Goal: Task Accomplishment & Management: Use online tool/utility

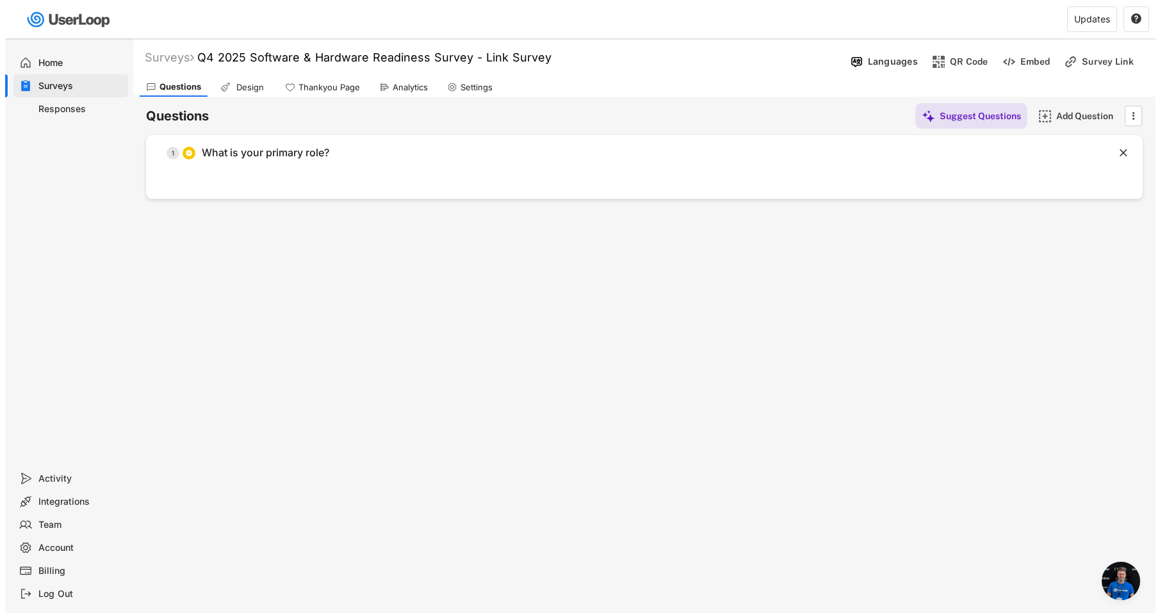
scroll to position [6928, 0]
click at [1126, 123] on icon "" at bounding box center [1127, 115] width 13 height 19
drag, startPoint x: 971, startPoint y: 302, endPoint x: 957, endPoint y: 299, distance: 14.9
click at [971, 302] on div "Surveys Q4 2025 Software & Hardware Readiness Survey - Link Survey  Languages …" at bounding box center [639, 346] width 1022 height 617
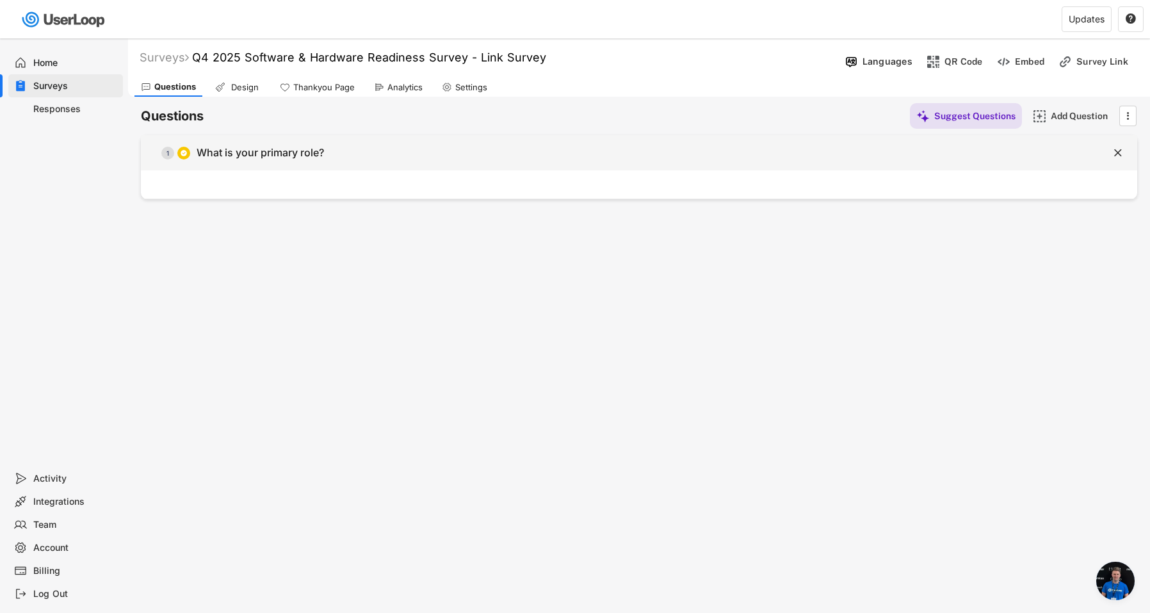
click at [300, 158] on div "What is your primary role?" at bounding box center [260, 152] width 127 height 13
click at [300, 158] on body "Surveys Q4 2025 Software & Hardware Readiness Survey - Link Survey  Languages …" at bounding box center [575, 306] width 1150 height 613
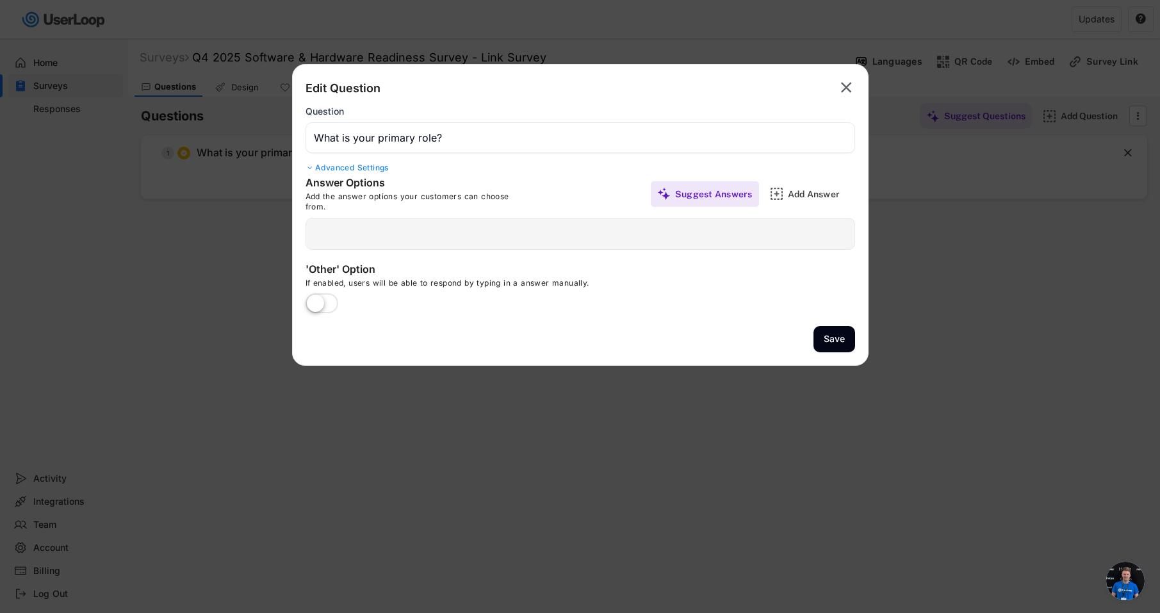
click at [426, 233] on div at bounding box center [579, 234] width 549 height 32
click at [423, 243] on div at bounding box center [579, 234] width 549 height 32
click at [427, 238] on div at bounding box center [579, 234] width 549 height 32
click at [790, 195] on div "Add Answer" at bounding box center [820, 194] width 64 height 12
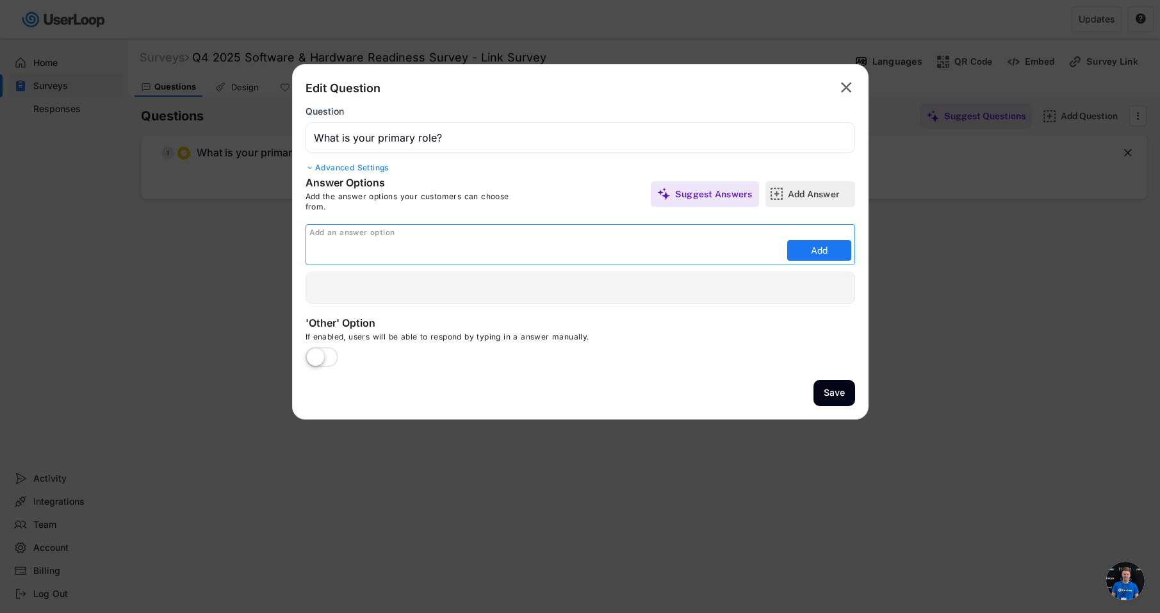
click at [790, 195] on div "Add Answer" at bounding box center [820, 194] width 64 height 12
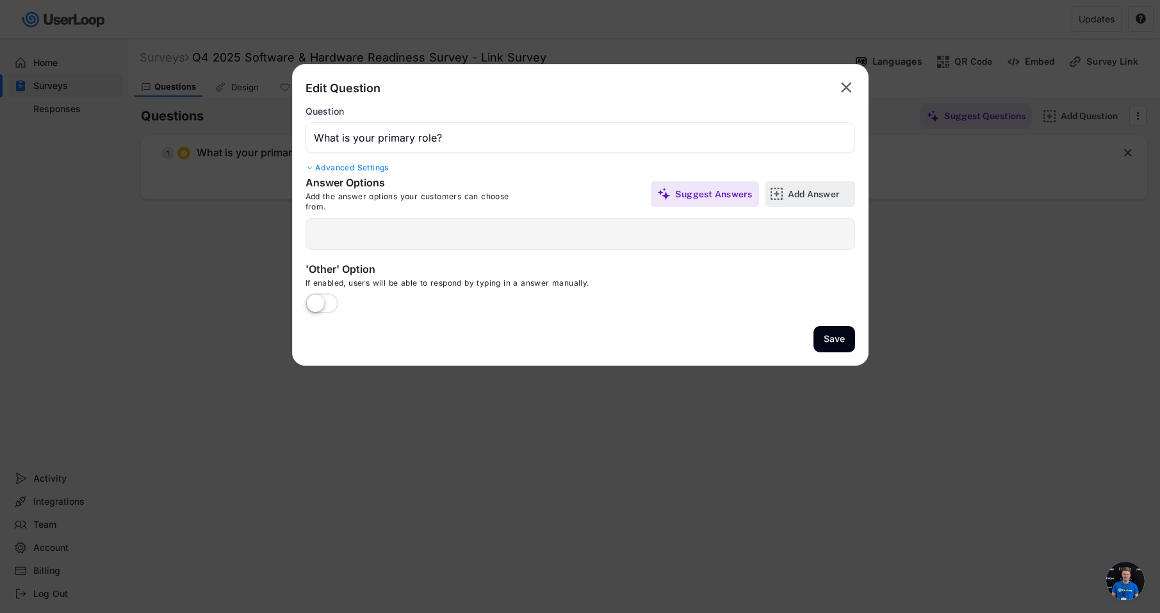
click at [790, 195] on div "Add Answer" at bounding box center [820, 194] width 64 height 12
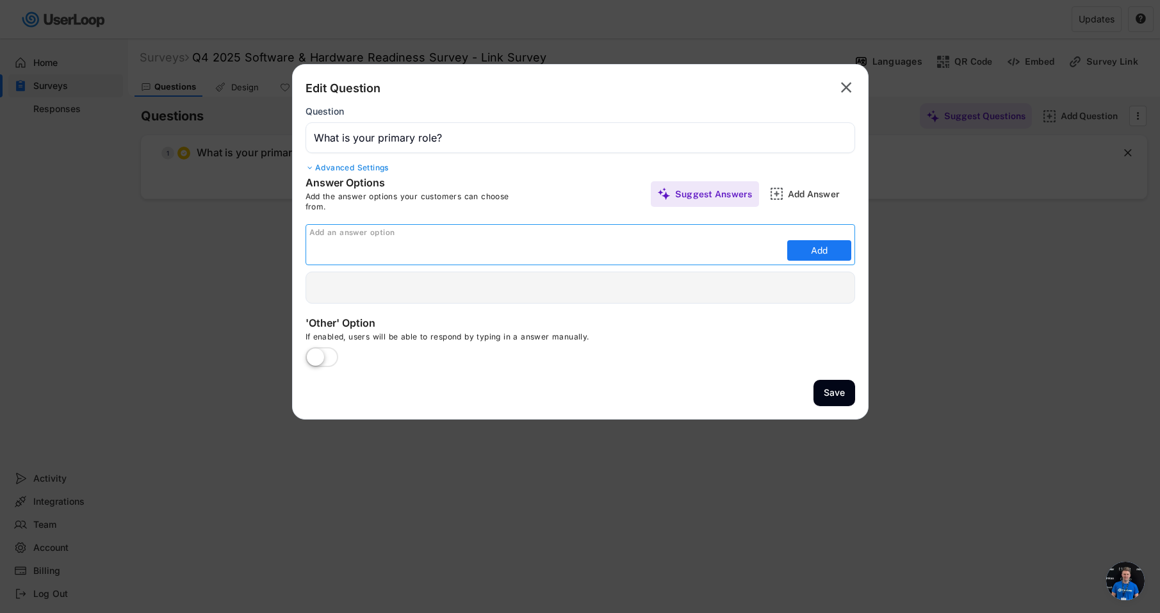
click at [658, 253] on input "input" at bounding box center [546, 250] width 474 height 19
paste input "Production/manufacturing"
type input "Production/manufacturing"
click at [818, 254] on button "Add" at bounding box center [819, 250] width 64 height 20
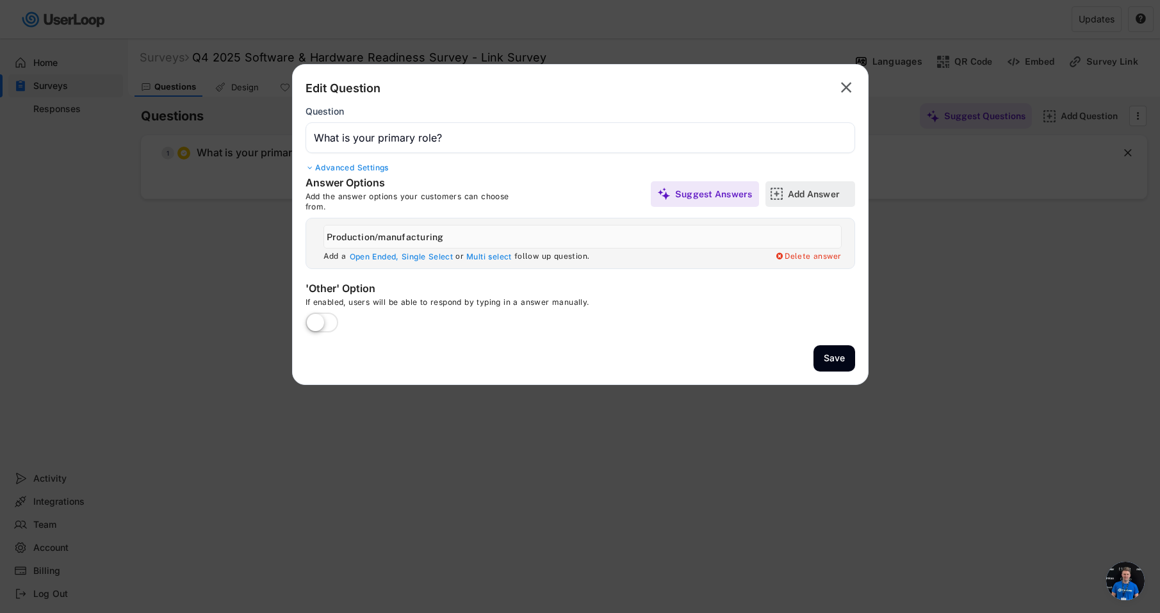
click at [808, 189] on div "Add Answer" at bounding box center [820, 194] width 64 height 12
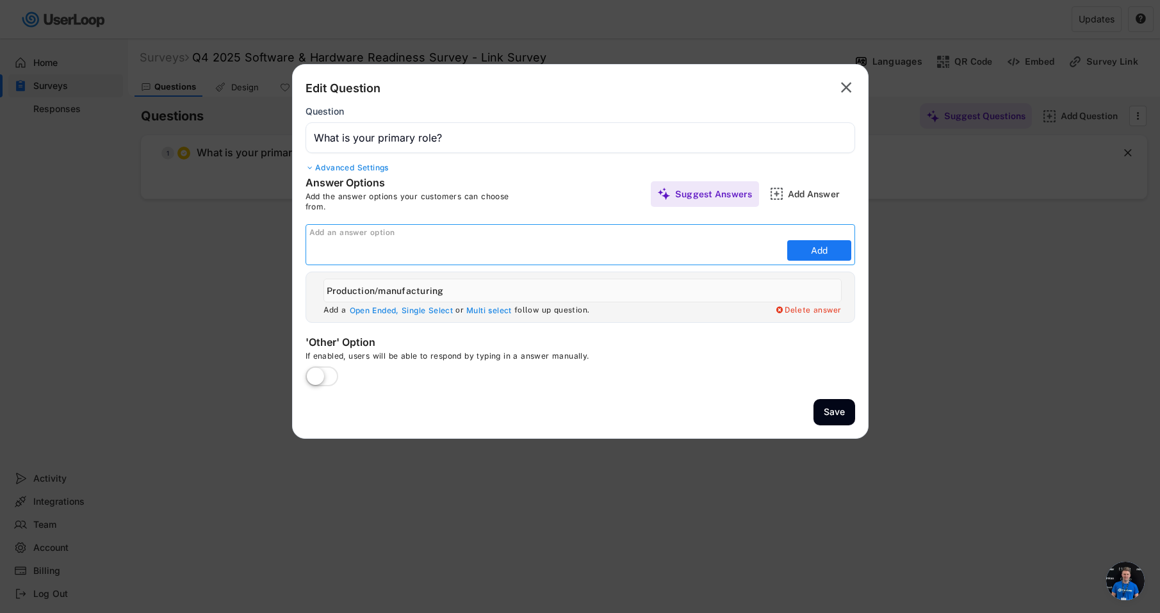
click at [607, 251] on input "input" at bounding box center [546, 250] width 474 height 19
paste input "DTC E-commerce"
type input "DTC E-commerce"
click at [824, 247] on button "Add" at bounding box center [819, 250] width 64 height 20
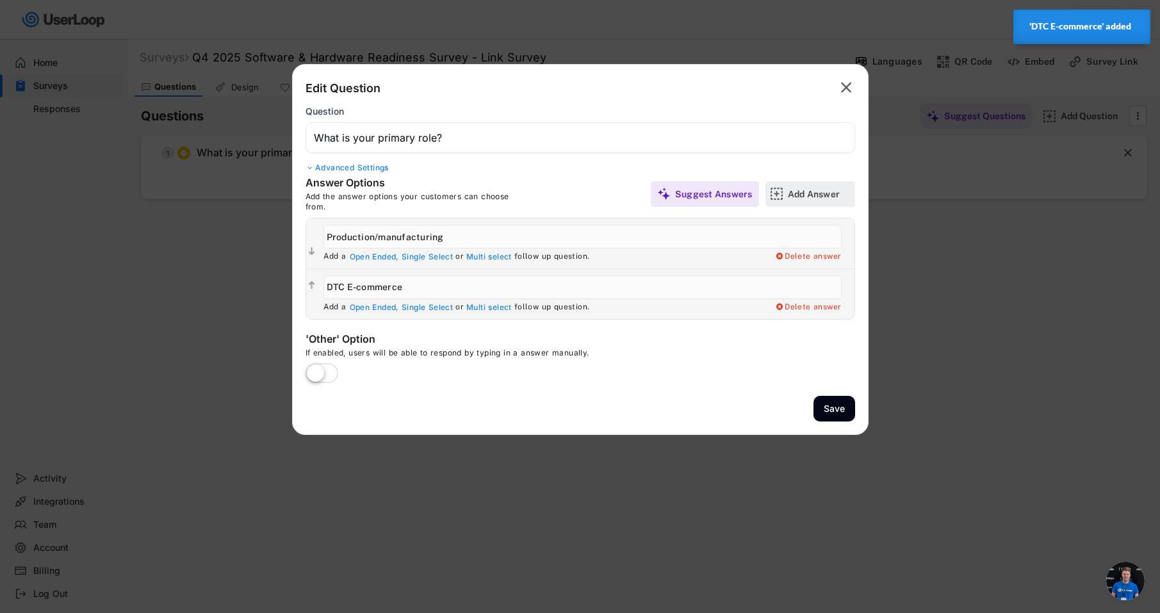
click at [802, 195] on div "Add Answer" at bounding box center [820, 194] width 64 height 12
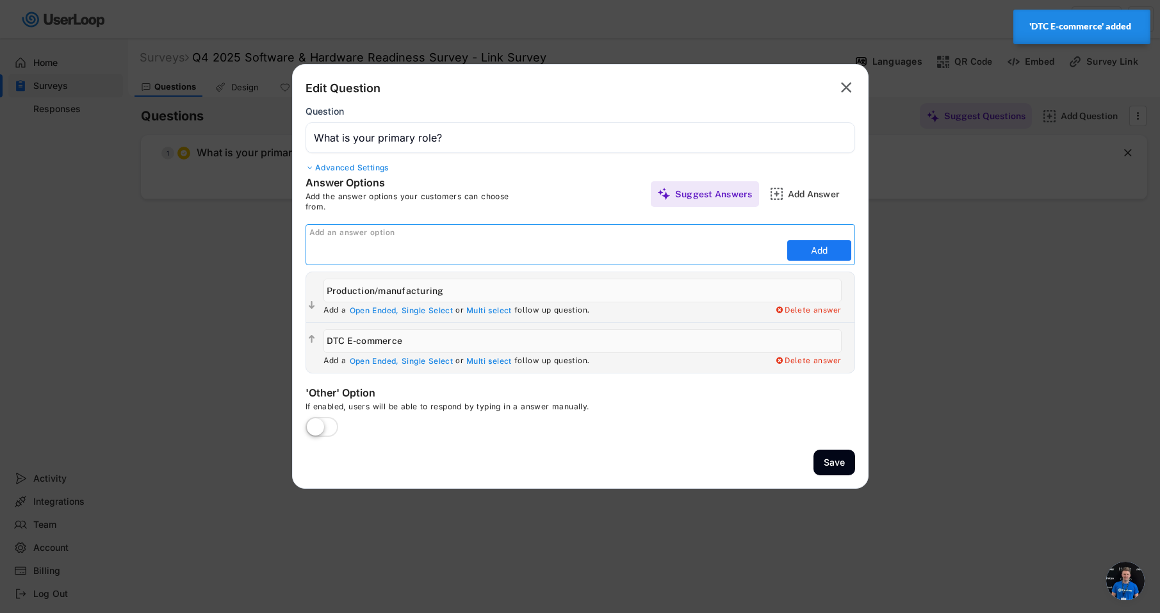
click at [704, 257] on input "input" at bounding box center [546, 250] width 474 height 19
paste input "B2B Wholesale"
type input "B2B Wholesale"
click at [808, 254] on button "Add" at bounding box center [819, 250] width 64 height 20
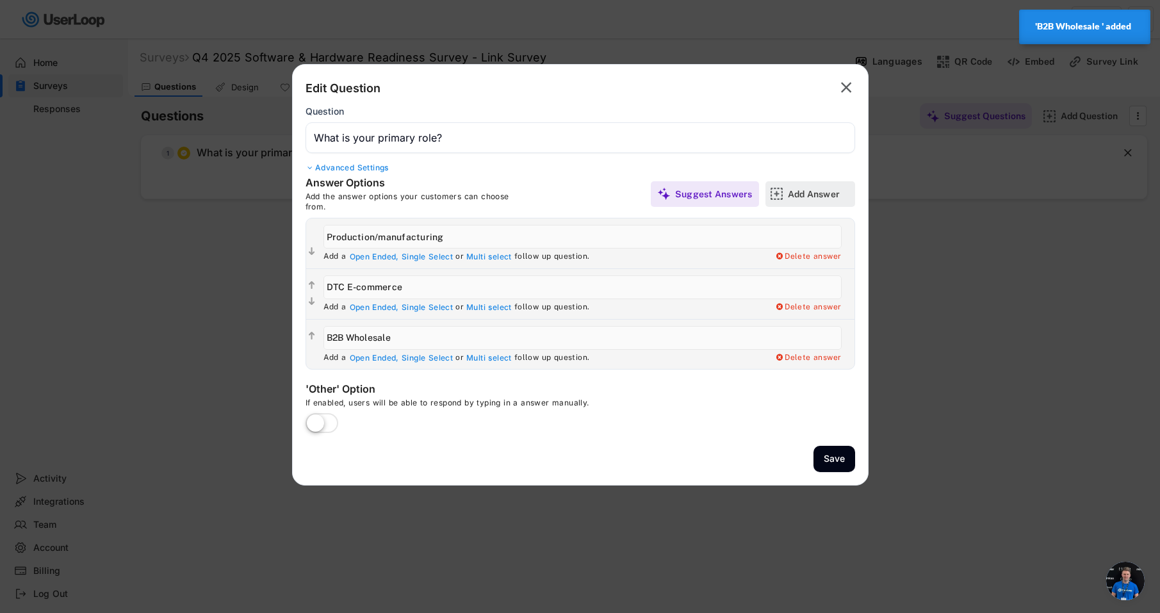
click at [813, 197] on div "Add Answer" at bounding box center [820, 194] width 64 height 12
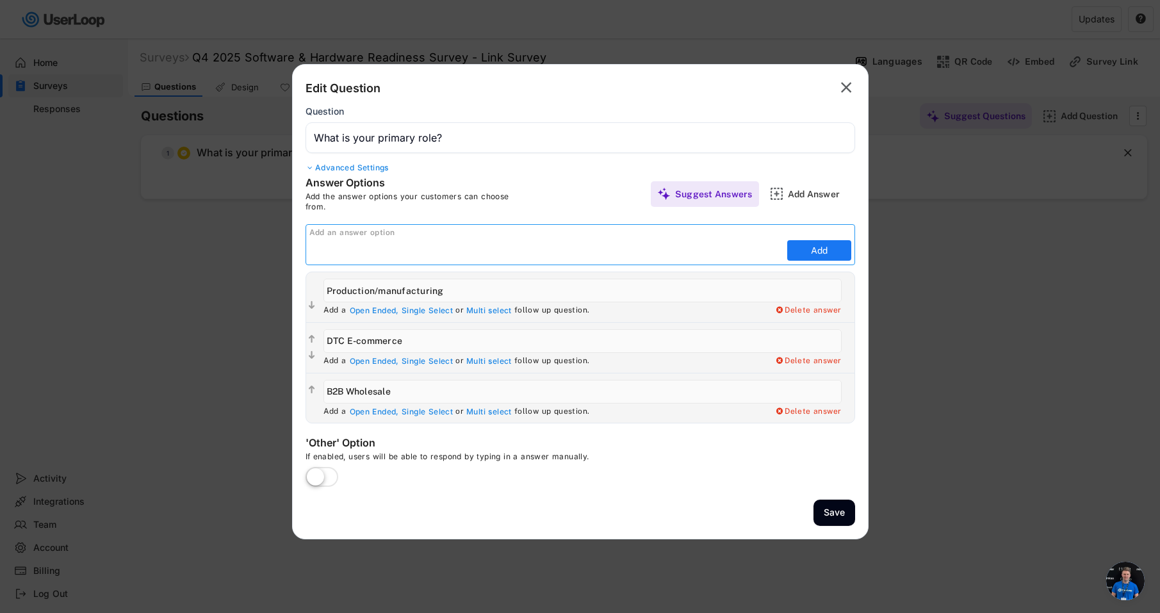
paste input "Fulfillment"
type input "Fulfillment"
click at [841, 254] on button "Add" at bounding box center [819, 250] width 64 height 20
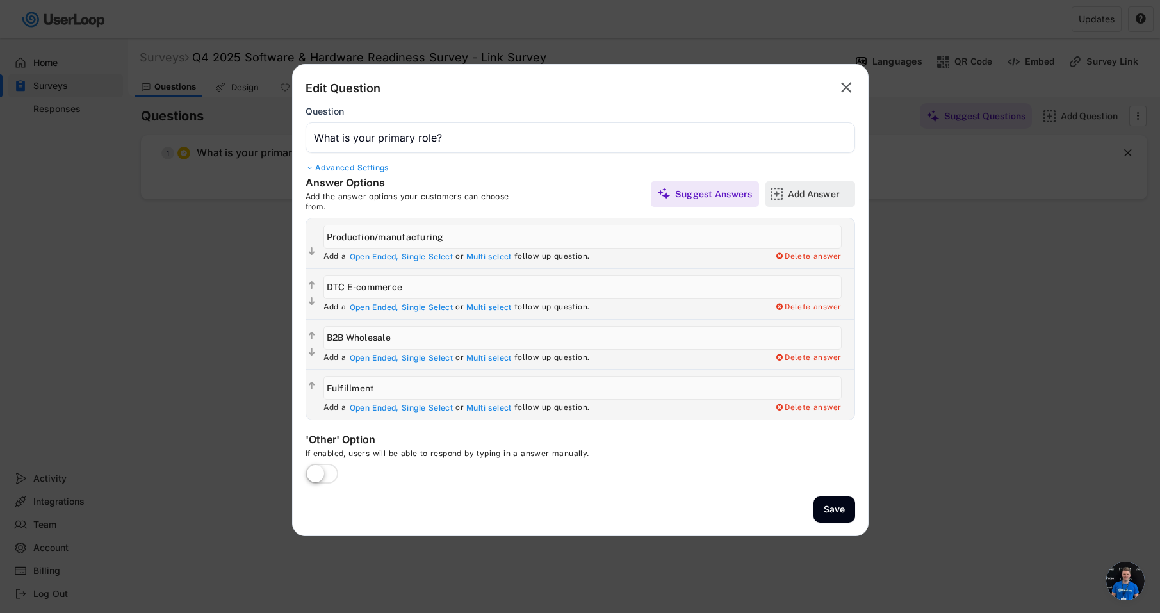
click at [823, 195] on div "Add Answer" at bounding box center [820, 194] width 64 height 12
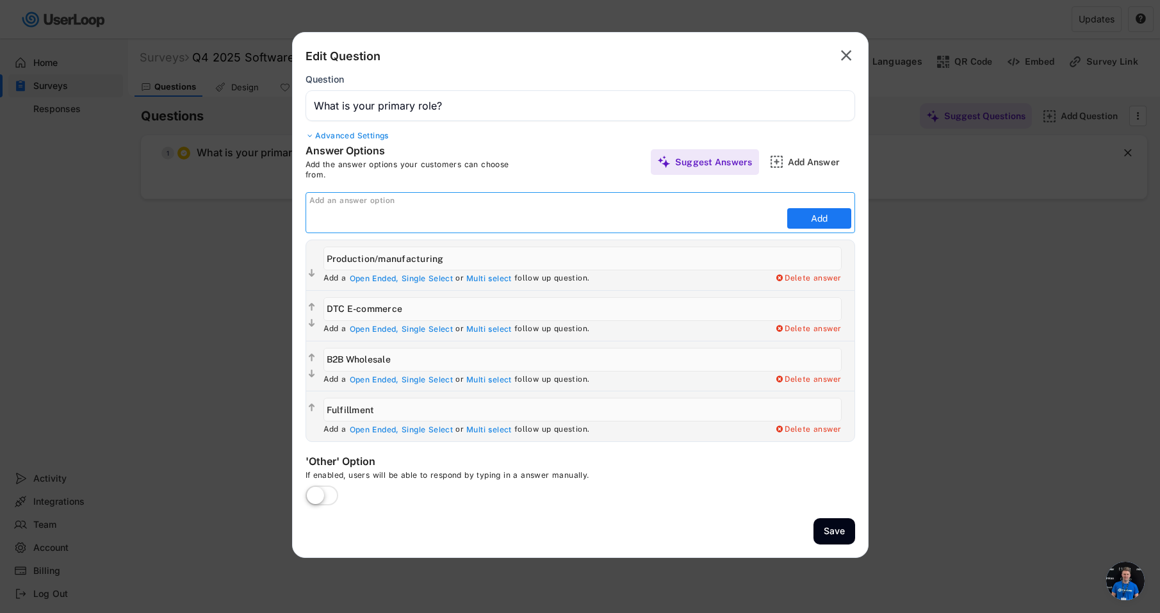
click at [528, 225] on input "input" at bounding box center [546, 218] width 474 height 19
paste input "Customer Service"
type input "Customer Service"
click at [808, 221] on button "Add" at bounding box center [819, 218] width 64 height 20
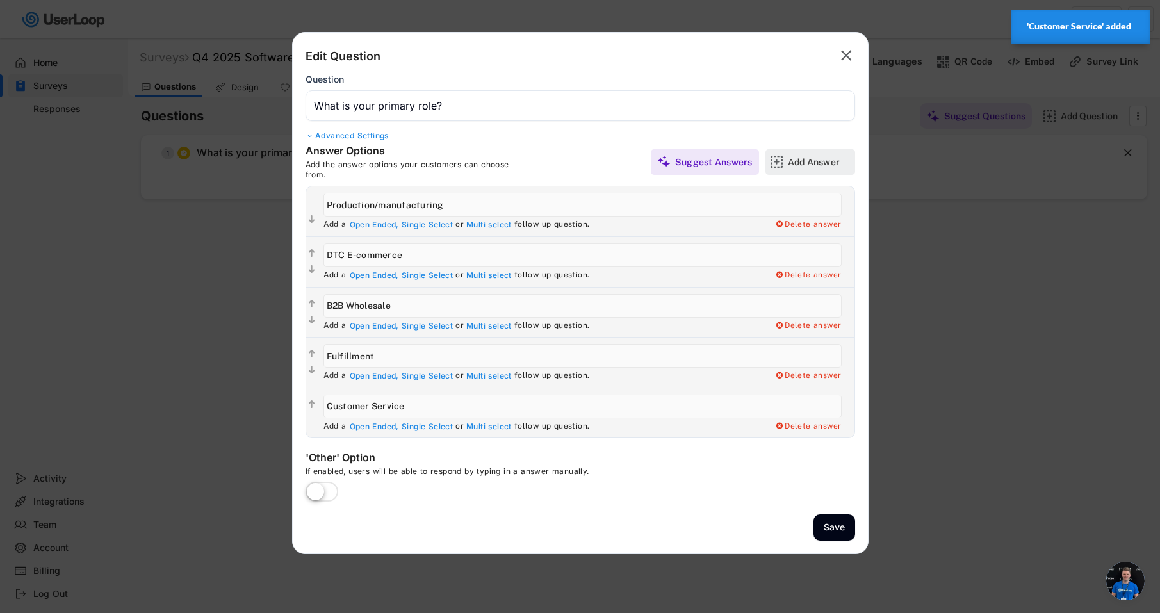
click at [793, 168] on div "Add Answer" at bounding box center [820, 162] width 64 height 26
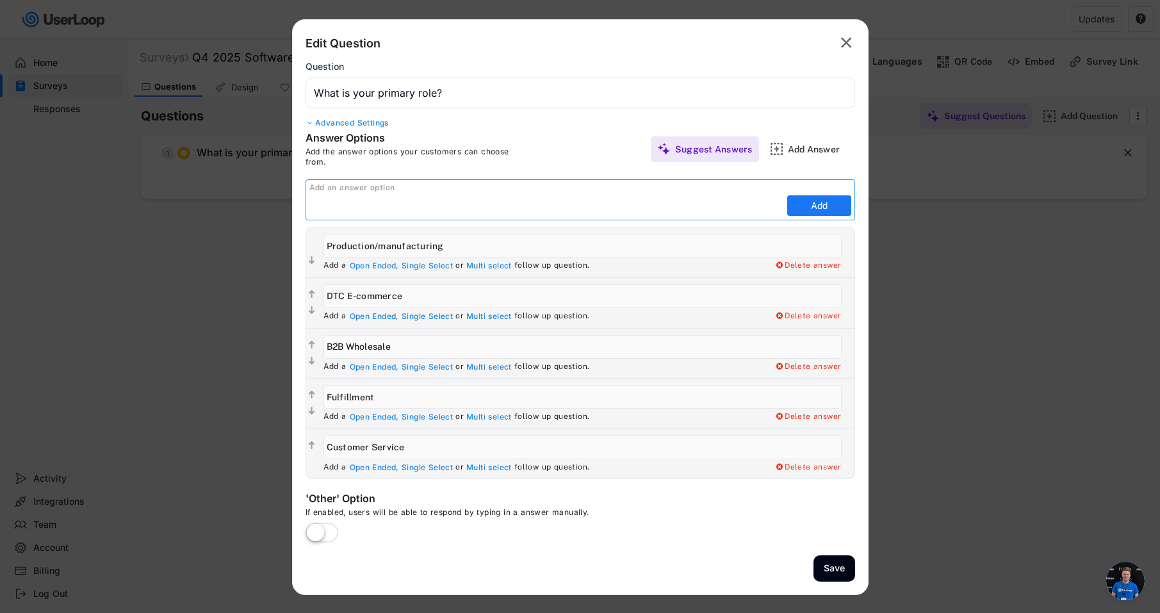
paste input "Information Technology"
type input "Information Technology"
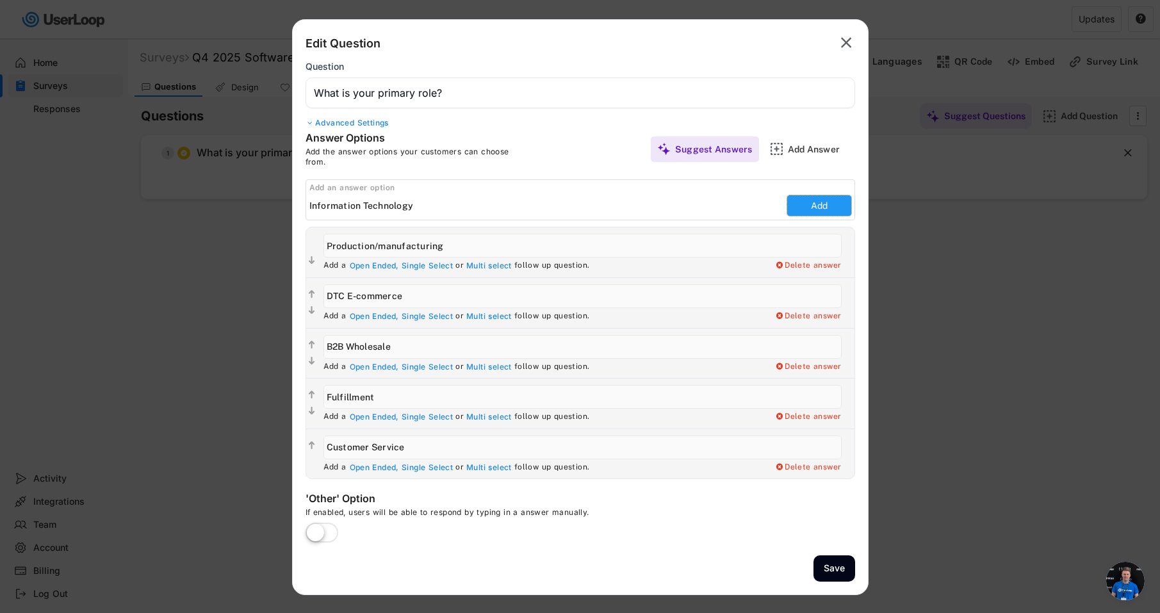
click at [814, 202] on button "Add" at bounding box center [819, 205] width 64 height 20
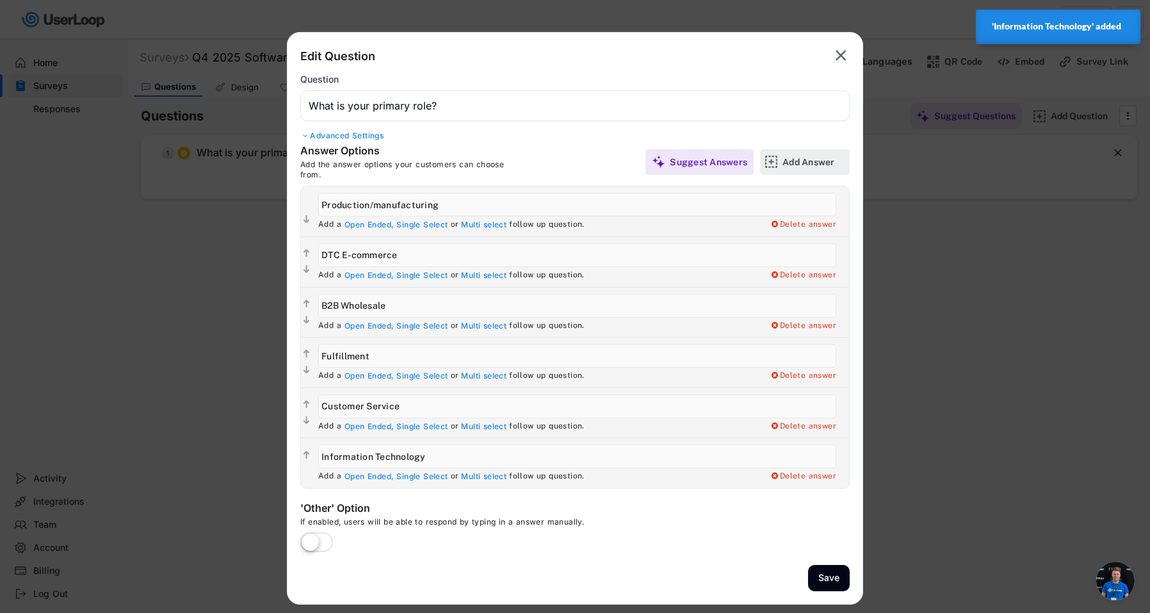
click at [805, 166] on div "Add Answer" at bounding box center [814, 162] width 64 height 12
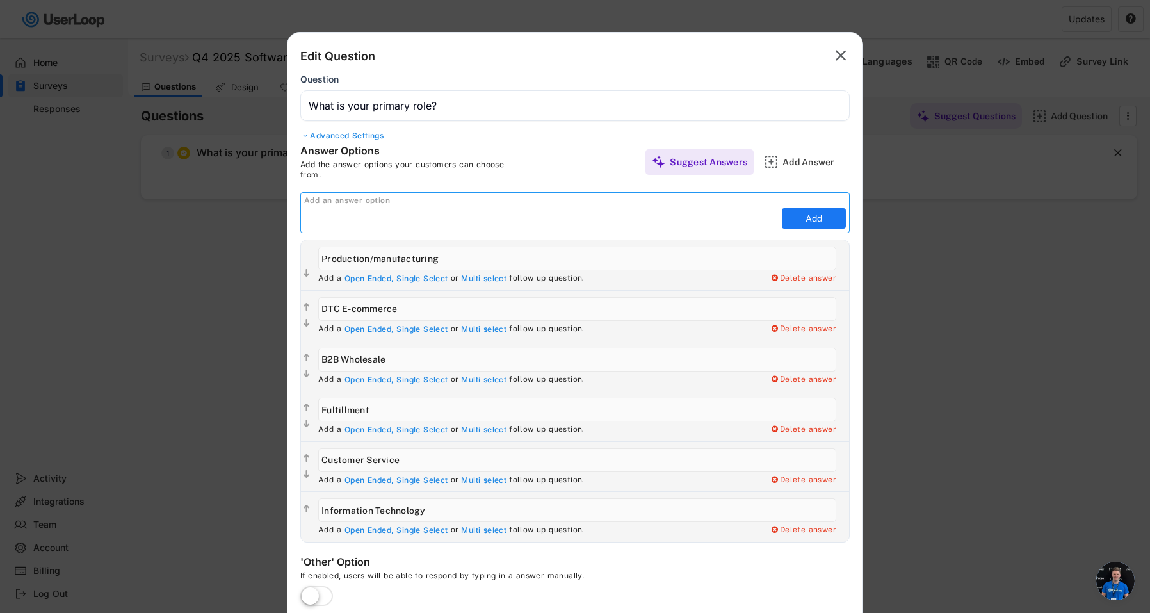
paste input "Marketing"
type input "Marketing"
click at [825, 226] on button "Add" at bounding box center [814, 218] width 64 height 20
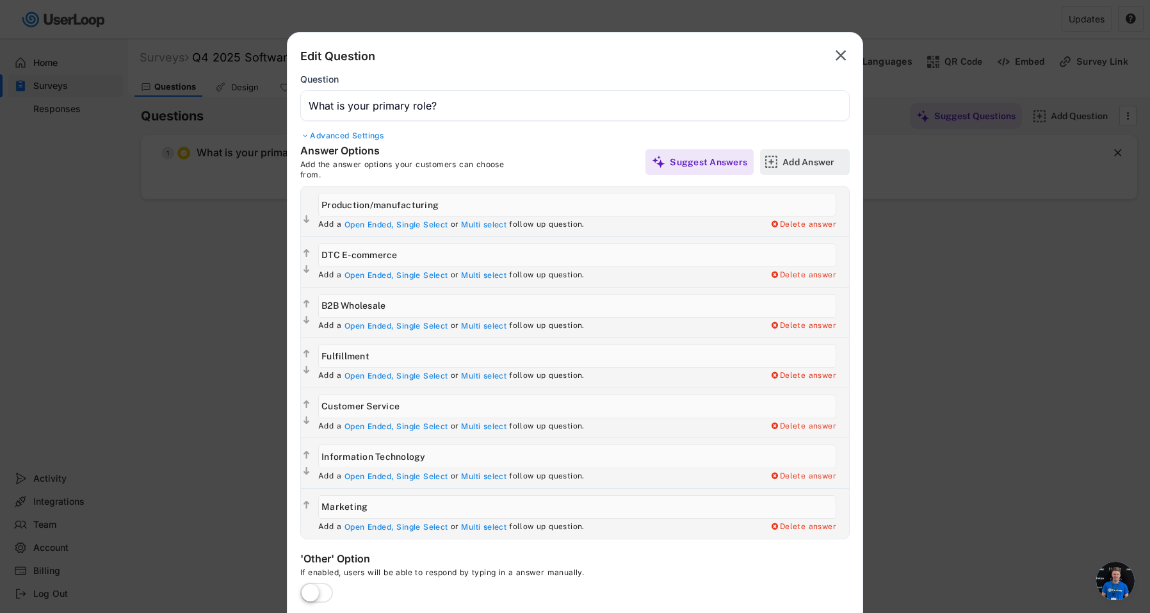
click at [810, 167] on div "Add Answer" at bounding box center [814, 162] width 64 height 12
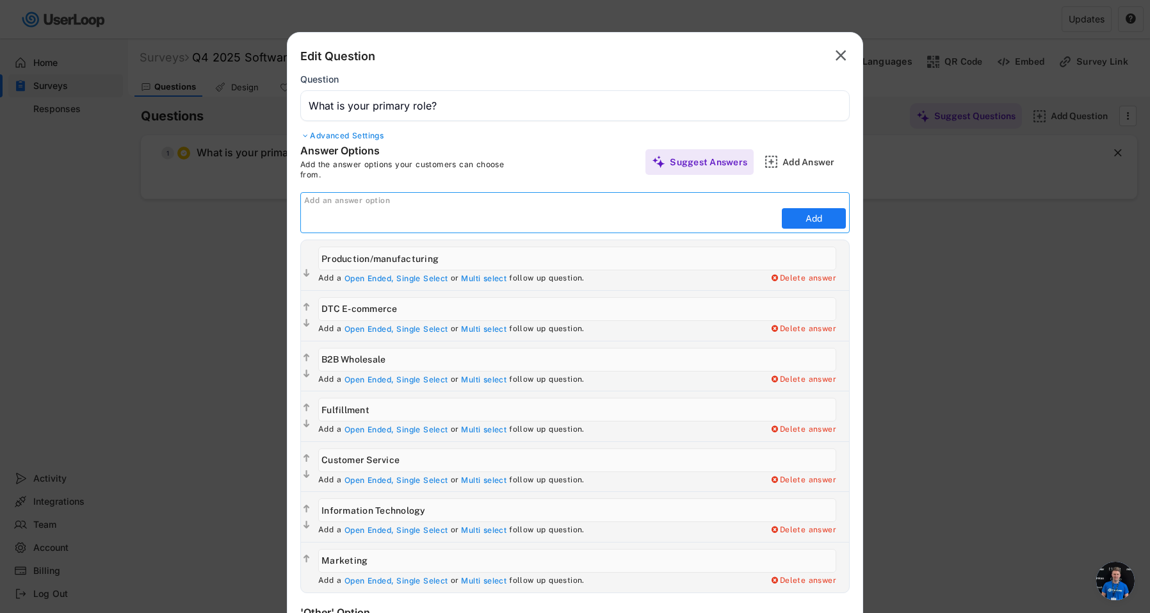
click at [552, 222] on input "input" at bounding box center [541, 218] width 474 height 19
paste input "Management/Administration"
type input "Management/Administration"
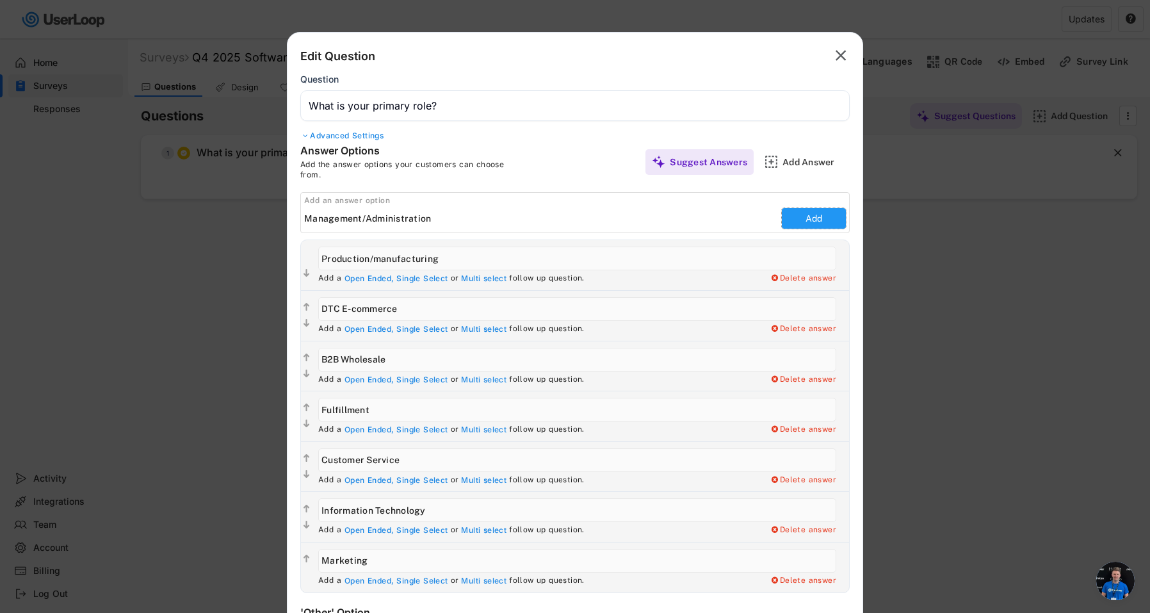
click at [808, 222] on button "Add" at bounding box center [814, 218] width 64 height 20
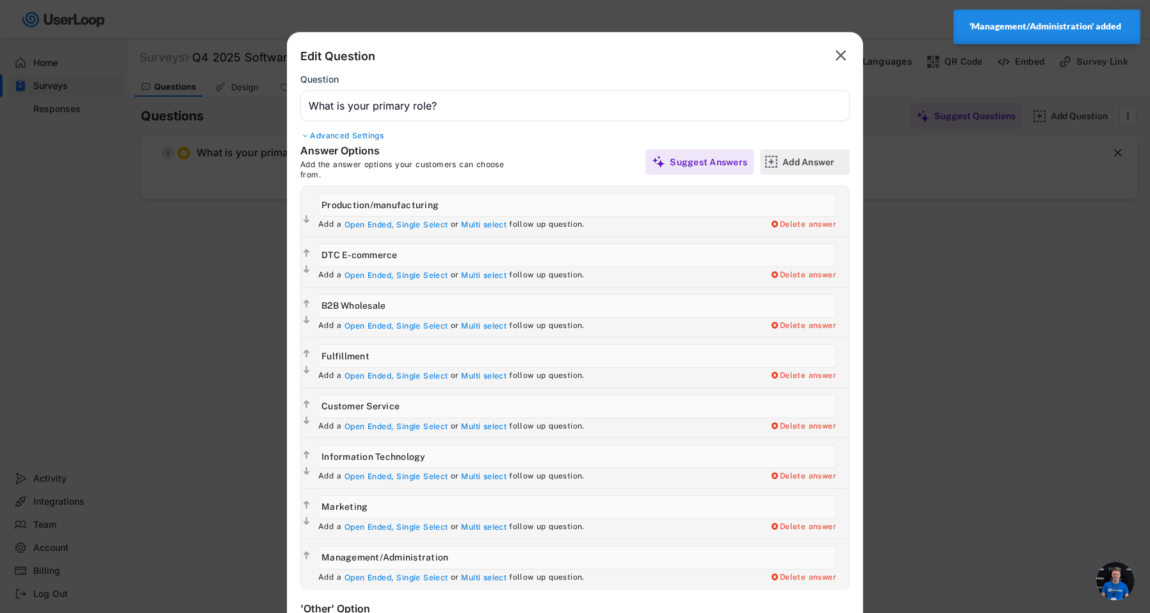
click at [798, 165] on div "Add Answer" at bounding box center [814, 162] width 64 height 12
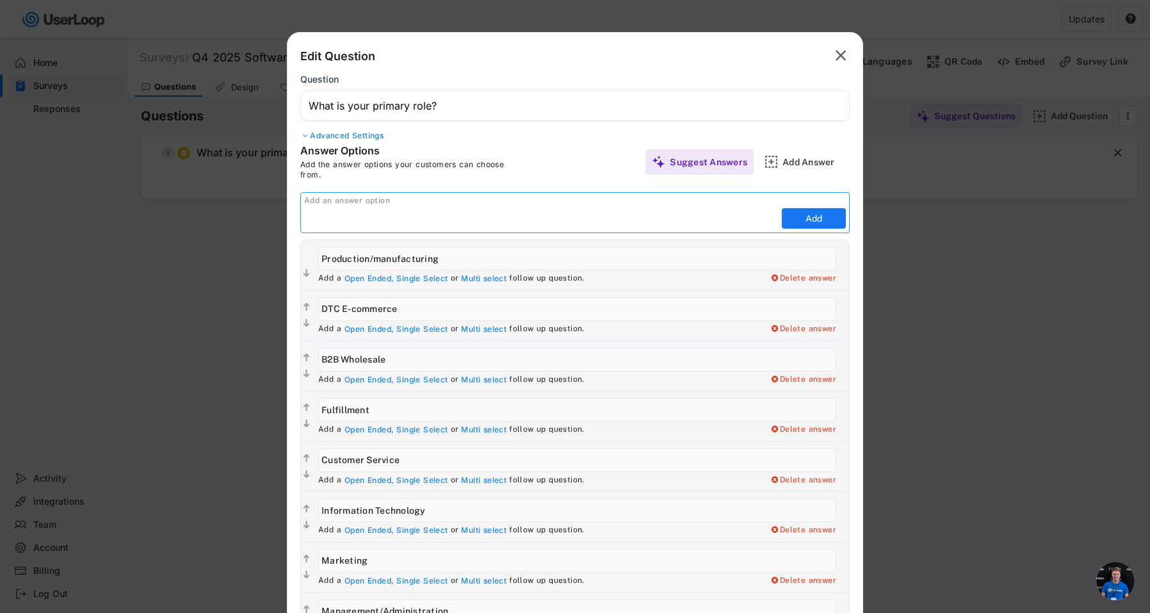
paste input "Procurement"
type input "Procurement"
click at [816, 214] on button "Add" at bounding box center [814, 218] width 64 height 20
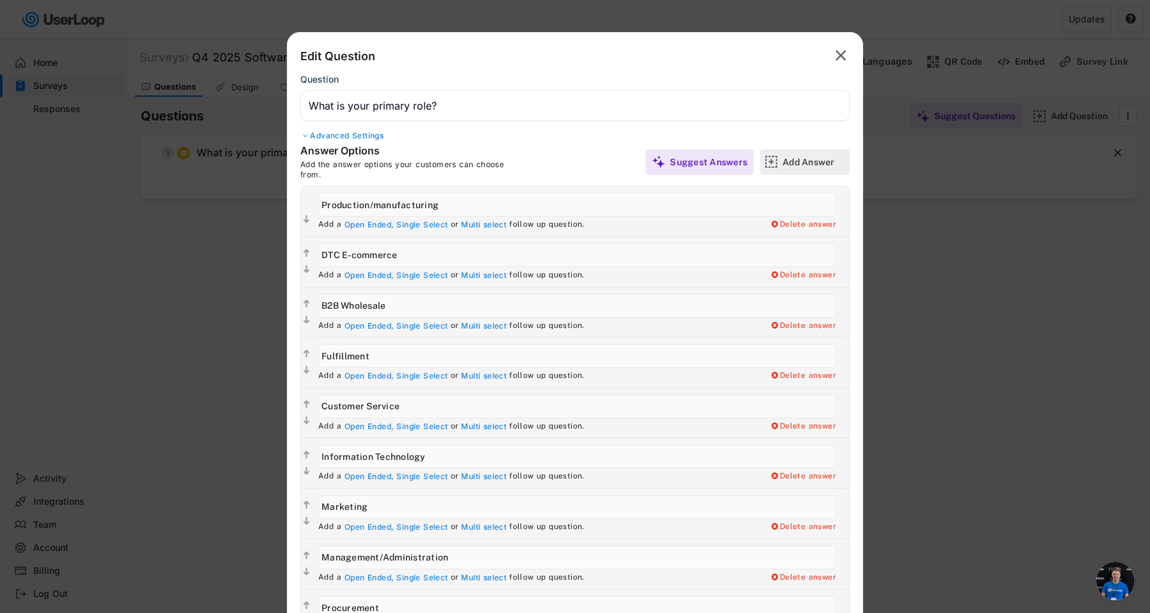
click at [787, 163] on div "Add Answer" at bounding box center [814, 162] width 64 height 12
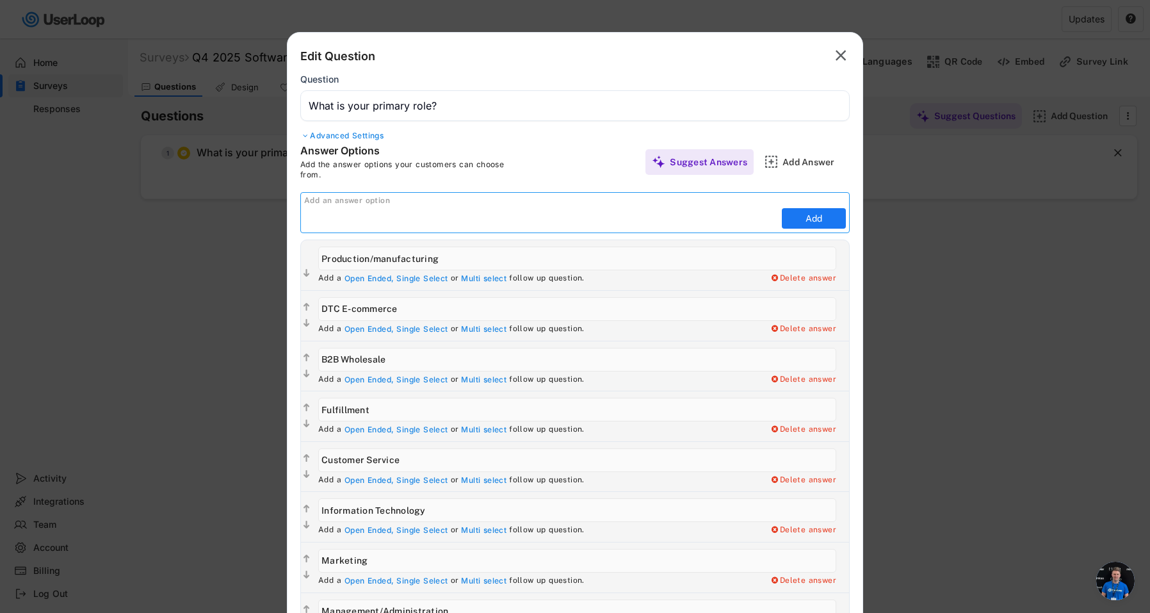
click at [547, 222] on input "input" at bounding box center [541, 218] width 474 height 19
paste input "Quality Assurance"
type input "Quality Assurance"
click at [818, 219] on button "Add" at bounding box center [814, 218] width 64 height 20
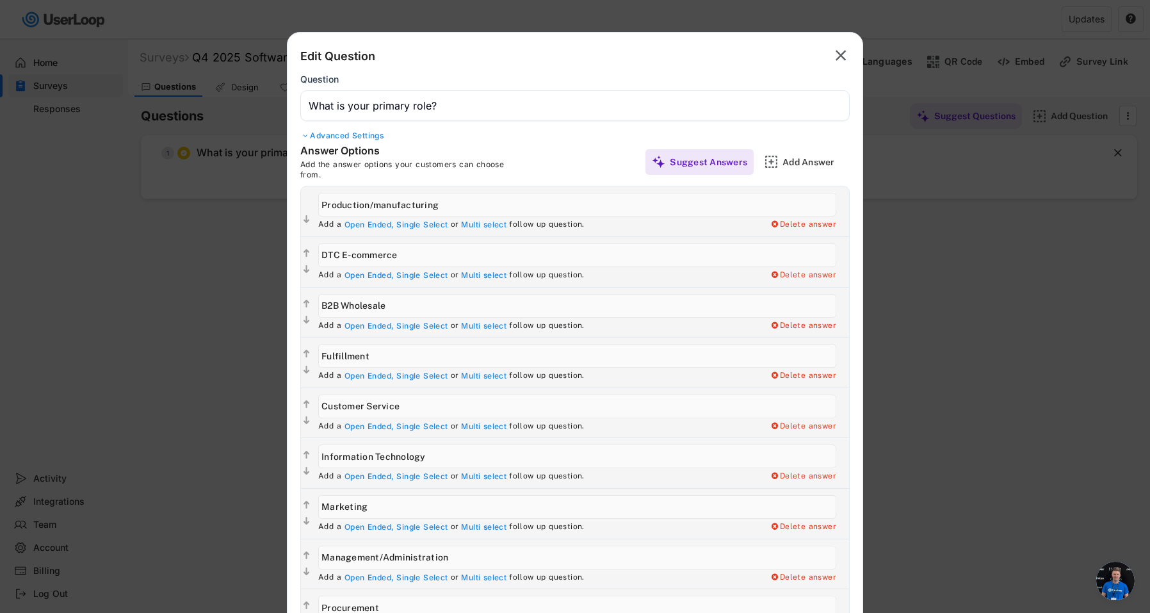
click at [786, 163] on div "Add Answer" at bounding box center [814, 162] width 64 height 12
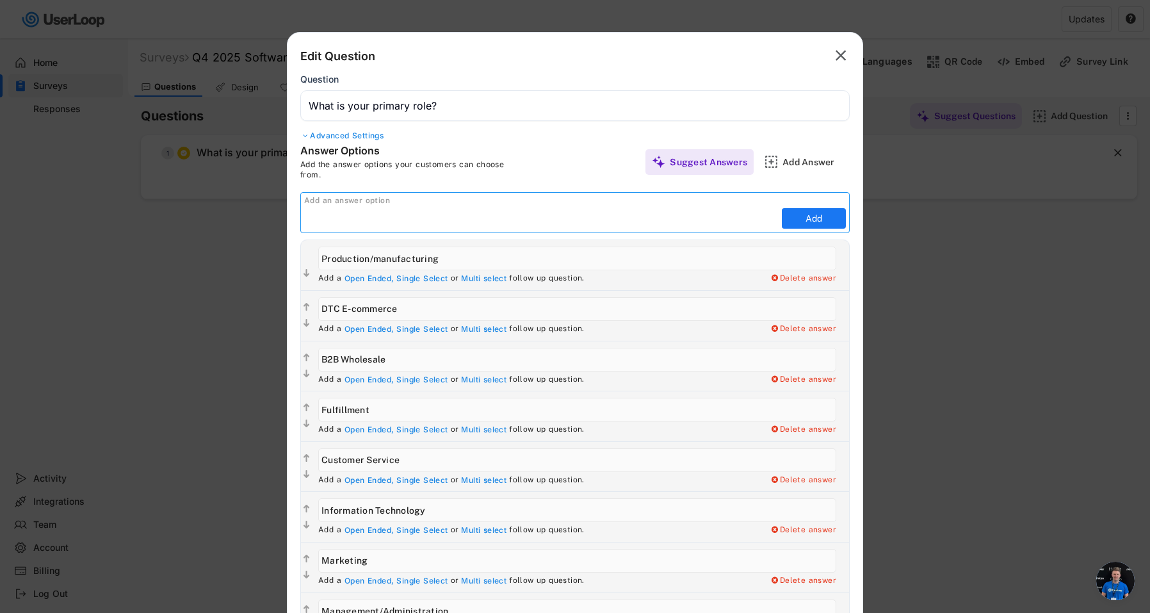
click at [619, 225] on input "input" at bounding box center [541, 218] width 474 height 19
paste input "Other: _______________"
type input "Other: _______________"
click at [582, 213] on input "input" at bounding box center [541, 218] width 474 height 19
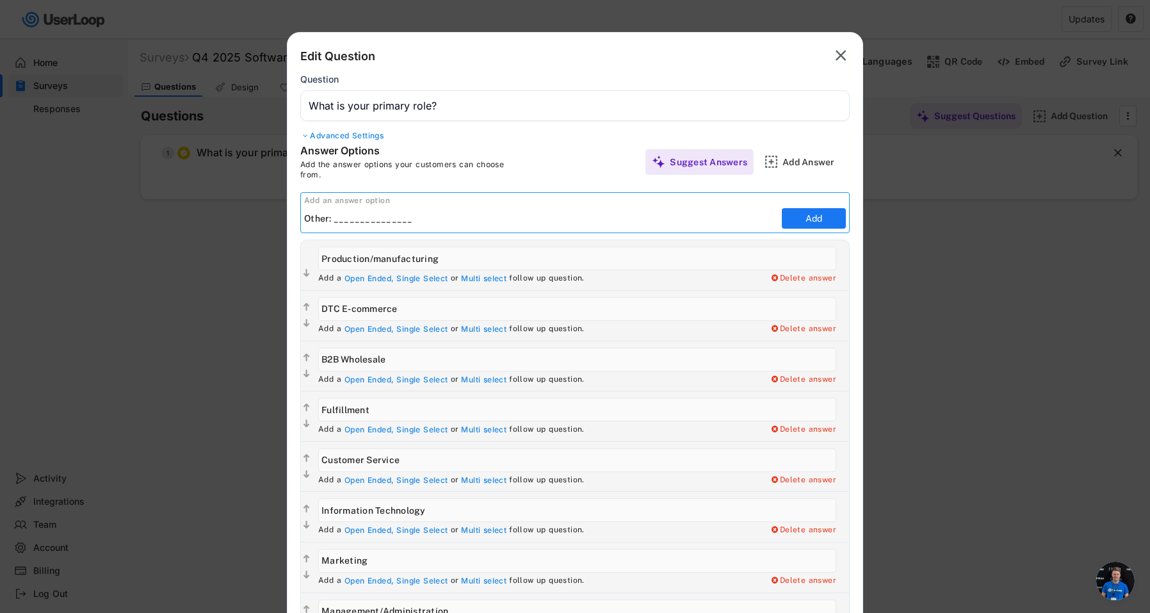
click at [582, 213] on input "input" at bounding box center [541, 218] width 474 height 19
click at [622, 134] on div "Advanced Settings" at bounding box center [574, 136] width 549 height 10
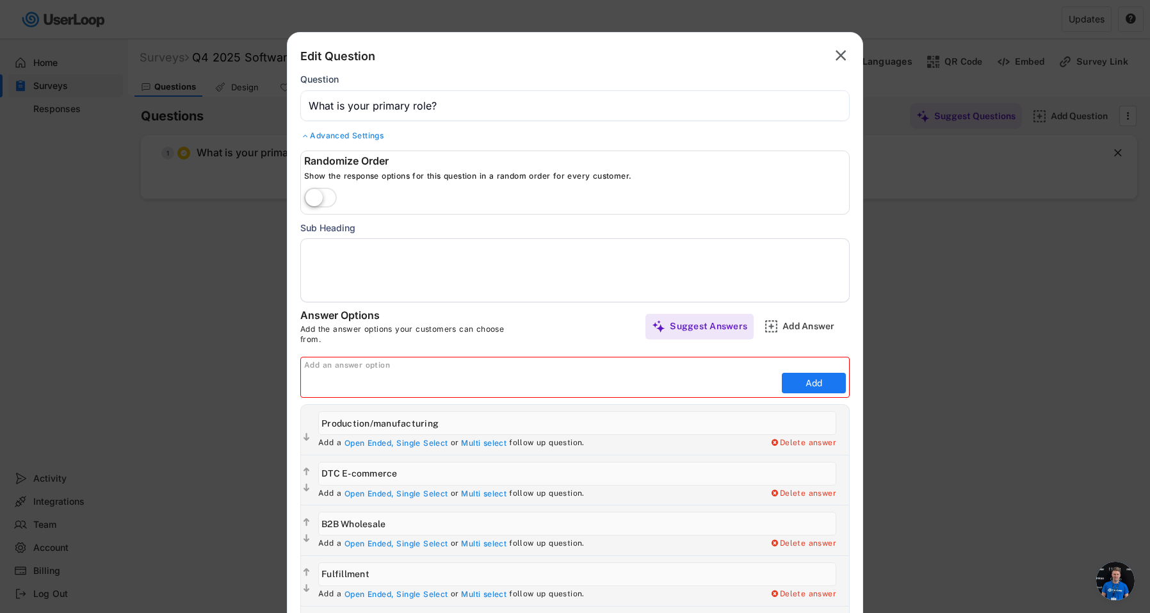
click at [537, 323] on div "Answer Options Add the answer options your customers can choose from." at bounding box center [437, 326] width 275 height 35
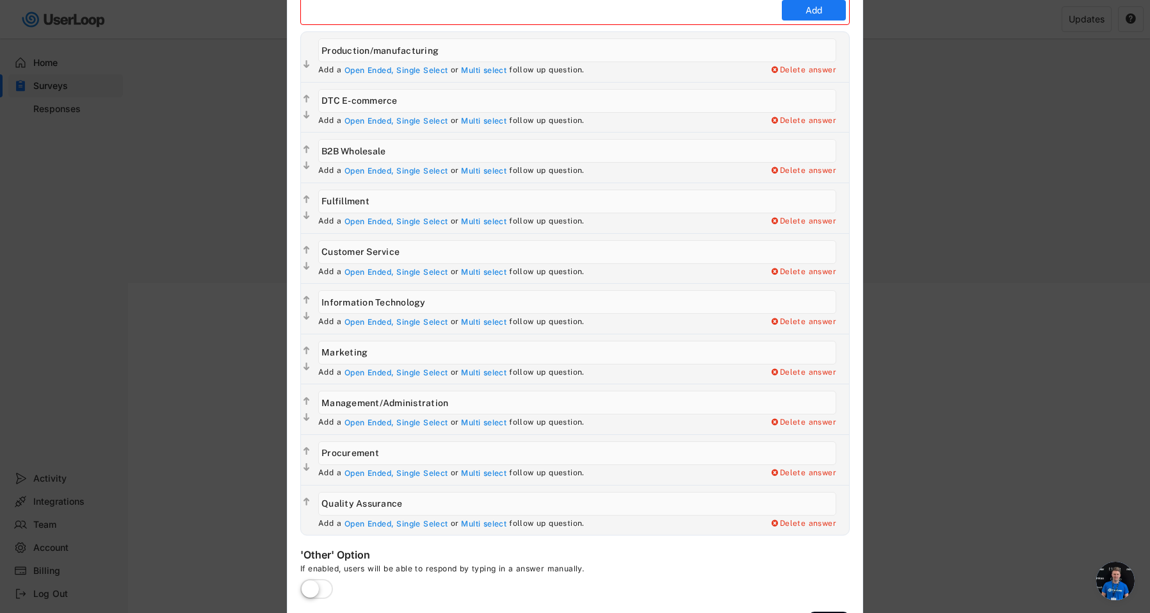
scroll to position [411, 0]
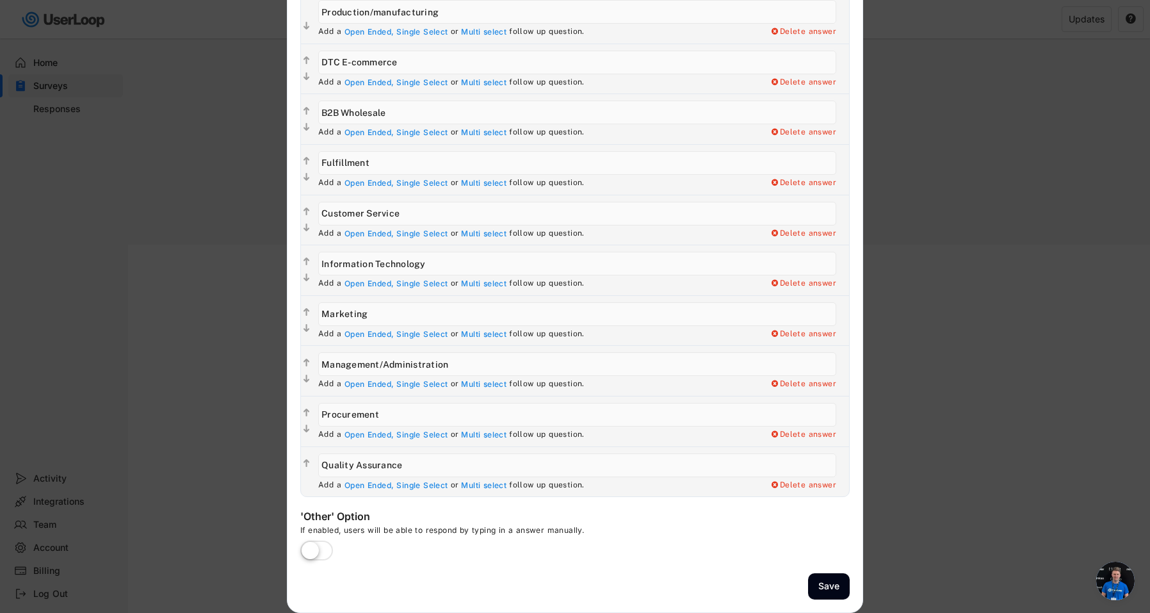
click at [314, 547] on label at bounding box center [316, 551] width 39 height 28
click at [0, 0] on input "checkbox" at bounding box center [0, 0] width 0 height 0
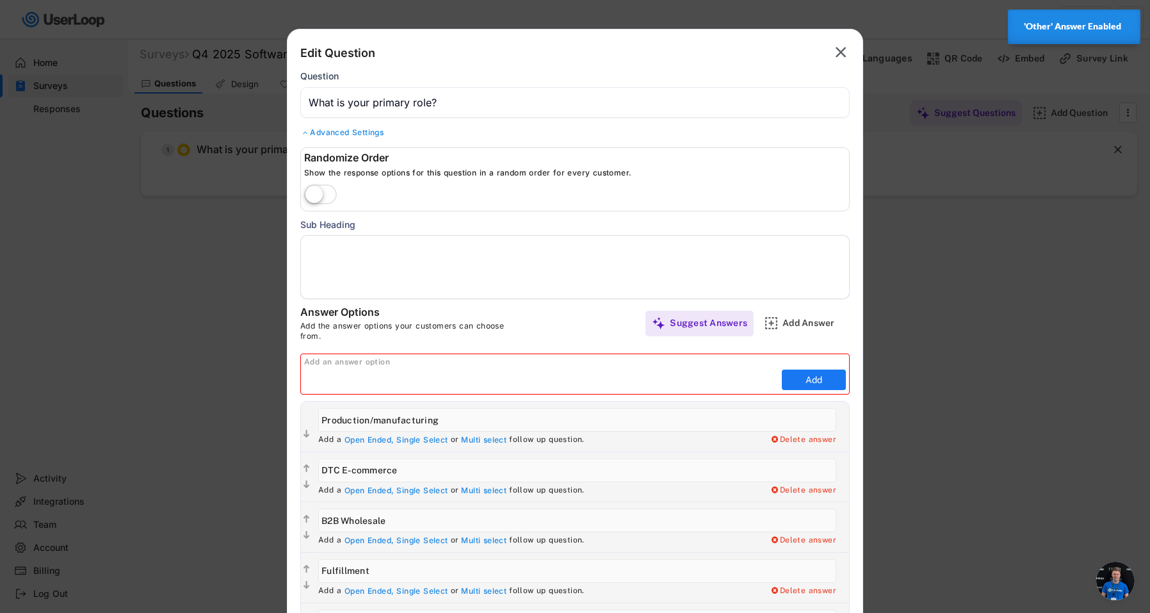
scroll to position [1, 0]
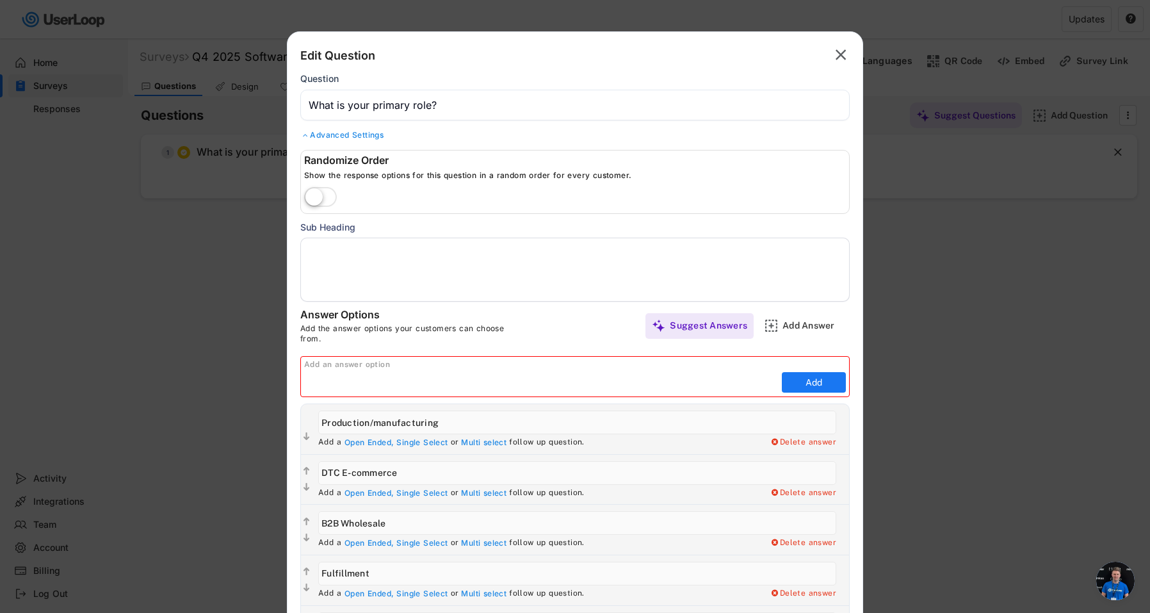
click at [568, 323] on div "Answer Options Add the answer options your customers can choose from." at bounding box center [437, 325] width 275 height 35
click at [562, 367] on div "Add an answer option" at bounding box center [576, 365] width 545 height 10
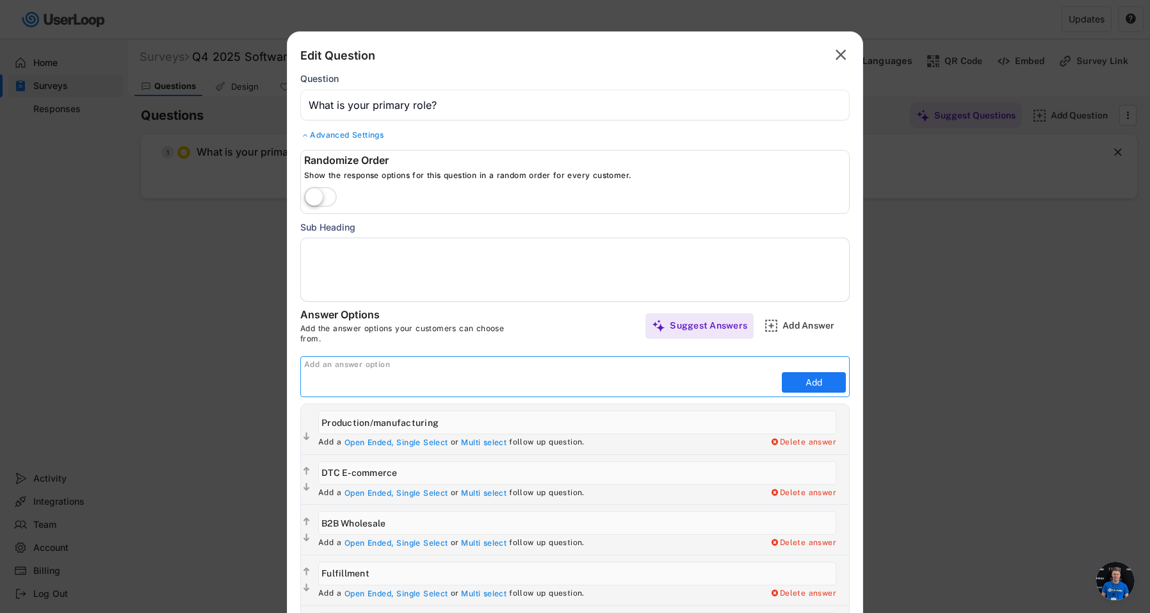
click at [553, 373] on input "input" at bounding box center [541, 382] width 474 height 19
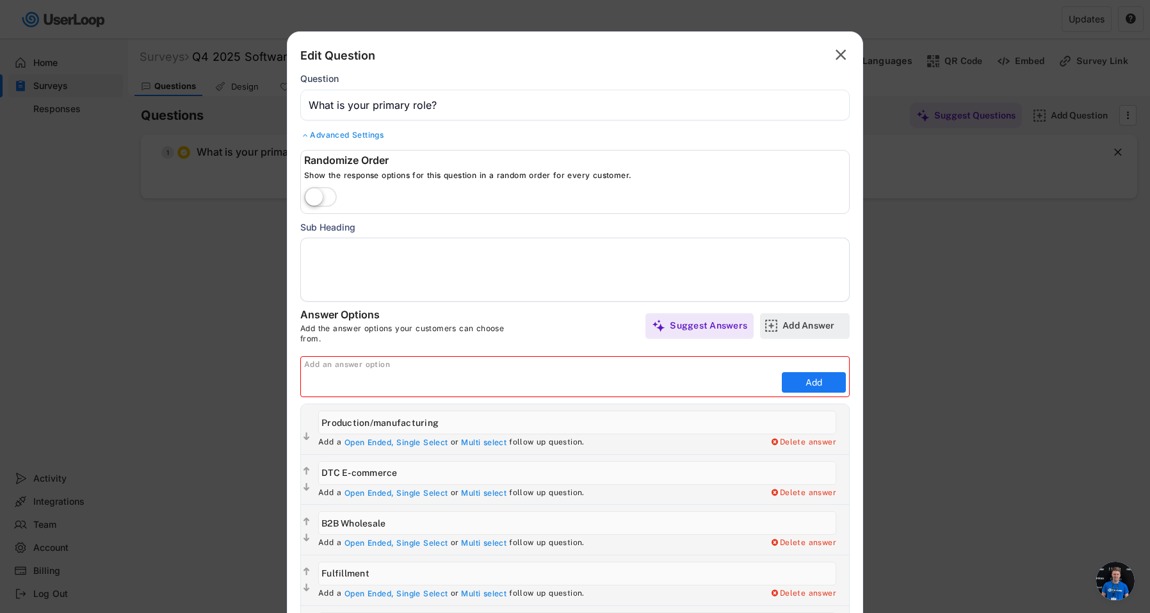
click at [807, 325] on div "Add Answer" at bounding box center [814, 325] width 64 height 12
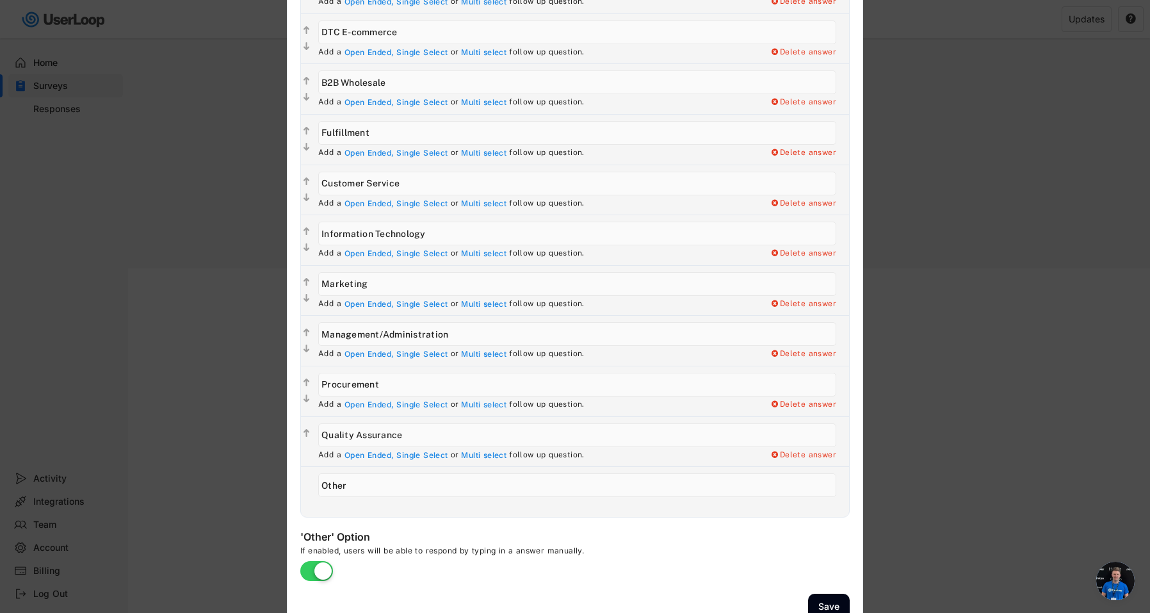
scroll to position [391, 0]
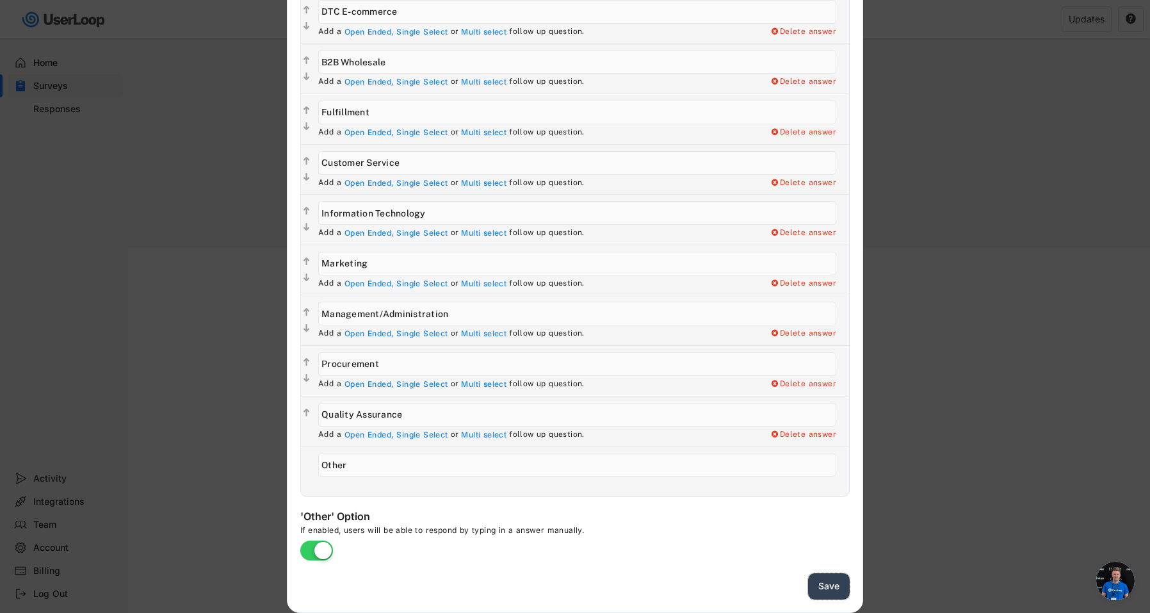
click at [822, 586] on button "Save" at bounding box center [829, 586] width 42 height 26
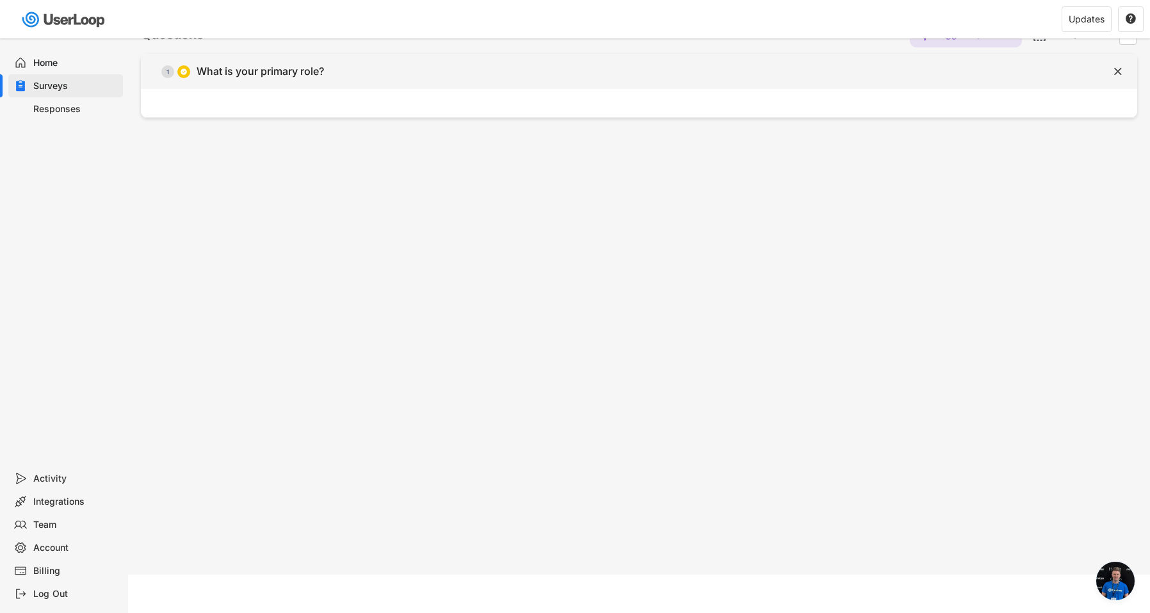
click at [237, 76] on div "What is your primary role?" at bounding box center [260, 71] width 127 height 13
type input "What is your primary role?"
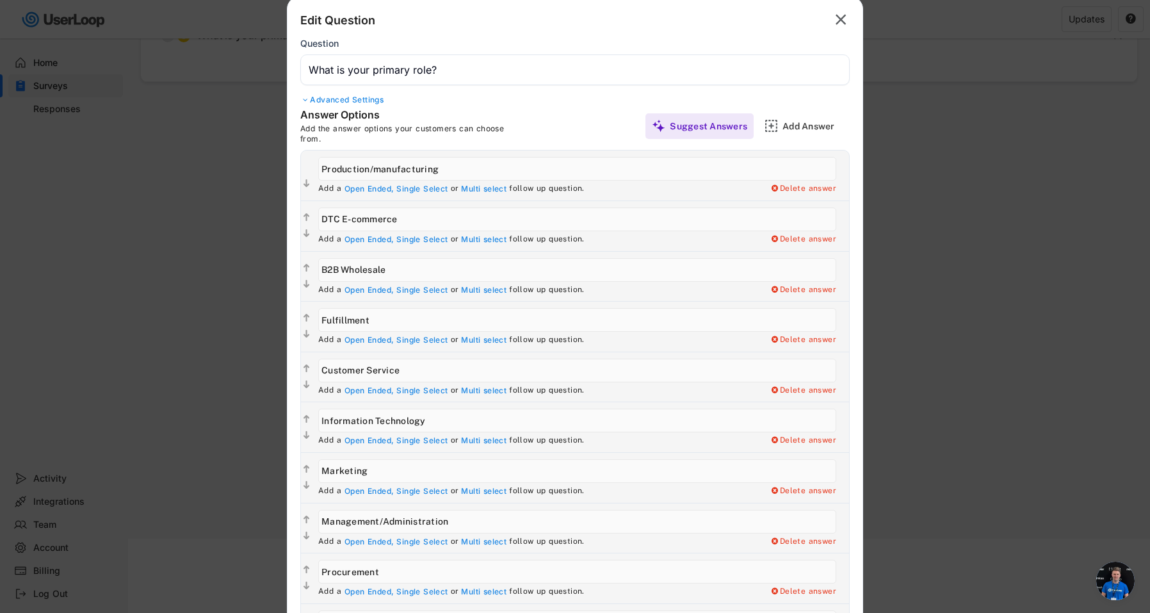
scroll to position [133, 0]
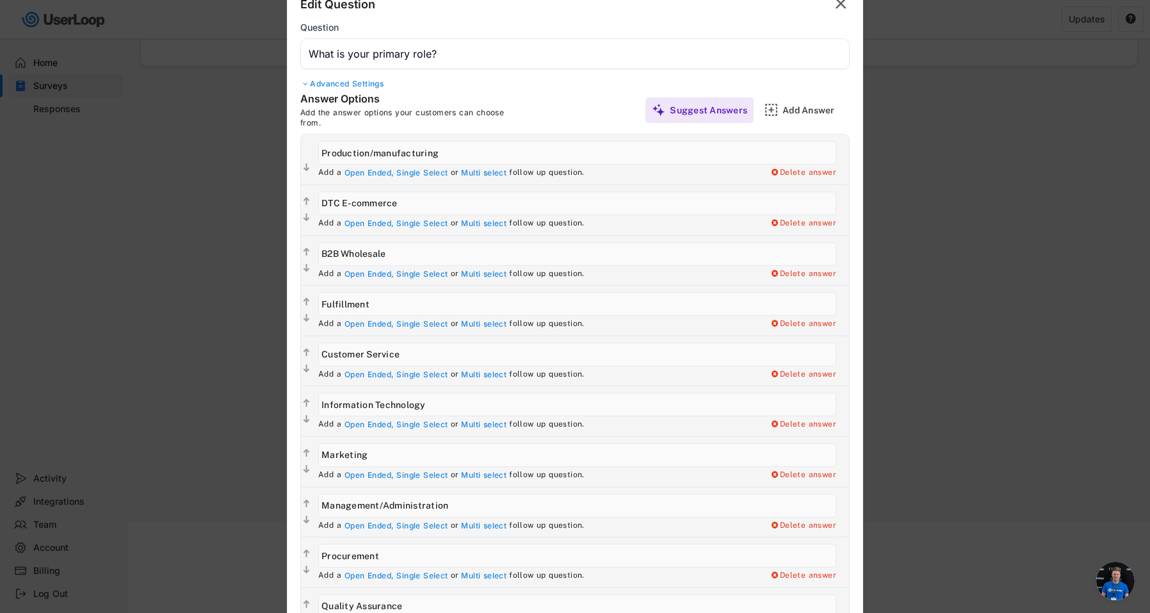
click at [391, 158] on input "input" at bounding box center [577, 153] width 518 height 24
click at [378, 154] on input "input" at bounding box center [577, 153] width 518 height 24
click at [377, 154] on input "input" at bounding box center [577, 153] width 518 height 24
click at [382, 156] on input "input" at bounding box center [577, 153] width 518 height 24
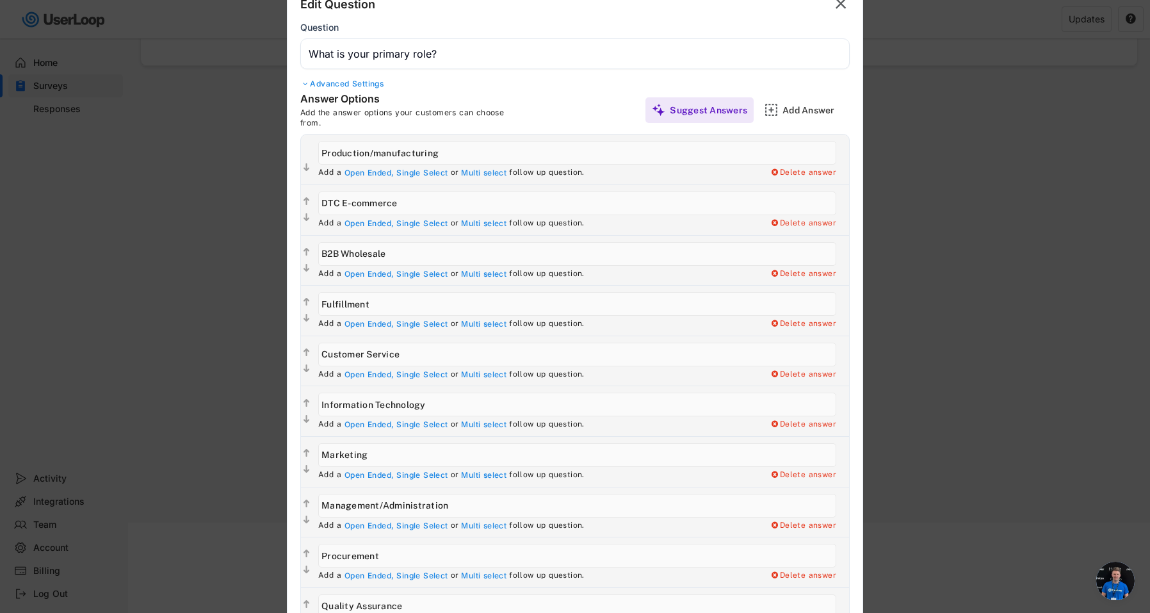
click at [382, 156] on input "input" at bounding box center [577, 153] width 518 height 24
click at [322, 154] on input "input" at bounding box center [577, 153] width 518 height 24
click at [410, 152] on input "input" at bounding box center [577, 153] width 518 height 24
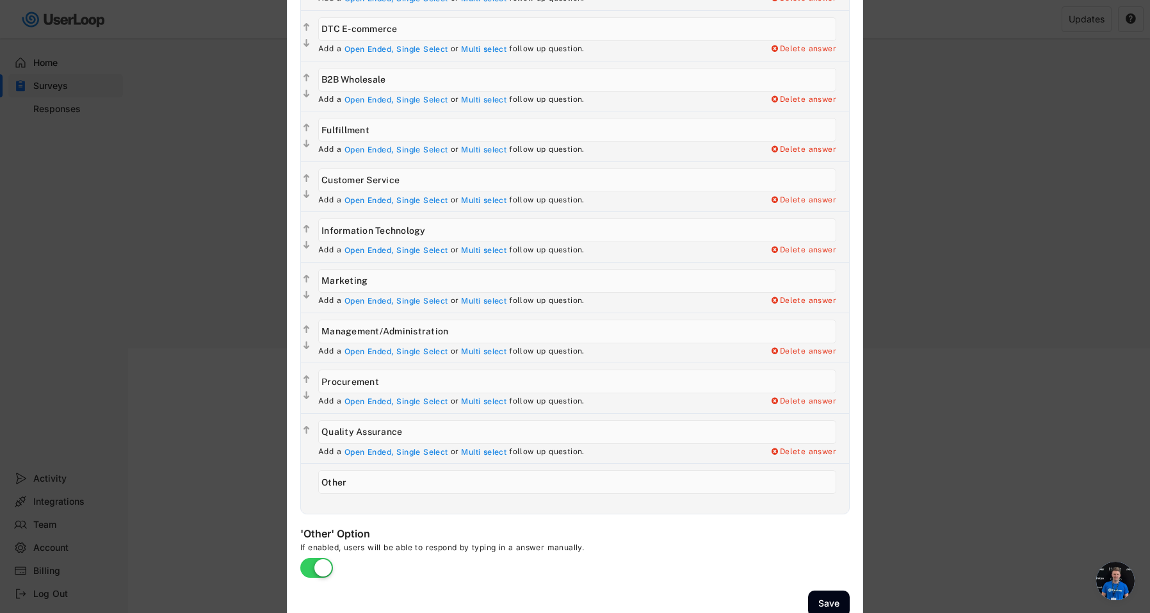
scroll to position [325, 0]
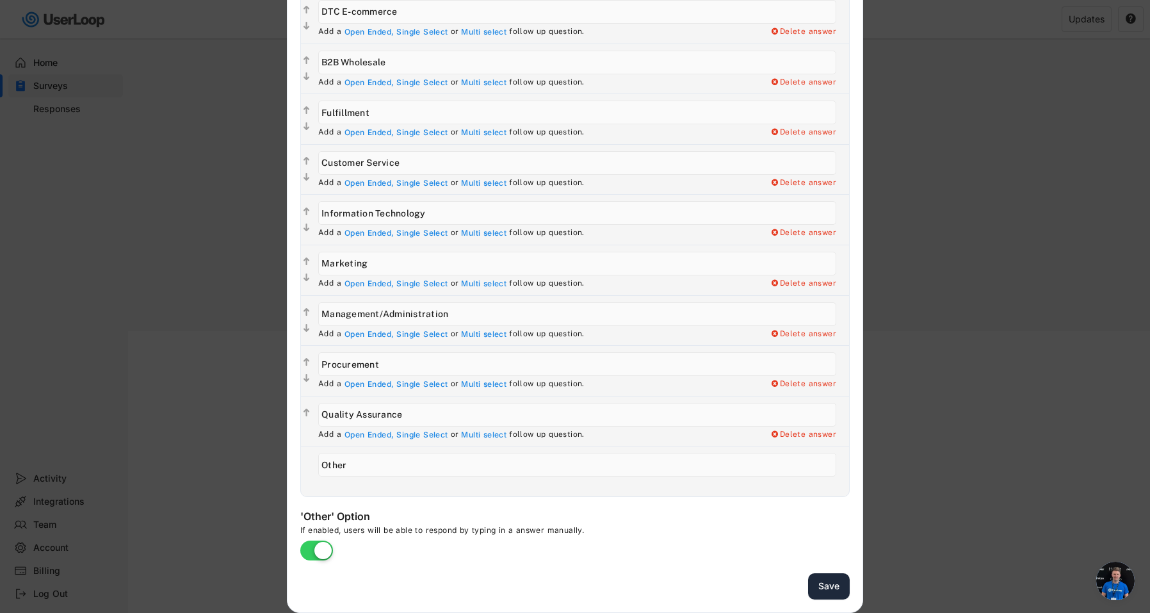
type input "Kitchen Production"
click at [834, 588] on button "Save" at bounding box center [829, 586] width 42 height 26
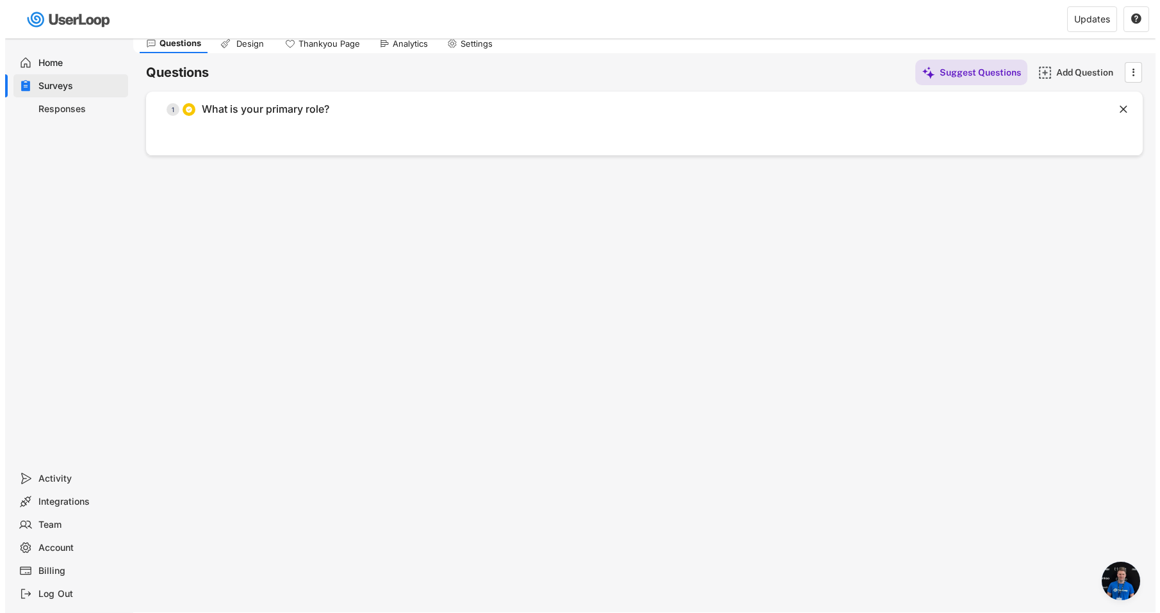
scroll to position [42, 0]
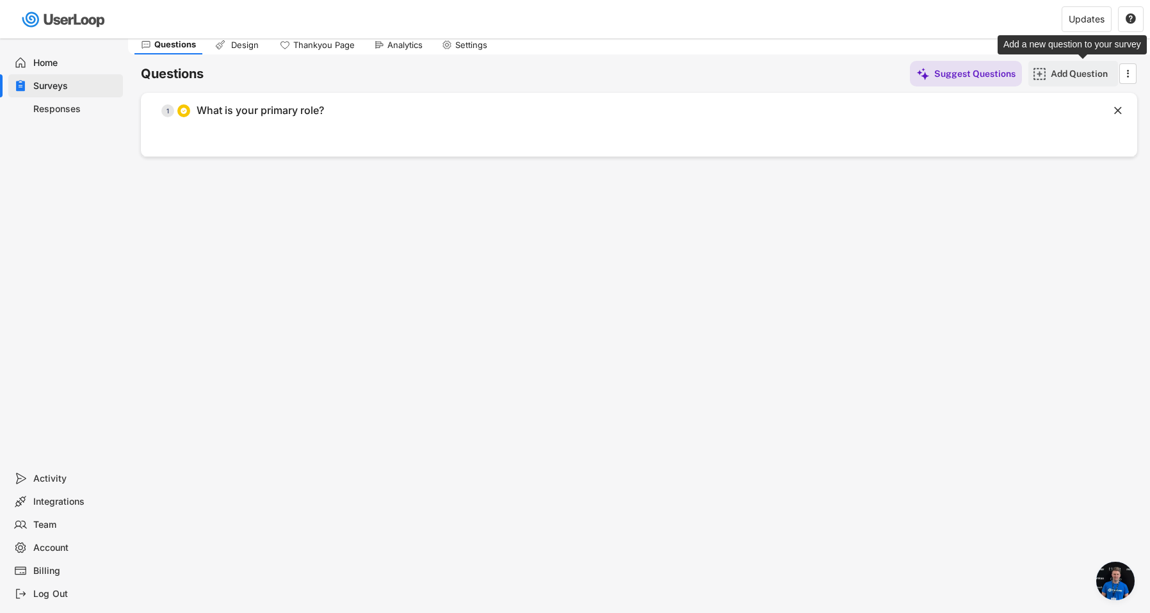
click at [1069, 72] on div "Add Question" at bounding box center [1083, 74] width 64 height 12
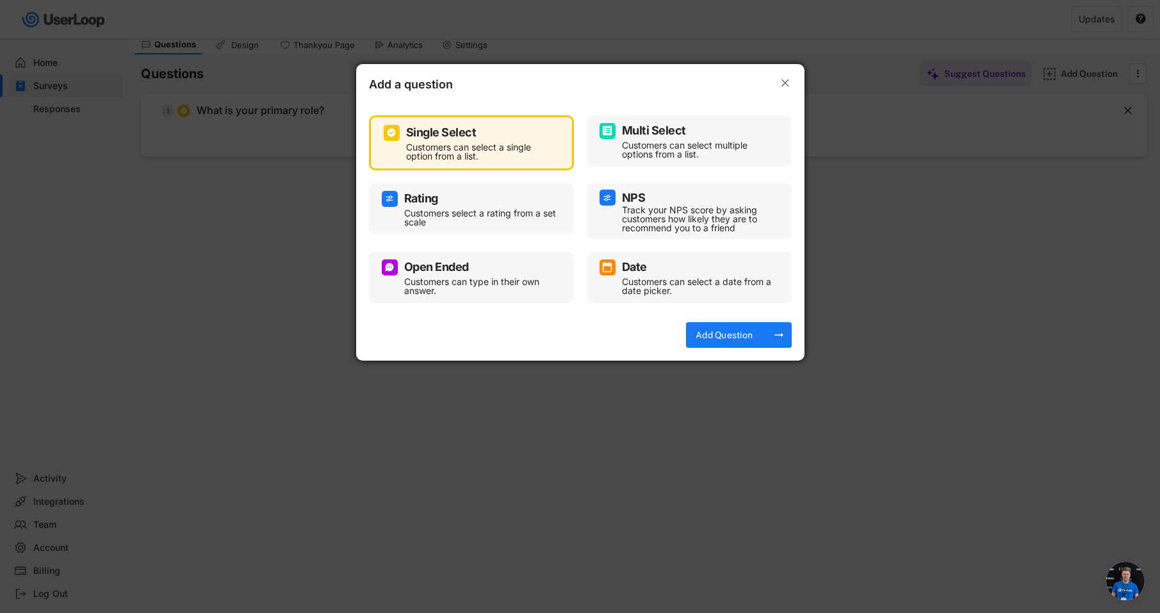
click at [507, 141] on div "Single Select Customers can select a single option from a list." at bounding box center [471, 143] width 175 height 38
click at [718, 329] on div "Add Question" at bounding box center [724, 335] width 64 height 12
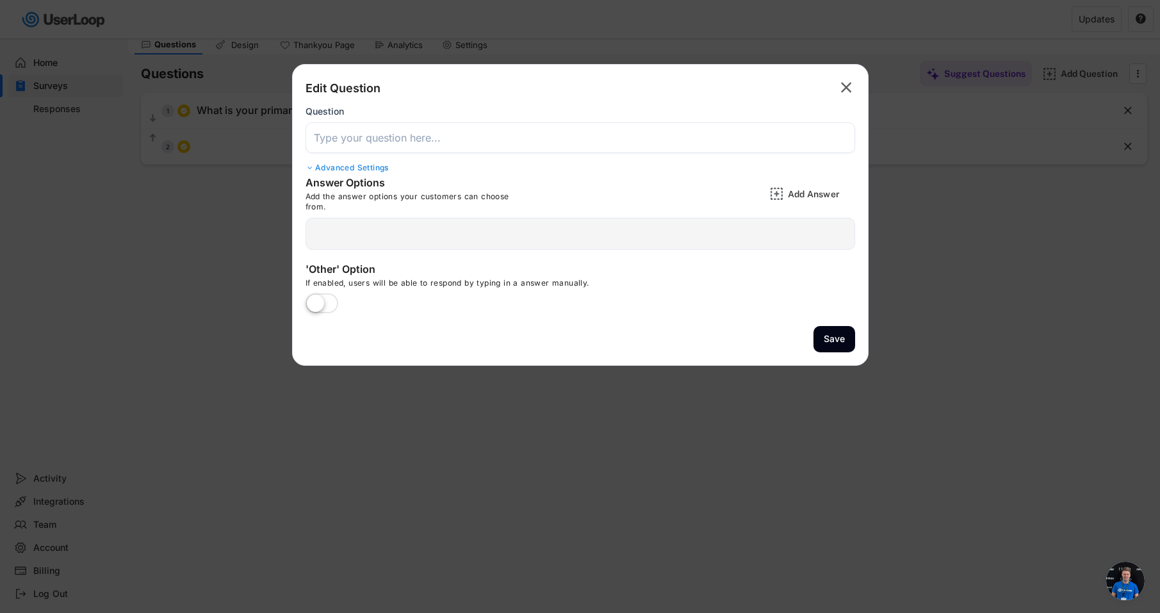
click at [376, 138] on input "input" at bounding box center [579, 137] width 549 height 31
click at [412, 141] on input "input" at bounding box center [579, 137] width 549 height 31
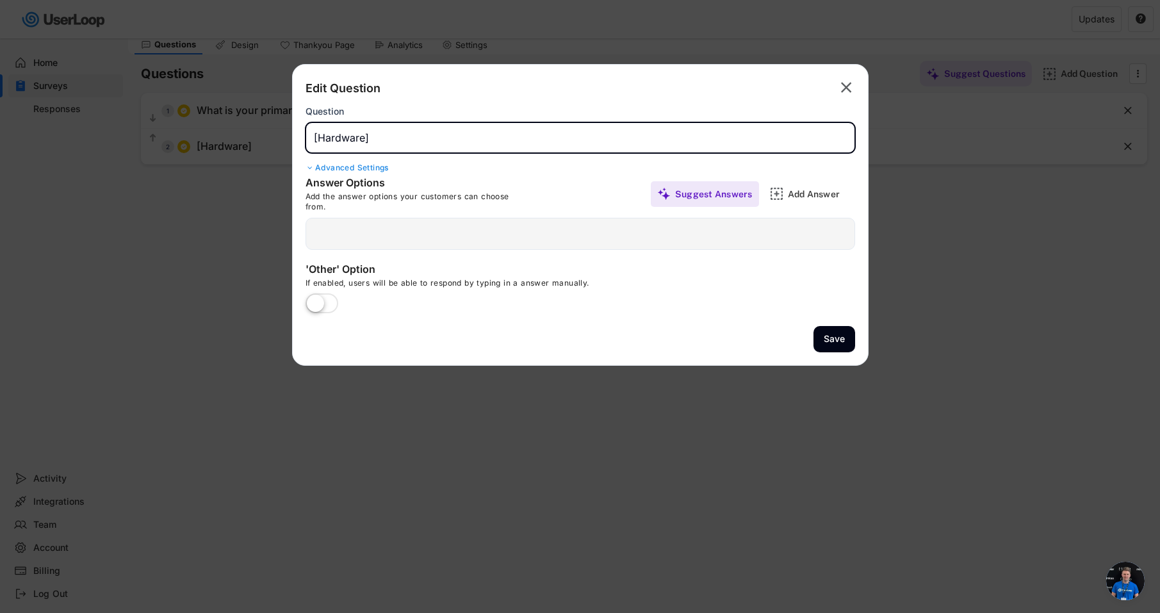
paste input "[Hardware] Rate your satisfaction with your current laptop/computer:"
type input "[Hardware] Rate your satisfaction with your current laptop/computer:"
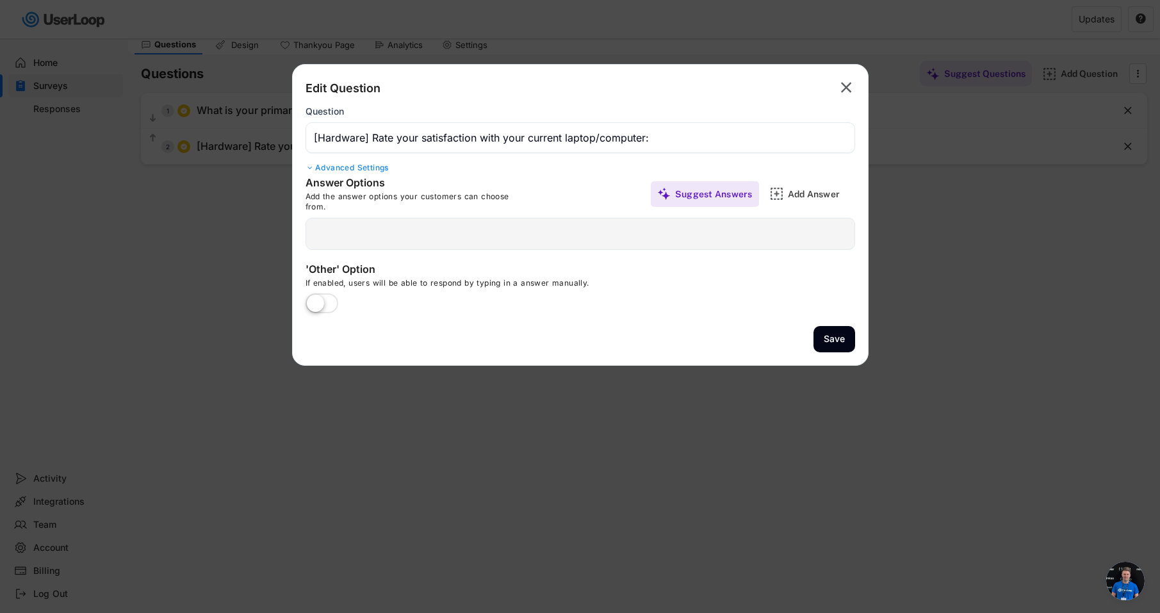
click at [554, 233] on div at bounding box center [579, 234] width 549 height 32
click at [554, 240] on div at bounding box center [579, 234] width 549 height 32
click at [788, 197] on div "Add Answer" at bounding box center [820, 194] width 64 height 12
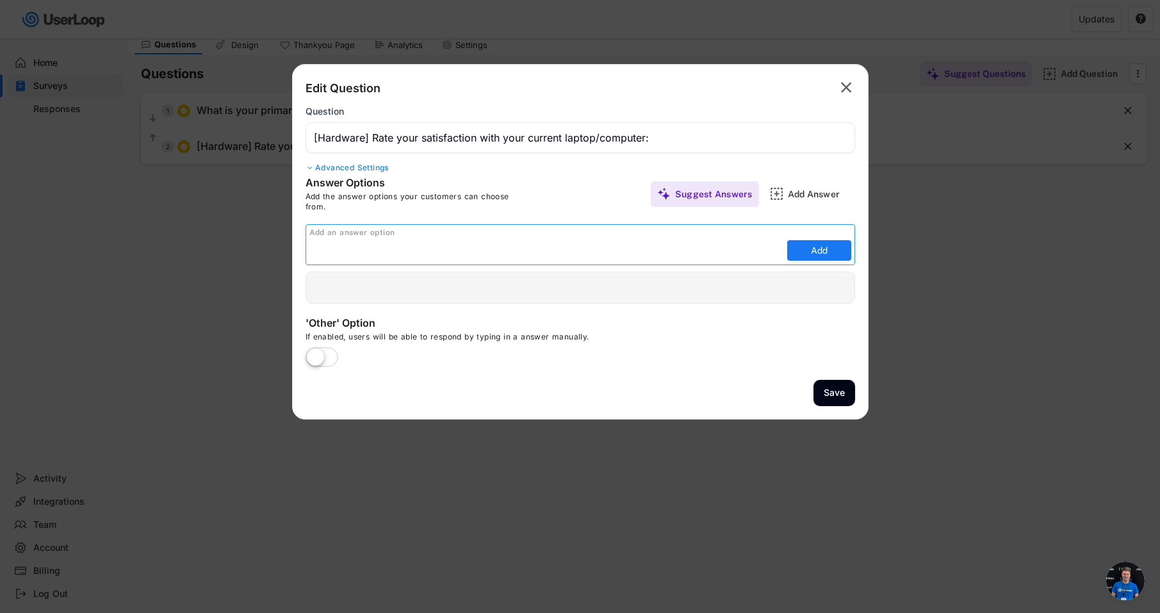
click at [660, 252] on input "input" at bounding box center [546, 250] width 474 height 19
paste input "Very satisfied - works perfectly for all tasks"
type input "Very satisfied - works perfectly for all tasks"
click at [802, 252] on button "Add" at bounding box center [819, 250] width 64 height 20
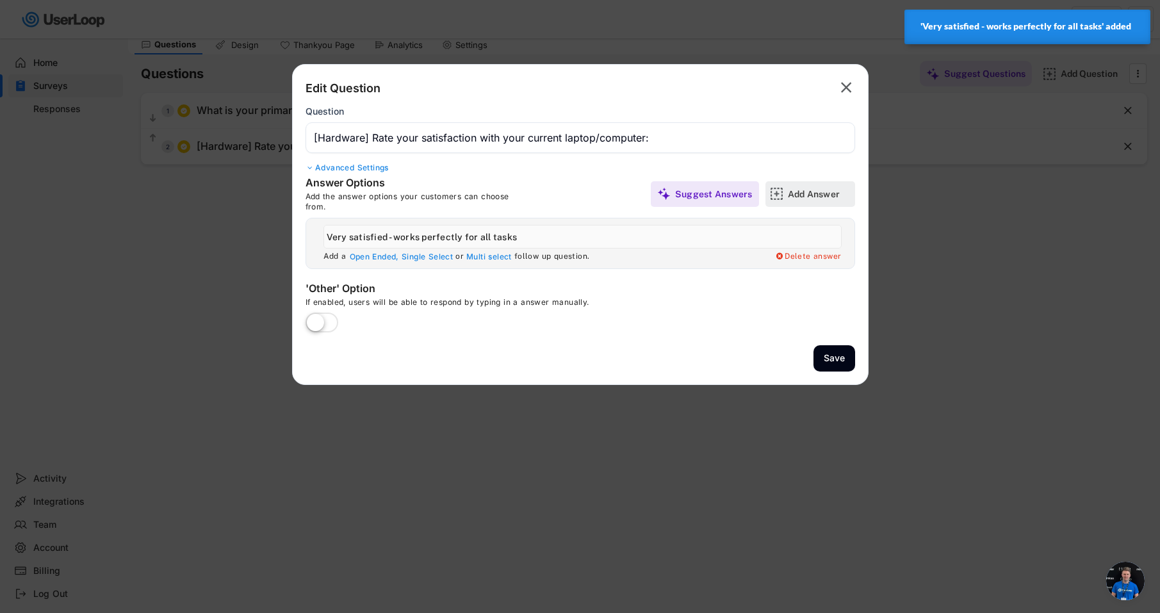
click at [808, 196] on div "Add Answer" at bounding box center [820, 194] width 64 height 12
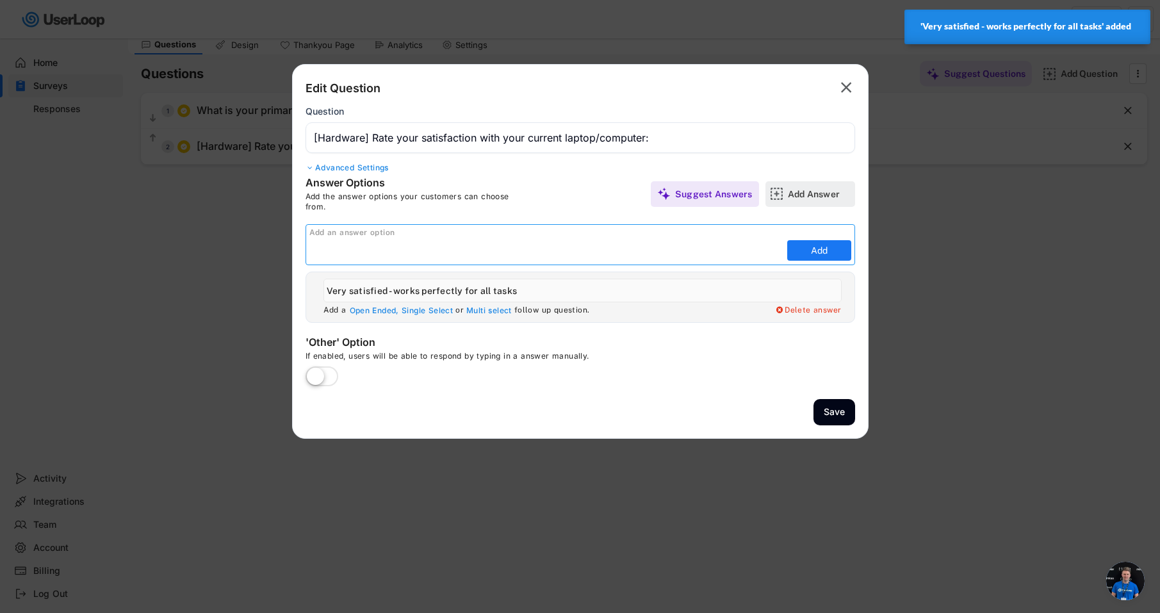
scroll to position [0, 0]
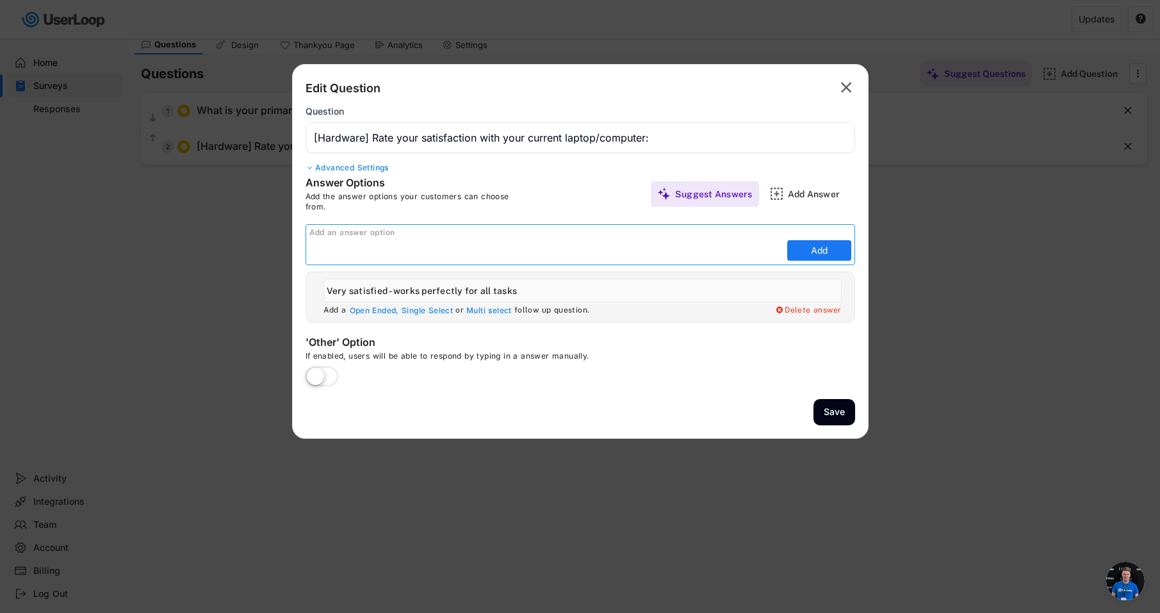
paste input "Satisfied - works well most of the time"
type input "Satisfied - works well most of the time"
click at [820, 252] on button "Add" at bounding box center [819, 250] width 64 height 20
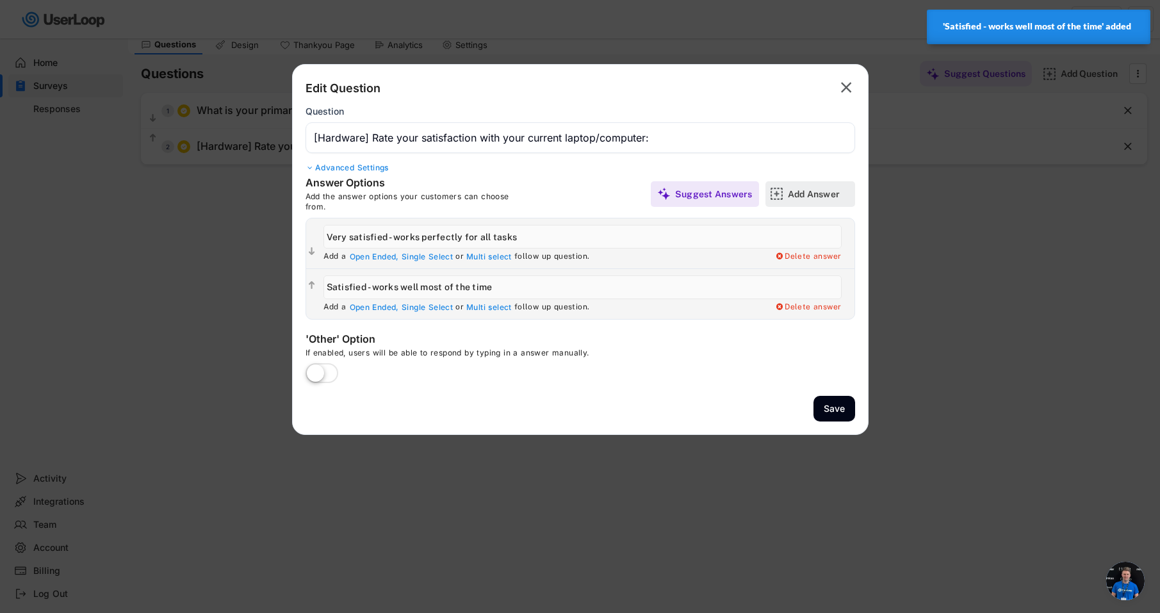
click at [793, 191] on div "Add Answer" at bounding box center [820, 194] width 64 height 12
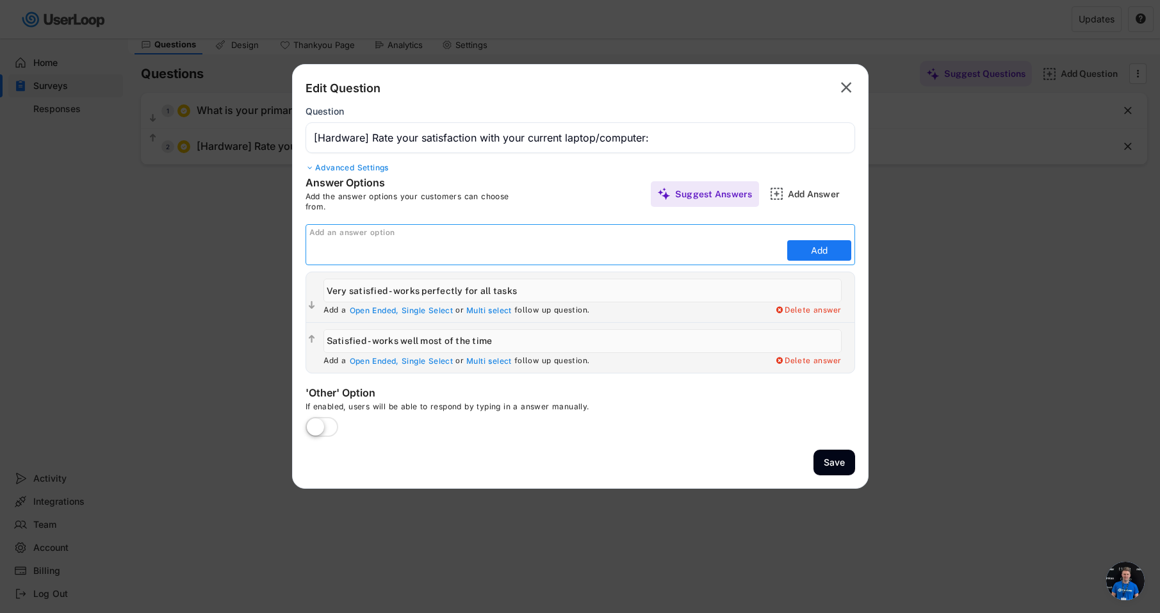
paste input "Neutral - adequate for basic tasks"
type input "Neutral - adequate for basic tasks"
click at [823, 250] on button "Add" at bounding box center [819, 250] width 64 height 20
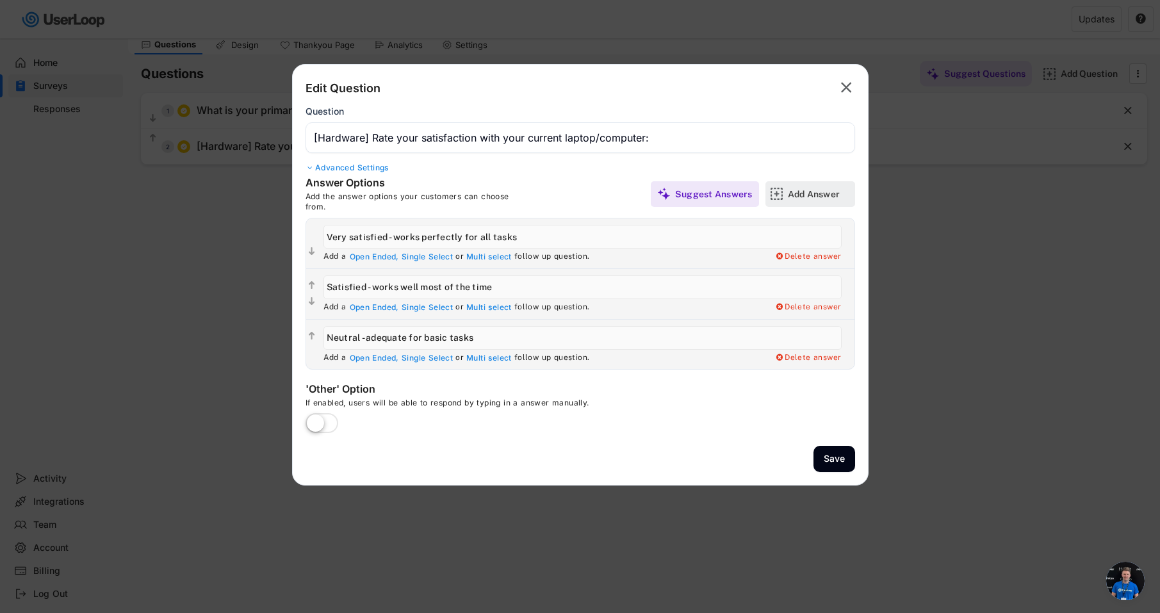
click at [804, 193] on div "Add Answer" at bounding box center [820, 194] width 64 height 12
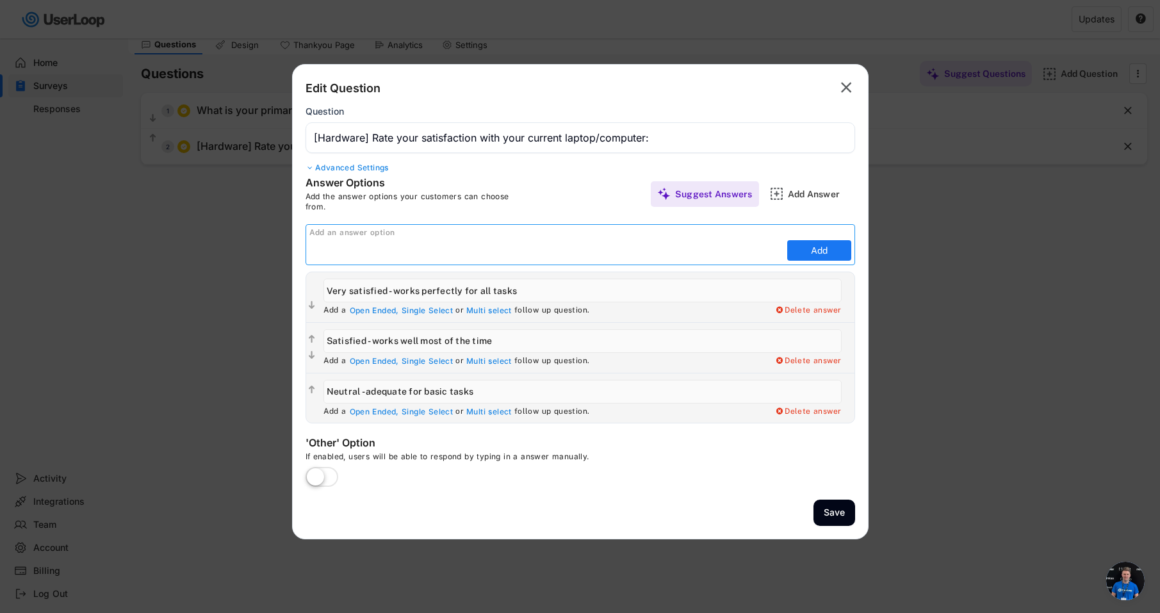
click at [540, 253] on input "input" at bounding box center [546, 250] width 474 height 19
paste input "Dissatisfied - often slow or problematic"
type input "Dissatisfied - often slow or problematic"
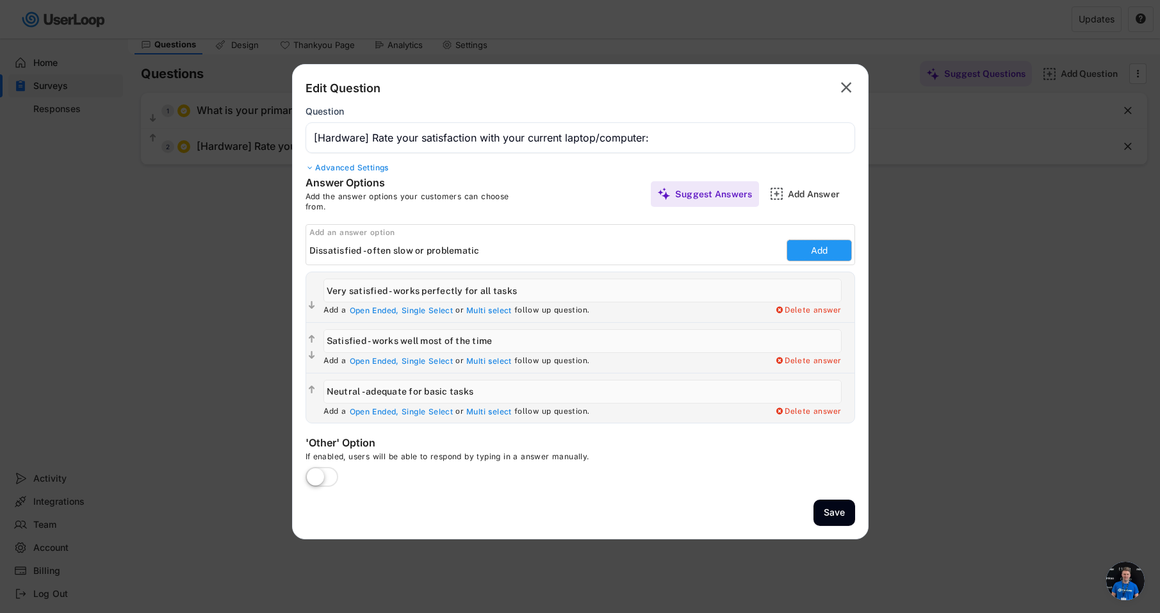
click at [816, 255] on button "Add" at bounding box center [819, 250] width 64 height 20
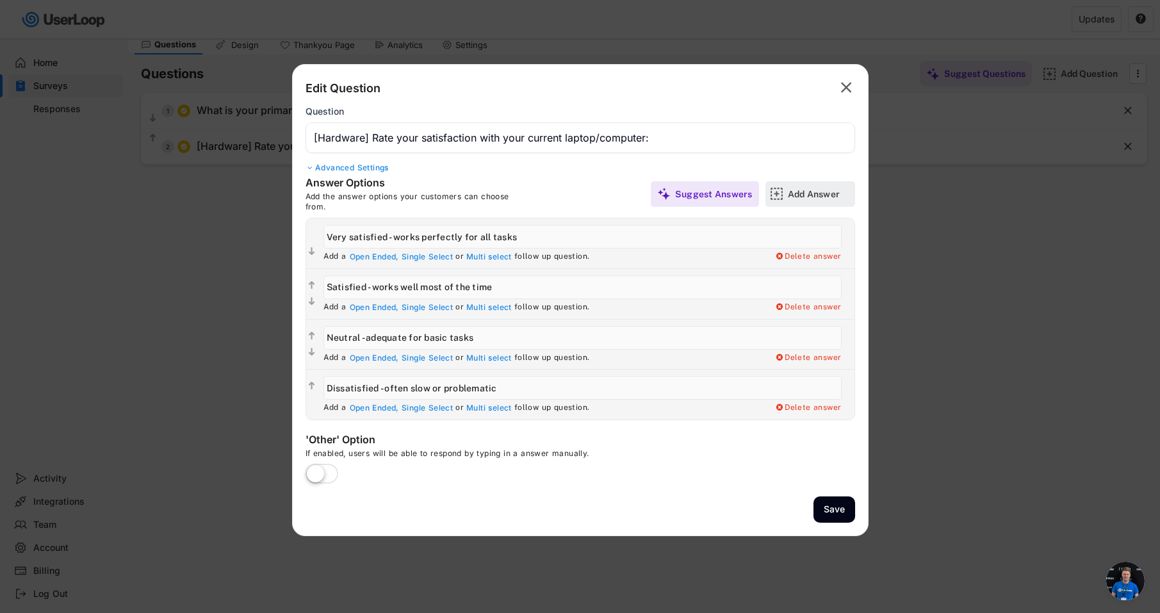
click at [812, 195] on div "Add Answer" at bounding box center [820, 194] width 64 height 12
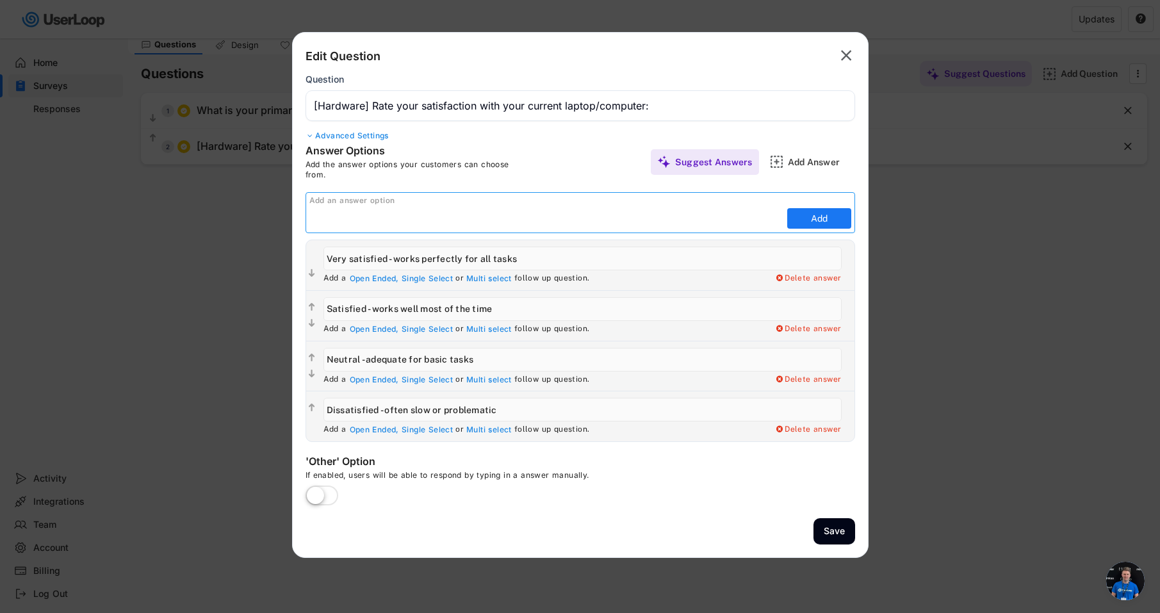
click at [532, 220] on input "input" at bounding box center [546, 218] width 474 height 19
paste input "Very dissatisfied - major problems affecting work"
type input "Very dissatisfied - major problems affecting work"
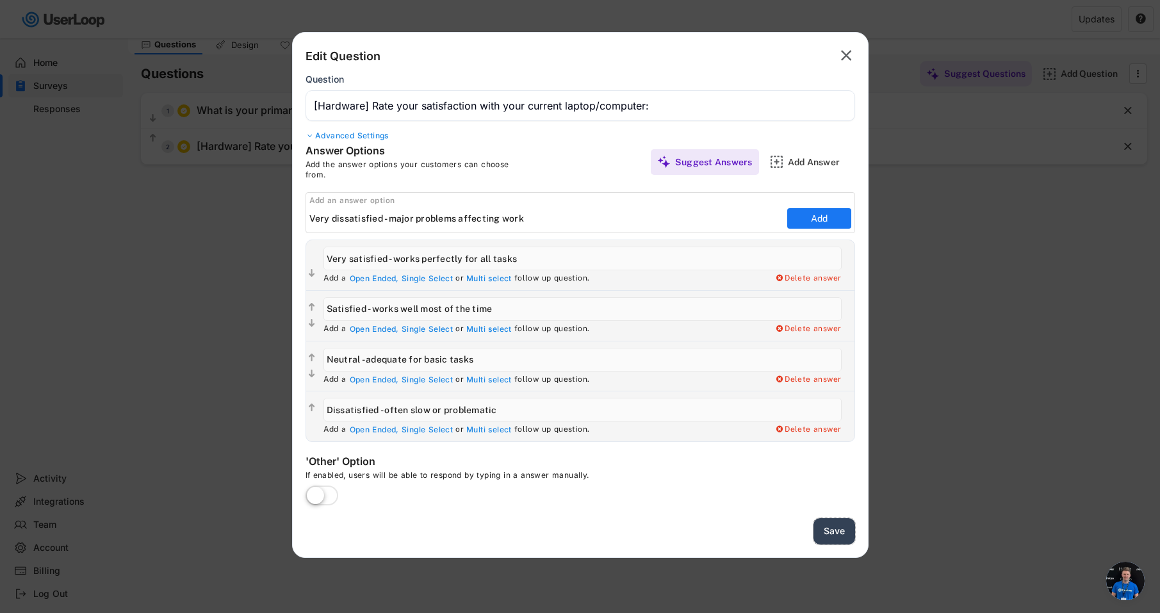
click at [828, 528] on button "Save" at bounding box center [834, 531] width 42 height 26
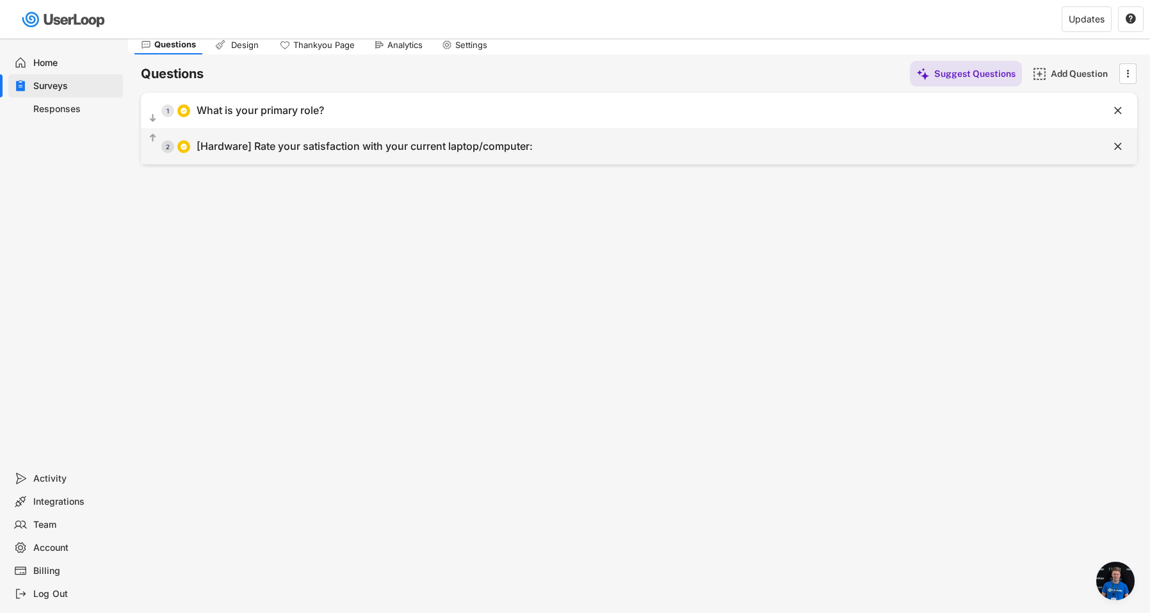
click at [328, 152] on div "[Hardware] Rate your satisfaction with your current laptop/computer:" at bounding box center [365, 146] width 336 height 13
type input "[Hardware] Rate your satisfaction with your current laptop/computer:"
type input "Very satisfied - works perfectly for all tasks"
type input "Satisfied - works well most of the time"
type input "Neutral - adequate for basic tasks"
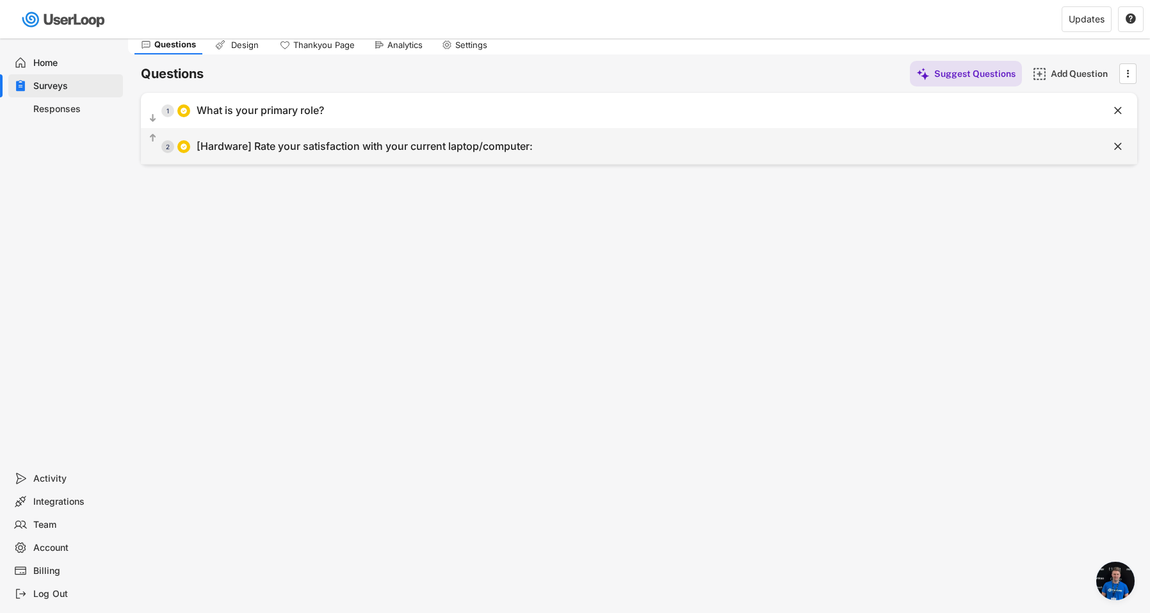
type input "Dissatisfied - often slow or problematic"
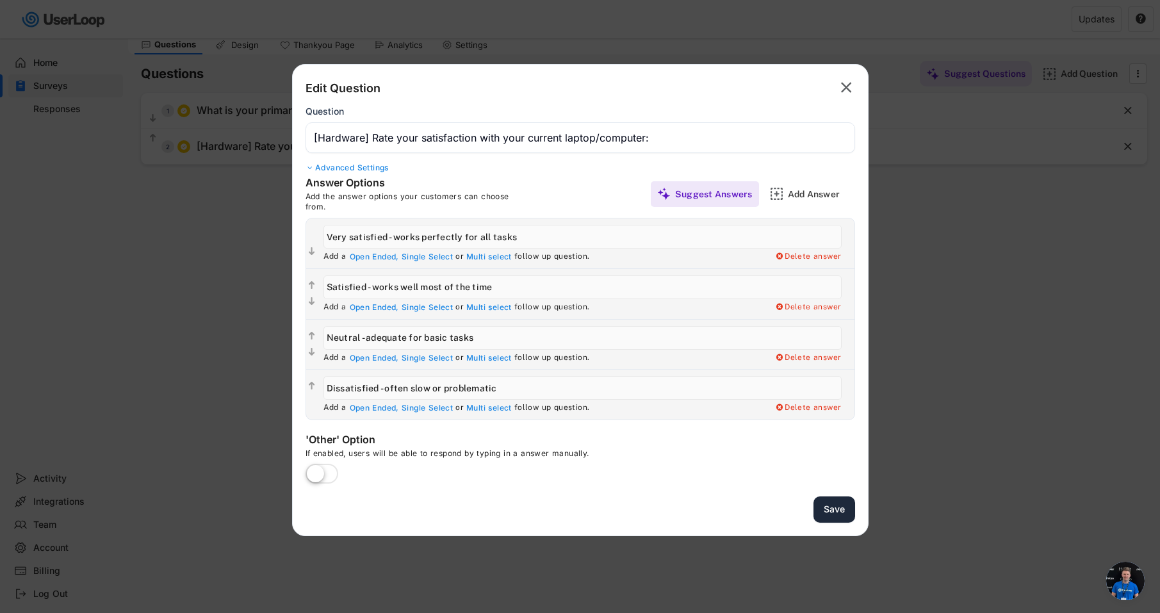
click at [841, 514] on button "Save" at bounding box center [834, 509] width 42 height 26
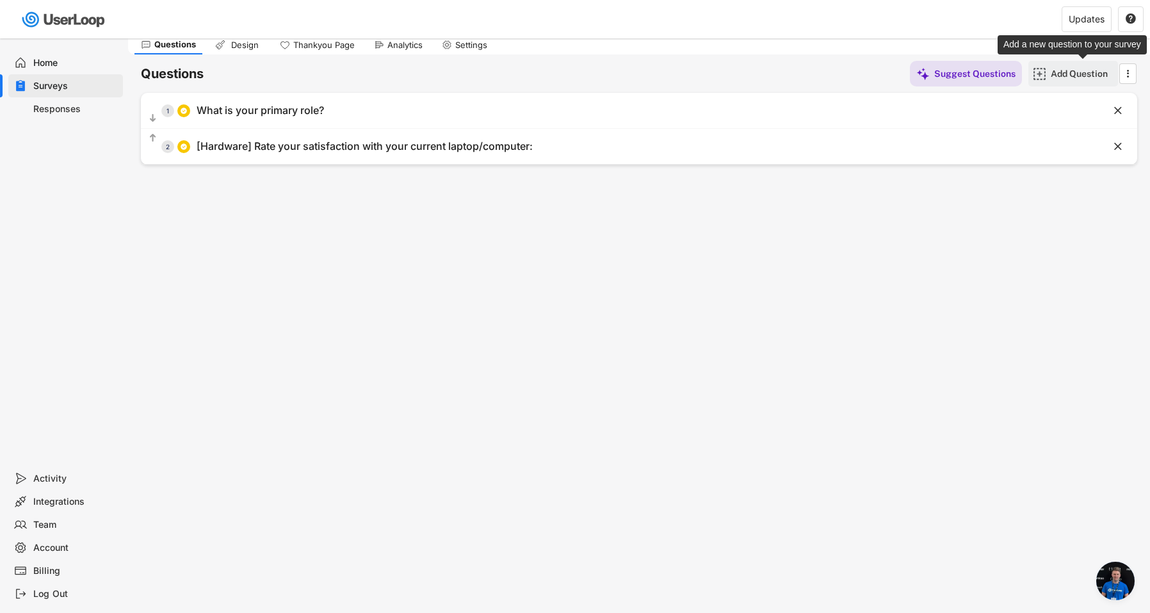
click at [1088, 74] on div "Add Question" at bounding box center [1083, 74] width 64 height 12
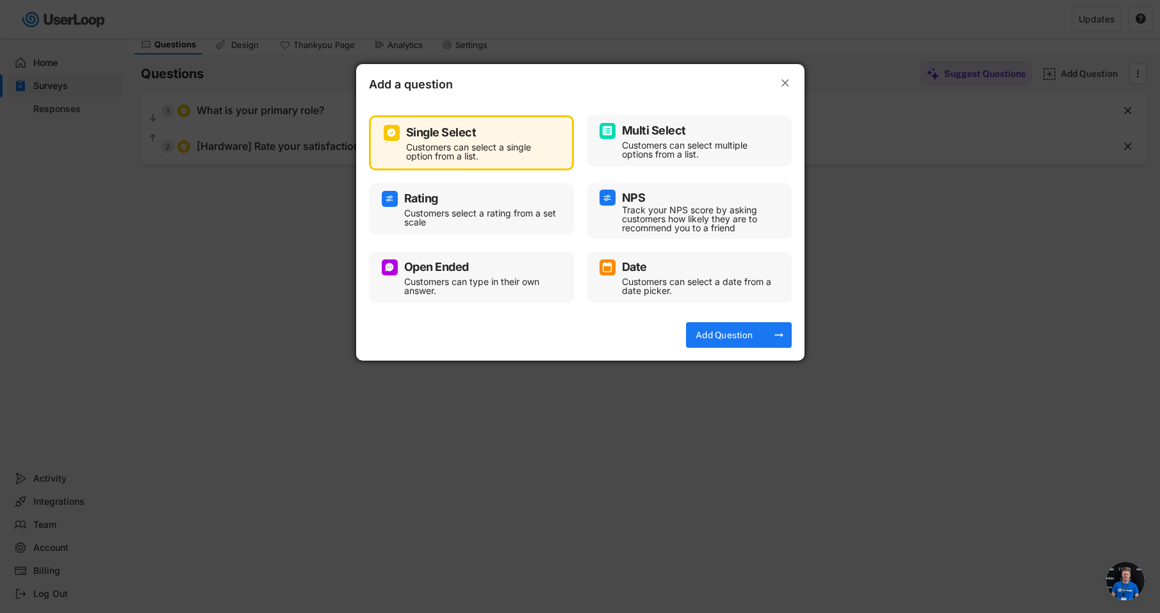
click at [640, 142] on div "Customers can select multiple options from a list." at bounding box center [699, 150] width 154 height 18
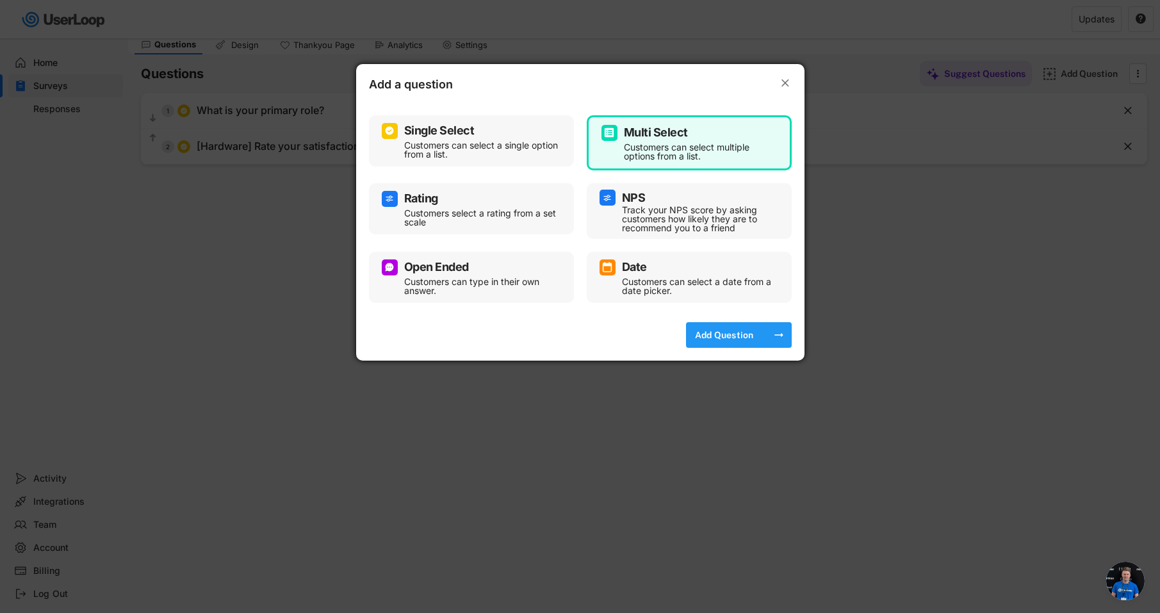
click at [749, 336] on div "Add Question" at bounding box center [724, 335] width 64 height 12
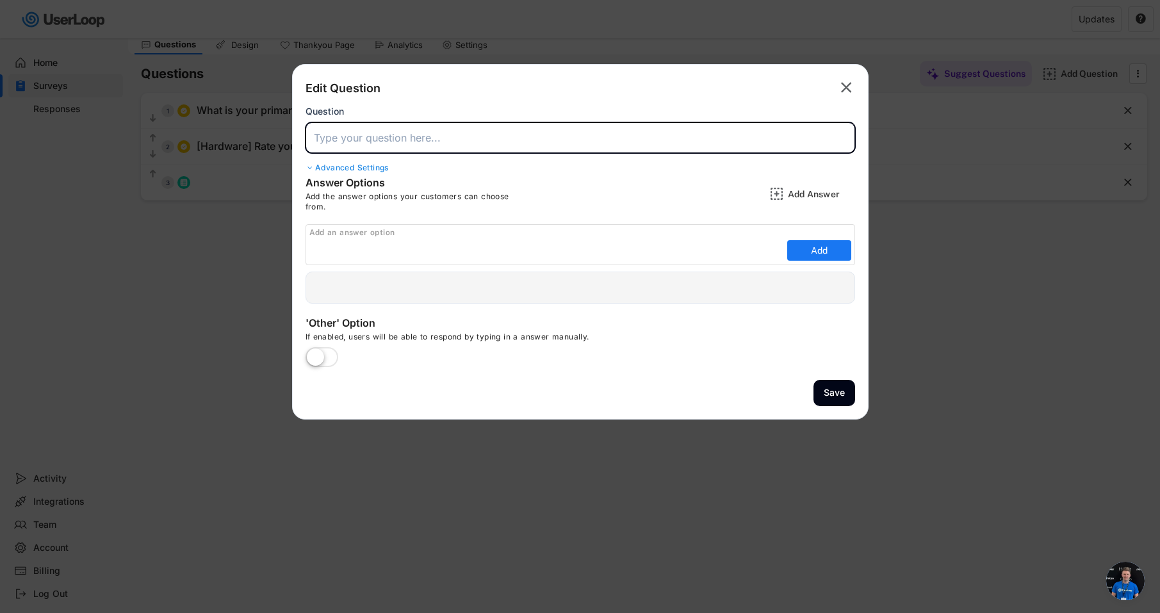
click at [399, 145] on input "input" at bounding box center [579, 137] width 549 height 31
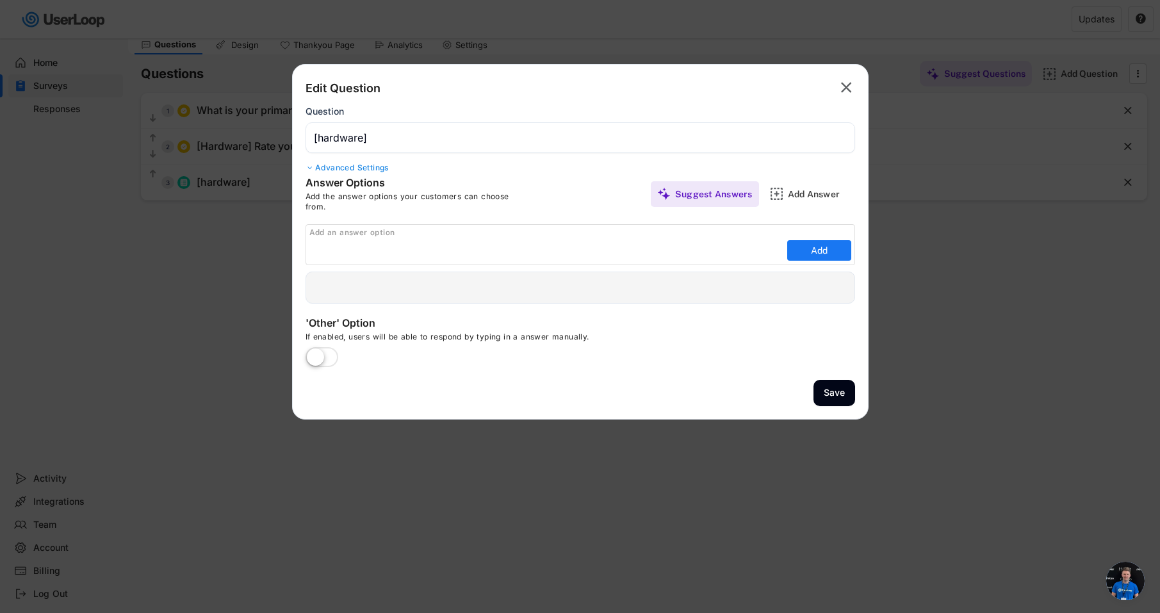
click at [387, 140] on input "input" at bounding box center [579, 137] width 549 height 31
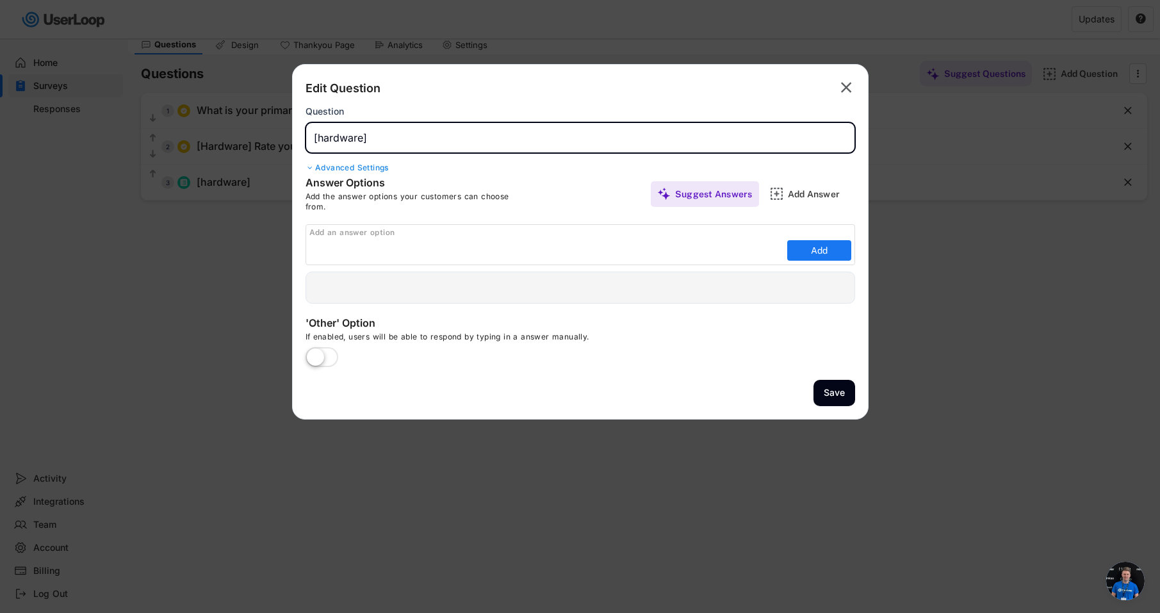
paste input "[hardware] What specific issues do you experience with your laptop/computer? (S…"
click at [323, 138] on input "input" at bounding box center [579, 137] width 549 height 31
type input "[Hardware] What specific issues do you experience with your laptop/computer? (S…"
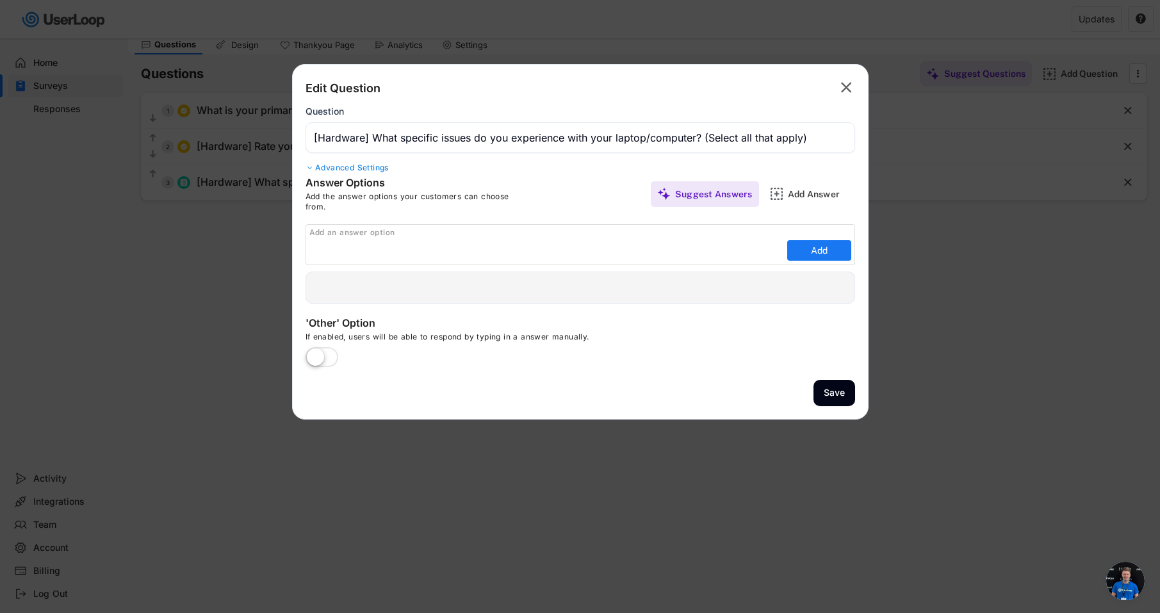
click at [515, 207] on div "Add the answer options your customers can choose from." at bounding box center [417, 201] width 224 height 20
click at [819, 250] on button "Add" at bounding box center [819, 250] width 64 height 20
click at [477, 253] on input "input" at bounding box center [546, 250] width 474 height 19
paste input "Slow startup/boot time"
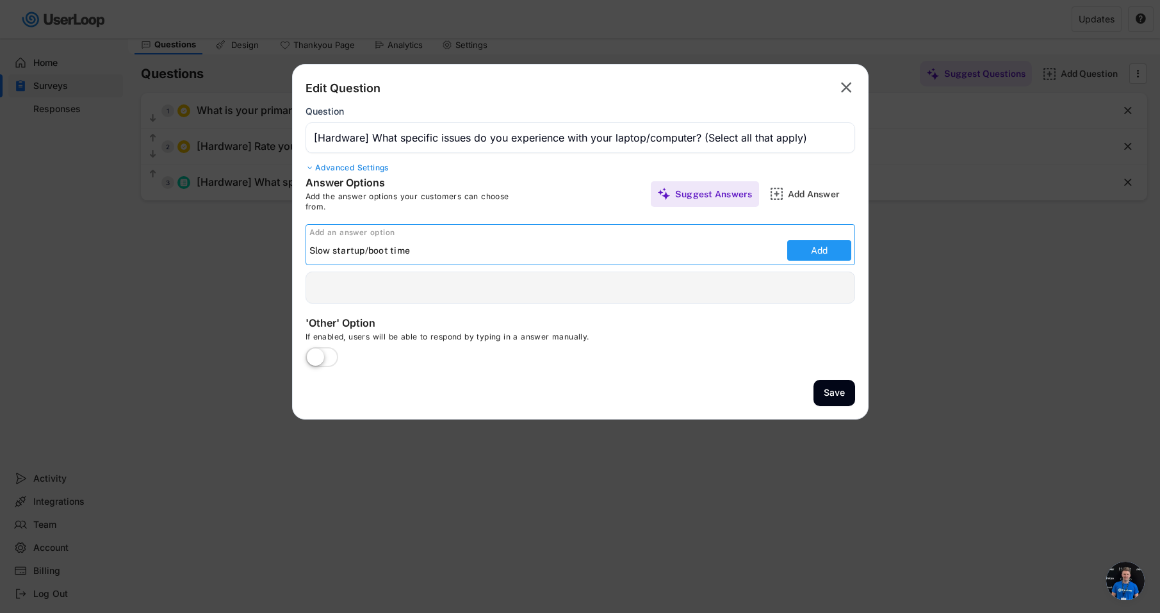
type input "Slow startup/boot time"
click at [811, 251] on button "Add" at bounding box center [819, 250] width 64 height 20
type input "Slow startup/boot time"
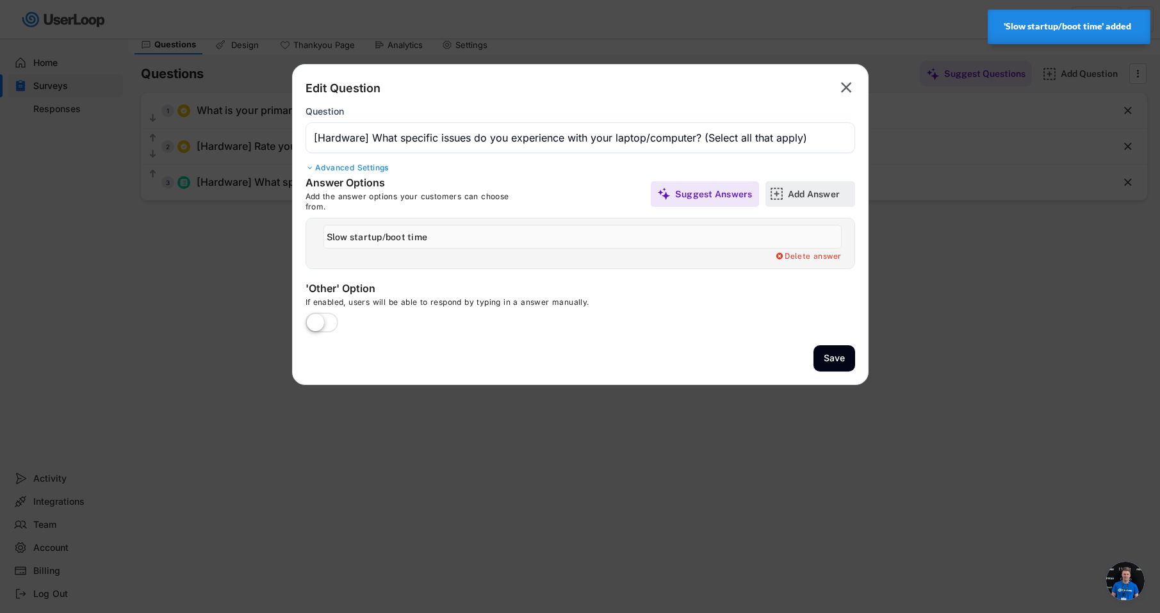
click at [797, 196] on div "Add Answer" at bounding box center [820, 194] width 64 height 12
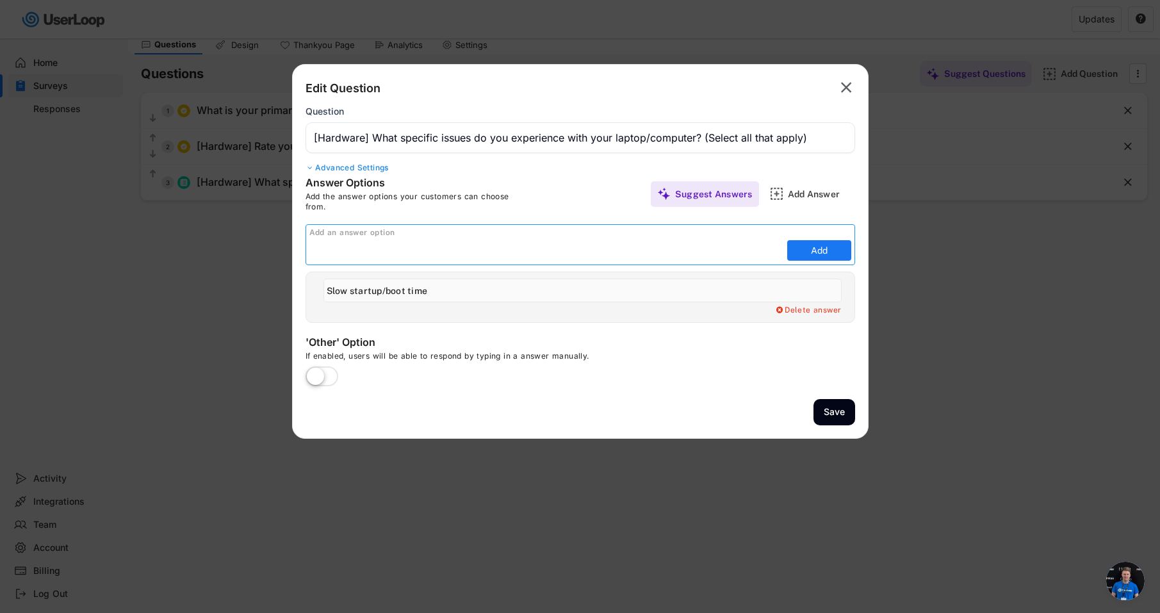
click at [522, 254] on input "input" at bounding box center [546, 250] width 474 height 19
paste input "Slow performance during regular use"
type input "Slow performance during regular use"
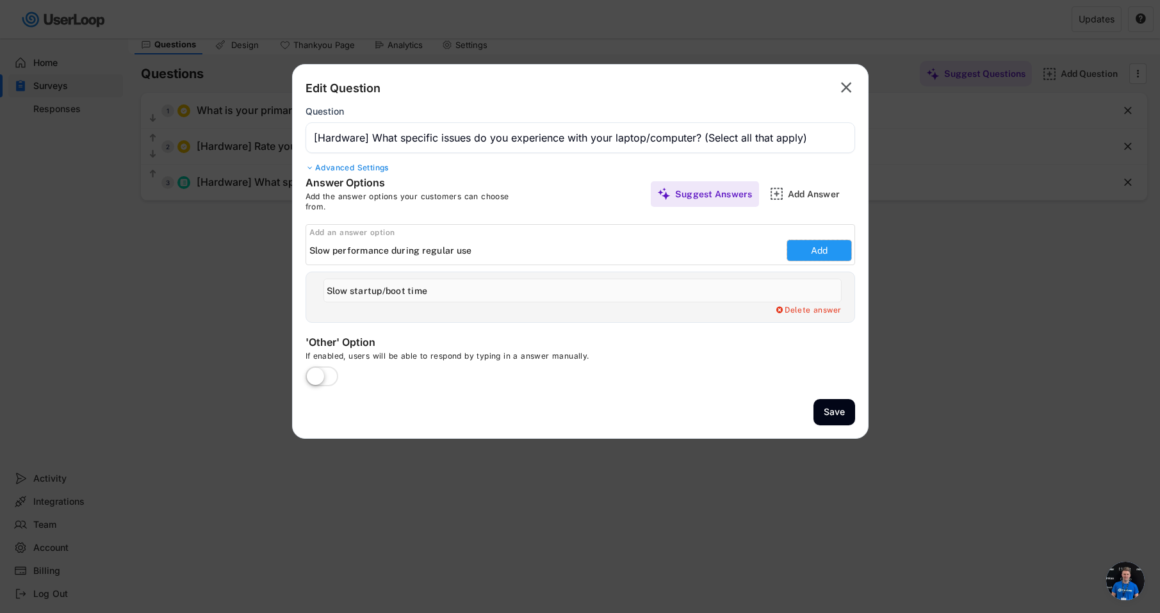
click at [823, 244] on button "Add" at bounding box center [819, 250] width 64 height 20
type input "Slow performance during regular use"
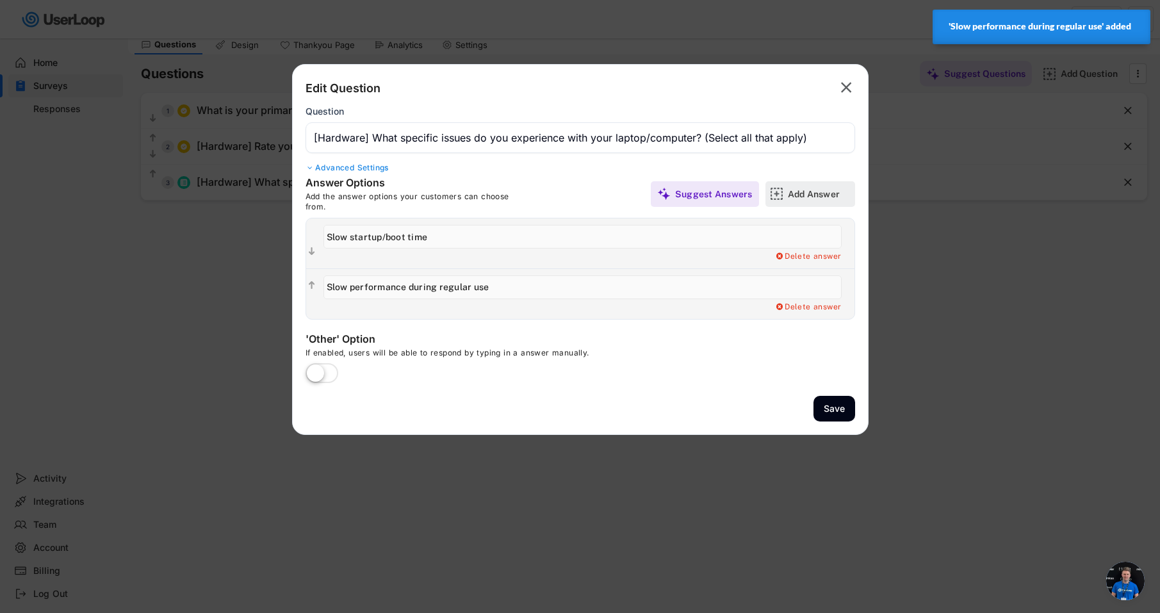
click at [800, 191] on div "Add Answer" at bounding box center [820, 194] width 64 height 12
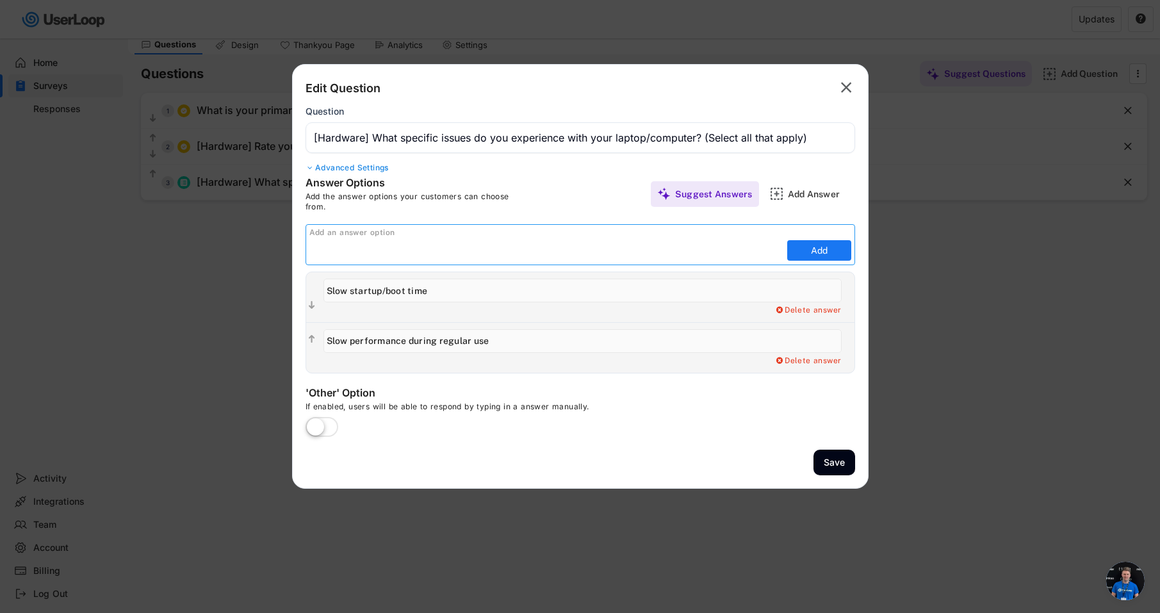
paste input "Frequent crashes or freezing"
type input "Frequent crashes or freezing"
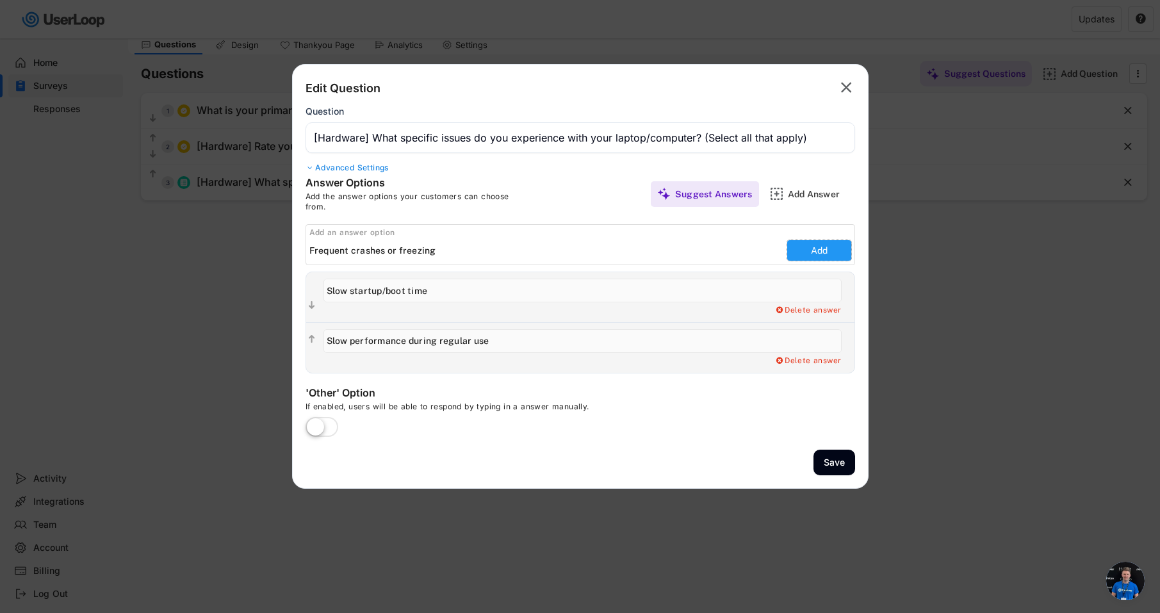
click at [807, 248] on button "Add" at bounding box center [819, 250] width 64 height 20
type input "Frequent crashes or freezing"
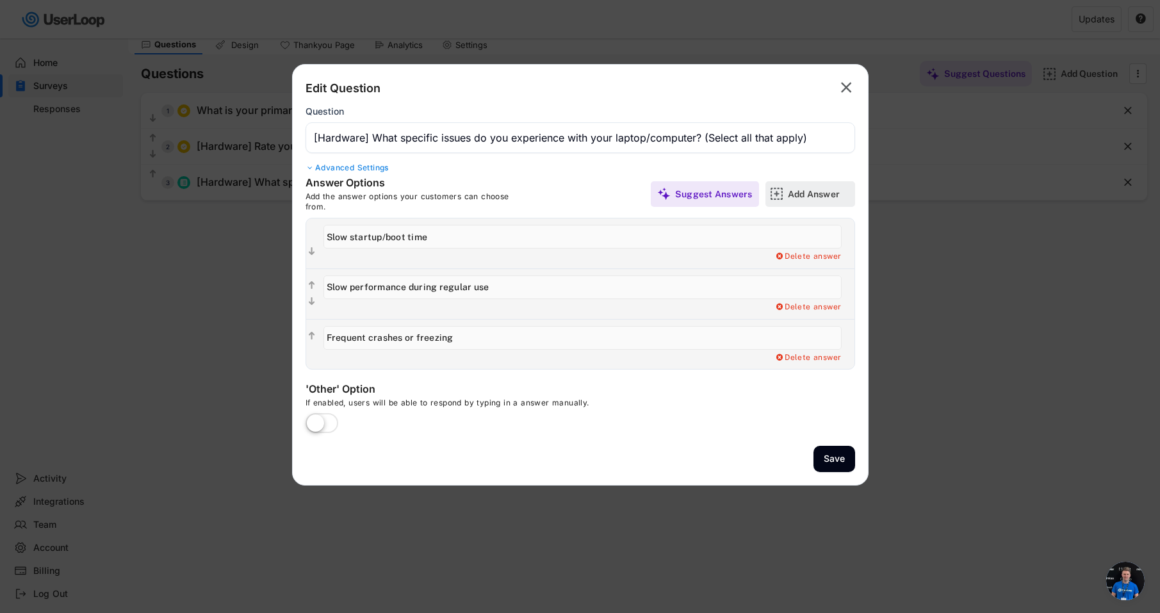
click at [817, 195] on div "Add Answer" at bounding box center [820, 194] width 64 height 12
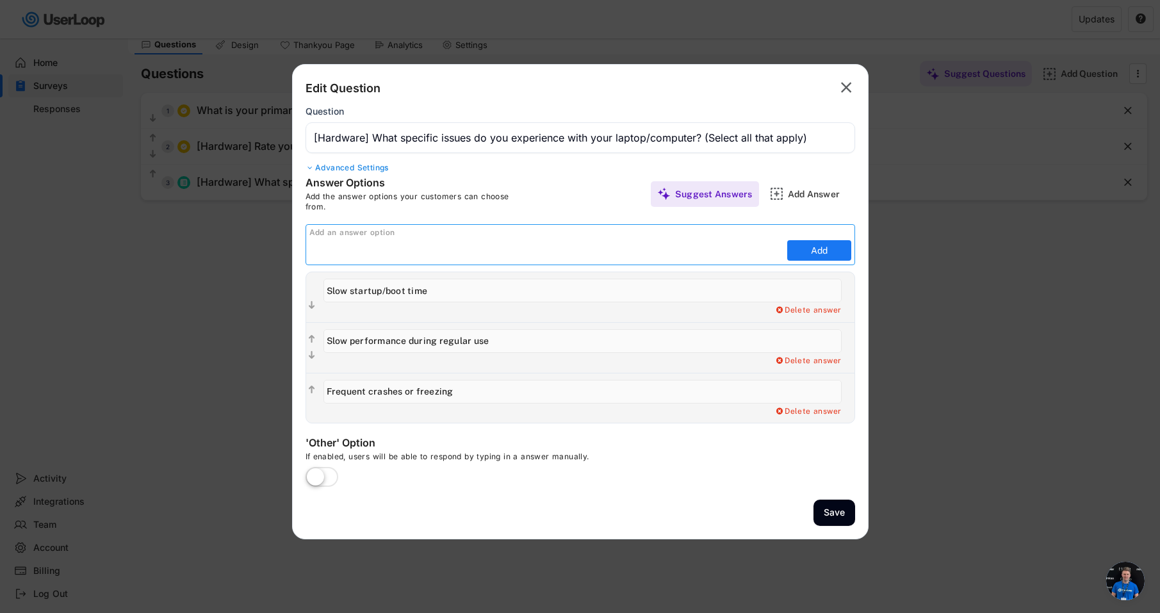
click at [504, 253] on input "input" at bounding box center [546, 250] width 474 height 19
paste input "Insufficient storage space"
type input "Insufficient storage space"
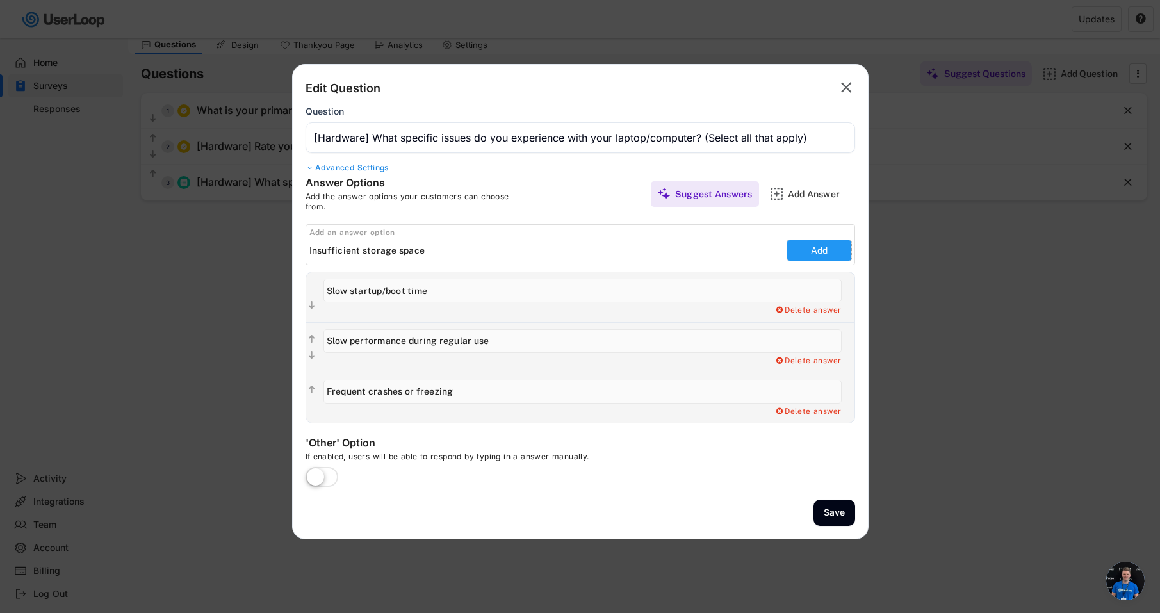
click at [815, 257] on button "Add" at bounding box center [819, 250] width 64 height 20
type input "Insufficient storage space"
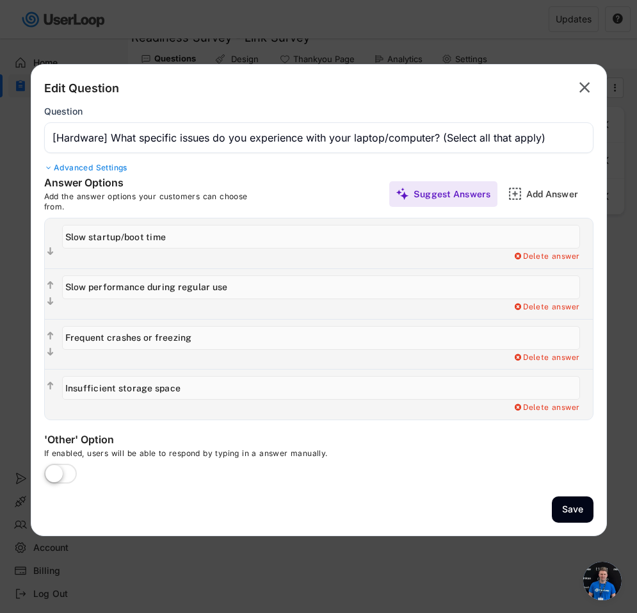
scroll to position [6928, 0]
click at [540, 197] on div "Add Answer" at bounding box center [558, 194] width 64 height 12
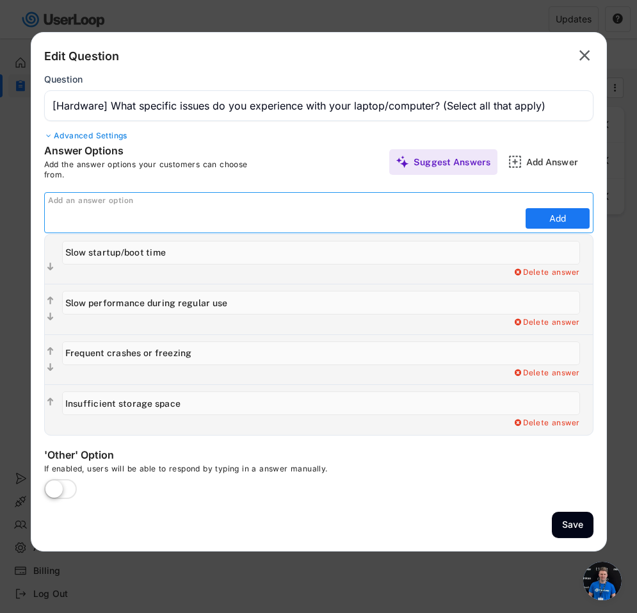
scroll to position [0, 0]
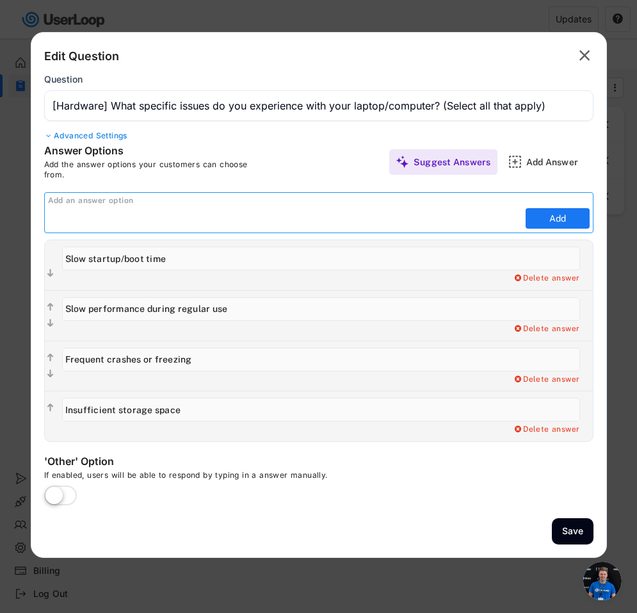
click at [101, 221] on input "input" at bounding box center [285, 218] width 474 height 19
paste input "Poor battery life"
type input "Poor battery life"
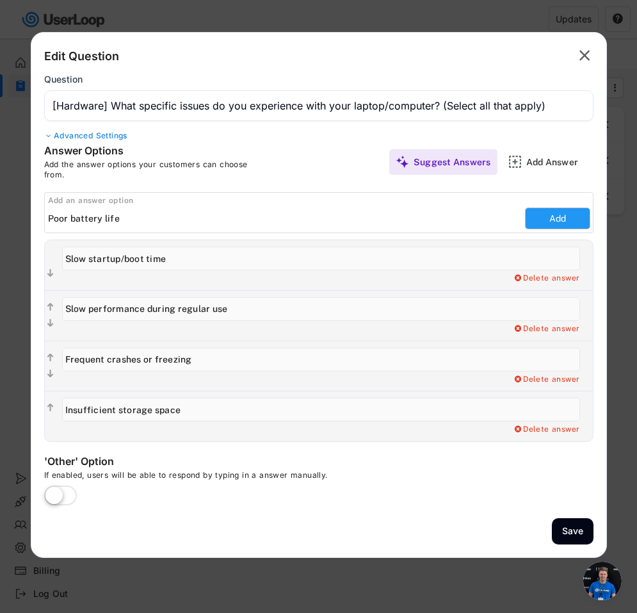
click at [545, 223] on button "Add" at bounding box center [558, 218] width 64 height 20
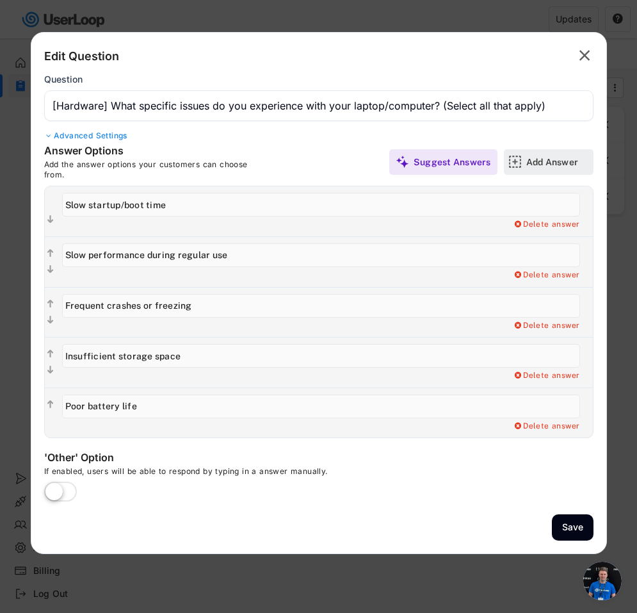
click at [541, 163] on div "Add Answer" at bounding box center [558, 162] width 64 height 12
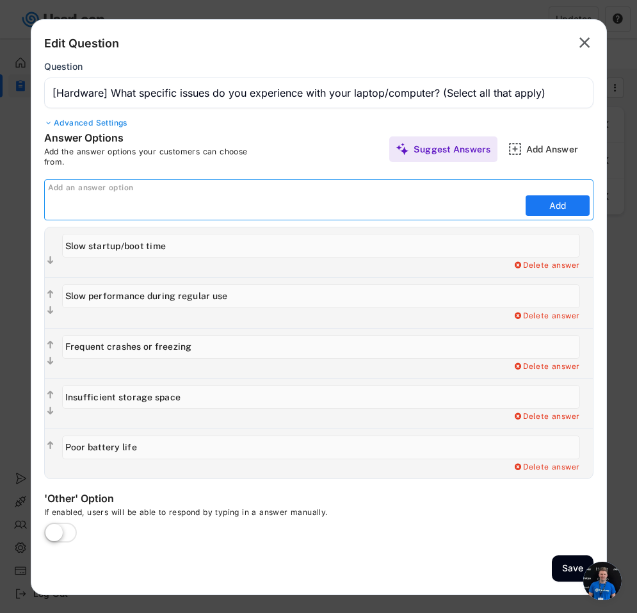
click at [249, 211] on input "input" at bounding box center [285, 205] width 474 height 19
paste input "Screen/display issues"
type input "Screen/display issues"
click at [557, 202] on button "Add" at bounding box center [558, 205] width 64 height 20
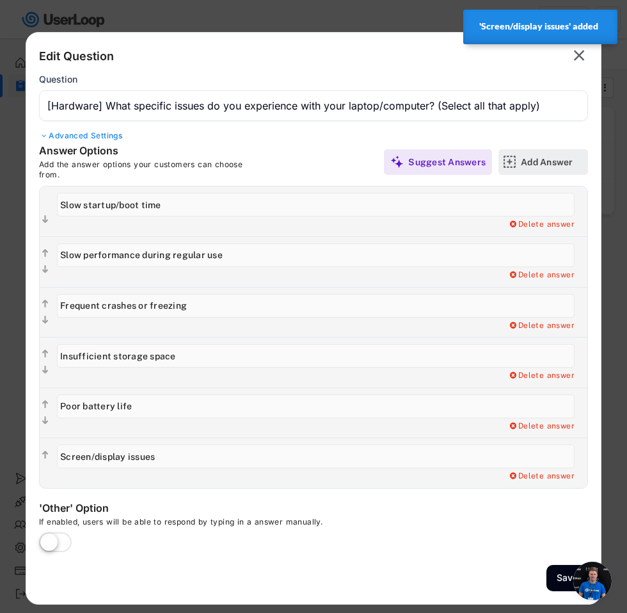
click at [551, 162] on div "Add Answer" at bounding box center [553, 162] width 64 height 12
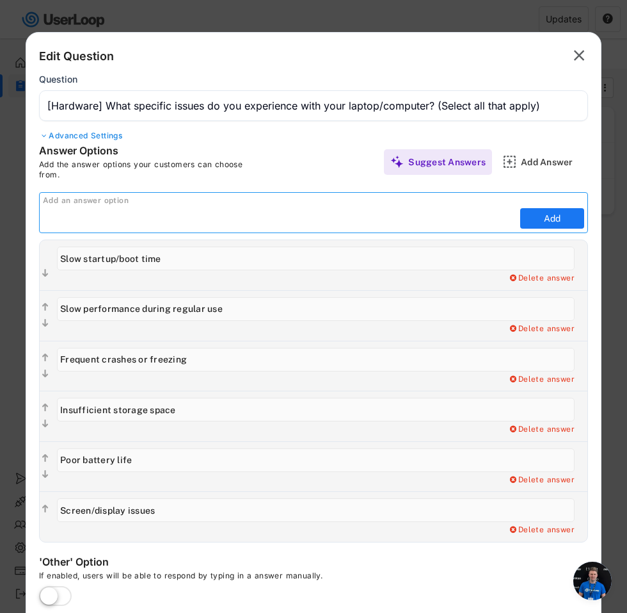
click at [140, 224] on input "input" at bounding box center [280, 218] width 474 height 19
paste input "Keyboard/mouse problems"
type input "Keyboard/mouse problems"
click at [554, 218] on button "Add" at bounding box center [553, 218] width 64 height 20
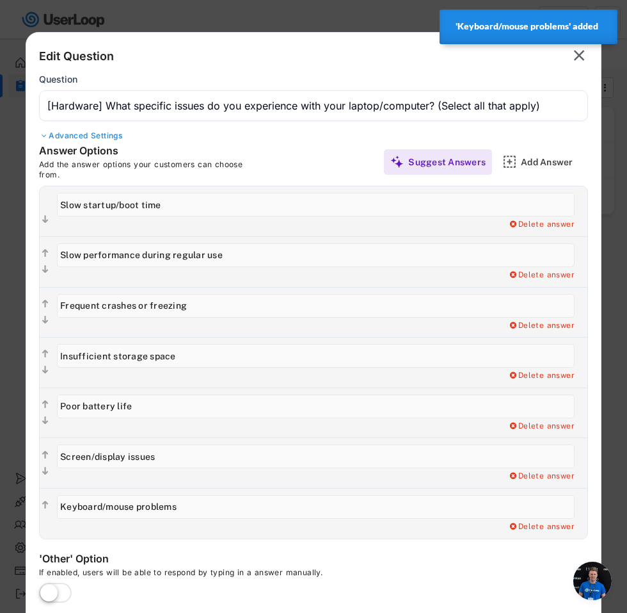
click at [531, 164] on div "Add Answer" at bounding box center [553, 162] width 64 height 12
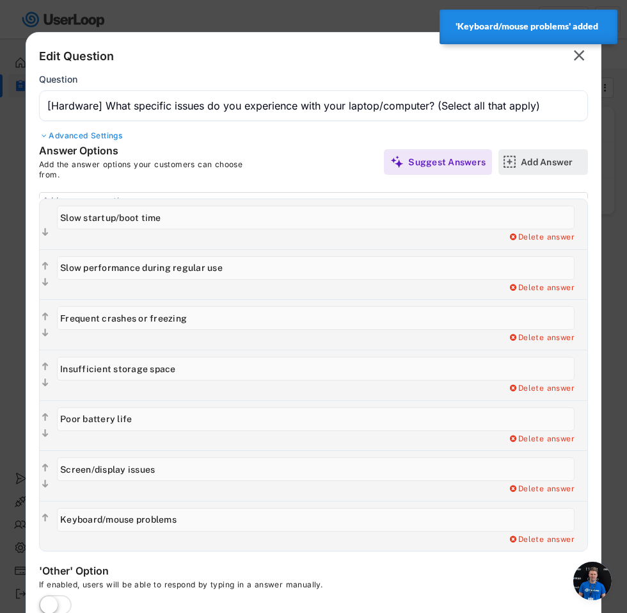
click at [533, 165] on div "Add Answer" at bounding box center [553, 162] width 64 height 12
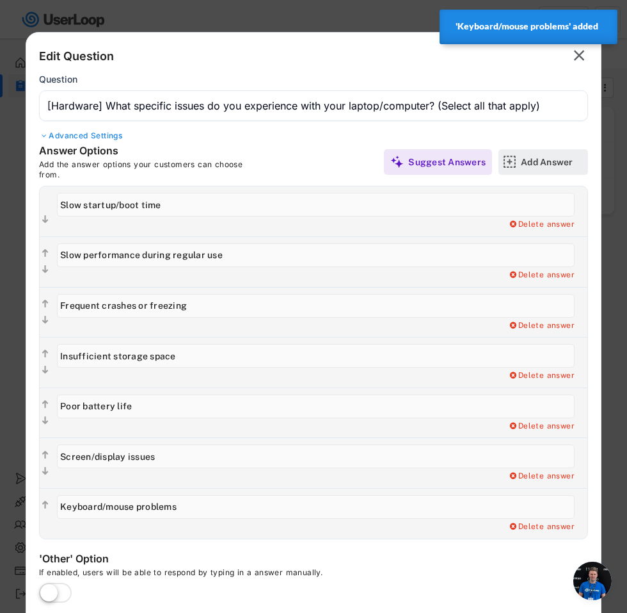
click at [514, 161] on img at bounding box center [509, 161] width 13 height 13
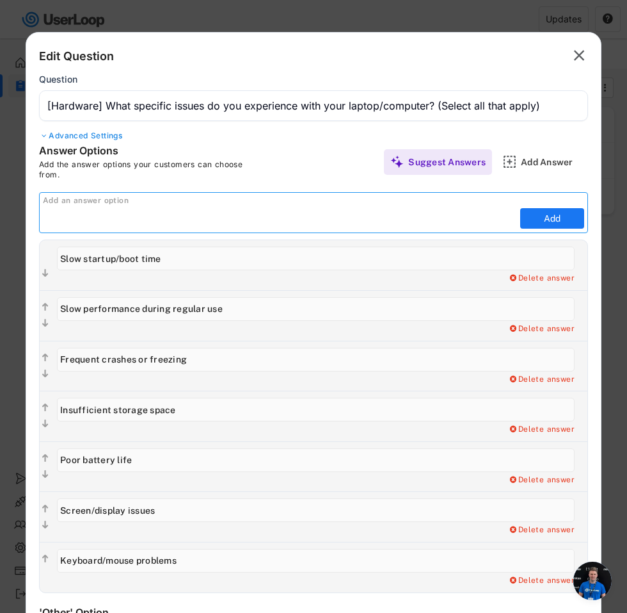
click at [359, 227] on input "input" at bounding box center [280, 218] width 474 height 19
paste input "Overheating"
type input "Overheating"
click at [539, 219] on button "Add" at bounding box center [553, 218] width 64 height 20
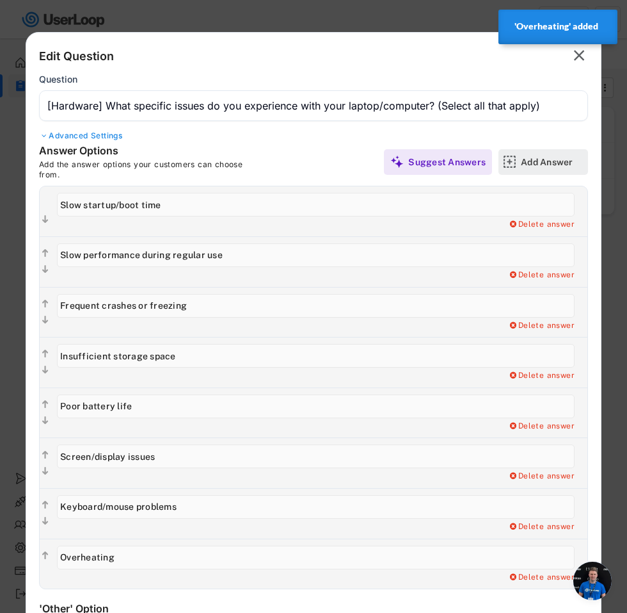
click at [529, 152] on div "Add Answer" at bounding box center [553, 162] width 64 height 26
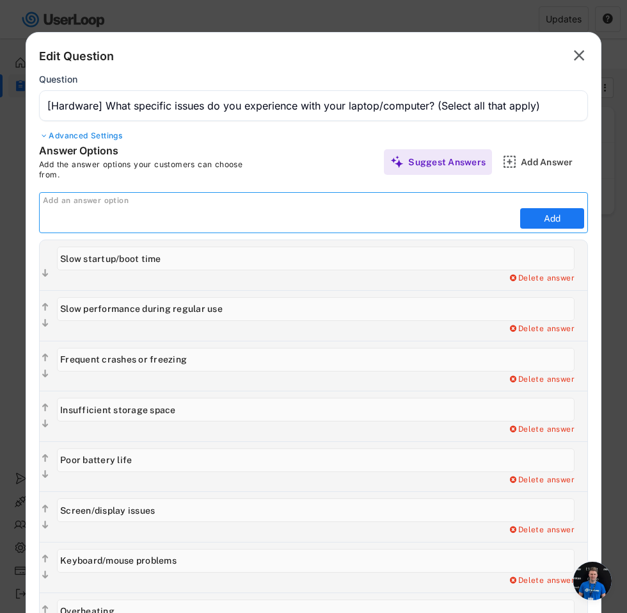
click at [113, 220] on input "input" at bounding box center [280, 218] width 474 height 19
paste input "Software compatibility issues"
type input "Software compatibility issues"
click at [553, 214] on button "Add" at bounding box center [553, 218] width 64 height 20
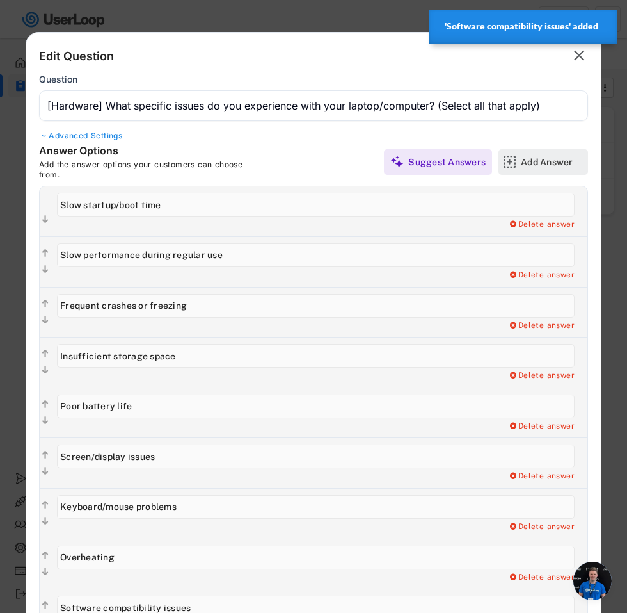
click at [528, 168] on div "Add Answer" at bounding box center [553, 162] width 64 height 26
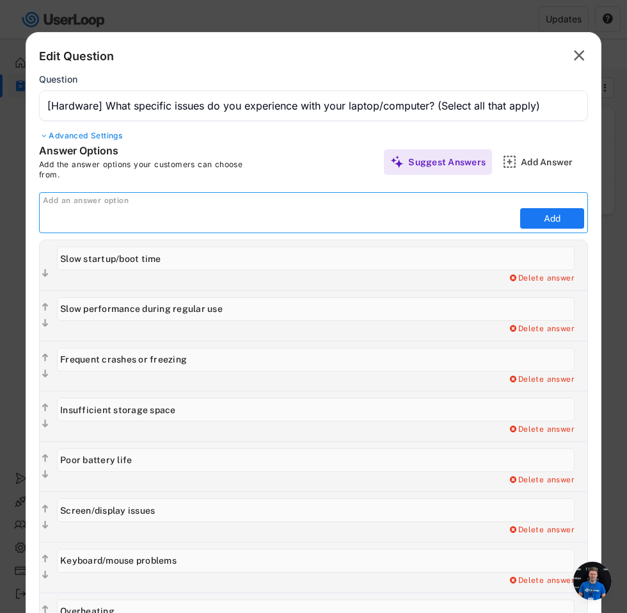
click at [113, 222] on input "input" at bounding box center [280, 218] width 474 height 19
paste input "Sluggish network performance"
type input "Sluggish network performance"
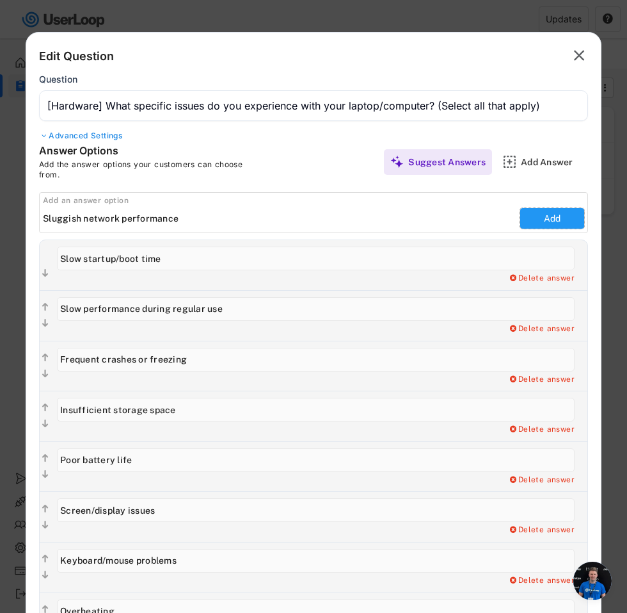
click at [570, 216] on button "Add" at bounding box center [553, 218] width 64 height 20
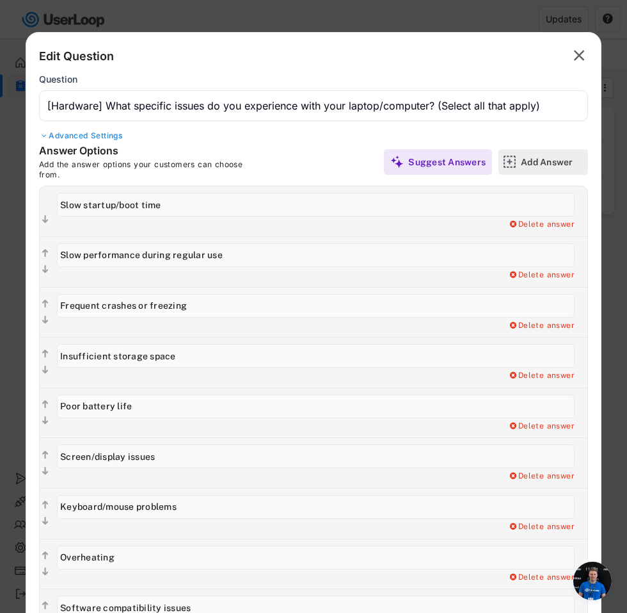
click at [530, 161] on div "Add Answer" at bounding box center [553, 162] width 64 height 12
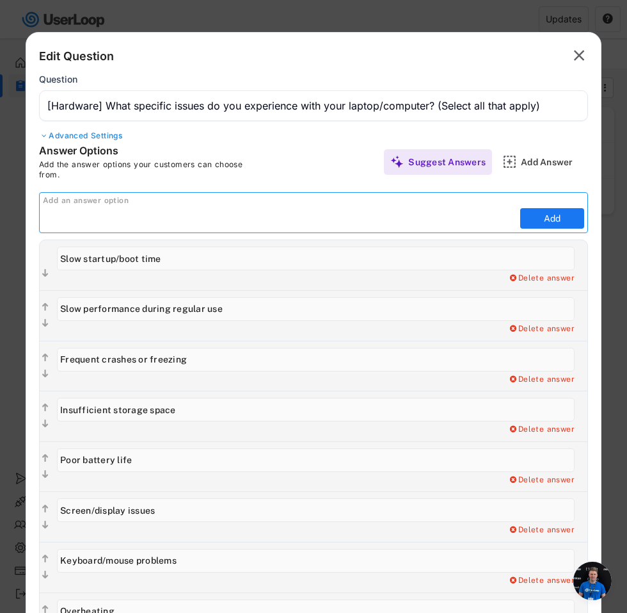
click at [260, 220] on input "input" at bounding box center [280, 218] width 474 height 19
paste input "Office Wi-Fi keeps cutting out"
type input "Office Wi-Fi keeps cutting out"
click at [546, 214] on button "Add" at bounding box center [553, 218] width 64 height 20
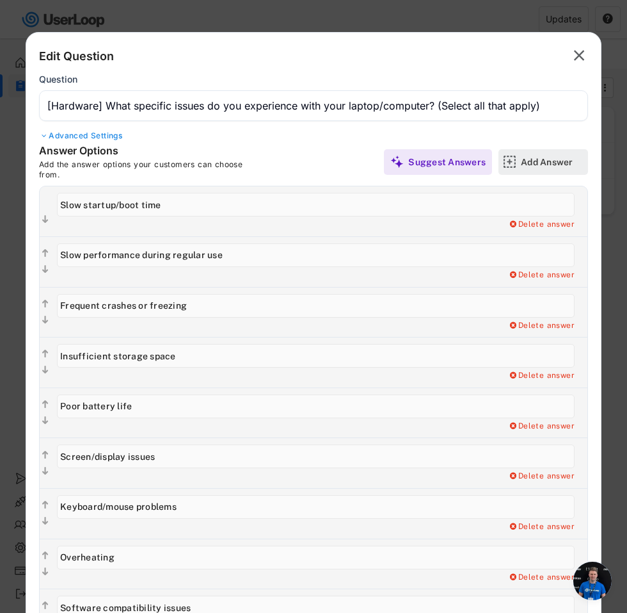
click at [552, 162] on div "Add Answer" at bounding box center [553, 162] width 64 height 12
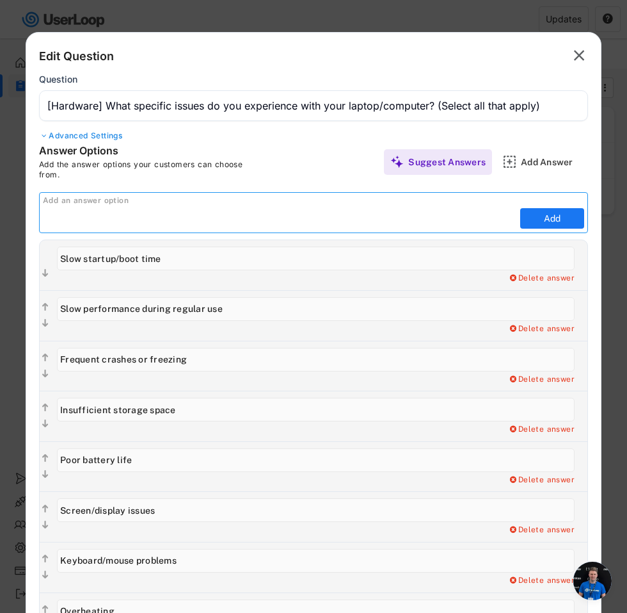
click at [325, 220] on input "input" at bounding box center [280, 218] width 474 height 19
paste input "No issues"
type input "No issues"
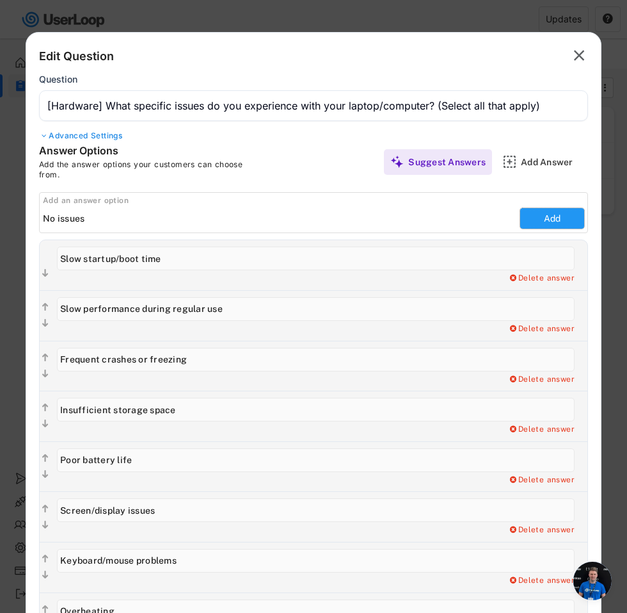
click at [544, 215] on button "Add" at bounding box center [553, 218] width 64 height 20
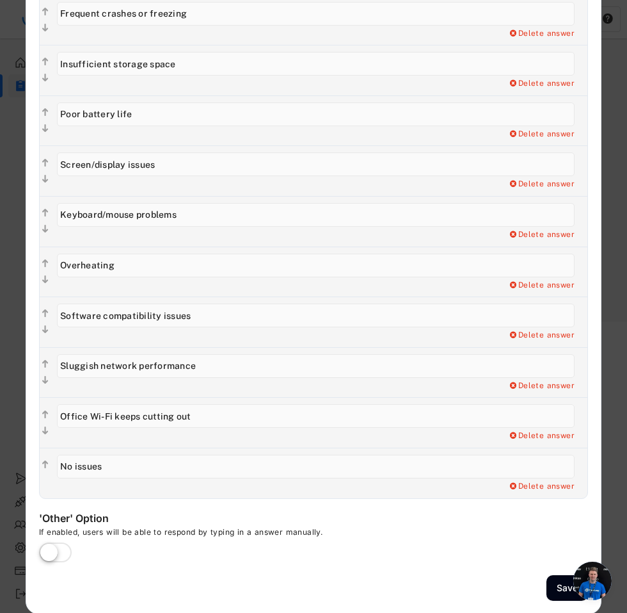
scroll to position [336, 0]
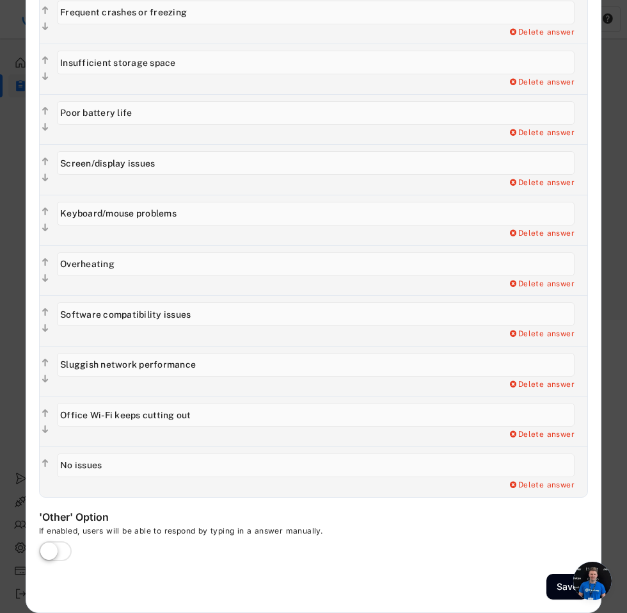
click at [49, 553] on label at bounding box center [55, 552] width 39 height 28
click at [0, 0] on input "checkbox" at bounding box center [0, 0] width 0 height 0
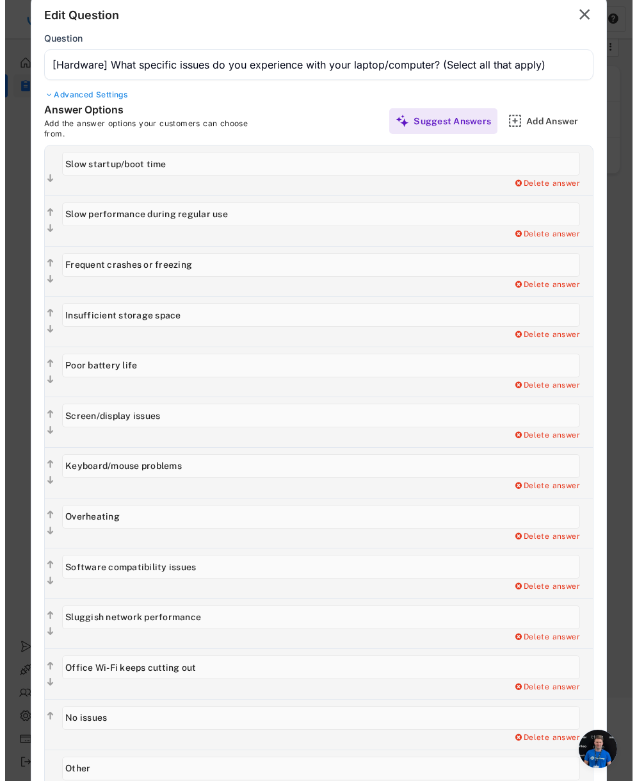
scroll to position [0, 0]
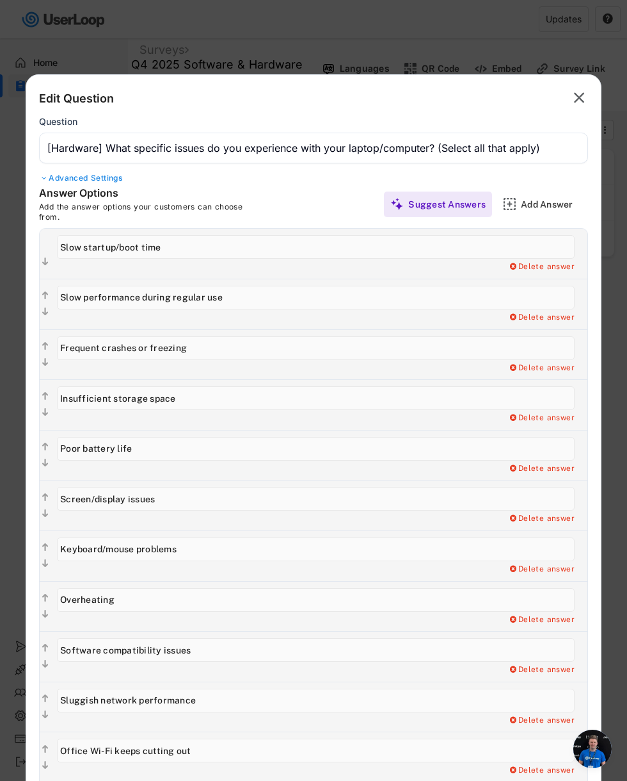
click at [577, 101] on text "" at bounding box center [579, 97] width 11 height 19
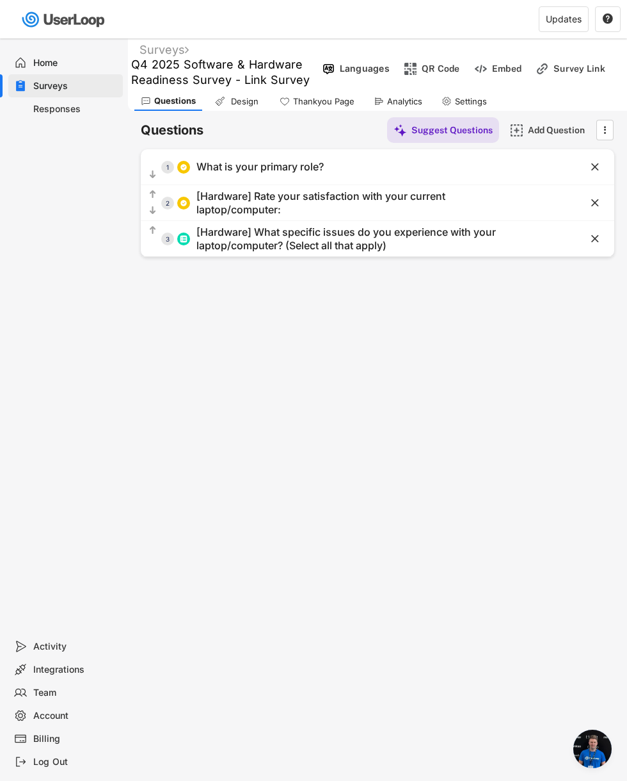
click at [549, 130] on div "Add Question" at bounding box center [560, 130] width 64 height 12
click at [549, 130] on body "Surveys Q4 2025 Software & Hardware Readiness Survey - Link Survey  Languages …" at bounding box center [313, 390] width 627 height 781
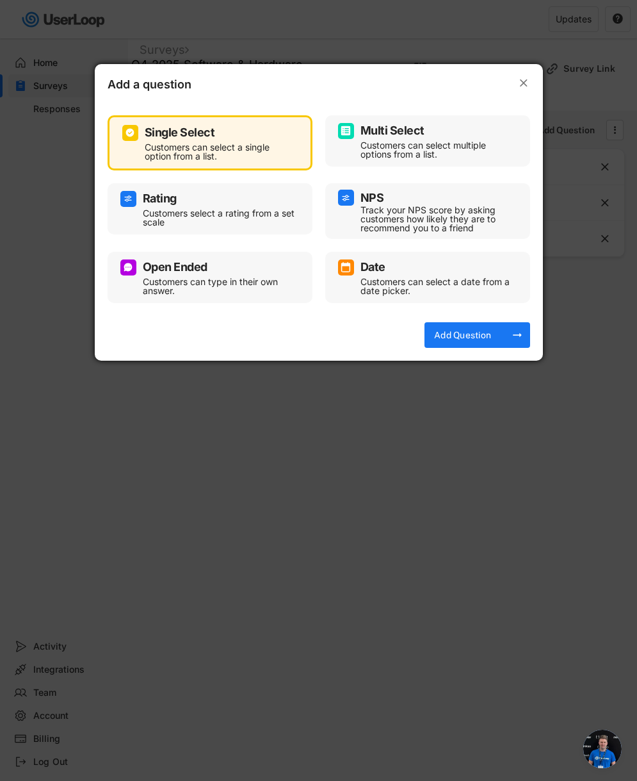
click at [332, 437] on div at bounding box center [318, 390] width 637 height 781
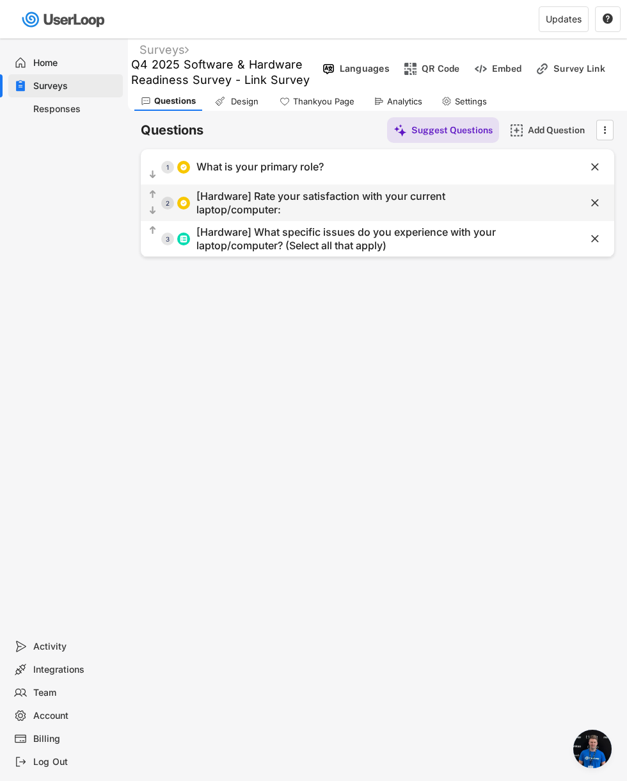
click at [277, 201] on div "[Hardware] Rate your satisfaction with your current laptop/computer:" at bounding box center [361, 203] width 328 height 27
type input "[Hardware] Rate your satisfaction with your current laptop/computer:"
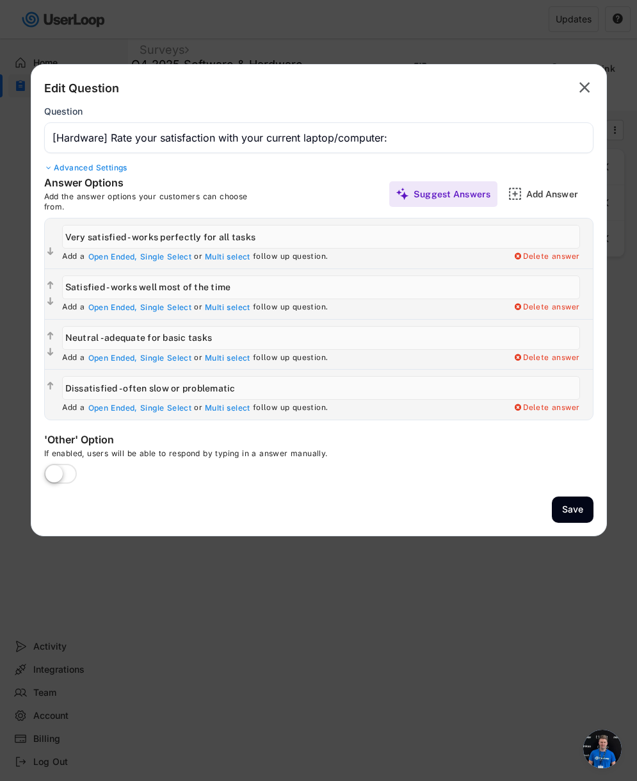
click at [117, 169] on div "Advanced Settings" at bounding box center [318, 168] width 549 height 10
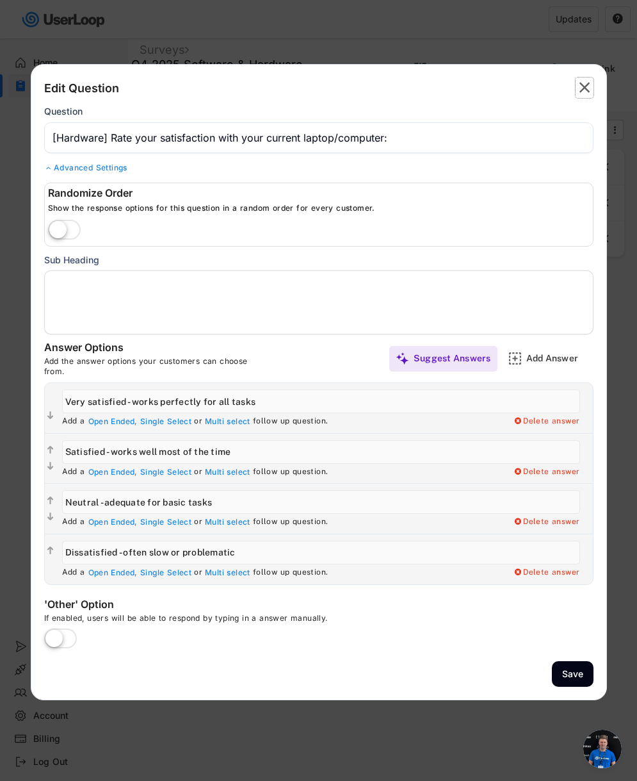
click at [586, 93] on text "" at bounding box center [584, 87] width 11 height 19
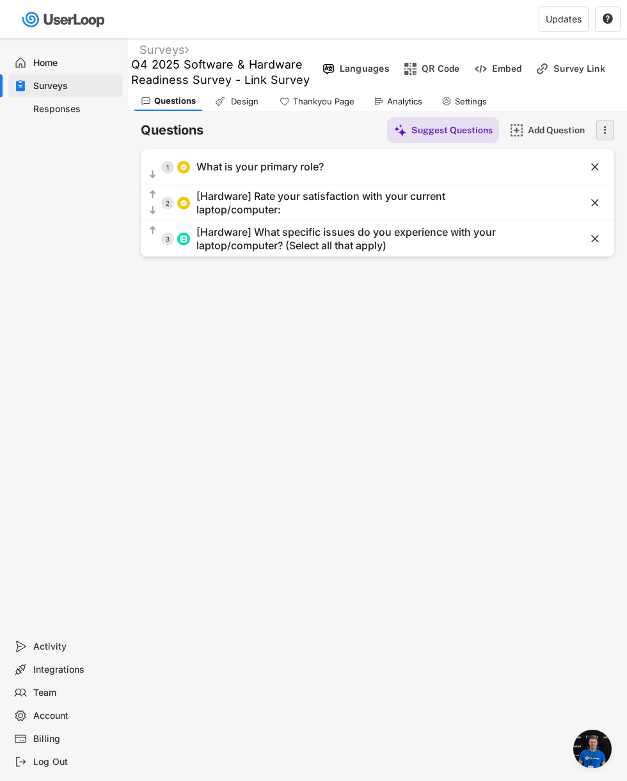
click at [610, 137] on icon "" at bounding box center [605, 129] width 13 height 19
click at [569, 159] on div "Copy questions" at bounding box center [586, 160] width 72 height 12
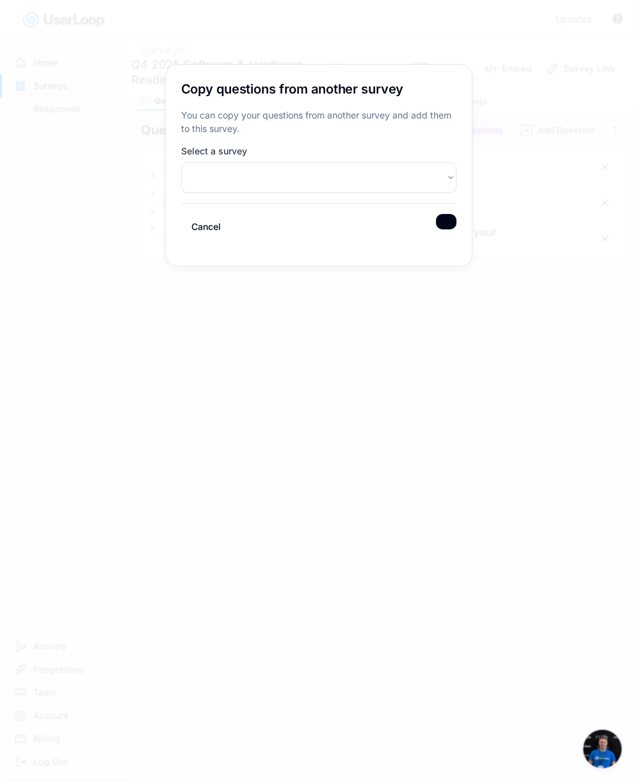
select select ""1348695171700984260__LOOKUP__1713313409567x572171862504374300""
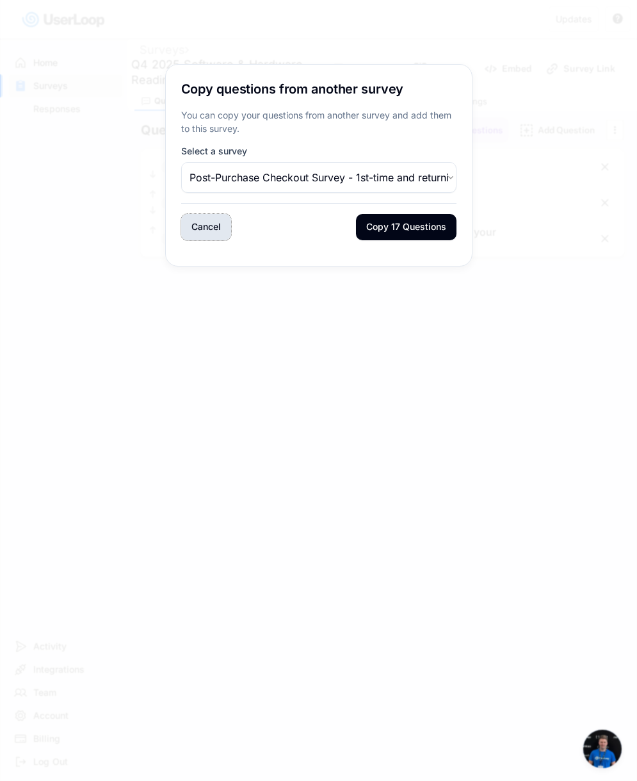
click at [210, 227] on button "Cancel" at bounding box center [206, 227] width 50 height 26
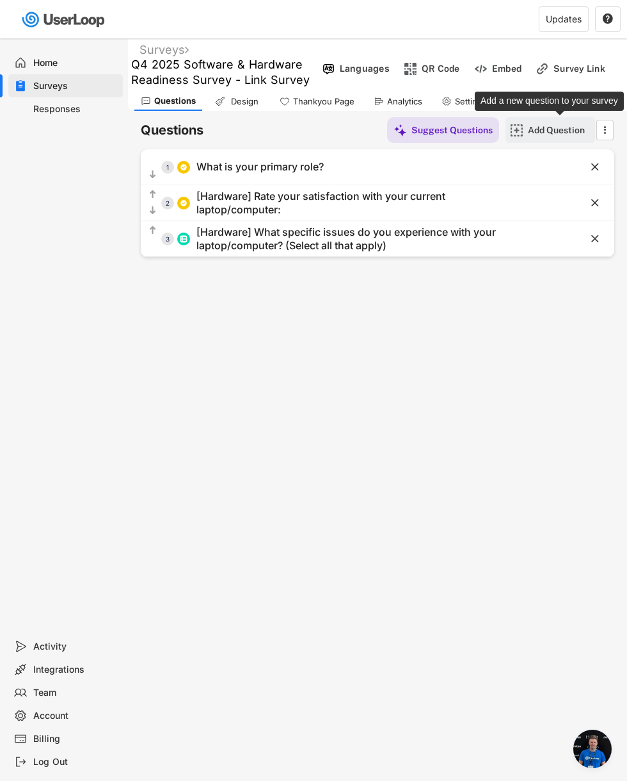
click at [550, 129] on div "Add Question" at bounding box center [560, 130] width 64 height 12
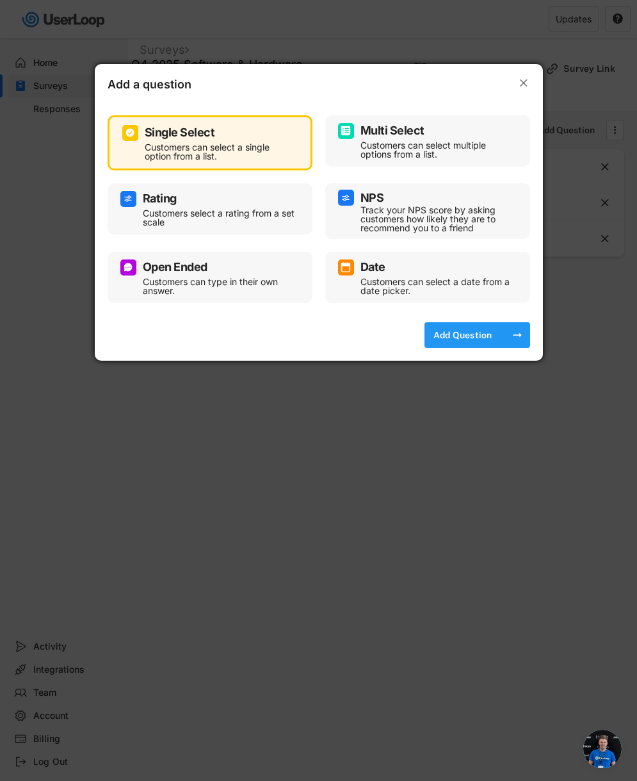
click at [478, 334] on div "Add Question" at bounding box center [463, 335] width 64 height 12
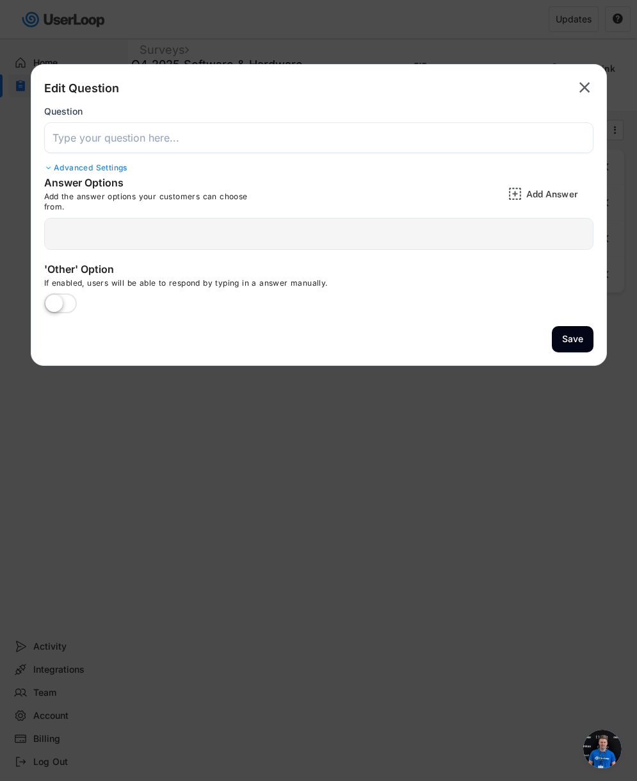
click at [234, 142] on input "input" at bounding box center [318, 137] width 549 height 31
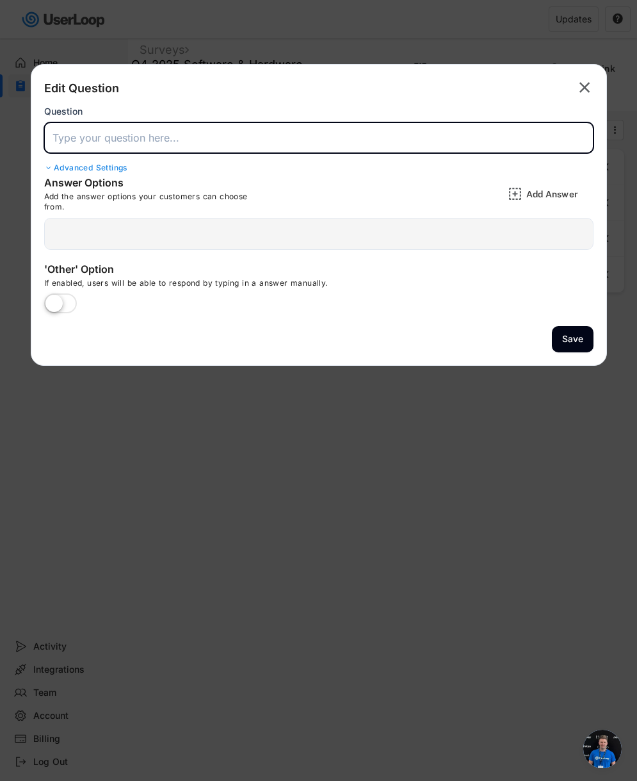
click at [150, 141] on input "input" at bounding box center [318, 137] width 549 height 31
paste input "7. Rate your satisfaction with printers and printing equipment:"
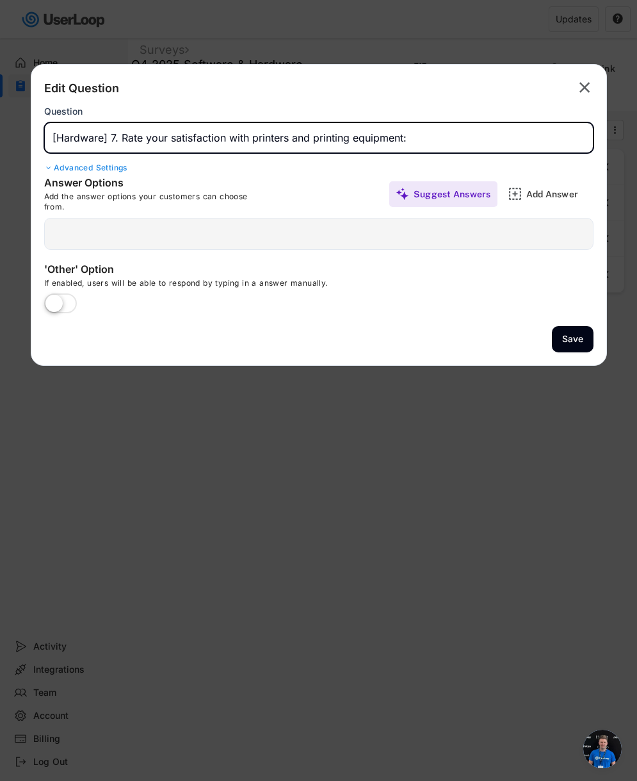
click at [121, 137] on input "input" at bounding box center [318, 137] width 549 height 31
type input "[Hardware] Rate your satisfaction with printers and printing equipment:"
click at [532, 193] on div "Add Answer" at bounding box center [558, 194] width 64 height 12
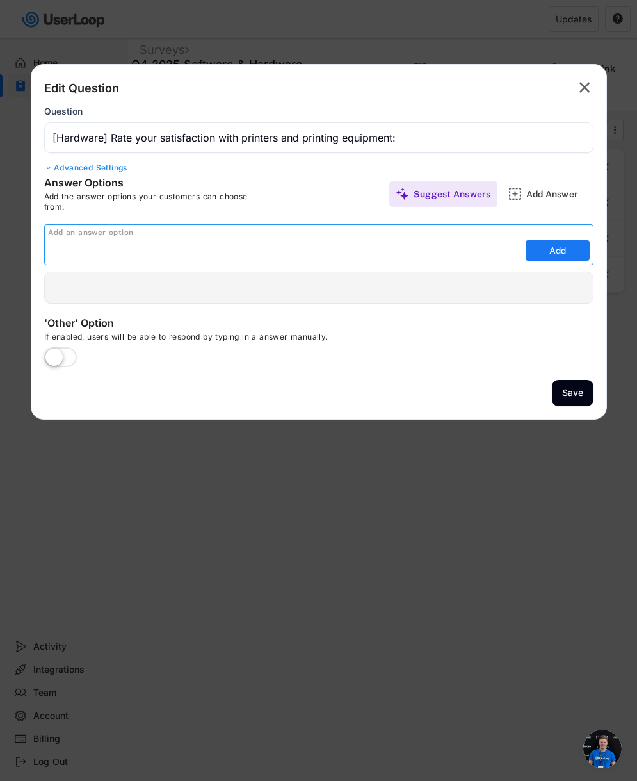
click at [416, 239] on div "Add an answer option Add" at bounding box center [318, 244] width 549 height 41
drag, startPoint x: 291, startPoint y: 241, endPoint x: 273, endPoint y: 243, distance: 18.0
click at [291, 241] on input "input" at bounding box center [285, 250] width 474 height 19
paste input "Very satisfied"
type input "Very satisfied"
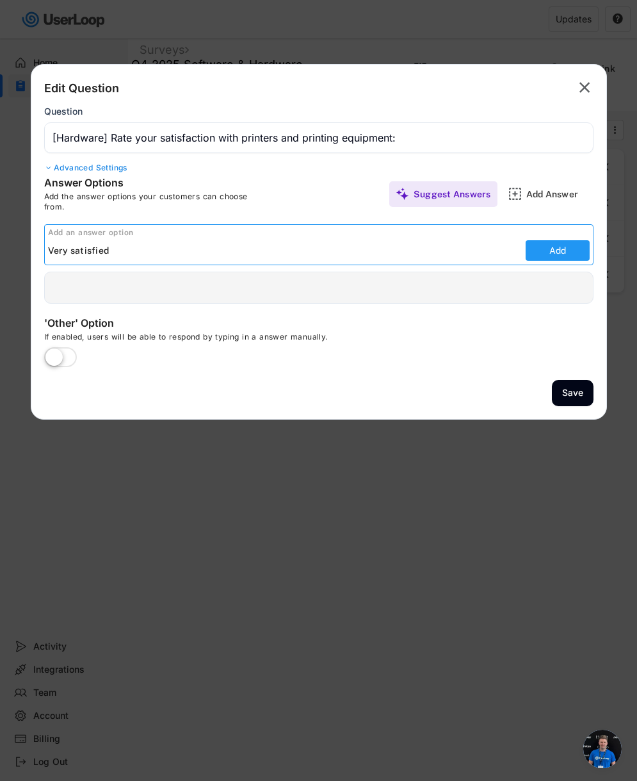
click at [535, 255] on button "Add" at bounding box center [558, 250] width 64 height 20
type input "Very satisfied"
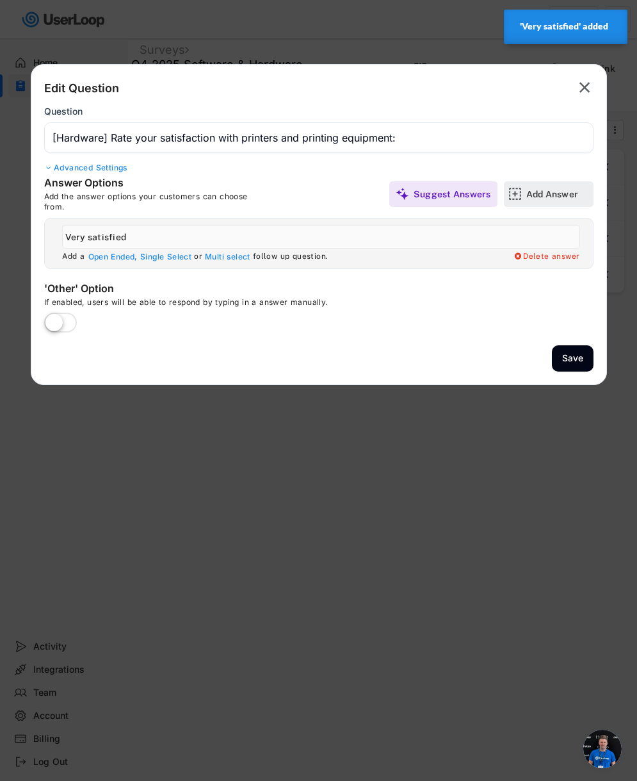
click at [551, 193] on div "Add Answer" at bounding box center [558, 194] width 64 height 12
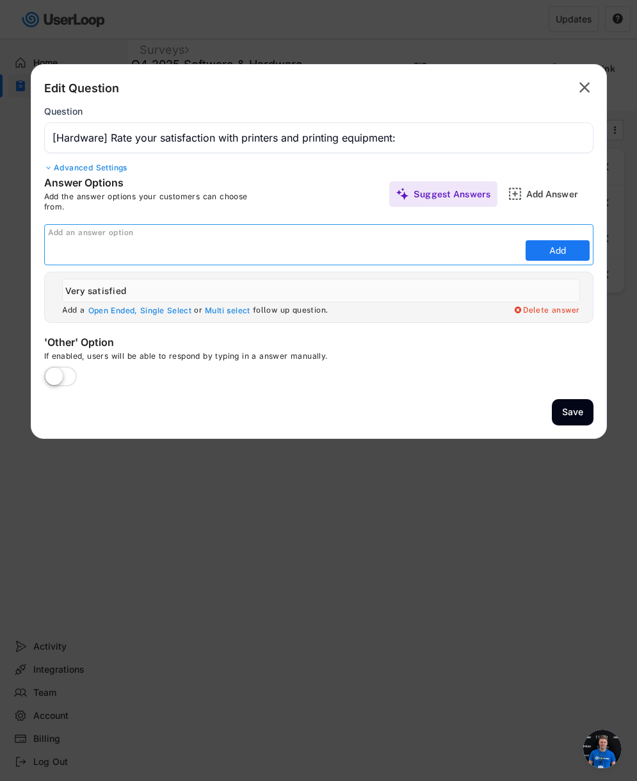
paste input "Satisfied"
type input "Satisfied"
click at [565, 254] on button "Add" at bounding box center [558, 250] width 64 height 20
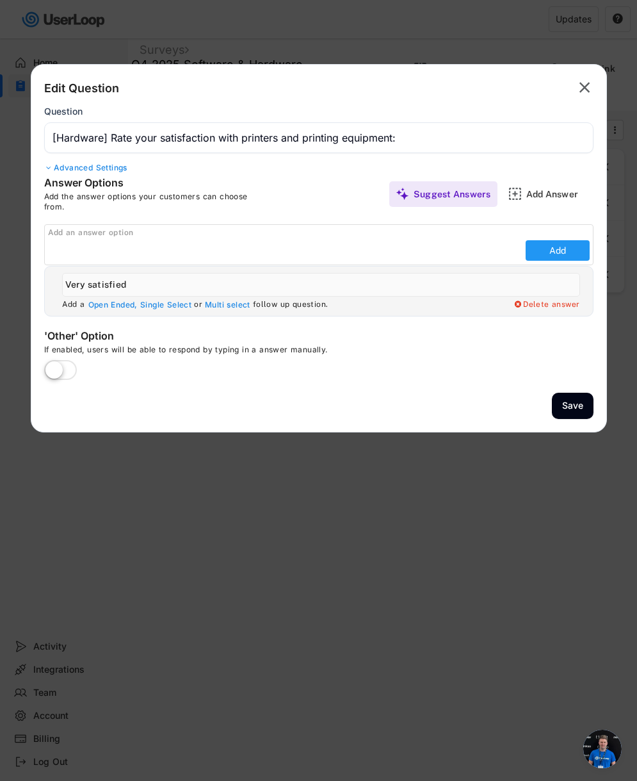
type input "Satisfied"
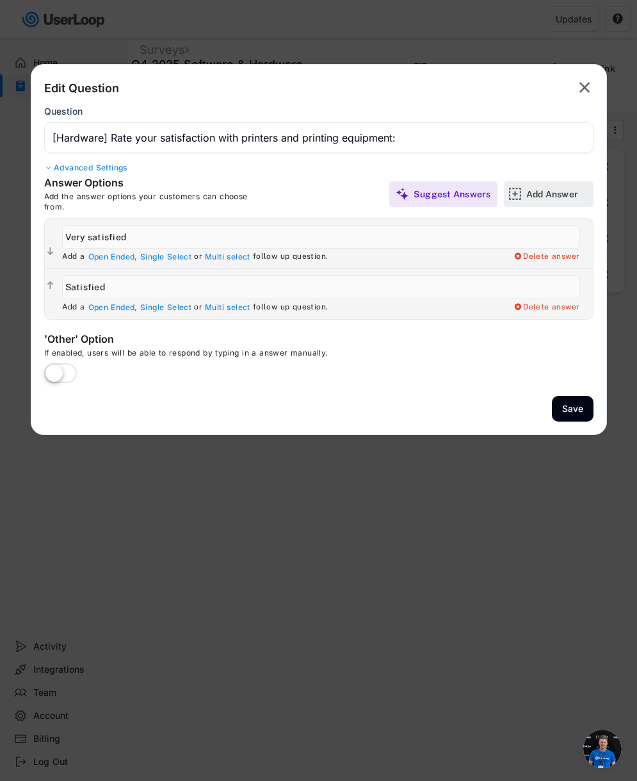
click at [533, 194] on div "Add Answer" at bounding box center [558, 194] width 64 height 12
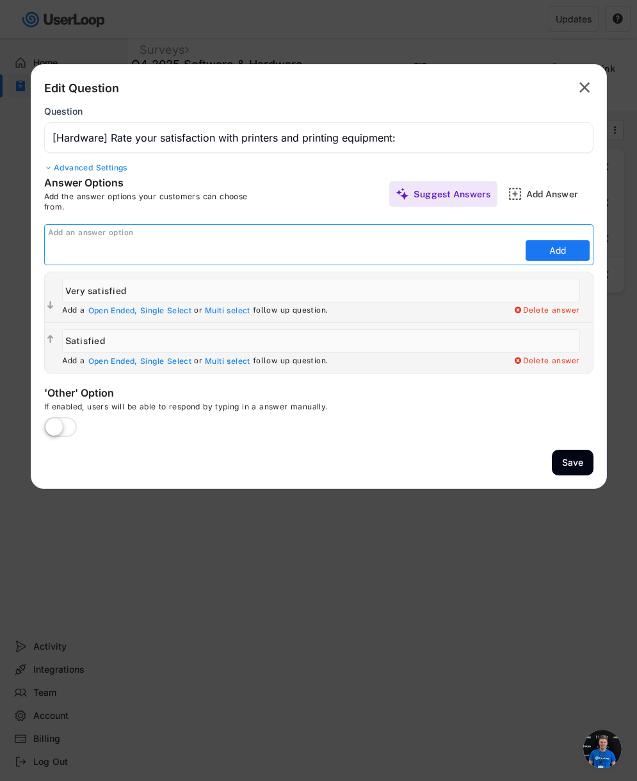
click at [266, 256] on input "input" at bounding box center [285, 250] width 474 height 19
paste input "Neutral"
type input "Neutral"
click at [530, 252] on button "Add" at bounding box center [558, 250] width 64 height 20
type input "Neutral"
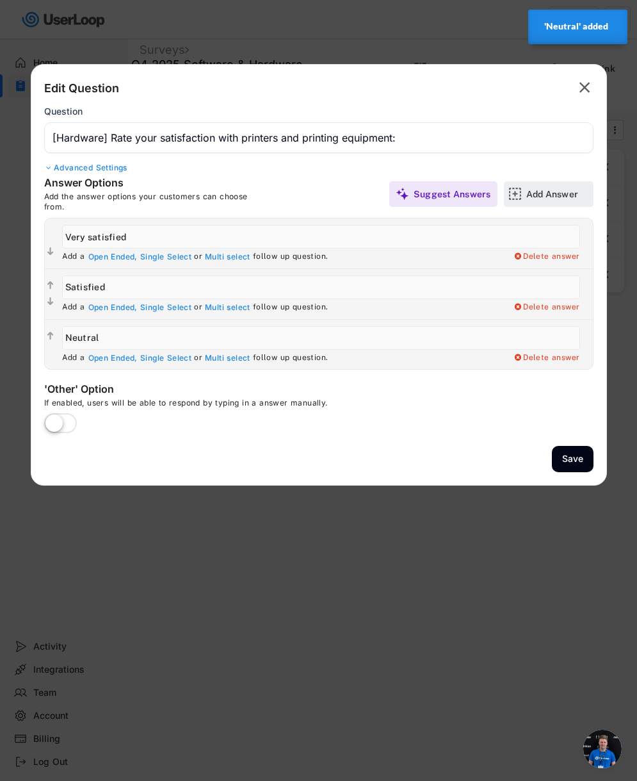
click at [532, 195] on div "Add Answer" at bounding box center [558, 194] width 64 height 12
click at [534, 190] on div "Add Answer" at bounding box center [558, 194] width 64 height 12
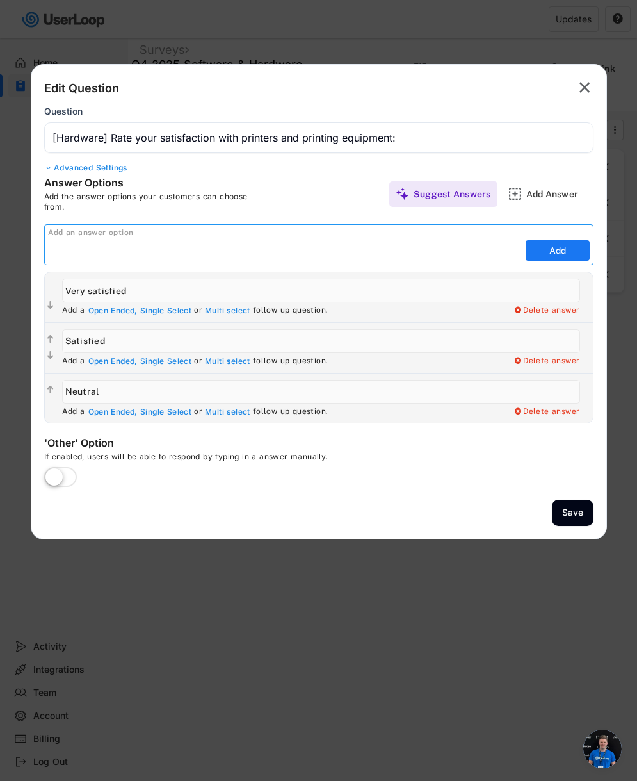
click at [241, 254] on input "input" at bounding box center [285, 250] width 474 height 19
paste input "Dissatisfied"
type input "Dissatisfied"
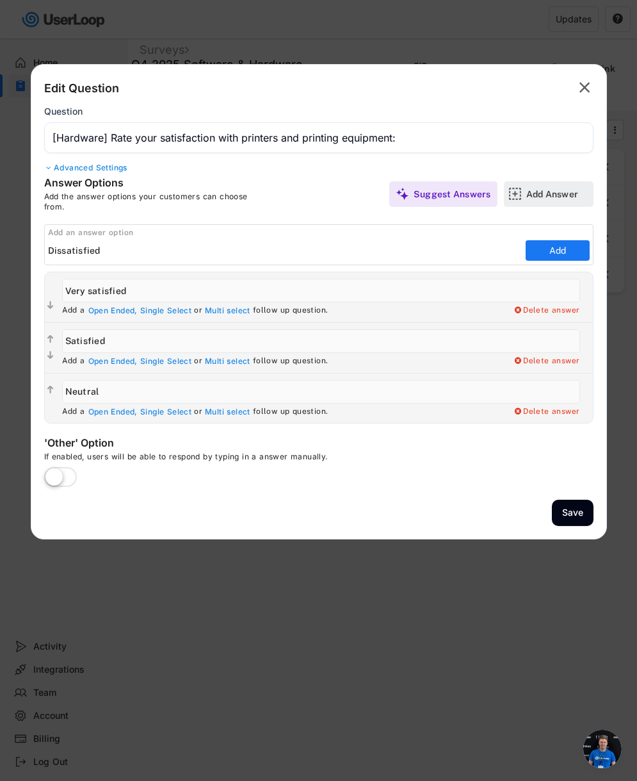
click at [551, 196] on div "Add Answer" at bounding box center [558, 194] width 64 height 12
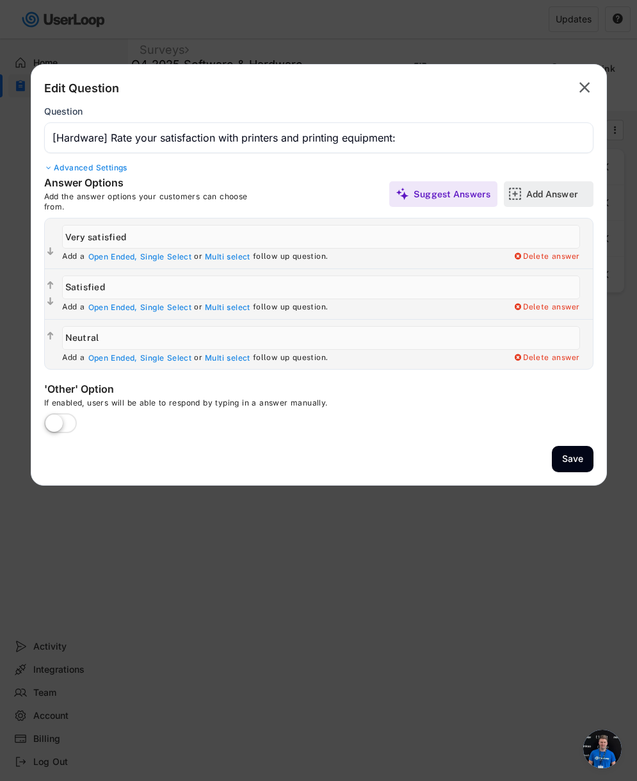
click at [551, 196] on div "Add Answer" at bounding box center [558, 194] width 64 height 12
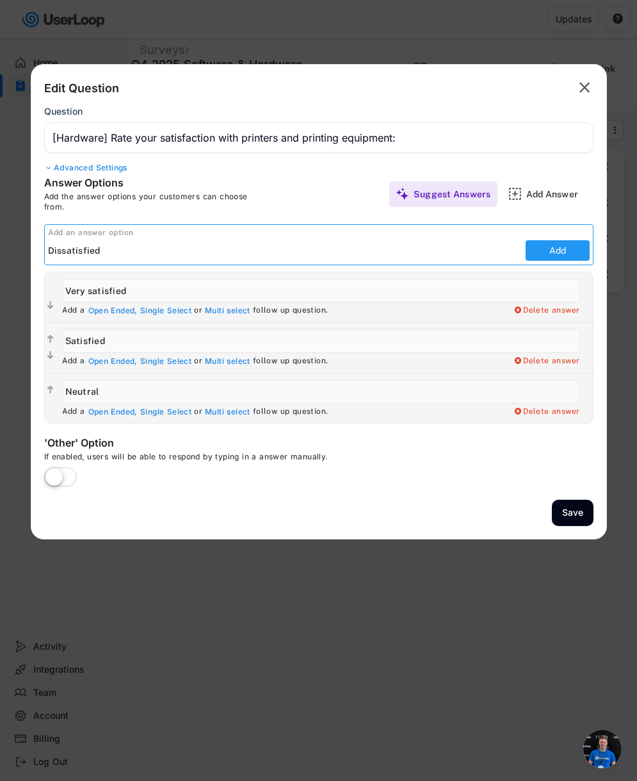
click at [542, 257] on button "Add" at bounding box center [558, 250] width 64 height 20
type input "Dissatisfied"
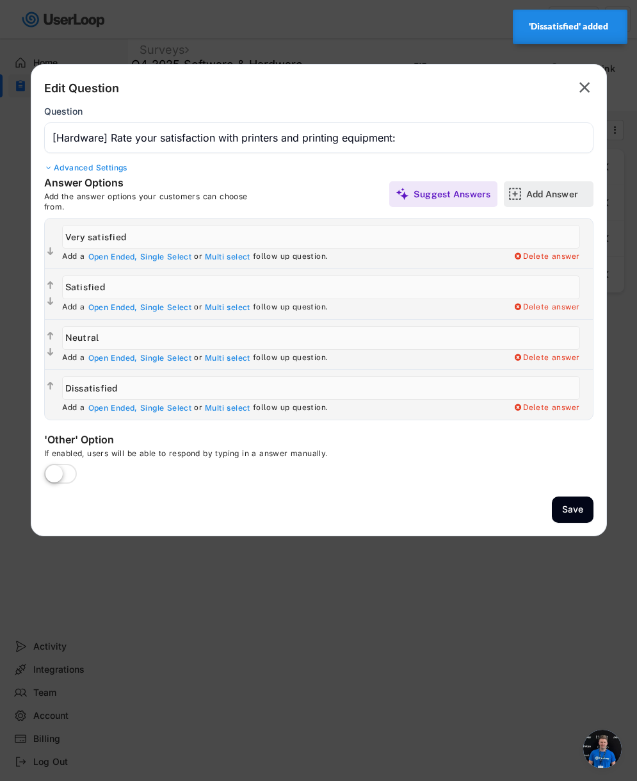
click at [517, 188] on img at bounding box center [514, 193] width 13 height 13
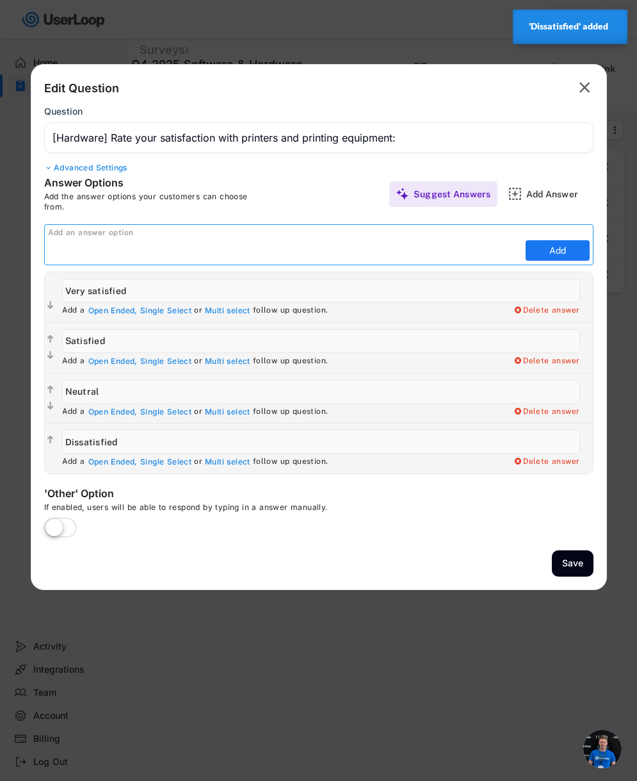
click at [318, 251] on input "input" at bounding box center [285, 250] width 474 height 19
paste input "Very dissatisfied"
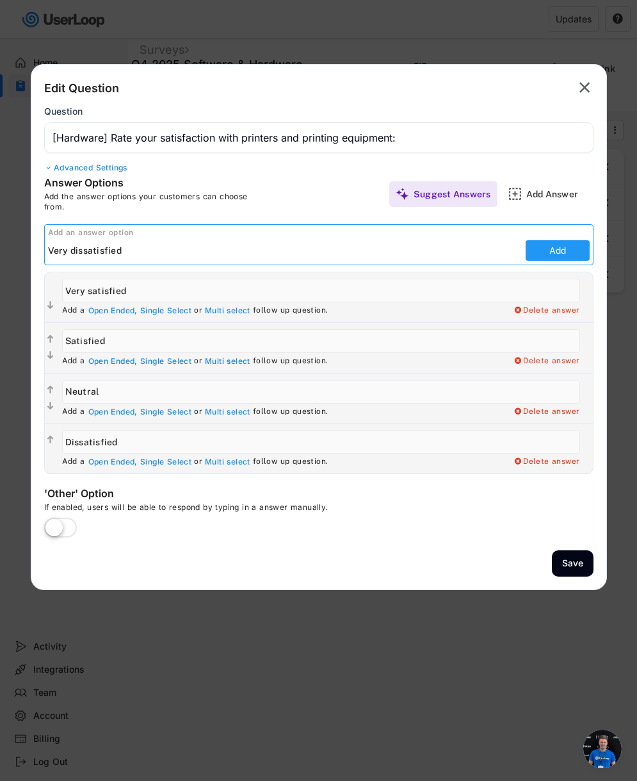
type input "Very dissatisfied"
click at [553, 258] on button "Add" at bounding box center [558, 250] width 64 height 20
type input "Very dissatisfied"
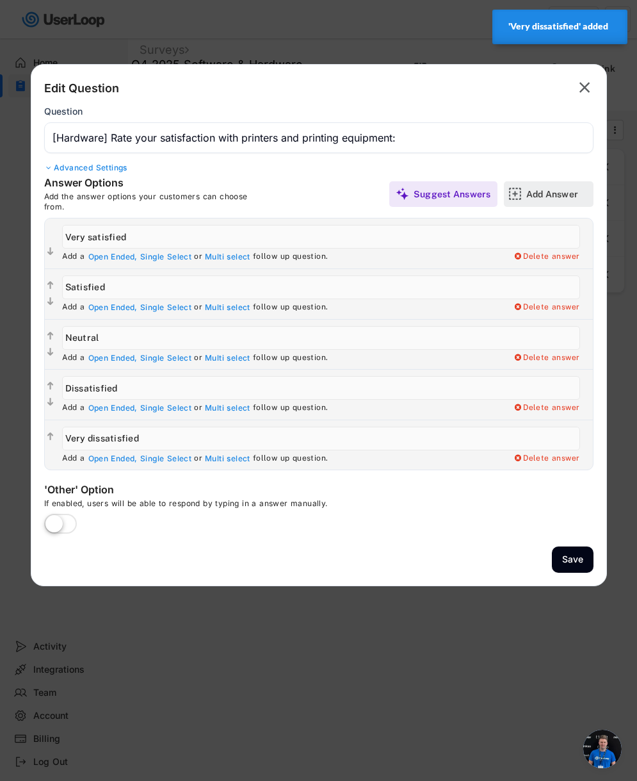
click at [542, 192] on div "Add Answer" at bounding box center [558, 194] width 64 height 12
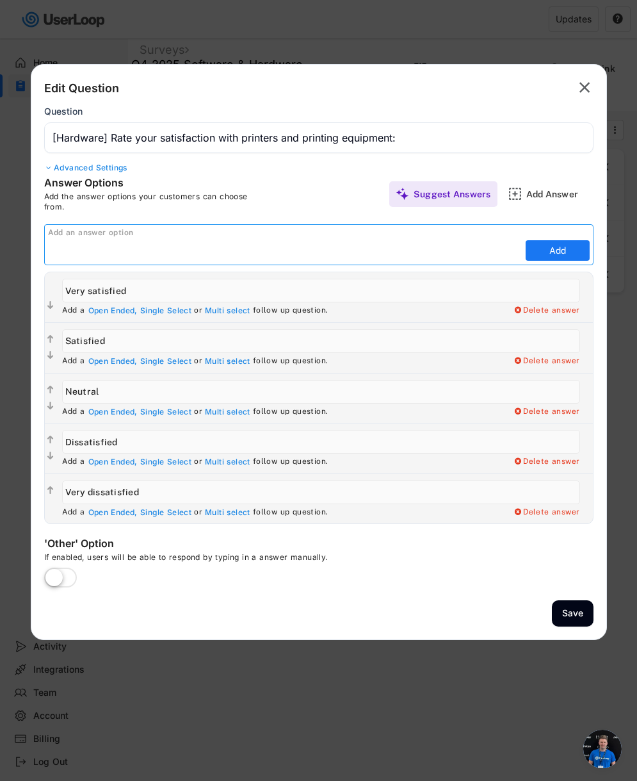
paste input "Not applicable - don't use printers"
type input "Not applicable - don't use printers"
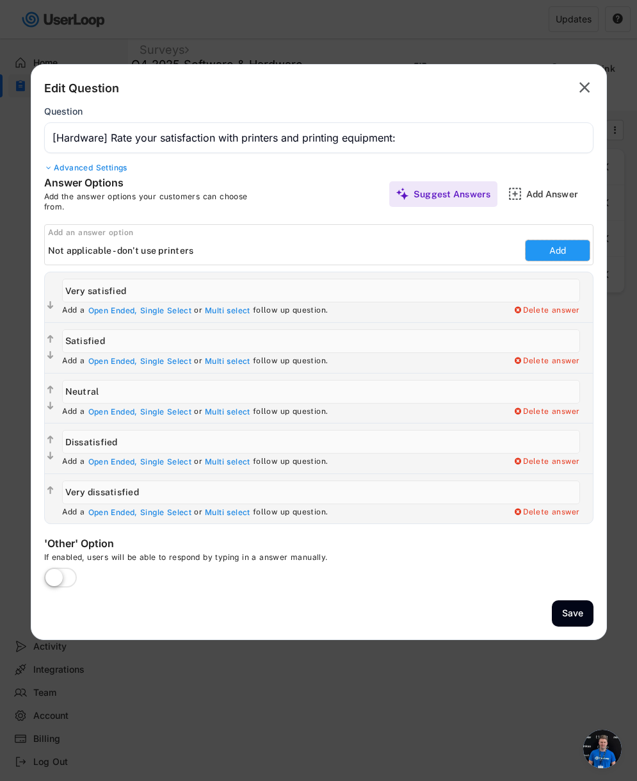
click at [554, 253] on button "Add" at bounding box center [558, 250] width 64 height 20
type input "Not applicable - don't use printers"
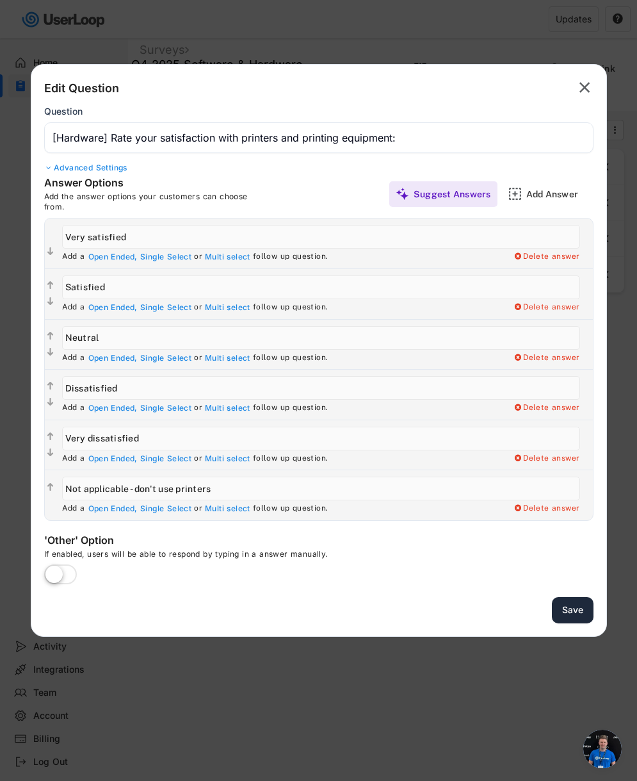
click at [570, 612] on button "Save" at bounding box center [573, 610] width 42 height 26
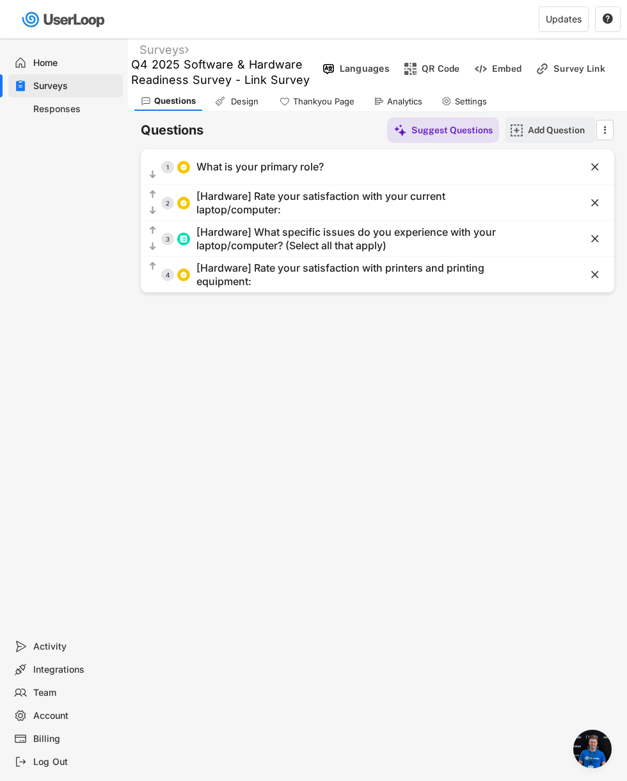
click at [547, 129] on div "Add Question" at bounding box center [560, 130] width 64 height 12
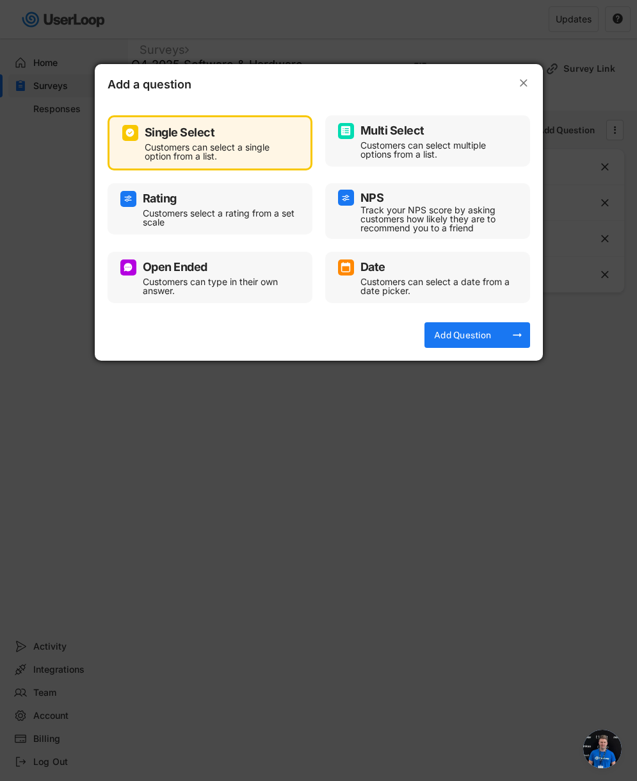
click at [422, 138] on div "Multi Select" at bounding box center [427, 131] width 179 height 16
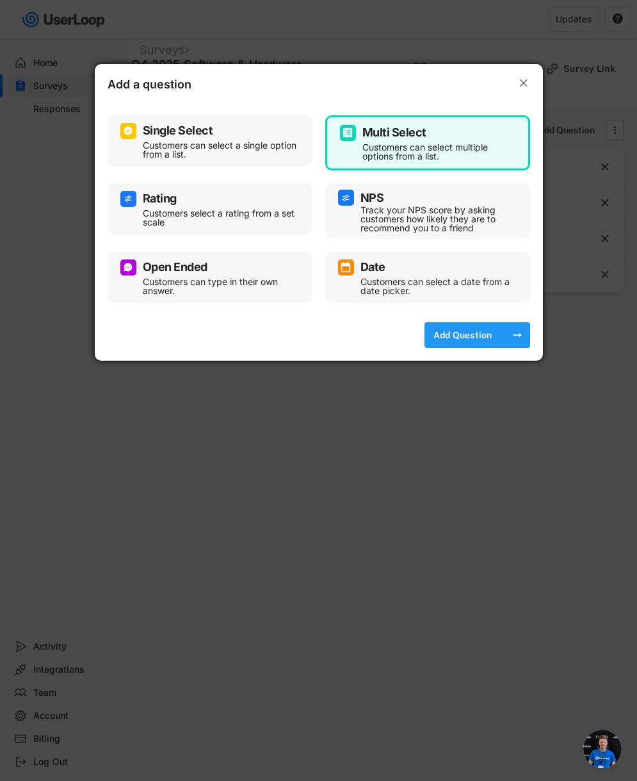
click at [464, 333] on div "Add Question" at bounding box center [463, 335] width 64 height 12
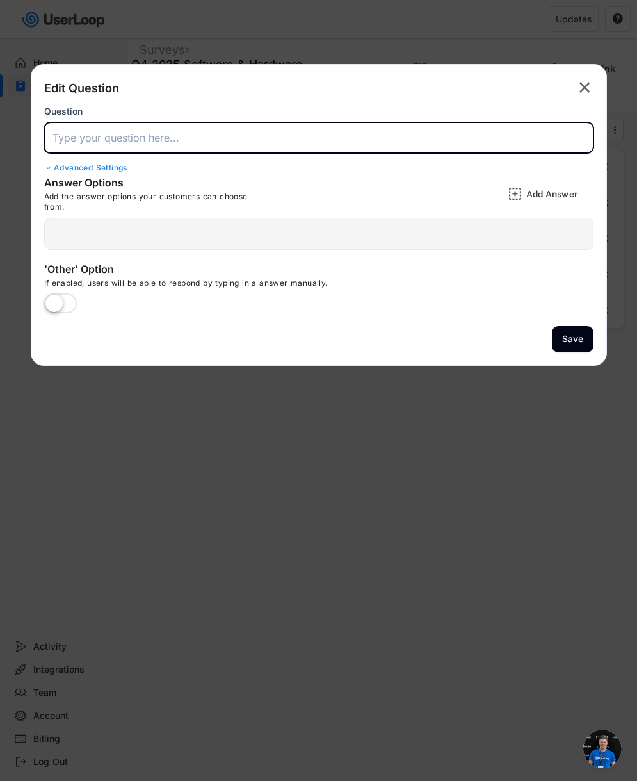
click at [163, 136] on input "input" at bounding box center [318, 137] width 549 height 31
paste input "What printing challenges do you face? (Select all that apply)"
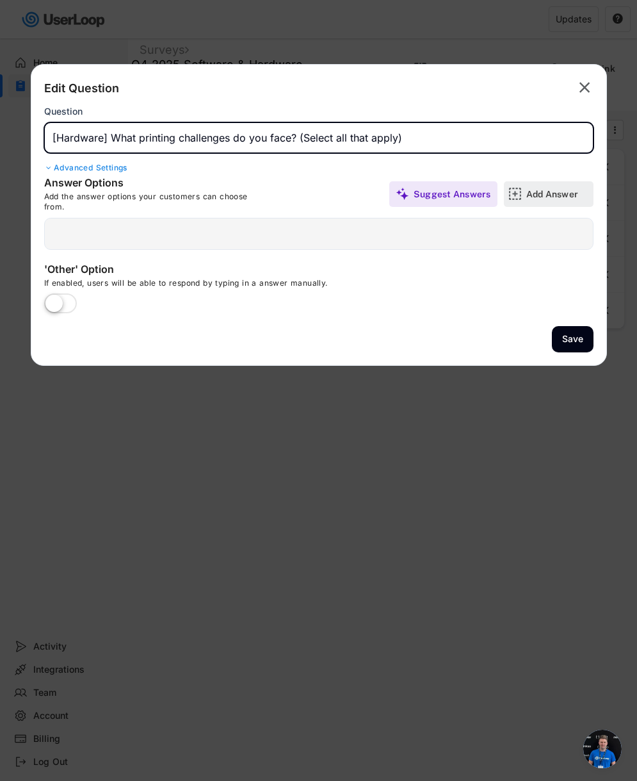
type input "[Hardware] What printing challenges do you face? (Select all that apply)"
click at [518, 198] on img at bounding box center [514, 193] width 13 height 13
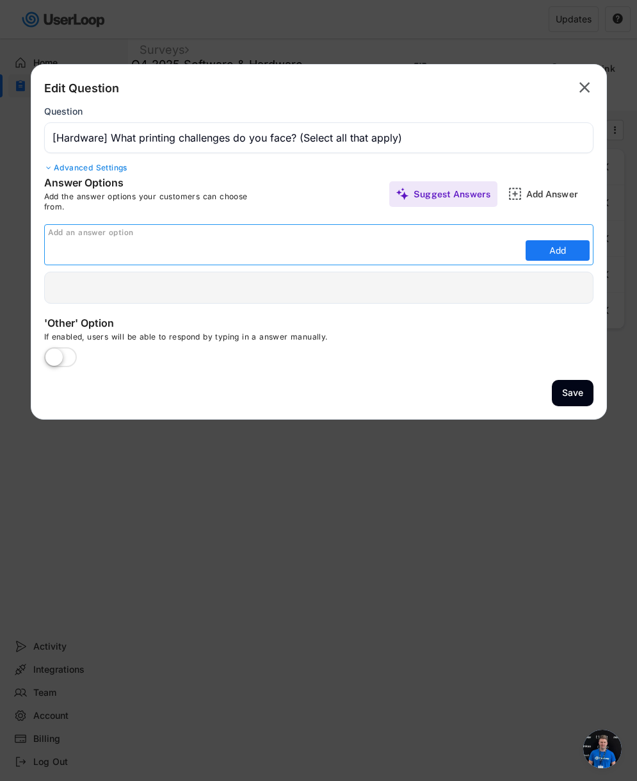
paste input "Frequent paper jams"
type input "Frequent paper jams"
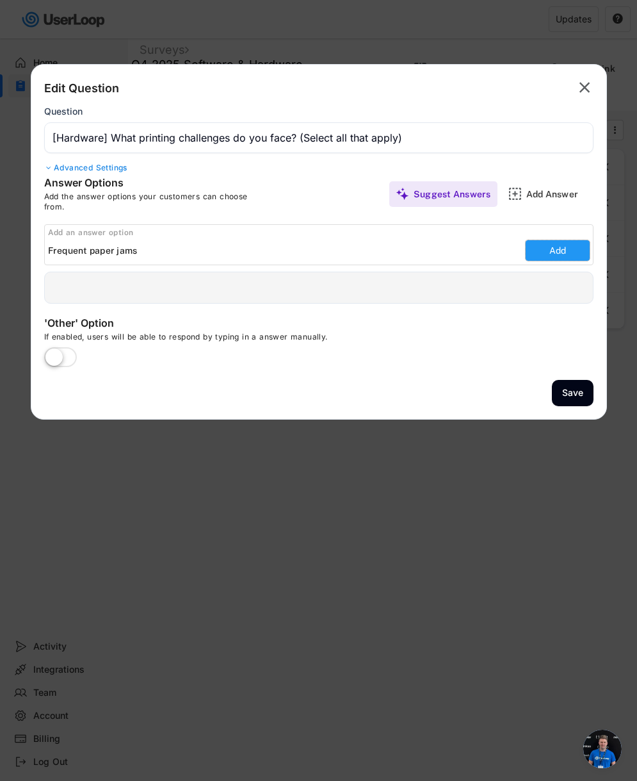
click at [556, 250] on button "Add" at bounding box center [558, 250] width 64 height 20
type input "Frequent paper jams"
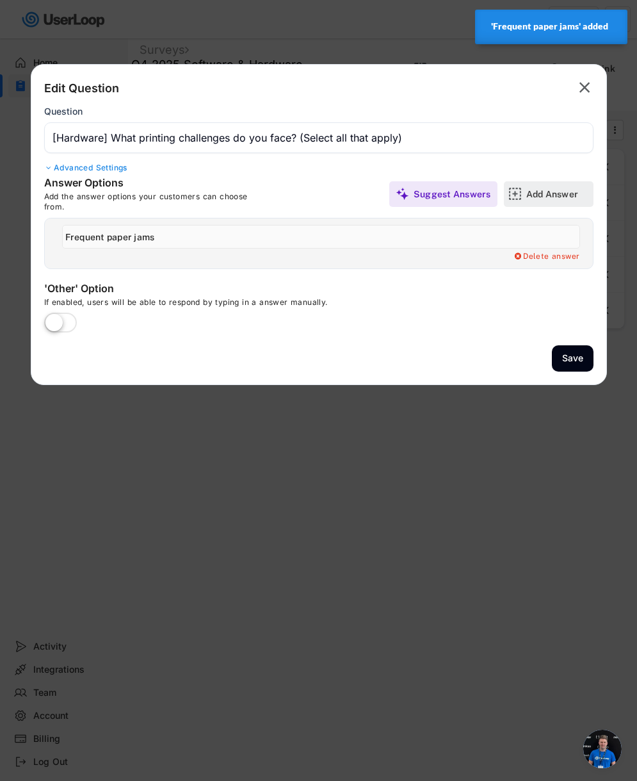
click at [567, 192] on div "Add Answer" at bounding box center [558, 194] width 64 height 12
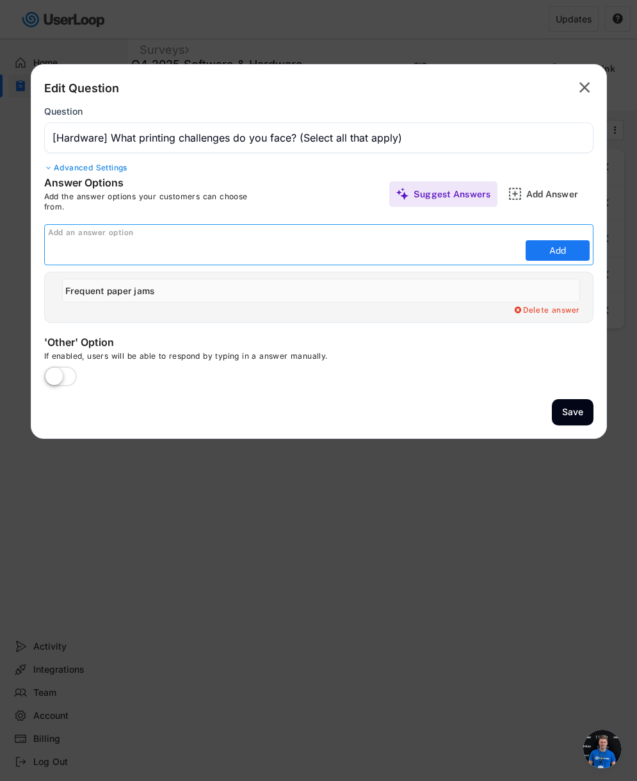
click at [131, 255] on input "input" at bounding box center [285, 250] width 474 height 19
paste input "Poor print quality"
type input "Poor print quality"
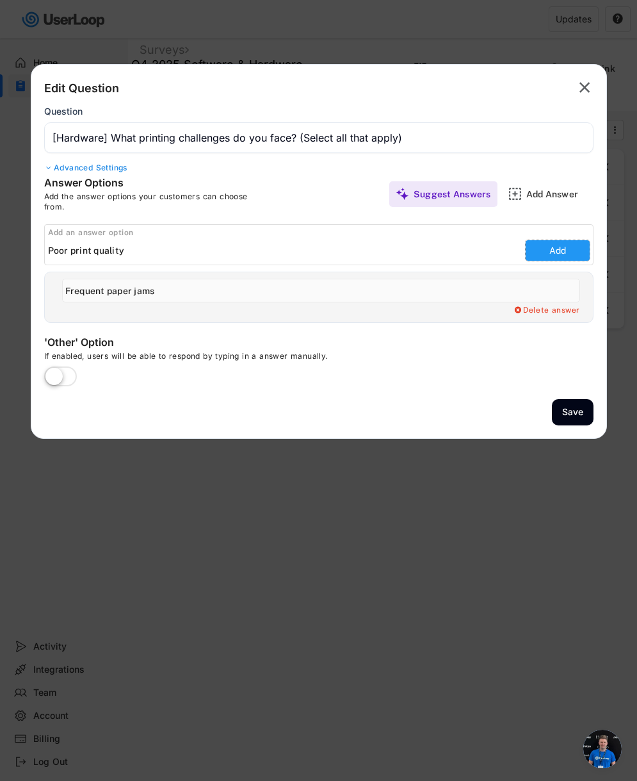
click at [576, 255] on button "Add" at bounding box center [558, 250] width 64 height 20
type input "Poor print quality"
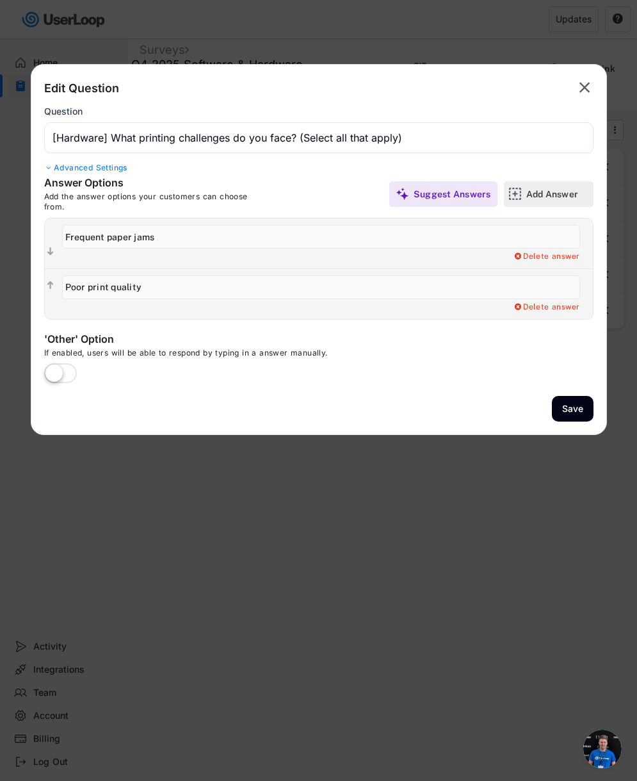
click at [535, 199] on div "Add Answer" at bounding box center [558, 194] width 64 height 12
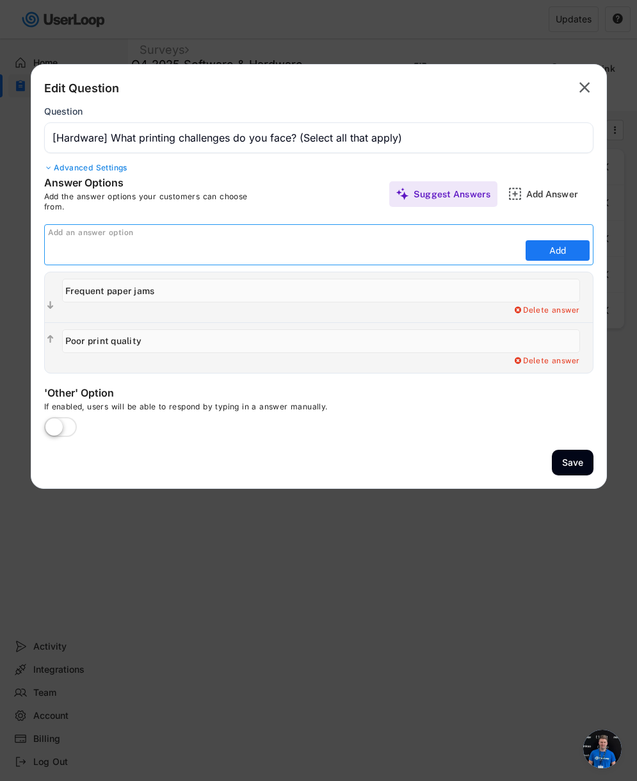
paste input "Slow printing speed"
type input "Slow printing speed"
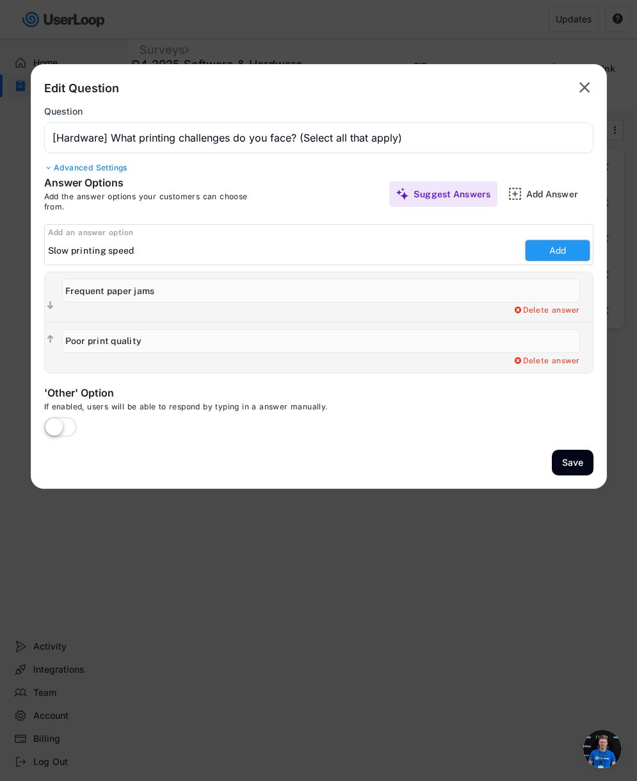
click at [547, 253] on button "Add" at bounding box center [558, 250] width 64 height 20
type input "Slow printing speed"
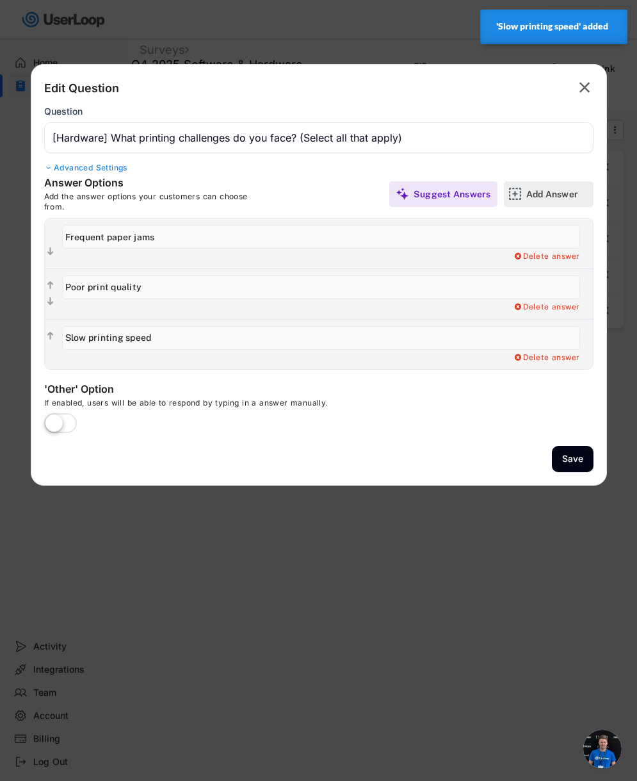
click at [546, 195] on div "Add Answer" at bounding box center [558, 194] width 64 height 12
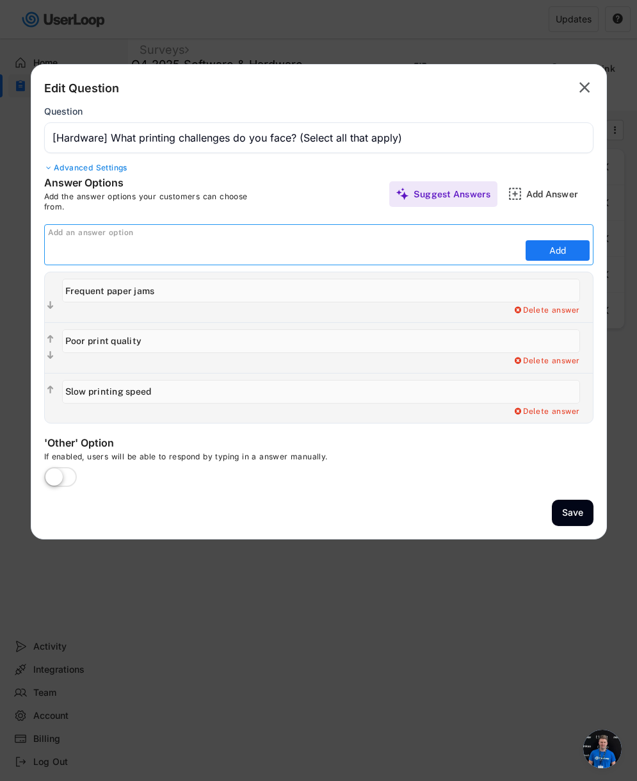
click at [462, 253] on input "input" at bounding box center [285, 250] width 474 height 19
paste input "Connectivity issues"
type input "Connectivity issues"
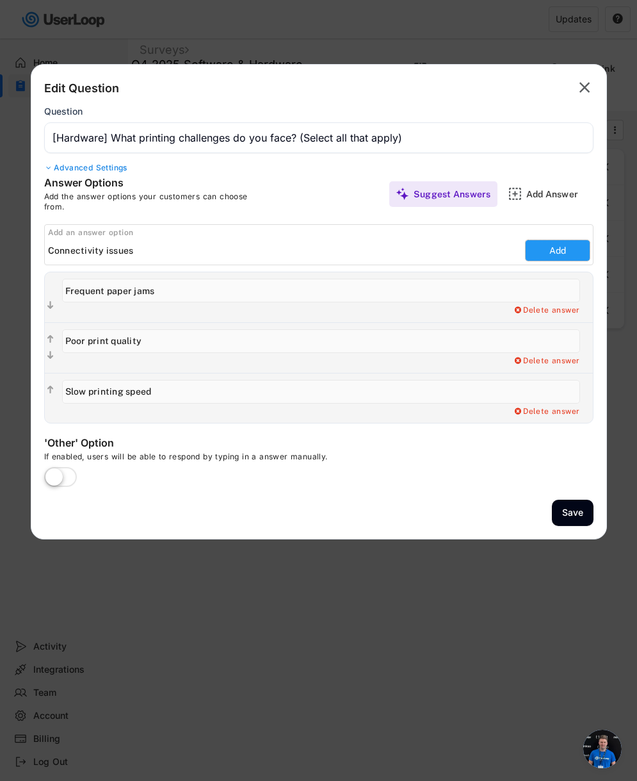
click at [577, 252] on button "Add" at bounding box center [558, 250] width 64 height 20
type input "Connectivity issues"
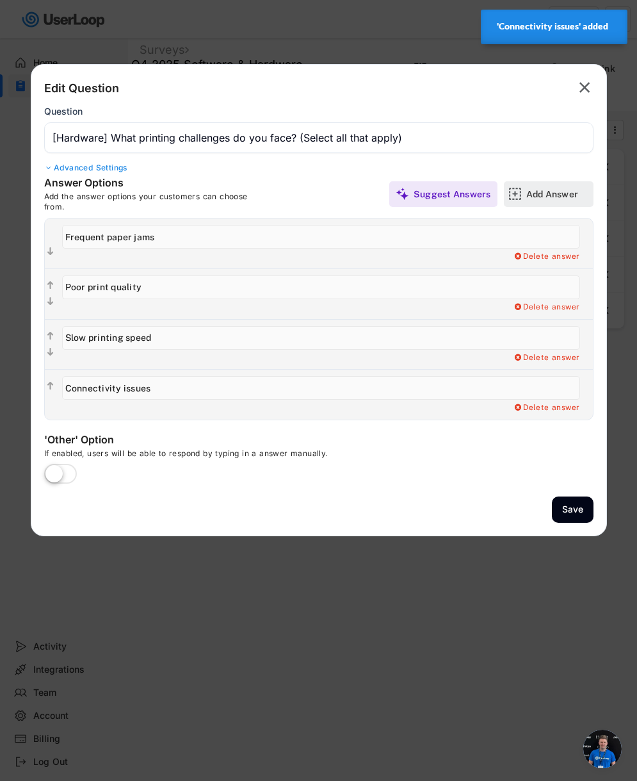
click at [534, 190] on div "Add Answer" at bounding box center [558, 194] width 64 height 12
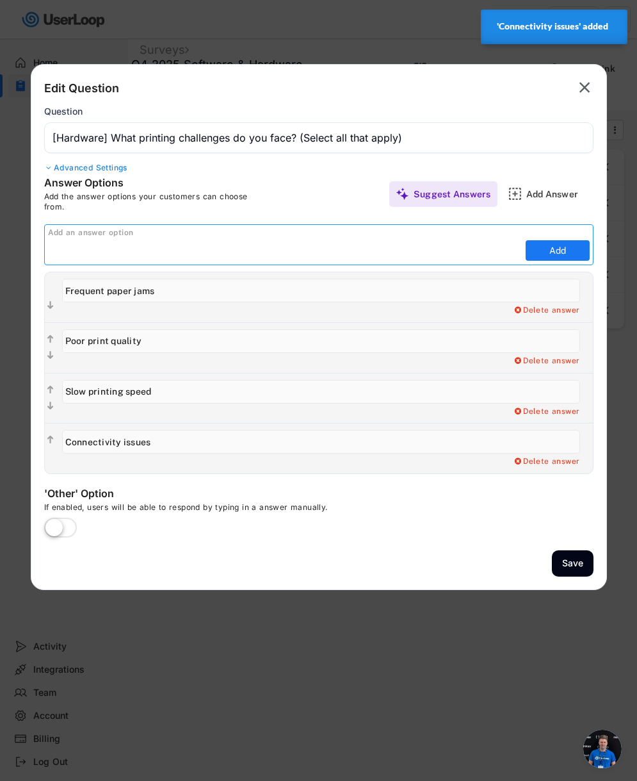
click at [398, 255] on input "input" at bounding box center [285, 250] width 474 height 19
paste input "Running out of ink/toner frequently"
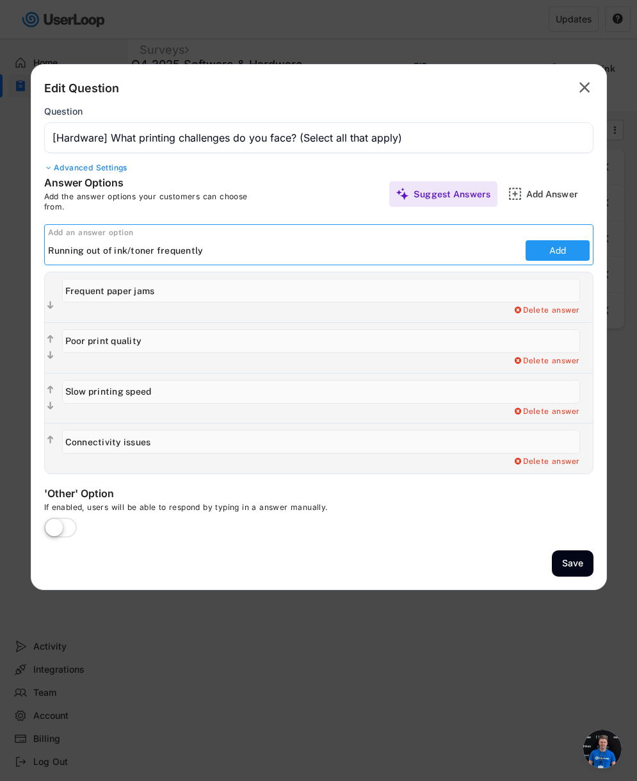
type input "Running out of ink/toner frequently"
click at [564, 252] on button "Add" at bounding box center [558, 250] width 64 height 20
type input "Running out of ink/toner frequently"
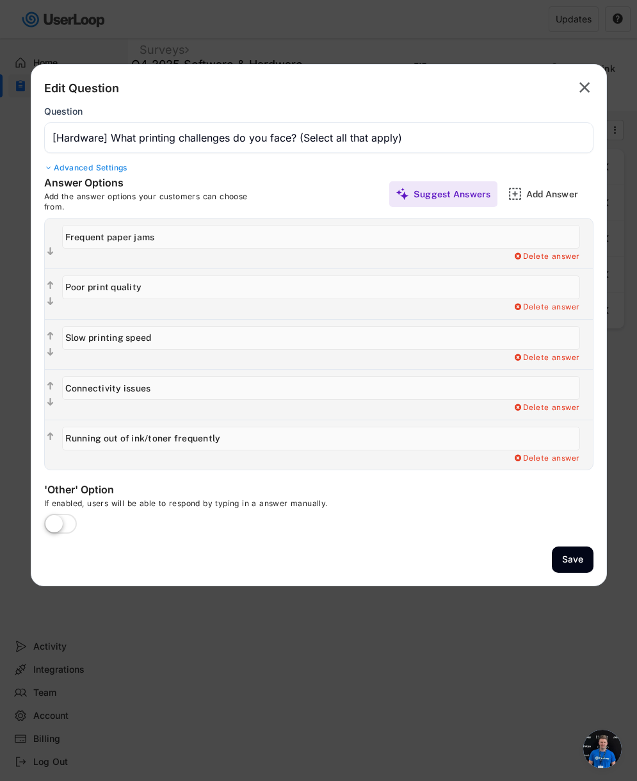
click at [529, 195] on div "Add Answer" at bounding box center [558, 194] width 64 height 12
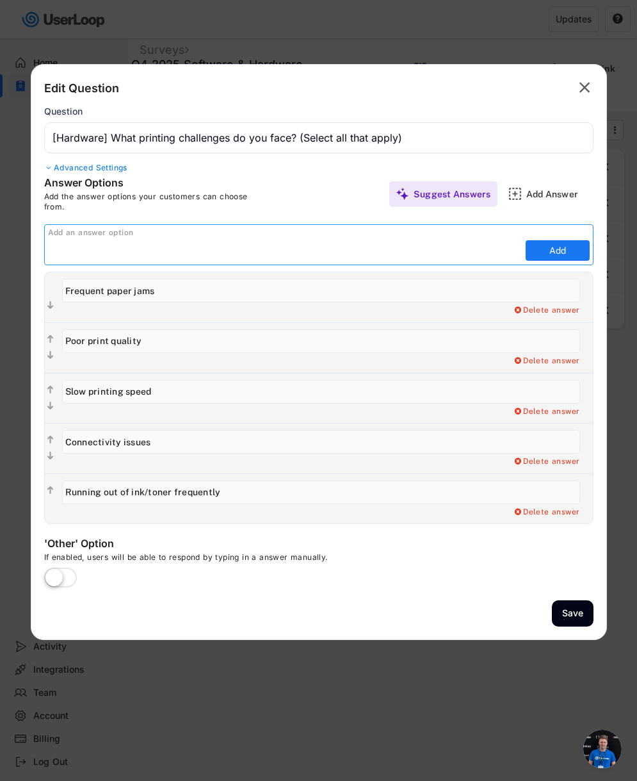
click at [480, 248] on input "input" at bounding box center [285, 250] width 474 height 19
paste input "Complex setup/configuration"
type input "Complex setup/configuration"
click at [563, 250] on button "Add" at bounding box center [558, 250] width 64 height 20
type input "Complex setup/configuration"
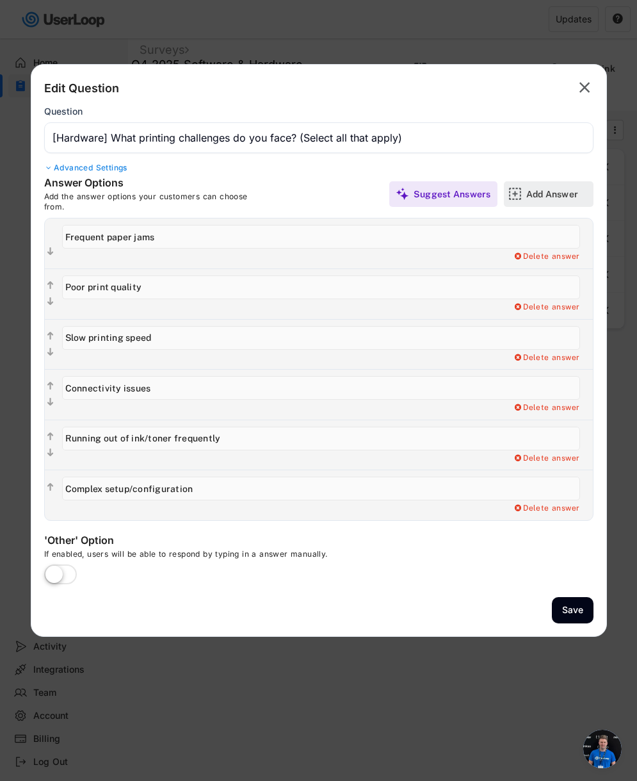
click at [553, 197] on div "Add Answer" at bounding box center [558, 194] width 64 height 12
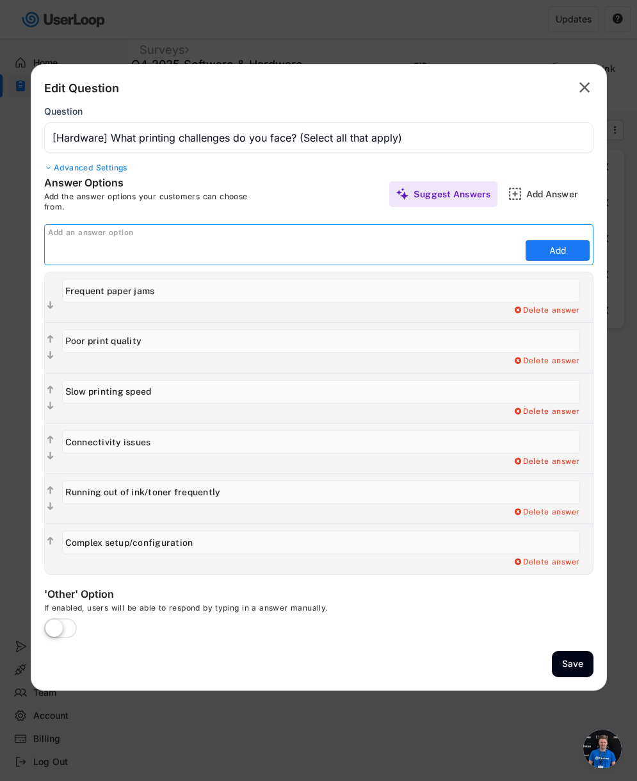
paste input "Unreliable wireless connection"
type input "Unreliable wireless connection"
click at [551, 249] on button "Add" at bounding box center [558, 250] width 64 height 20
type input "Unreliable wireless connection"
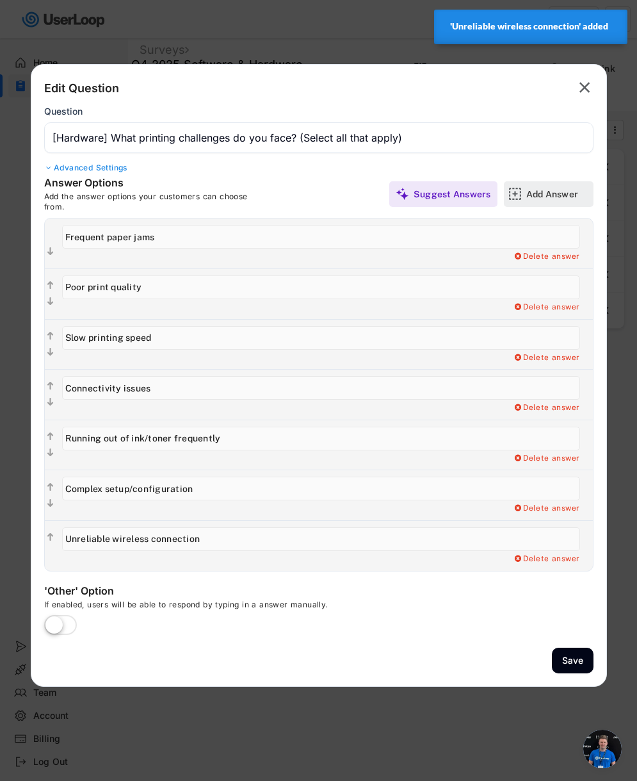
click at [527, 197] on div "Add Answer" at bounding box center [558, 194] width 64 height 12
click at [527, 197] on div "Answer Options Add the answer options your customers can choose from. Suggest A…" at bounding box center [318, 373] width 575 height 394
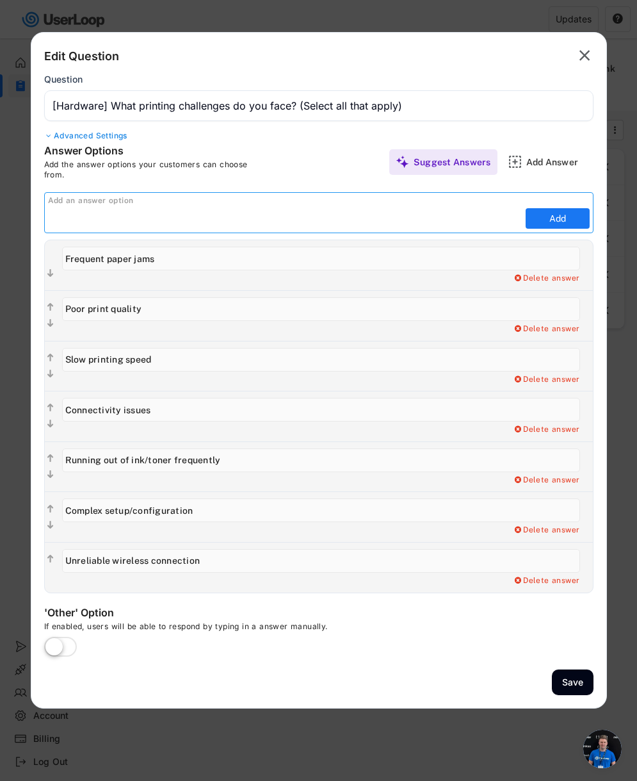
click at [468, 222] on input "input" at bounding box center [285, 218] width 474 height 19
paste input "No issues"
type input "No issues"
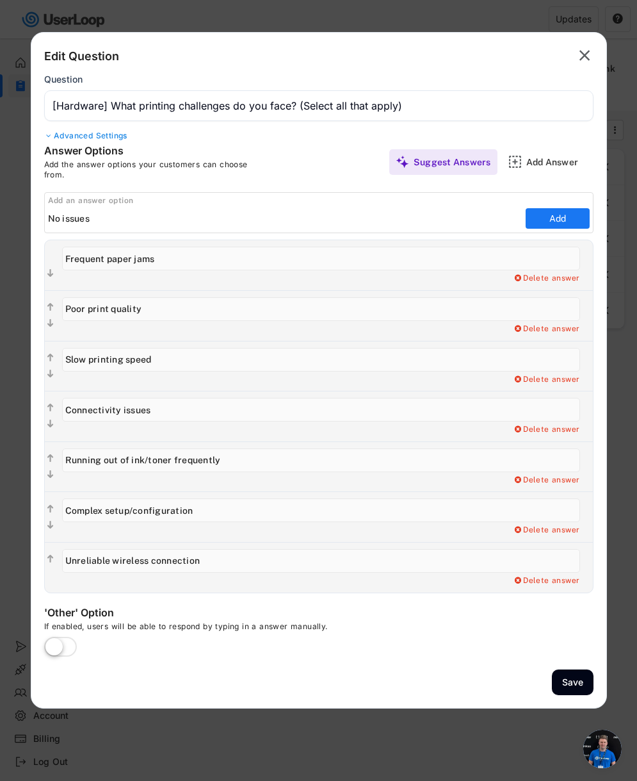
click at [553, 229] on div "Add an answer option Add" at bounding box center [318, 212] width 549 height 41
click at [554, 222] on button "Add" at bounding box center [558, 218] width 64 height 20
type input "No issues"
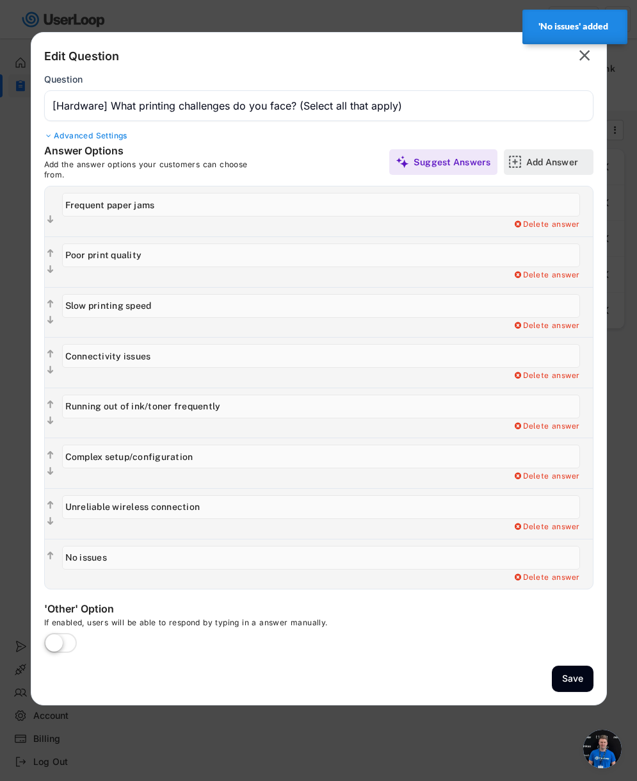
click at [546, 167] on div "Add Answer" at bounding box center [558, 162] width 64 height 12
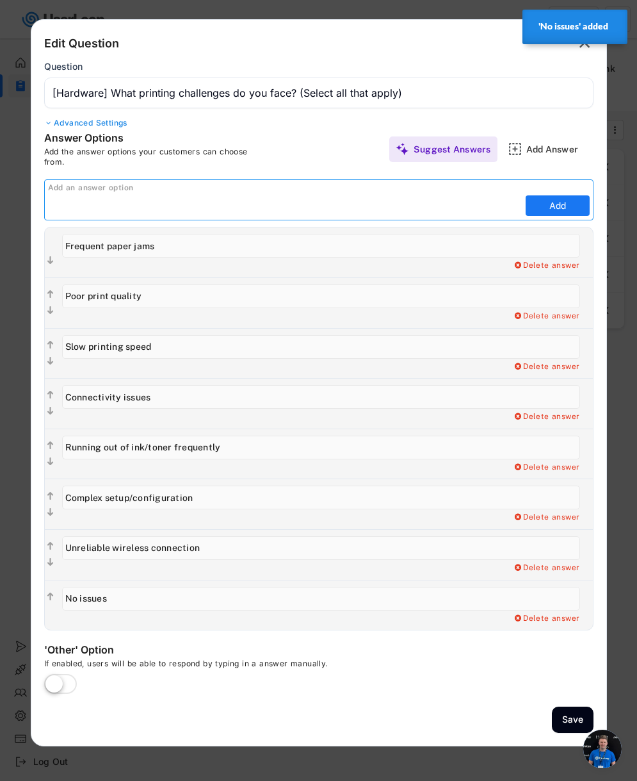
click at [289, 158] on div "Answer Options Add the answer options your customers can choose from." at bounding box center [181, 148] width 275 height 35
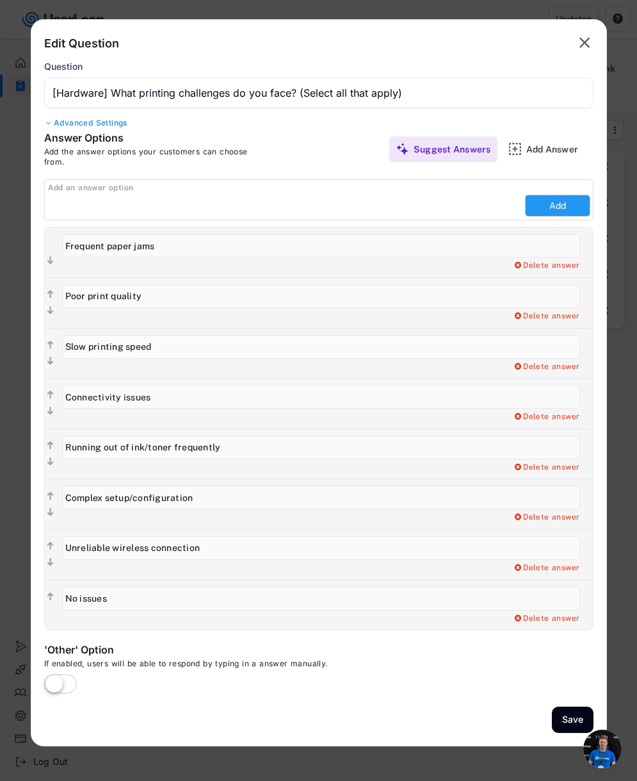
click at [554, 204] on button "Add" at bounding box center [558, 205] width 64 height 20
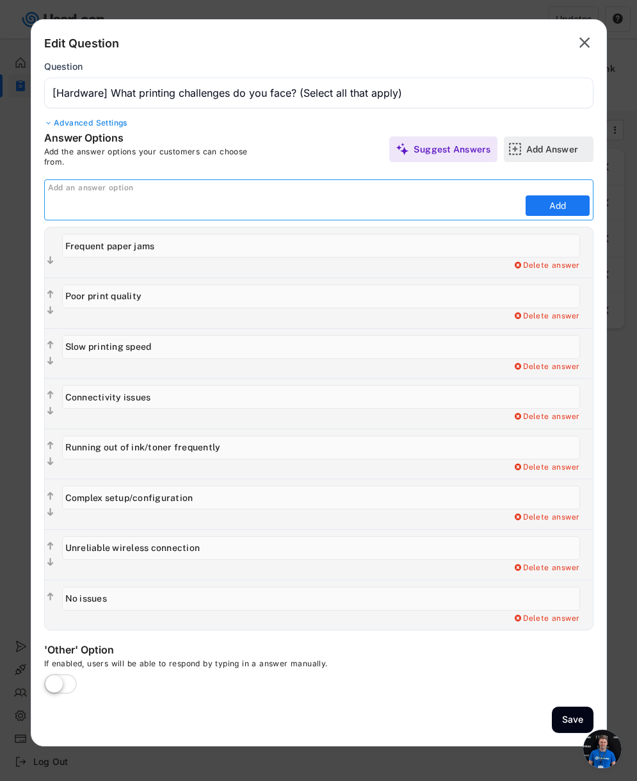
click at [544, 154] on div "Add Answer" at bounding box center [558, 149] width 64 height 12
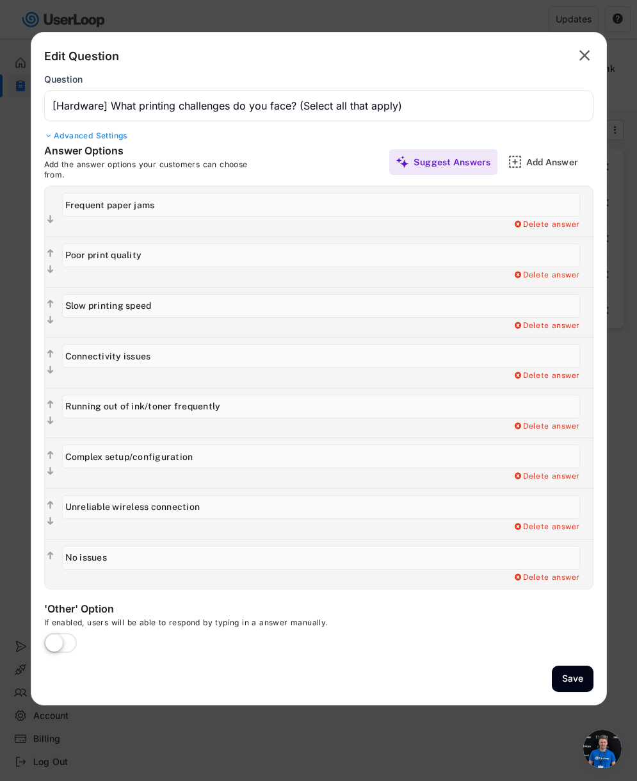
click at [60, 612] on label at bounding box center [60, 643] width 39 height 28
click at [0, 0] on input "checkbox" at bounding box center [0, 0] width 0 height 0
type input "Other"
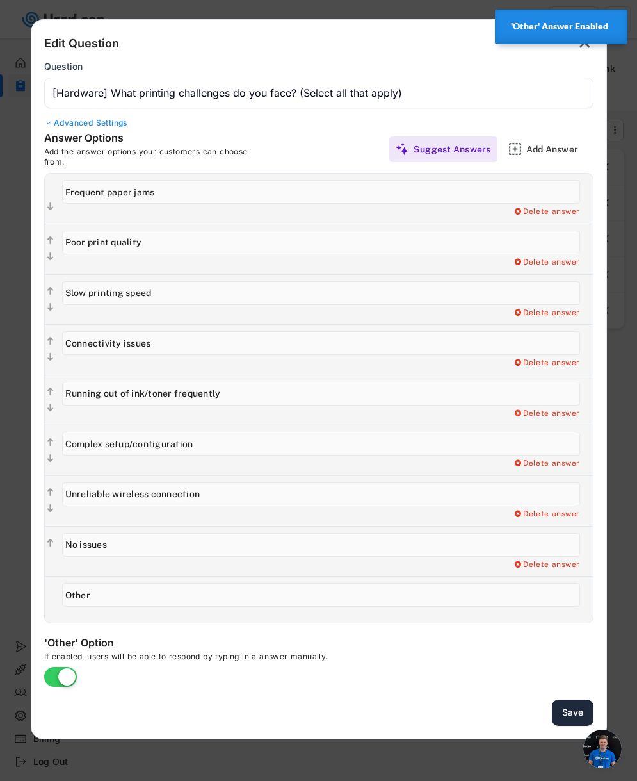
click at [577, 612] on button "Save" at bounding box center [573, 712] width 42 height 26
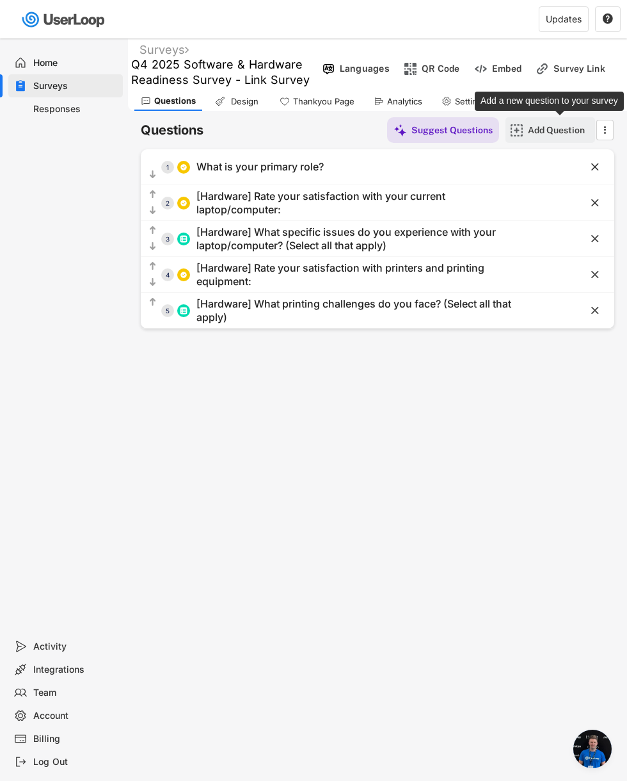
click at [540, 130] on div "Add Question" at bounding box center [560, 130] width 64 height 12
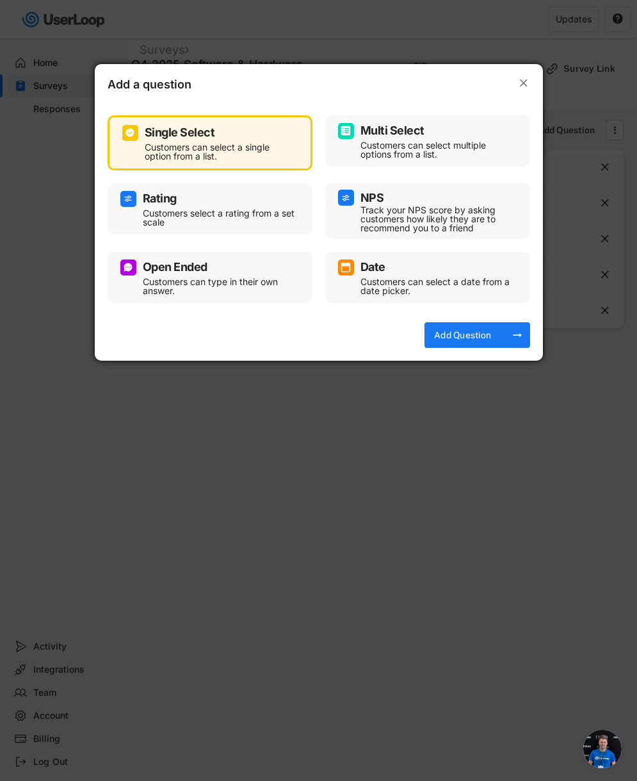
click at [406, 138] on div "Multi Select" at bounding box center [427, 131] width 179 height 16
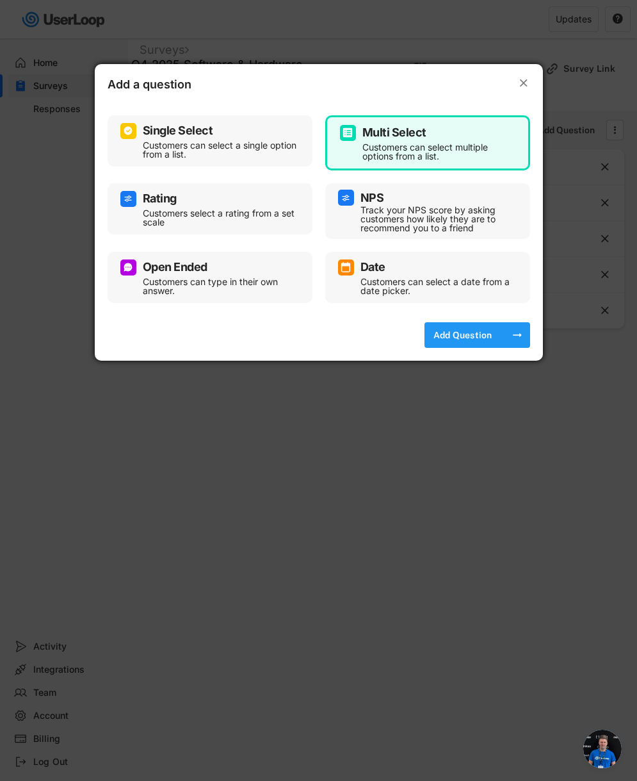
click at [483, 329] on div "Add Question" at bounding box center [463, 335] width 64 height 12
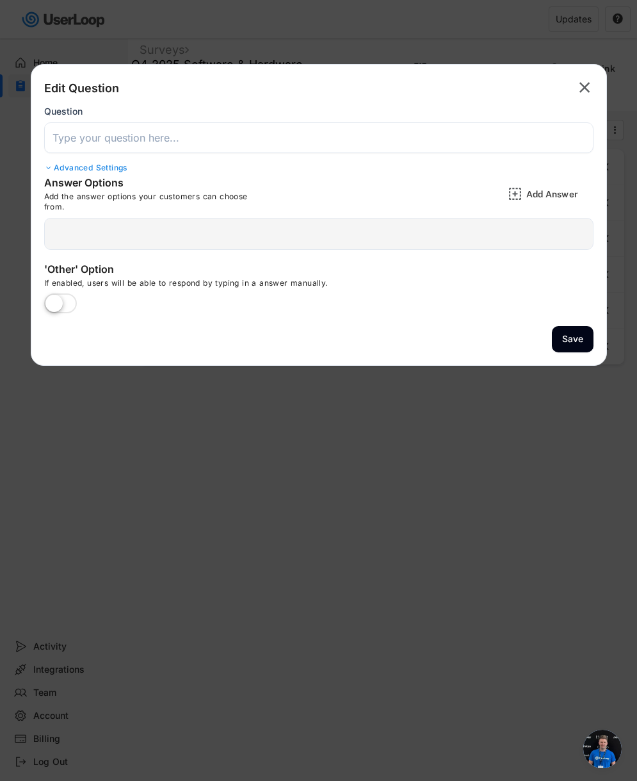
click at [333, 142] on input "input" at bounding box center [318, 137] width 549 height 31
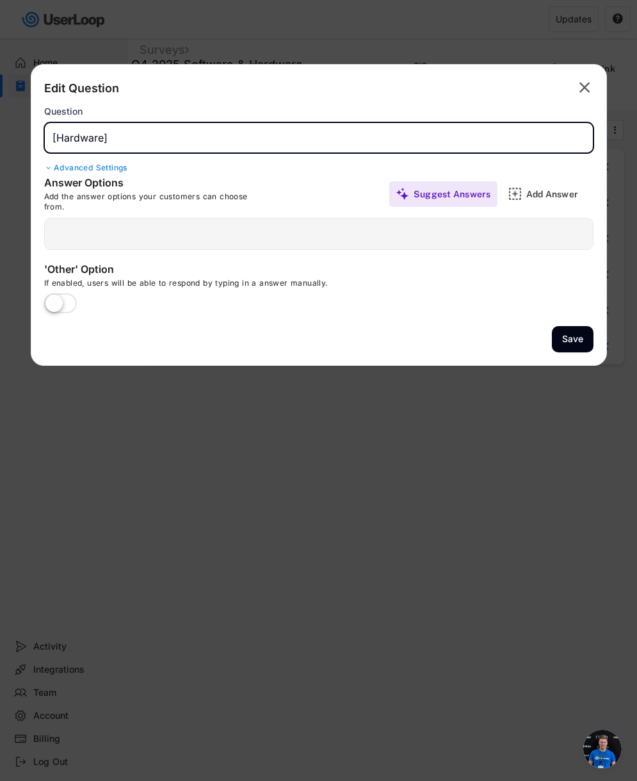
paste input "What hardware would improve your productivity? (Select all that apply)"
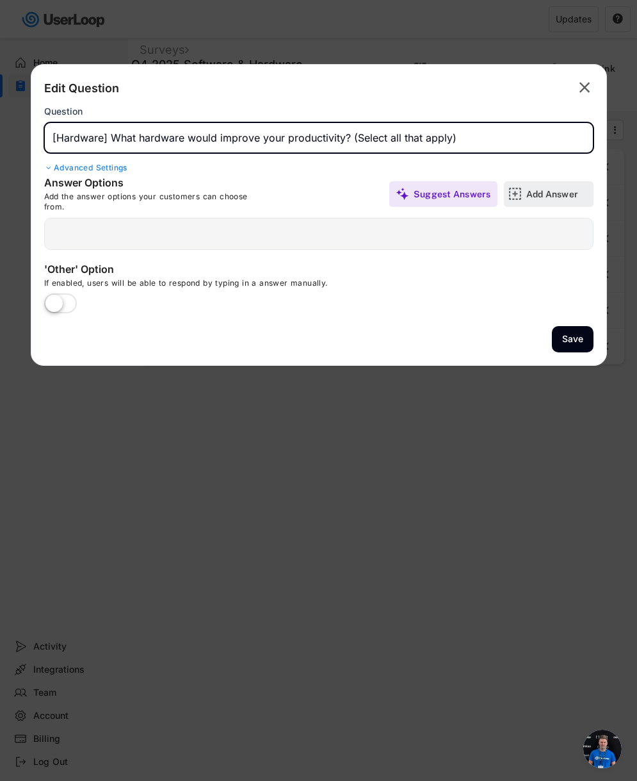
type input "[Hardware] What hardware would improve your productivity? (Select all that appl…"
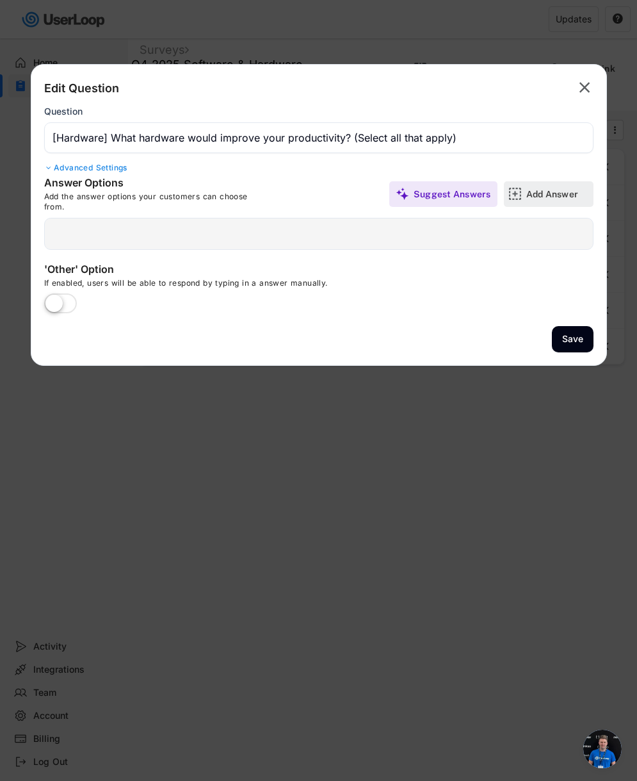
click at [560, 195] on div "Add Answer" at bounding box center [558, 194] width 64 height 12
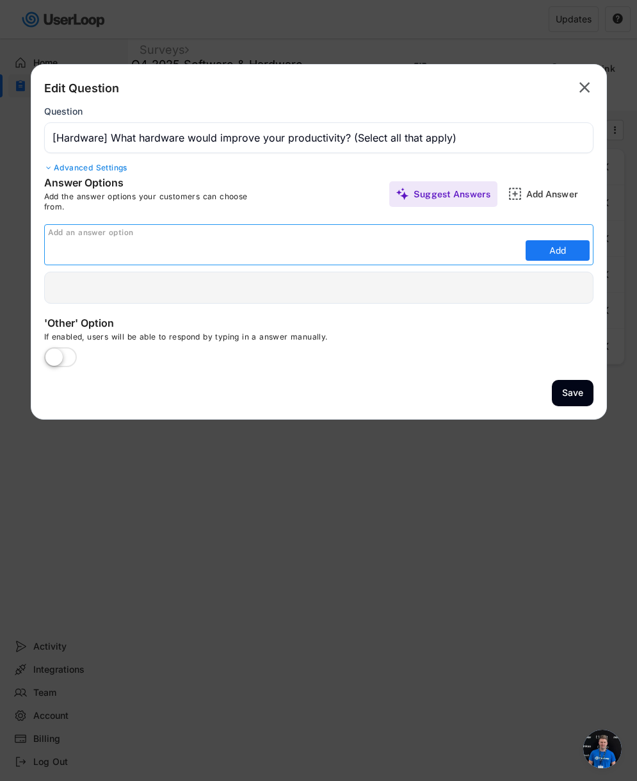
click at [278, 252] on input "input" at bounding box center [285, 250] width 474 height 19
paste input "Faster laptop/computer"
type input "Faster laptop/computer"
click at [549, 254] on button "Add" at bounding box center [558, 250] width 64 height 20
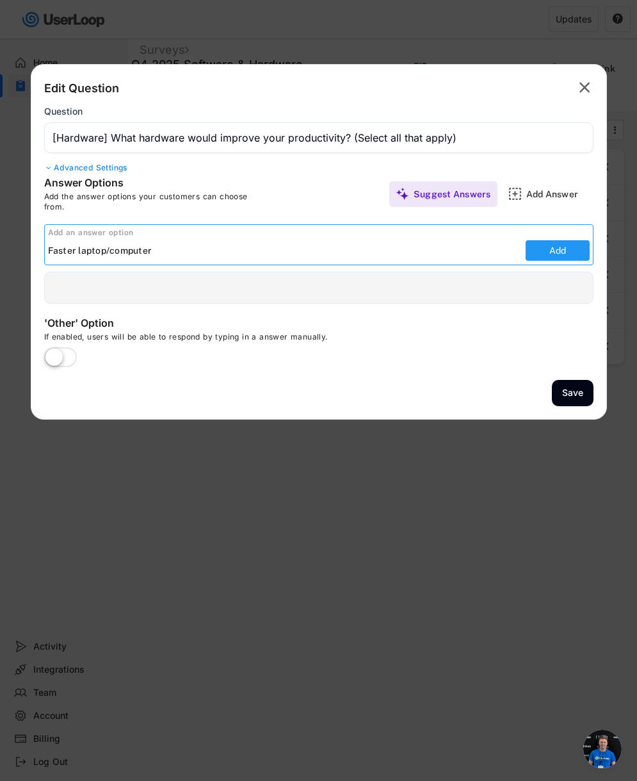
type input "Faster laptop/computer"
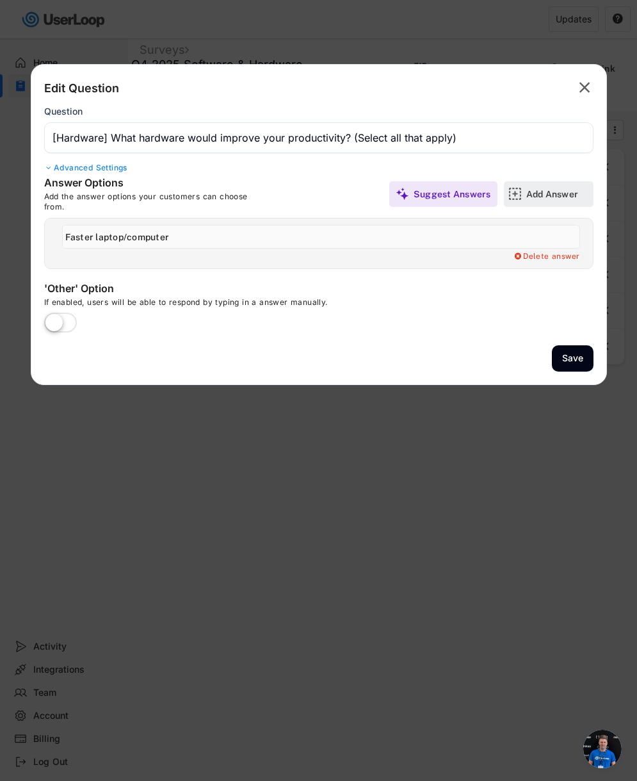
click at [539, 193] on div "Add Answer" at bounding box center [558, 194] width 64 height 12
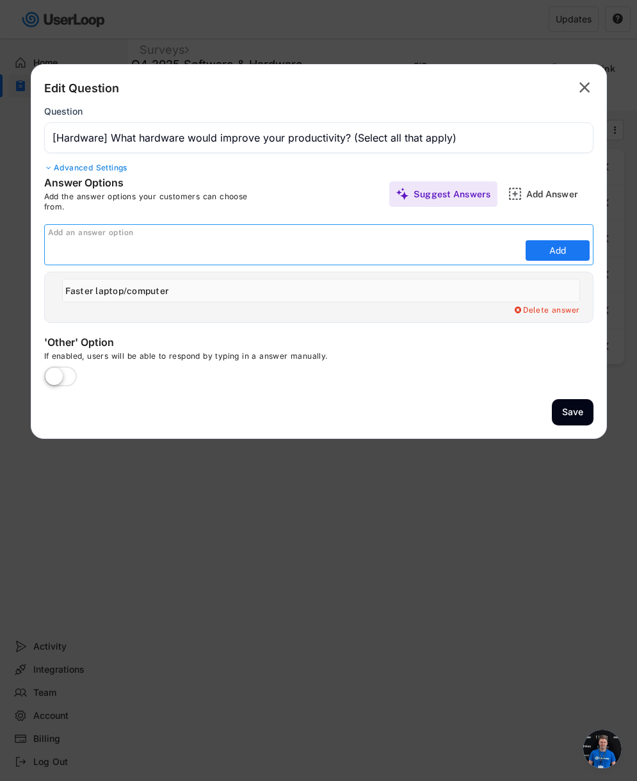
click at [453, 255] on input "input" at bounding box center [285, 250] width 474 height 19
paste input "Larger or additional monitors"
type input "Larger or additional monitors"
click at [559, 256] on button "Add" at bounding box center [558, 250] width 64 height 20
type input "Larger or additional monitors"
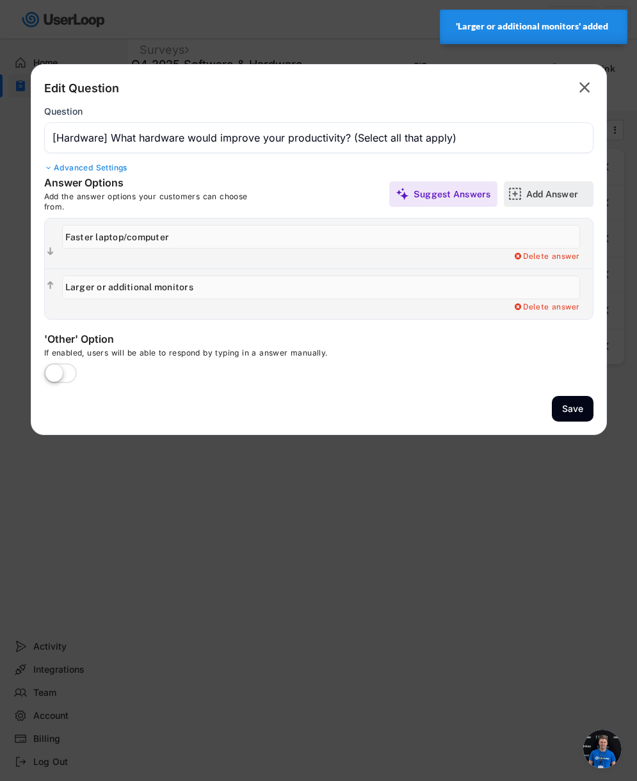
click at [540, 195] on div "Add Answer" at bounding box center [558, 194] width 64 height 12
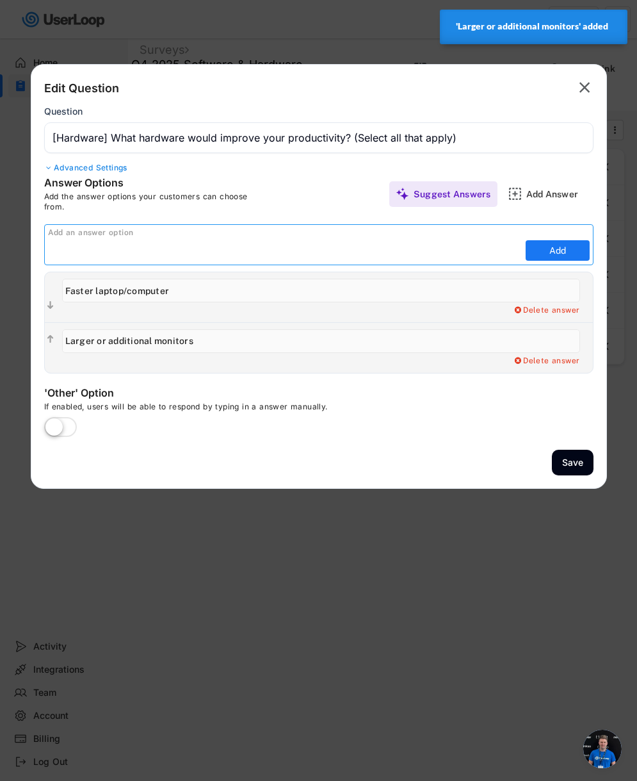
click at [487, 256] on input "input" at bounding box center [285, 250] width 474 height 19
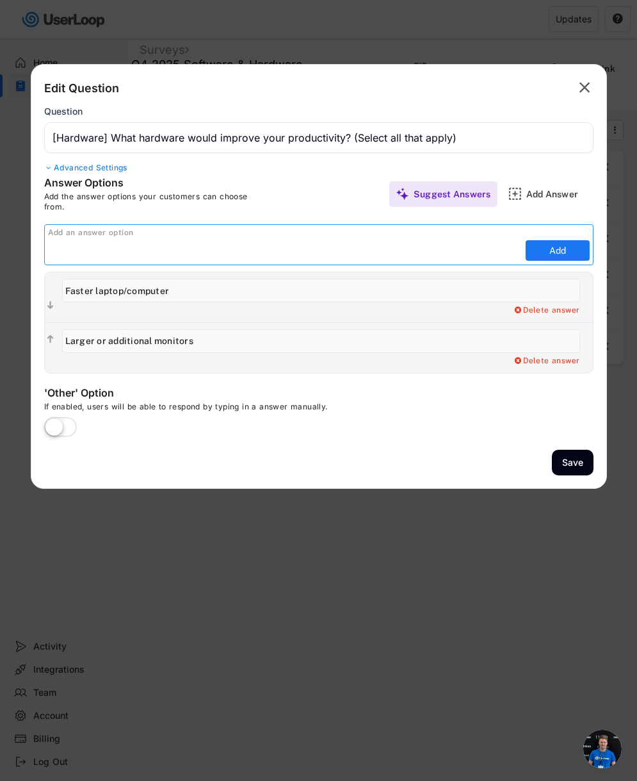
paste input "Better keyboard/mouse"
type input "Better keyboard/mouse"
click at [575, 246] on button "Add" at bounding box center [558, 250] width 64 height 20
type input "Better keyboard/mouse"
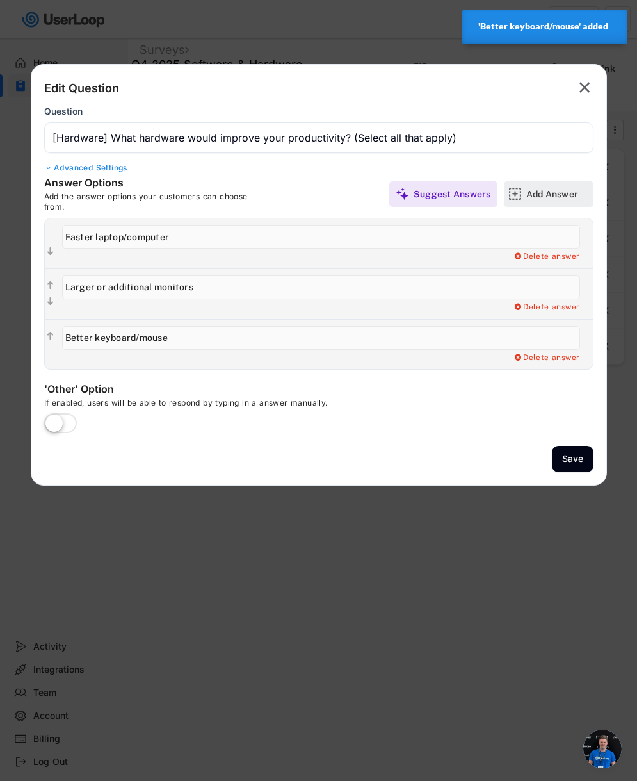
click at [545, 195] on div "Add Answer" at bounding box center [558, 194] width 64 height 12
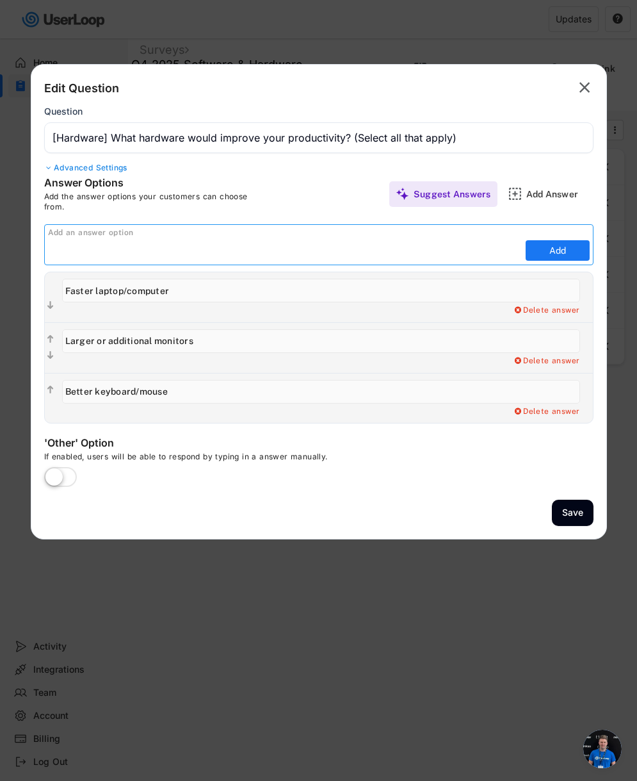
click at [490, 249] on input "input" at bounding box center [285, 250] width 474 height 19
paste input "More reliable printers"
type input "More reliable printers"
click at [541, 257] on button "Add" at bounding box center [558, 250] width 64 height 20
type input "More reliable printers"
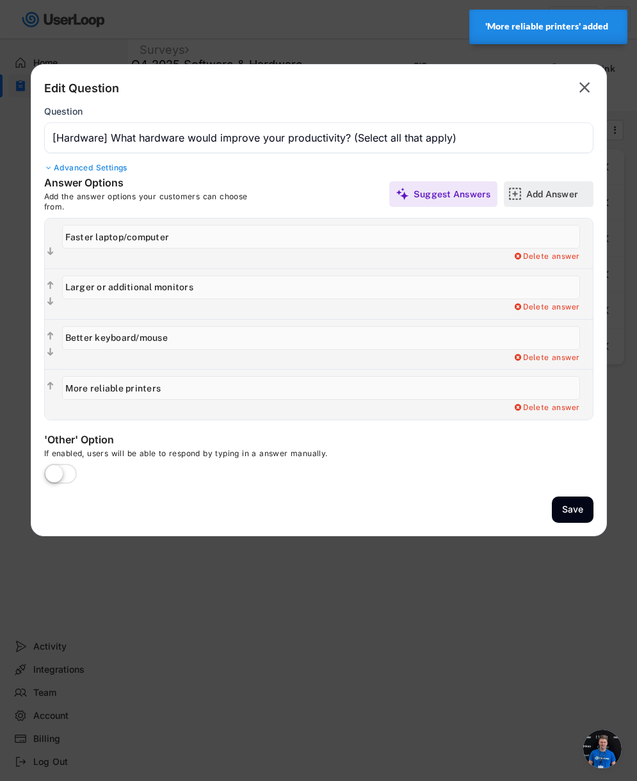
click at [551, 192] on div "Add Answer" at bounding box center [558, 194] width 64 height 12
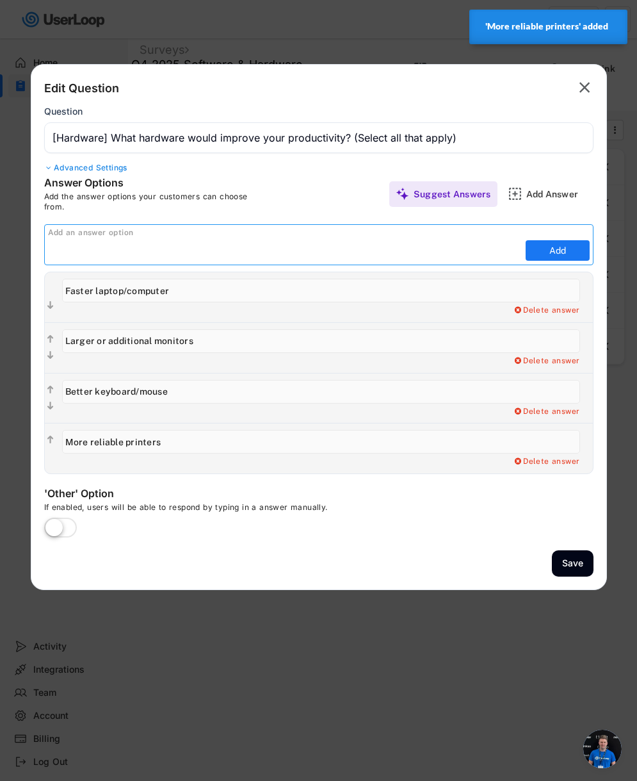
click at [486, 252] on input "input" at bounding box center [285, 250] width 474 height 19
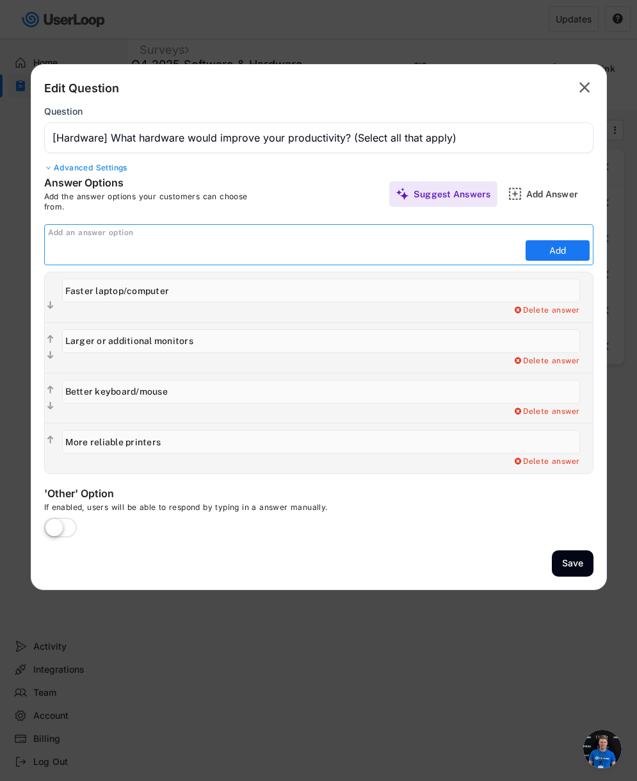
click at [486, 252] on input "input" at bounding box center [285, 250] width 474 height 19
paste input "Mobile devices/tablets"
type input "Mobile devices/tablets"
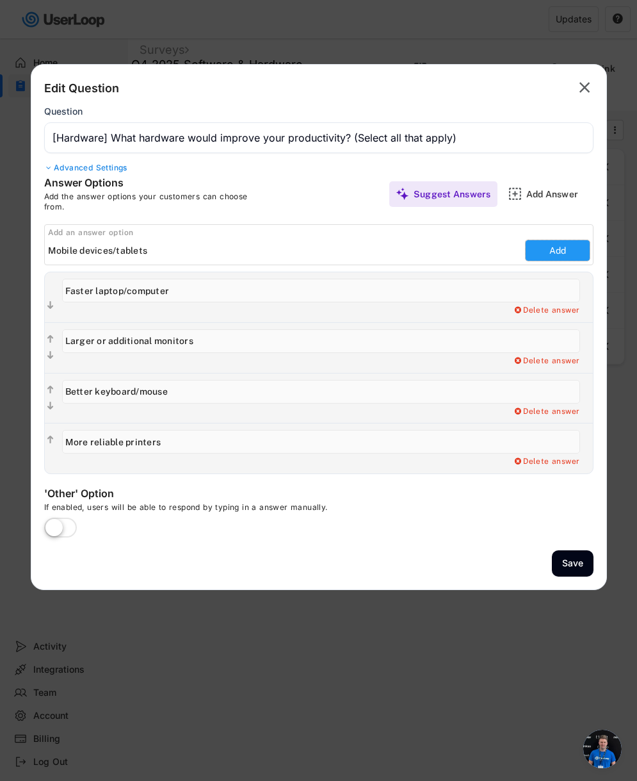
click at [571, 255] on button "Add" at bounding box center [558, 250] width 64 height 20
type input "Mobile devices/tablets"
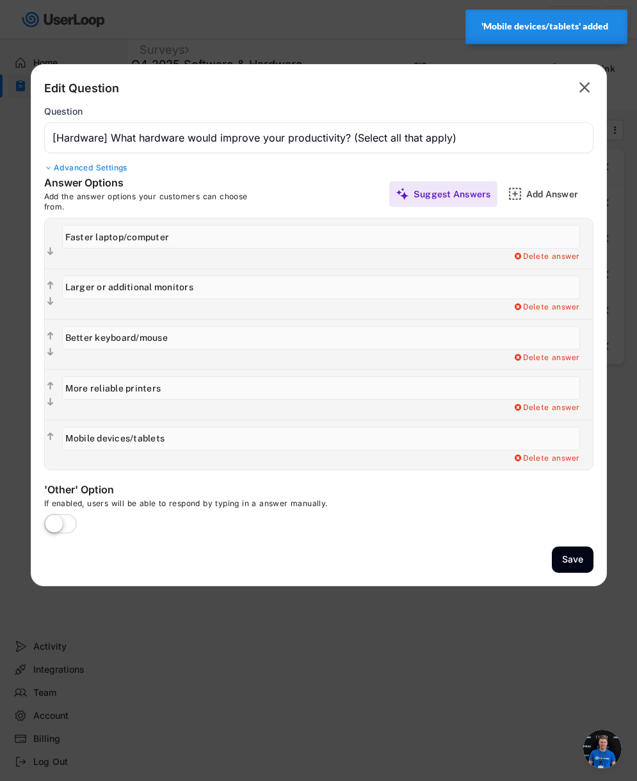
click at [62, 528] on label at bounding box center [60, 524] width 39 height 28
click at [0, 0] on input "checkbox" at bounding box center [0, 0] width 0 height 0
type input "Other"
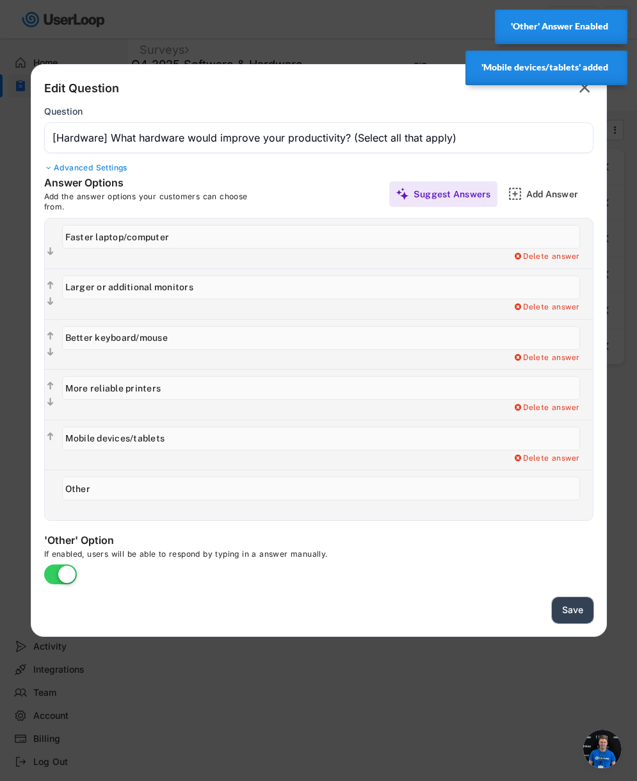
click at [570, 606] on button "Save" at bounding box center [573, 610] width 42 height 26
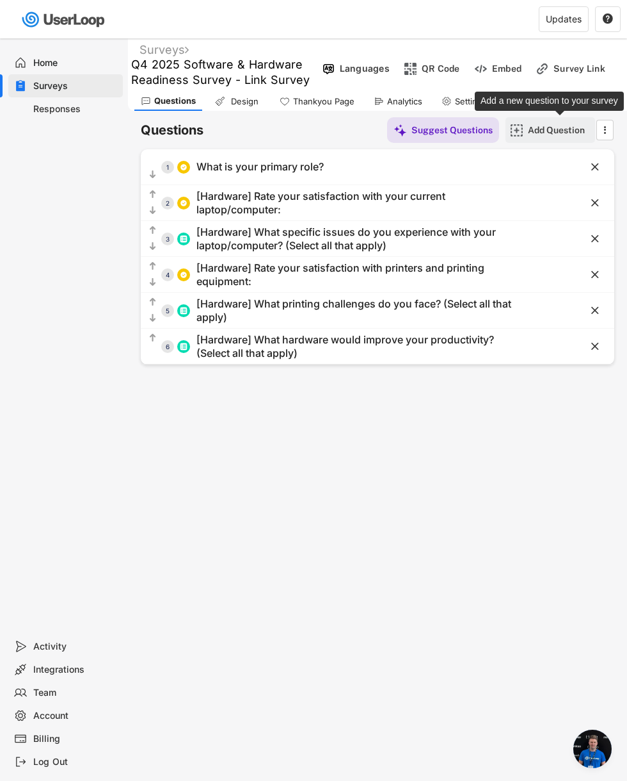
click at [559, 131] on div "Add Question" at bounding box center [560, 130] width 64 height 12
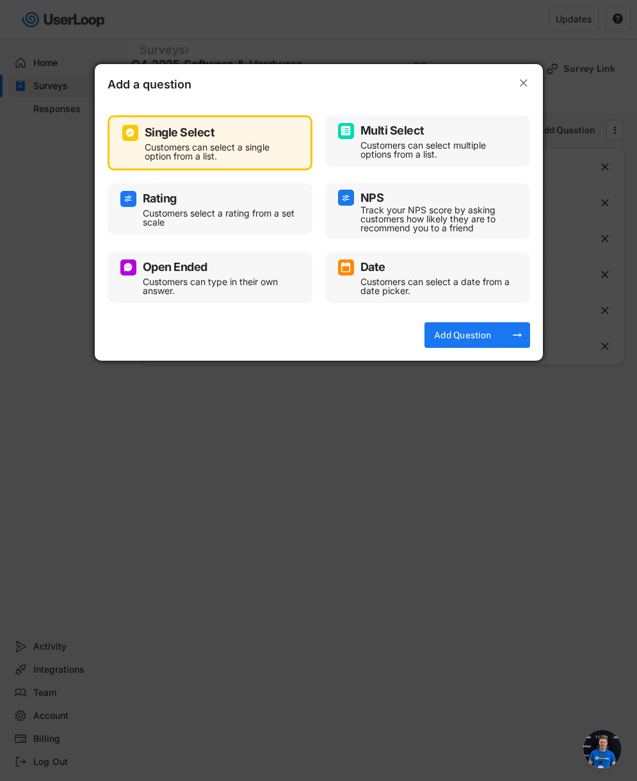
click at [407, 138] on div "Multi Select" at bounding box center [427, 131] width 179 height 16
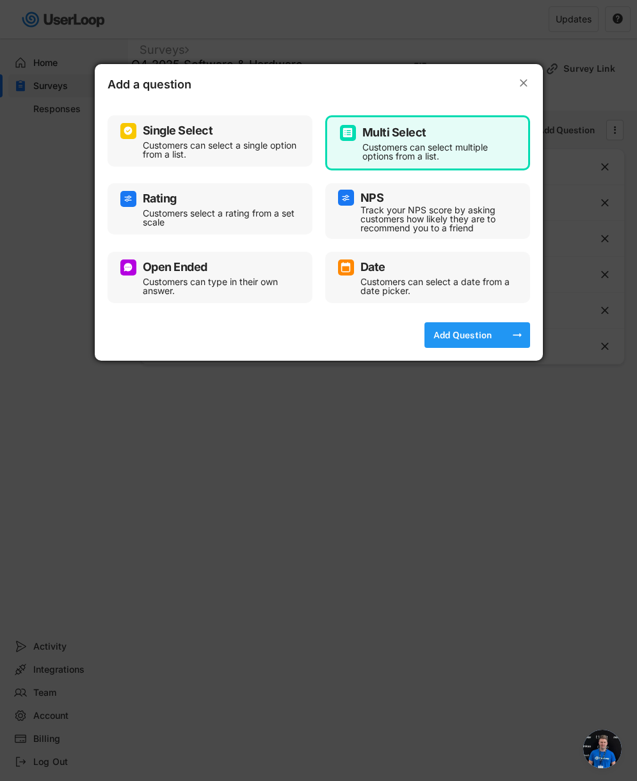
click at [472, 332] on div "Add Question" at bounding box center [463, 335] width 64 height 12
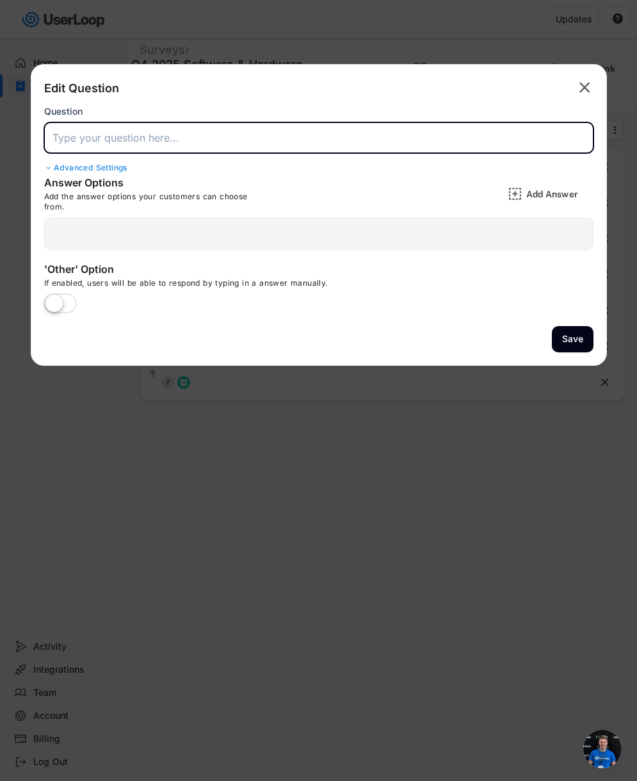
click at [180, 143] on input "input" at bounding box center [318, 137] width 549 height 31
paste input "Which software systems do you use regularly? (Select all that apply)"
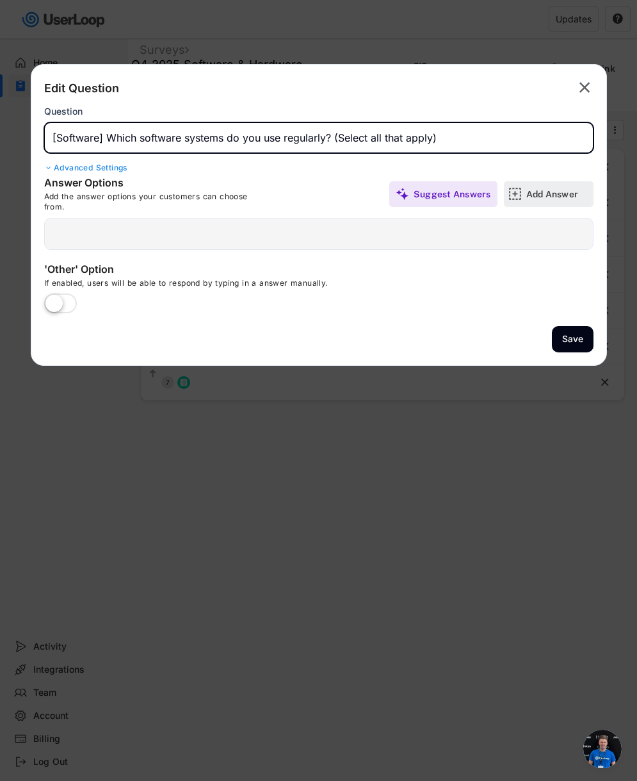
type input "[Software] Which software systems do you use regularly? (Select all that apply)"
click at [538, 198] on div "Add Answer" at bounding box center [558, 194] width 64 height 12
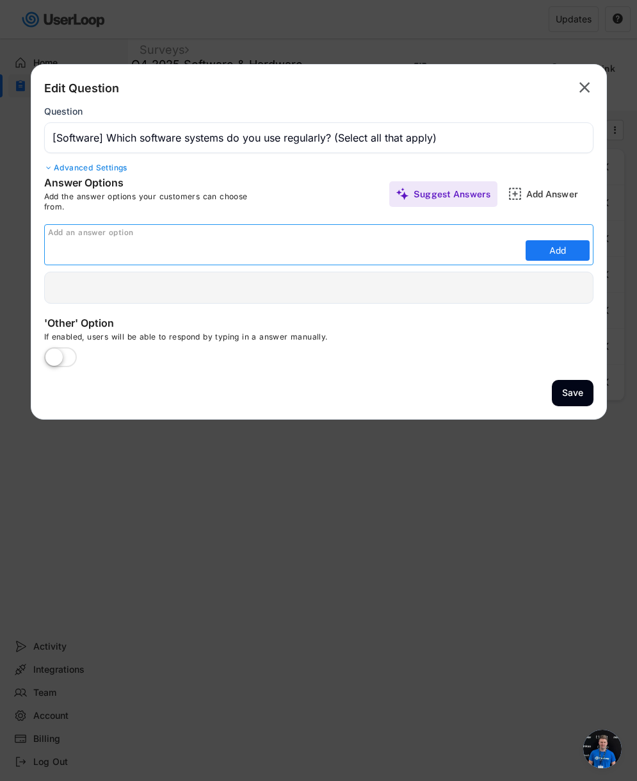
click at [452, 255] on input "input" at bounding box center [285, 250] width 474 height 19
click at [476, 250] on input "input" at bounding box center [285, 250] width 474 height 19
type input "Shopify"
click at [570, 253] on button "Add" at bounding box center [558, 250] width 64 height 20
type input "Shopify"
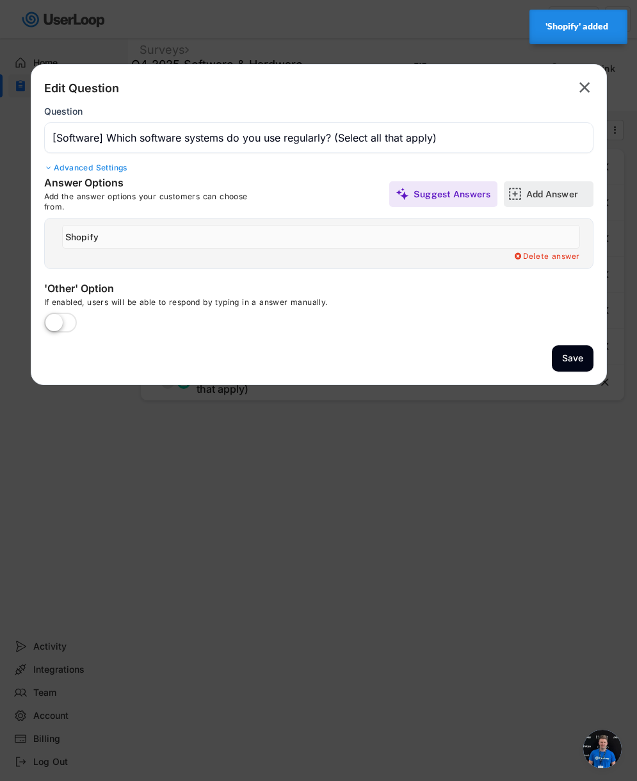
click at [536, 195] on div "Add Answer" at bounding box center [558, 194] width 64 height 12
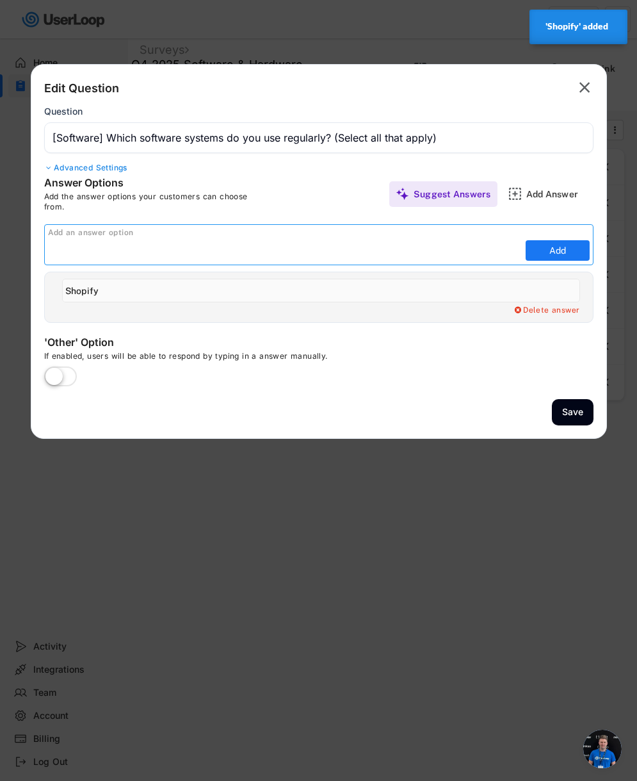
click at [406, 254] on input "input" at bounding box center [285, 250] width 474 height 19
type input "Smartrr"
click at [574, 251] on button "Add" at bounding box center [558, 250] width 64 height 20
type input "Smartrr"
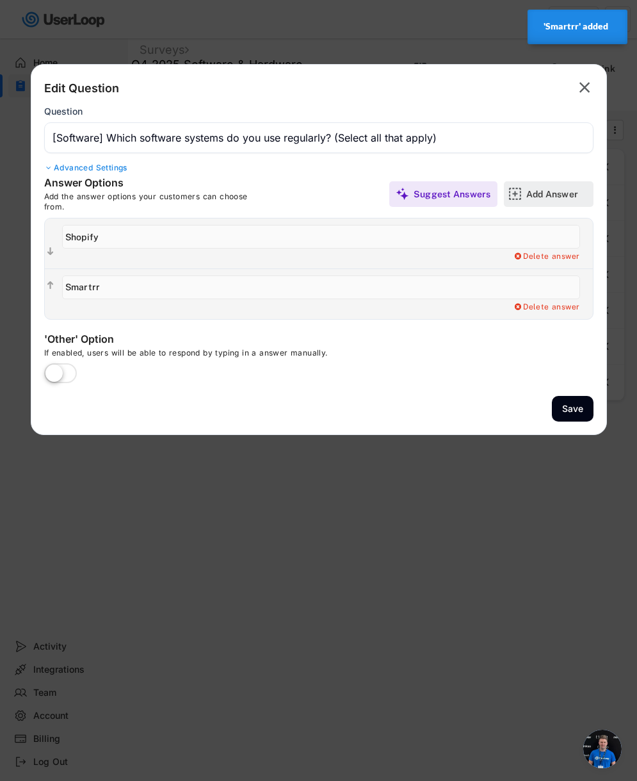
click at [542, 201] on div "Add Answer" at bounding box center [558, 194] width 64 height 26
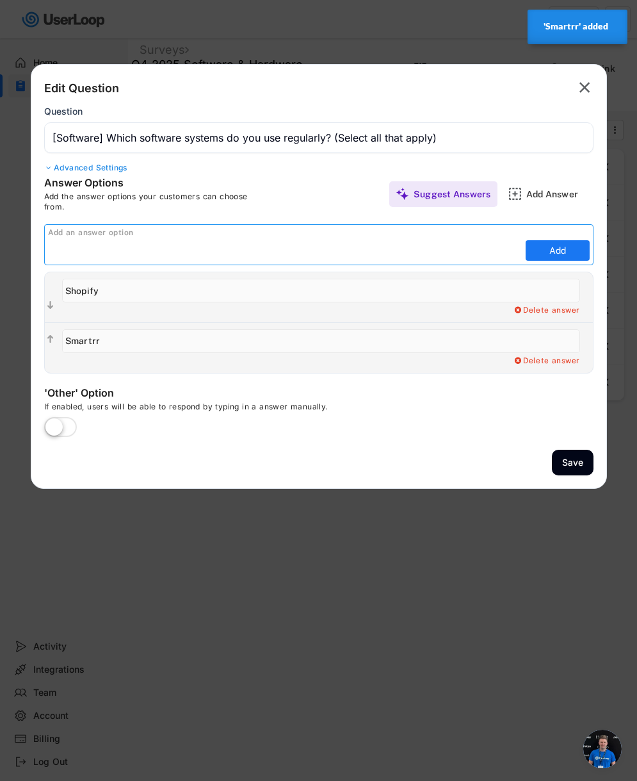
click at [407, 256] on input "input" at bounding box center [285, 250] width 474 height 19
type input "ShipStation"
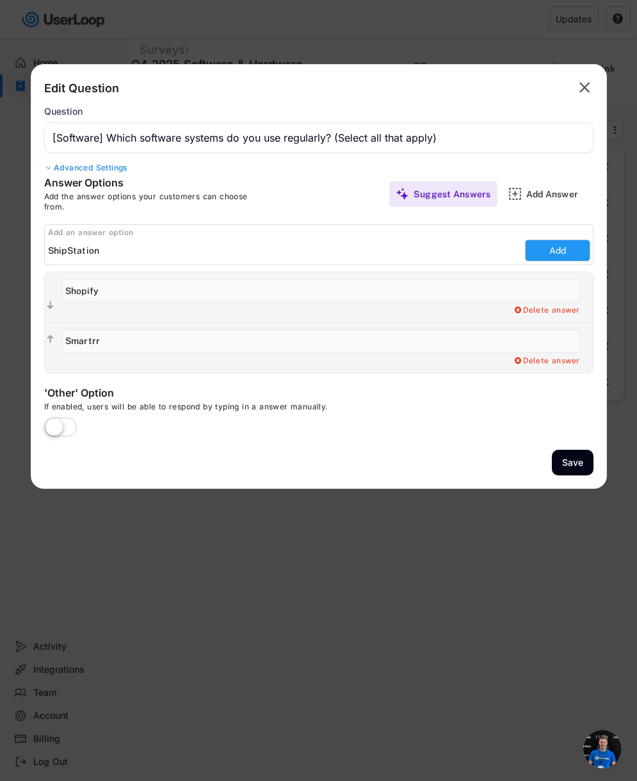
click at [549, 249] on button "Add" at bounding box center [558, 250] width 64 height 20
type input "ShipStation"
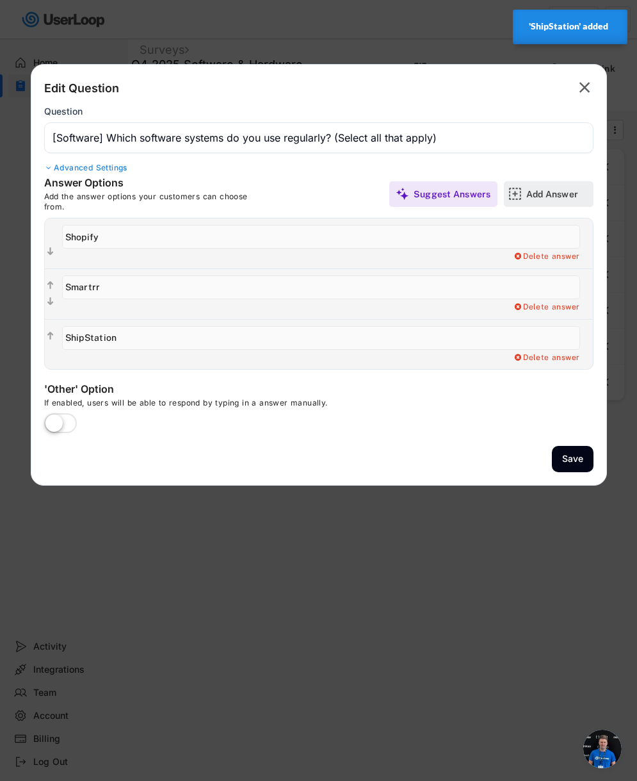
click at [546, 191] on div "Add Answer" at bounding box center [558, 194] width 64 height 12
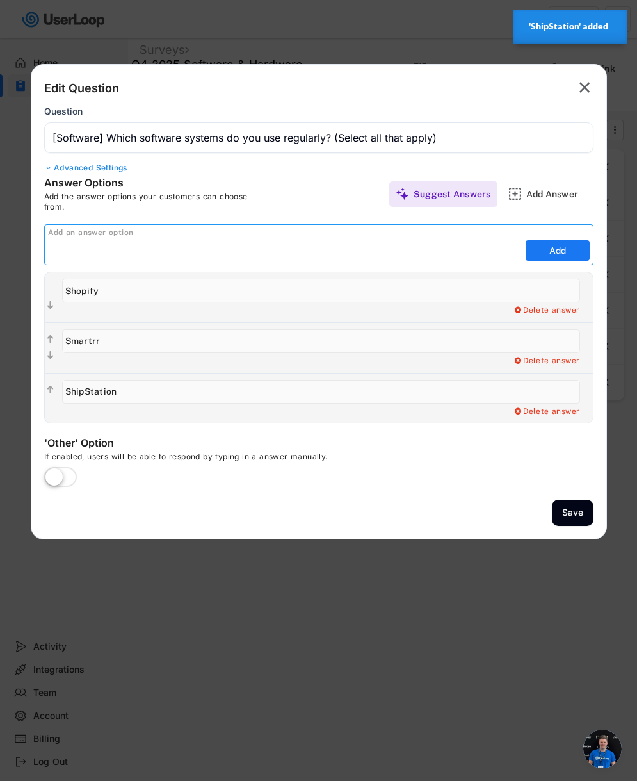
click at [406, 253] on input "input" at bounding box center [285, 250] width 474 height 19
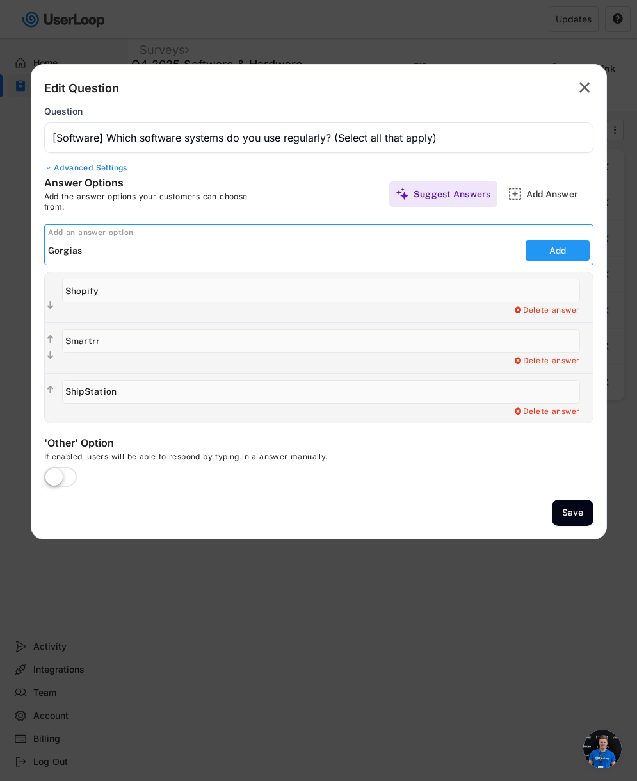
type input "Gorgias"
click at [540, 263] on div "Add an answer option Add" at bounding box center [318, 244] width 549 height 41
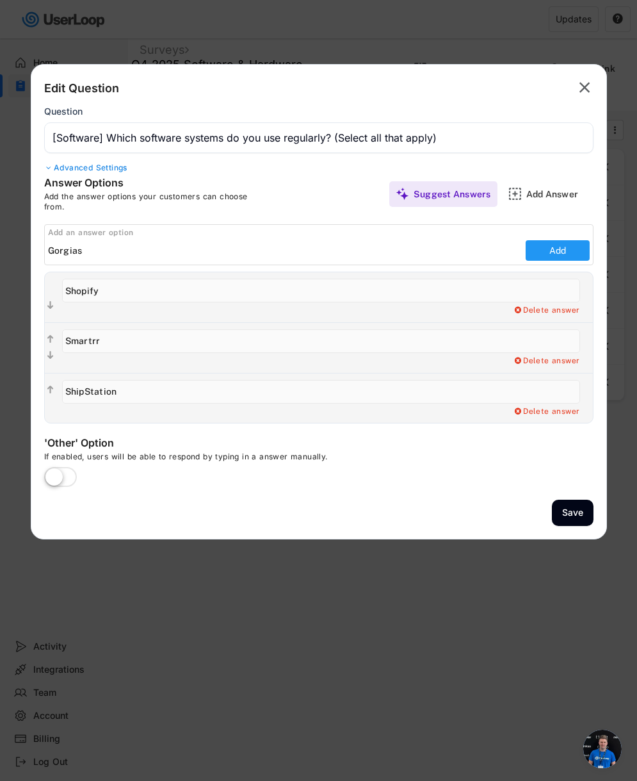
click at [545, 250] on button "Add" at bounding box center [558, 250] width 64 height 20
type input "Gorgias"
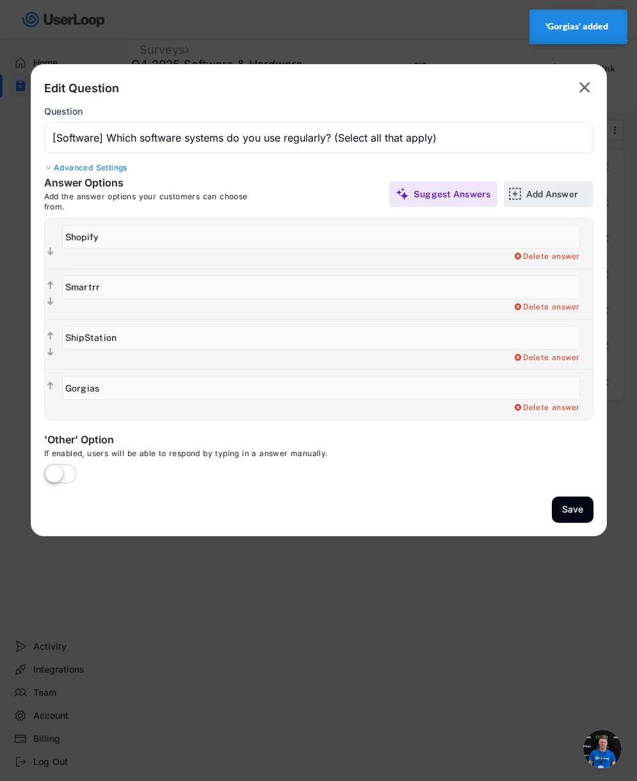
click at [538, 198] on div "Add Answer" at bounding box center [558, 194] width 64 height 12
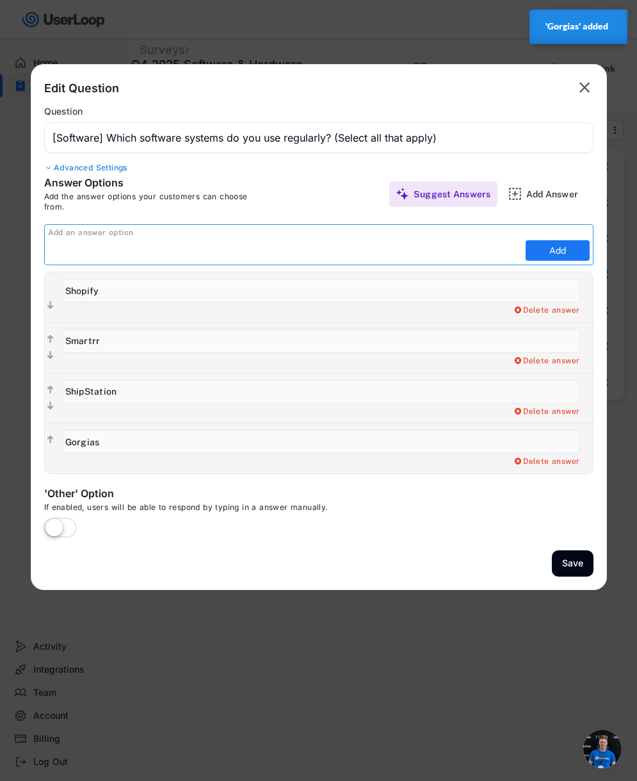
click at [490, 257] on input "input" at bounding box center [285, 250] width 474 height 19
type input "Katana"
click at [548, 257] on button "Add" at bounding box center [558, 250] width 64 height 20
type input "Katana"
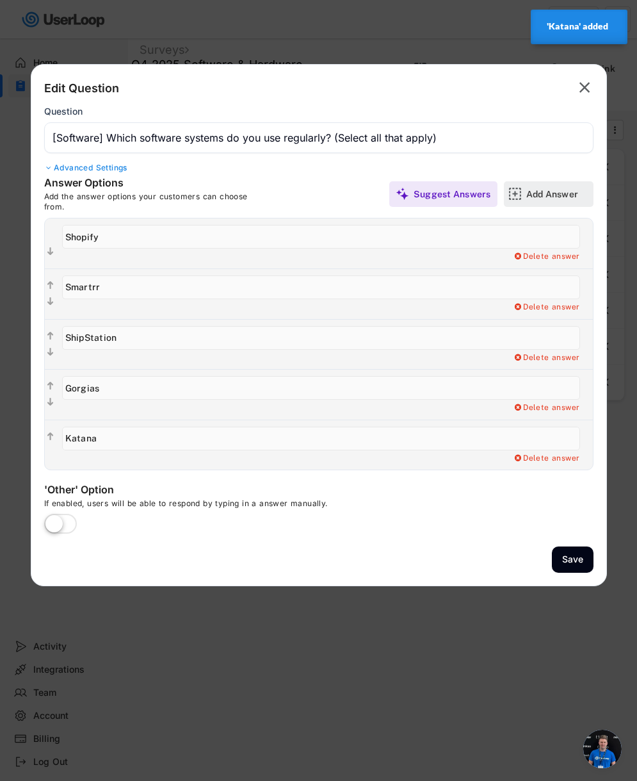
click at [528, 192] on div "Add Answer" at bounding box center [558, 194] width 64 height 12
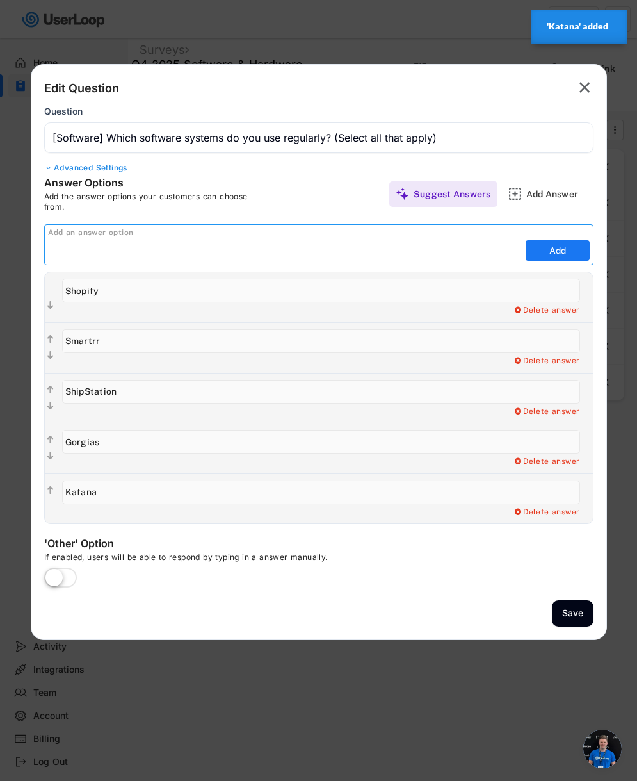
click at [456, 245] on input "input" at bounding box center [285, 250] width 474 height 19
type input "HubSpot"
drag, startPoint x: 562, startPoint y: 250, endPoint x: 562, endPoint y: 242, distance: 7.7
click at [562, 250] on button "Add" at bounding box center [558, 250] width 64 height 20
type input "HubSpot"
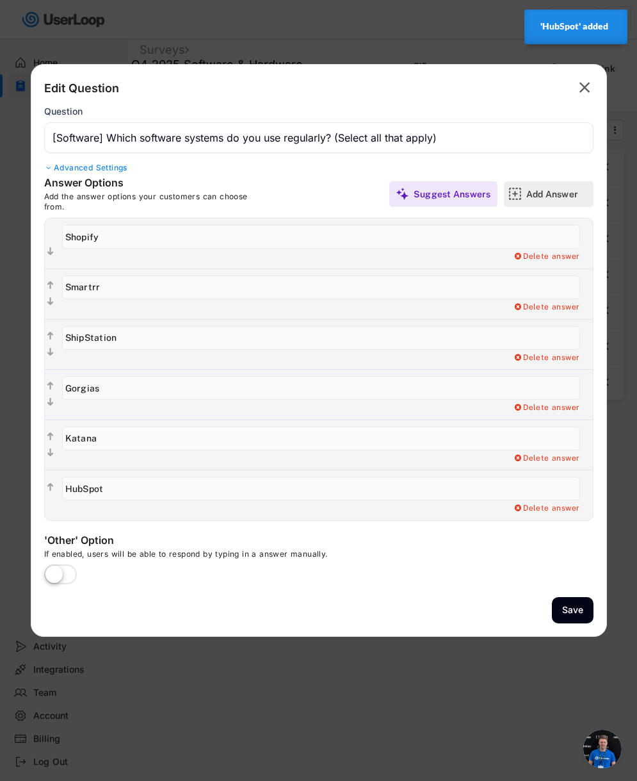
click at [543, 193] on div "Add Answer" at bounding box center [558, 194] width 64 height 12
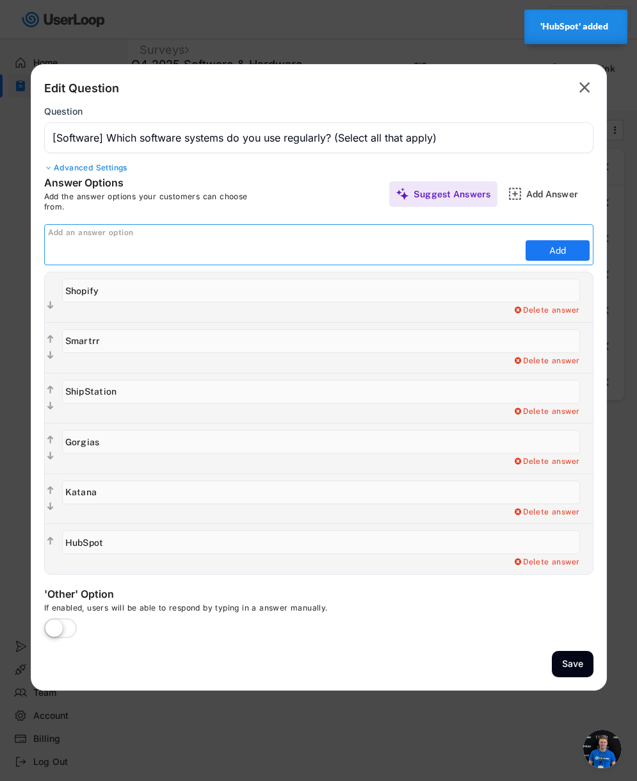
click at [455, 250] on input "input" at bounding box center [285, 250] width 474 height 19
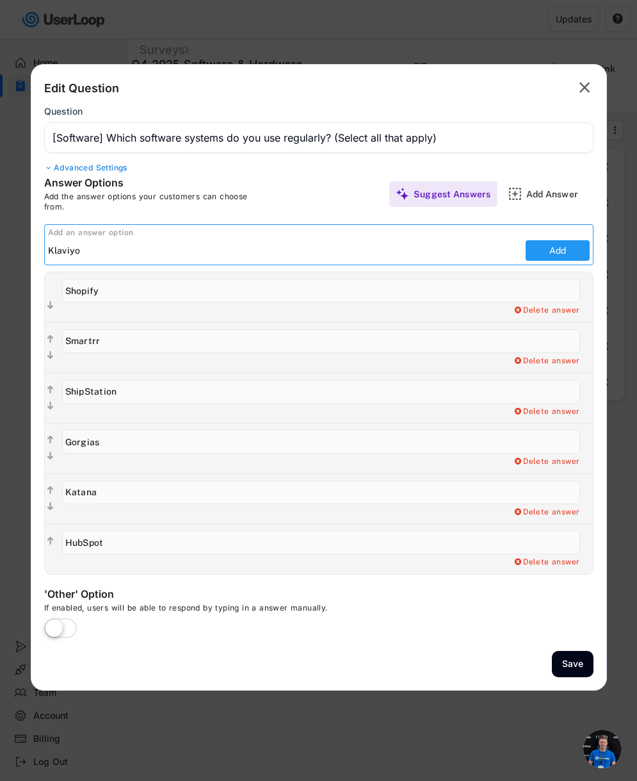
type input "Klaviyo"
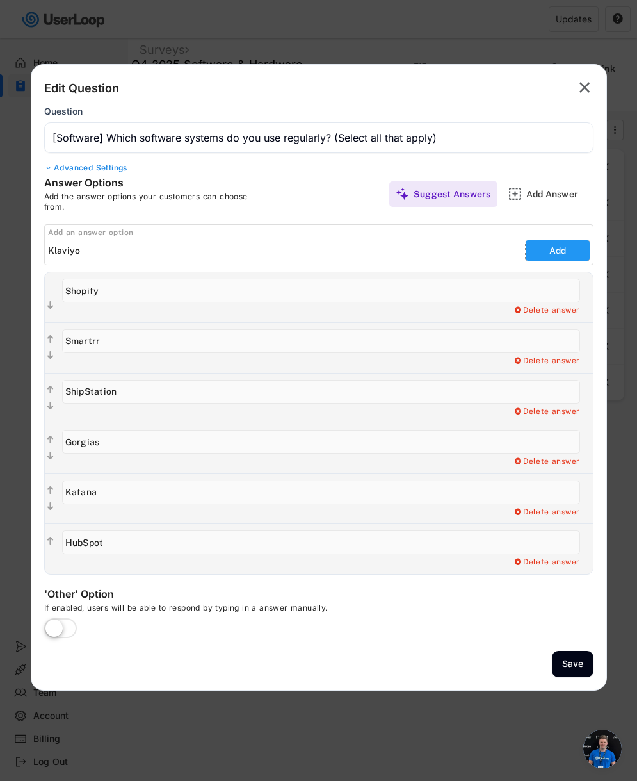
click at [564, 251] on button "Add" at bounding box center [558, 250] width 64 height 20
type input "Klaviyo"
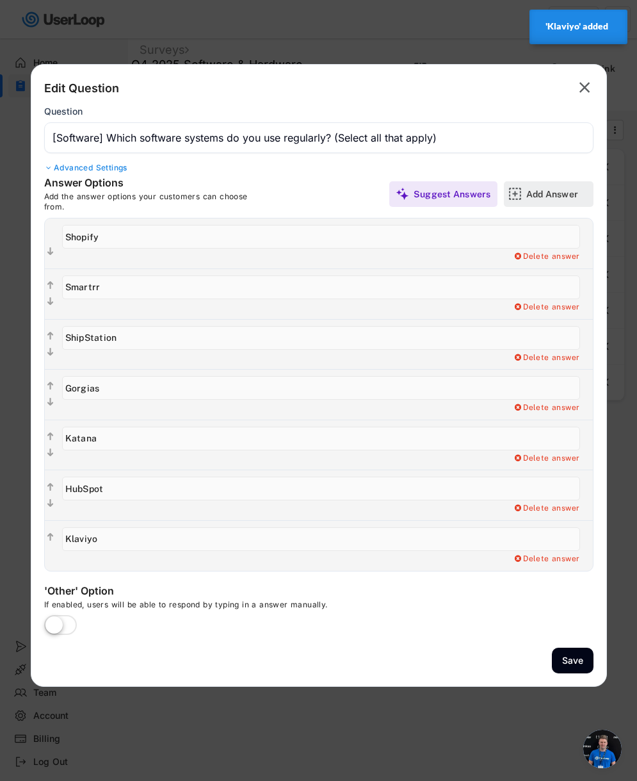
click at [542, 186] on div "Add Answer" at bounding box center [558, 194] width 64 height 26
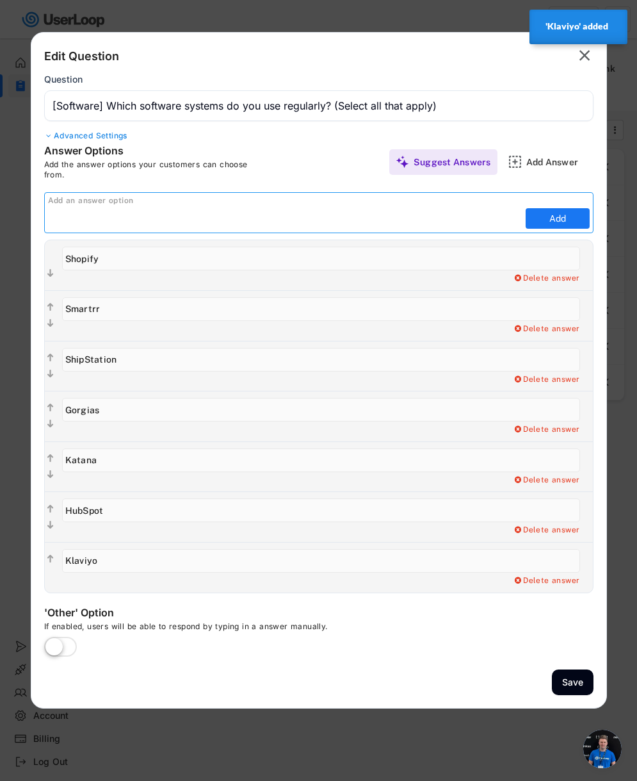
click at [398, 218] on input "input" at bounding box center [285, 218] width 474 height 19
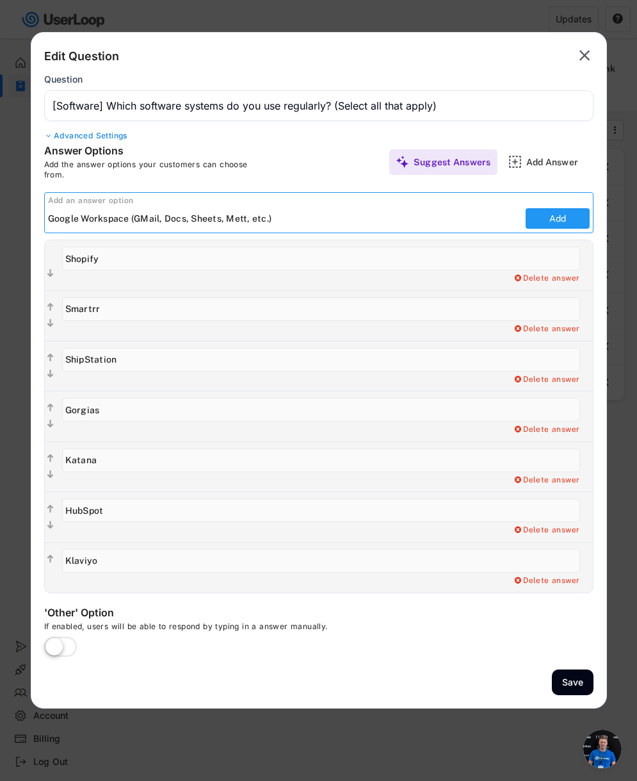
type input "Google Workspace (GMail, Docs, Sheets, Mett, etc.)"
click at [562, 211] on button "Add" at bounding box center [558, 218] width 64 height 20
type input "Google Workspace (GMail, Docs, Sheets, Mett, etc.)"
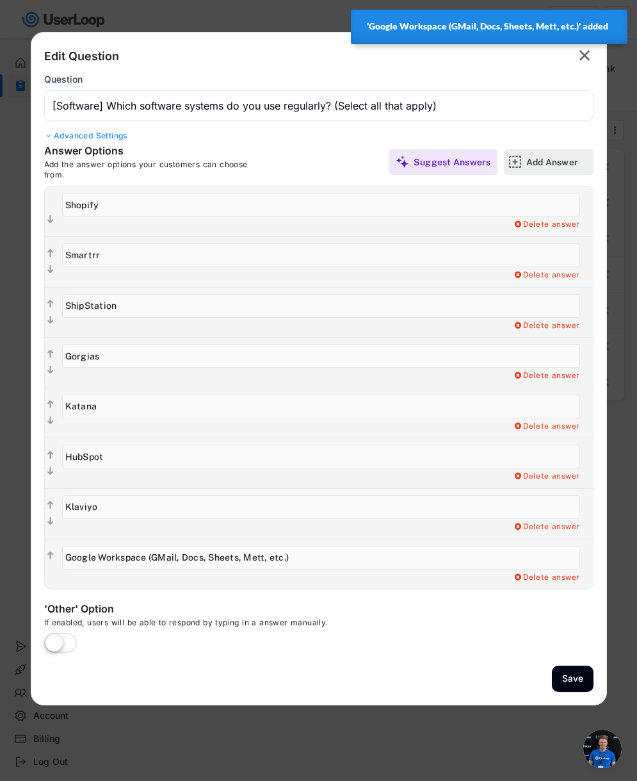
click at [537, 167] on div "Add Answer" at bounding box center [558, 162] width 64 height 12
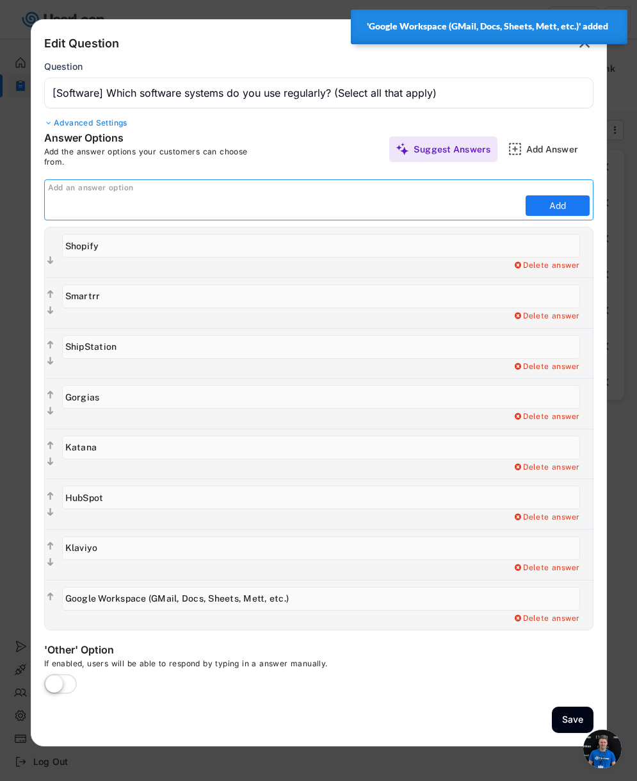
click at [362, 207] on input "input" at bounding box center [285, 205] width 474 height 19
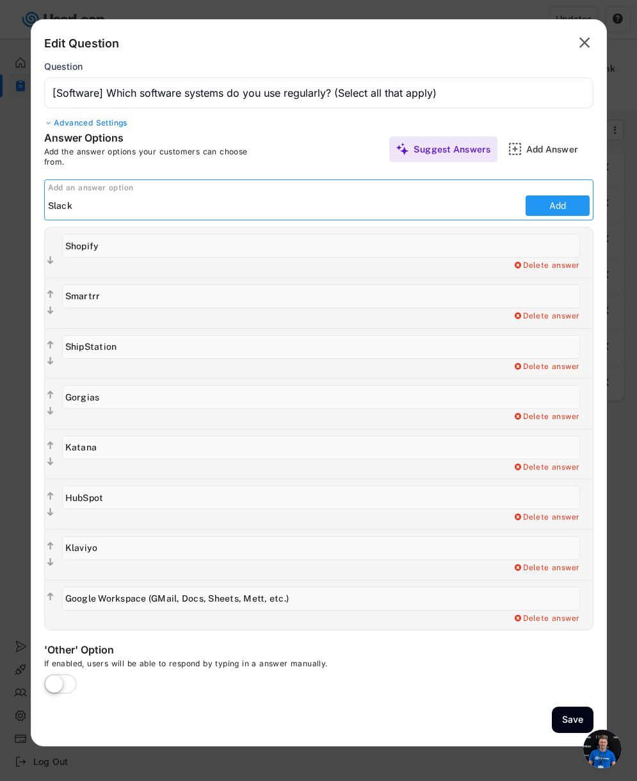
type input "Slack"
click at [545, 202] on button "Add" at bounding box center [558, 205] width 64 height 20
type input "Slack"
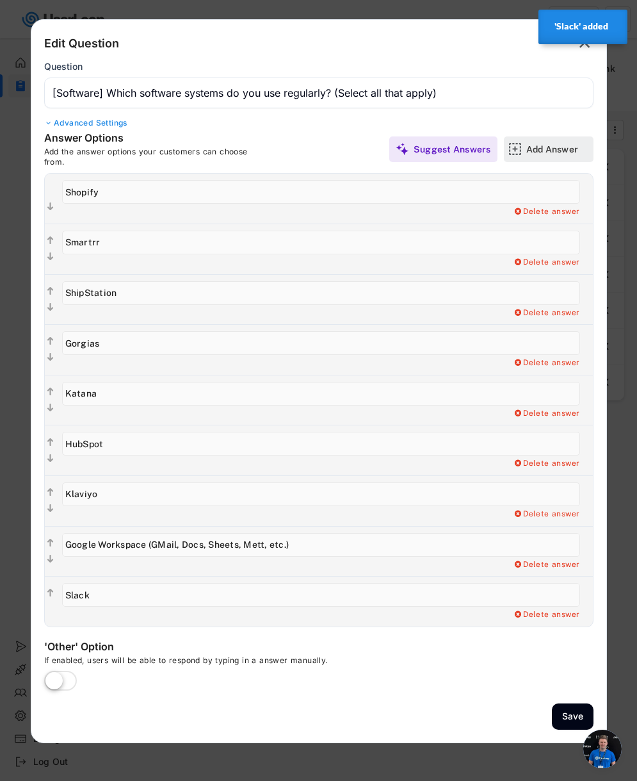
click at [537, 147] on div "Add Answer" at bounding box center [558, 149] width 64 height 12
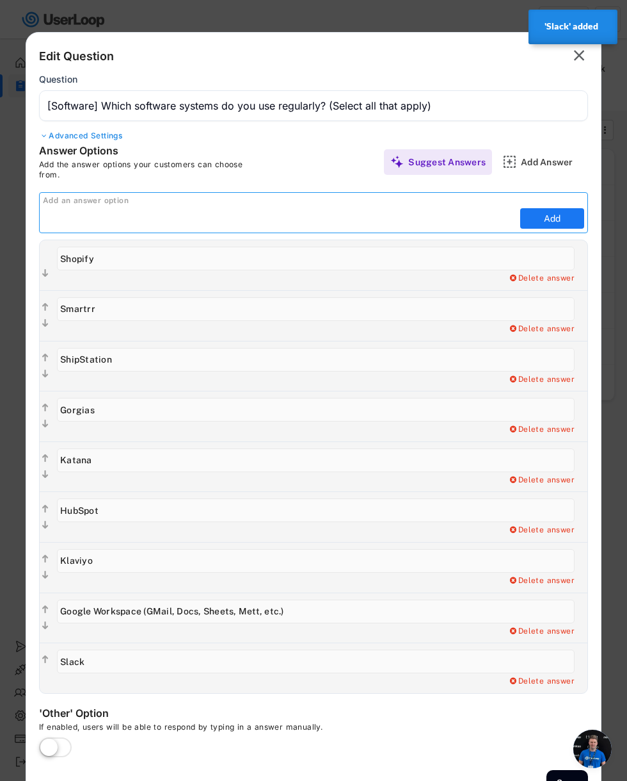
click at [406, 224] on input "input" at bounding box center [280, 218] width 474 height 19
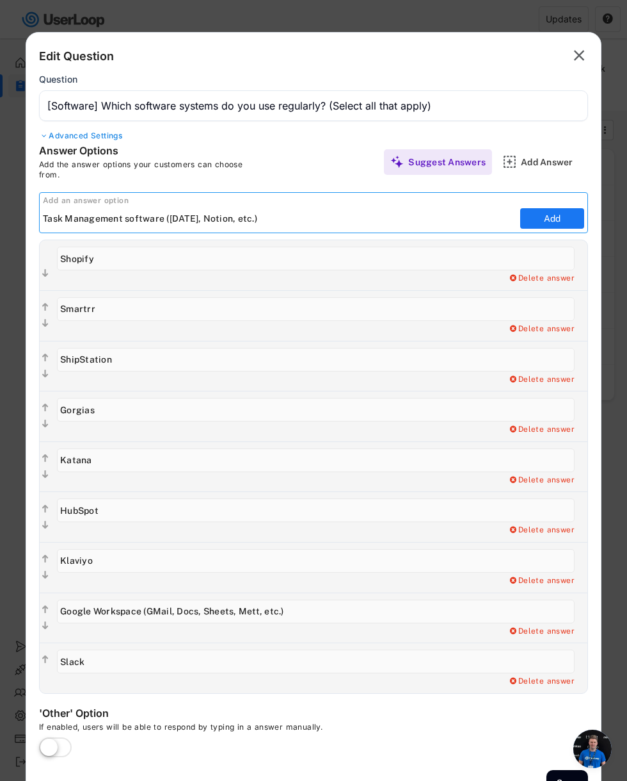
type input "Task Management software ([DATE], Notion, etc.)"
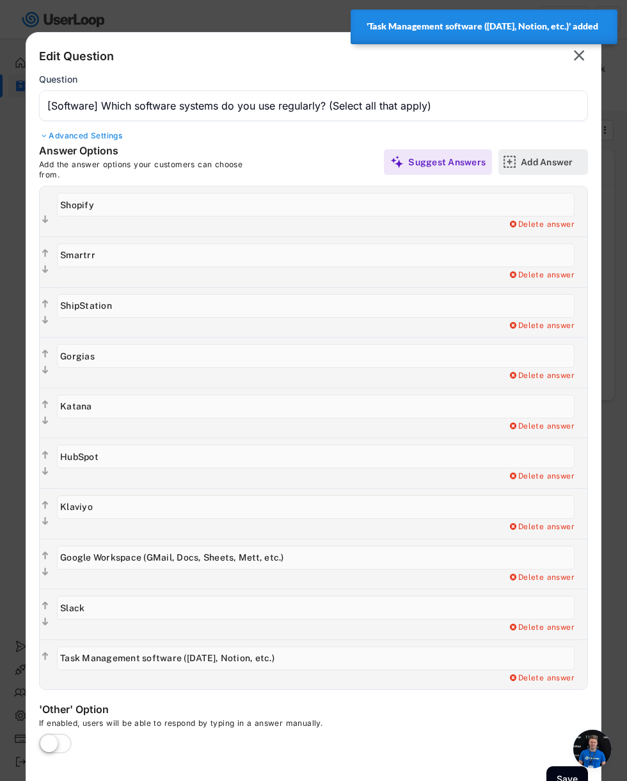
click at [515, 161] on img at bounding box center [509, 161] width 13 height 13
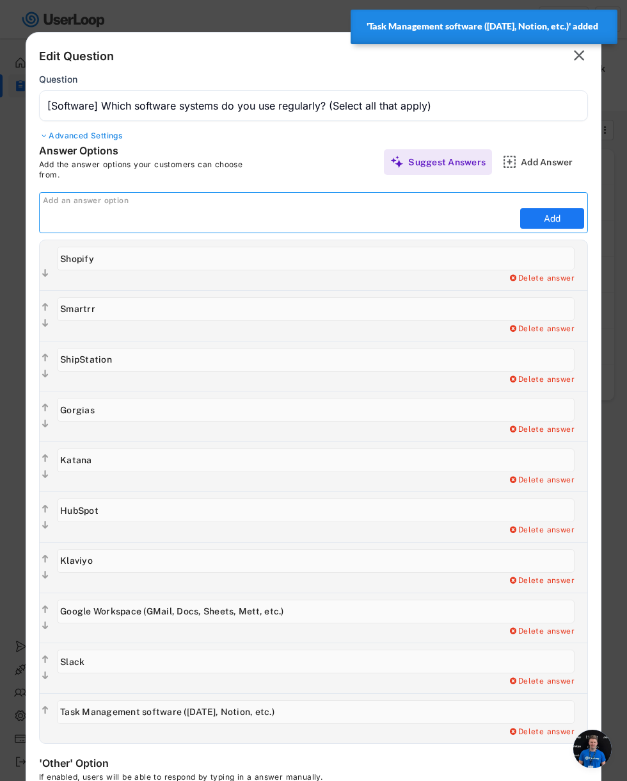
click at [371, 223] on input "input" at bounding box center [280, 218] width 474 height 19
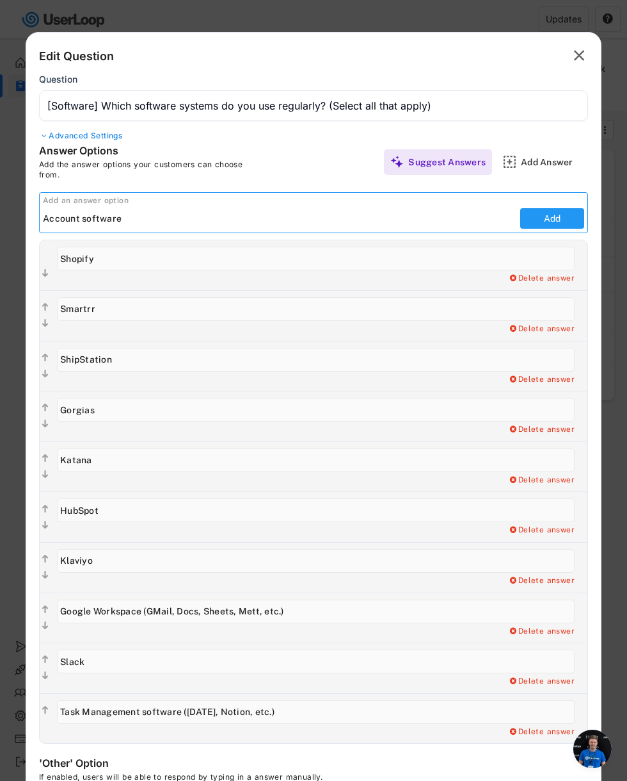
type input "Account software"
click at [575, 220] on button "Add" at bounding box center [553, 218] width 64 height 20
type input "Account software"
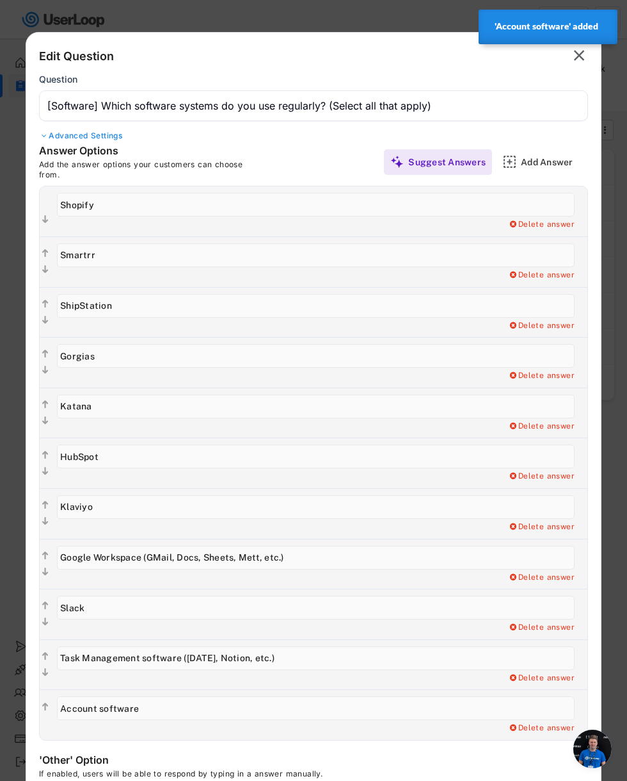
click at [532, 147] on div "Answer Options Add the answer options your customers can choose from. Suggest A…" at bounding box center [313, 161] width 549 height 35
click at [531, 158] on div "Add Answer" at bounding box center [553, 162] width 64 height 12
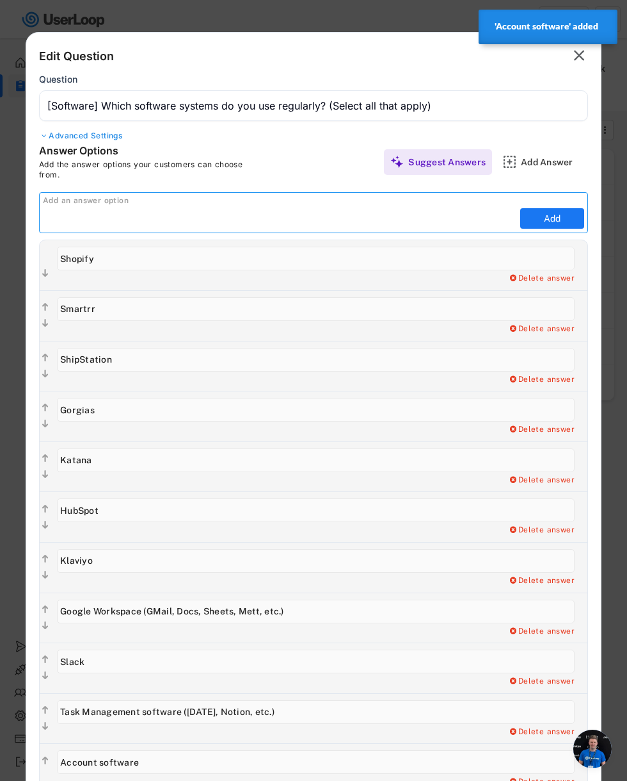
click at [442, 223] on input "input" at bounding box center [280, 218] width 474 height 19
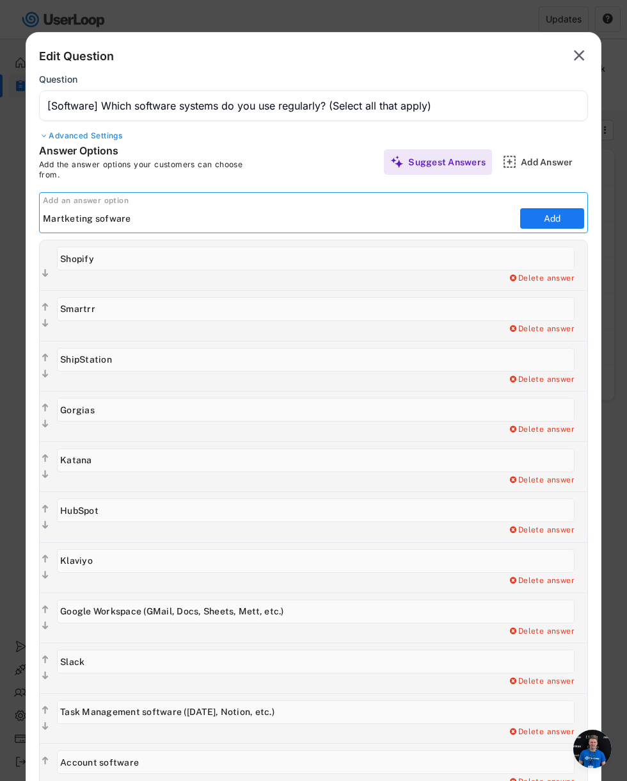
click at [65, 222] on input "input" at bounding box center [280, 218] width 474 height 19
type input "Marketing sofware"
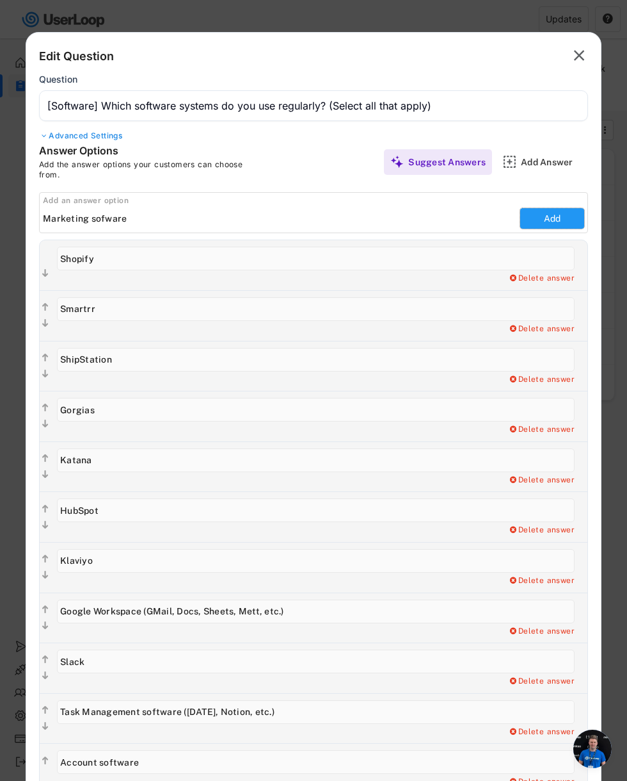
click at [553, 221] on button "Add" at bounding box center [553, 218] width 64 height 20
type input "Marketing sofware"
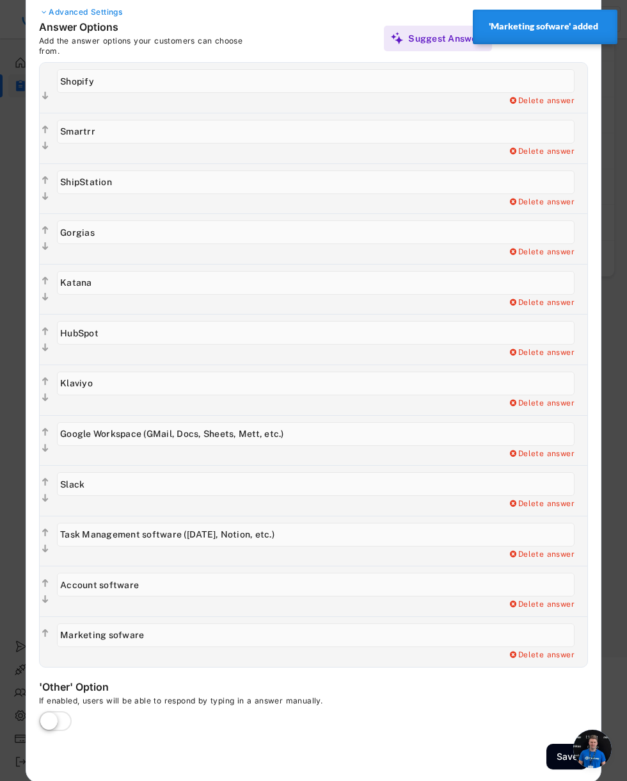
scroll to position [125, 0]
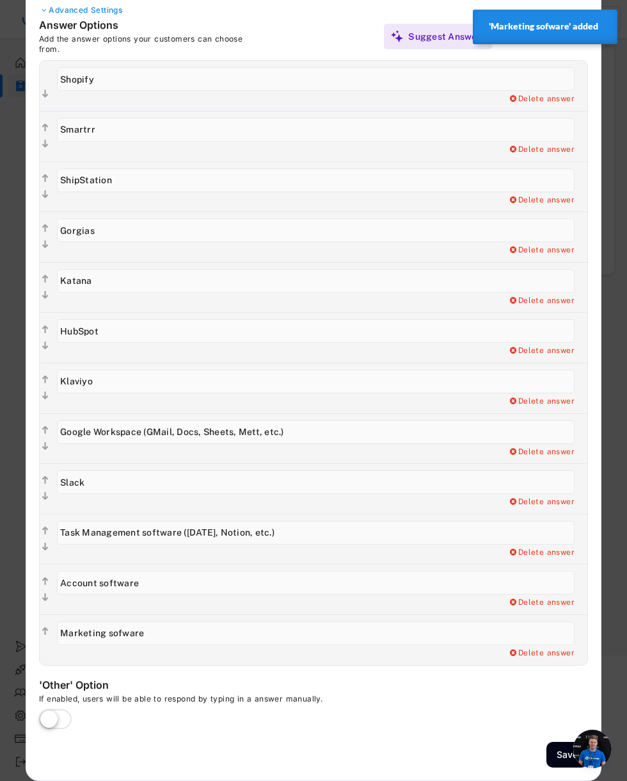
click at [43, 612] on label at bounding box center [55, 720] width 39 height 28
click at [0, 0] on input "checkbox" at bounding box center [0, 0] width 0 height 0
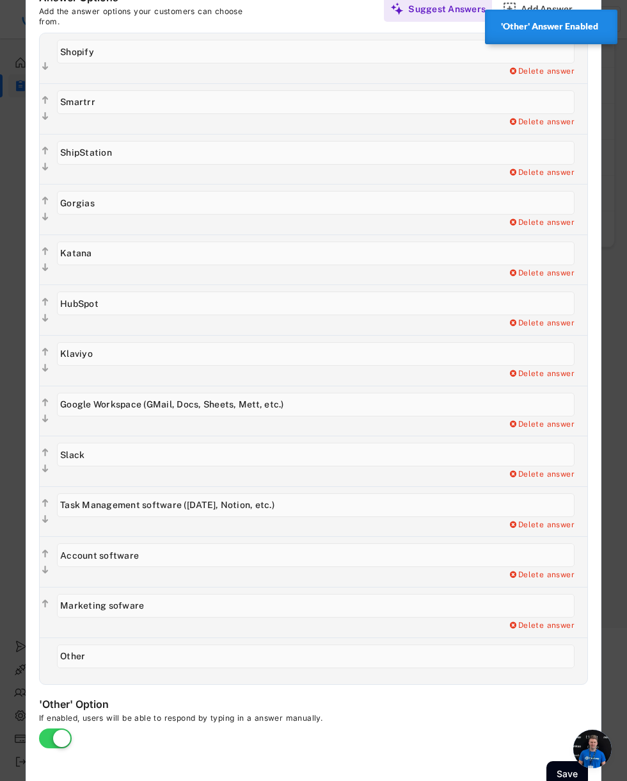
scroll to position [172, 0]
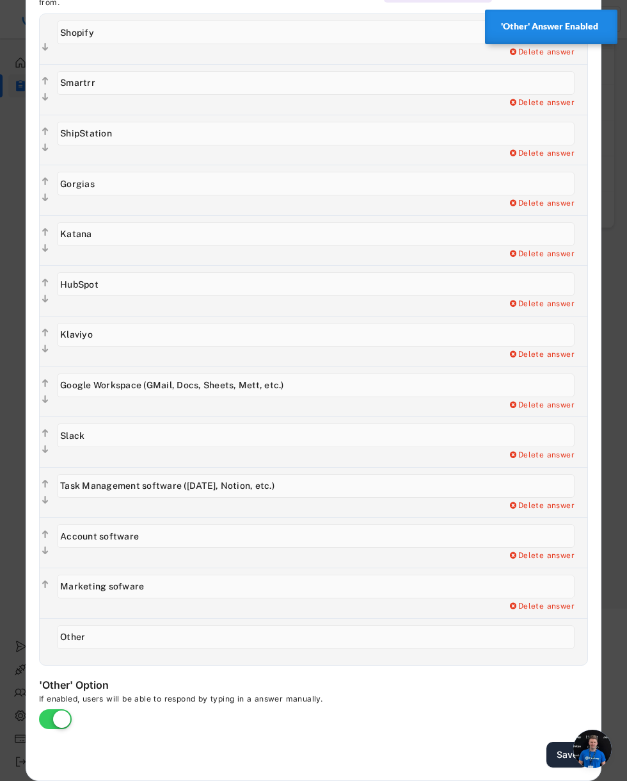
click at [563, 612] on button "Save" at bounding box center [568, 754] width 42 height 26
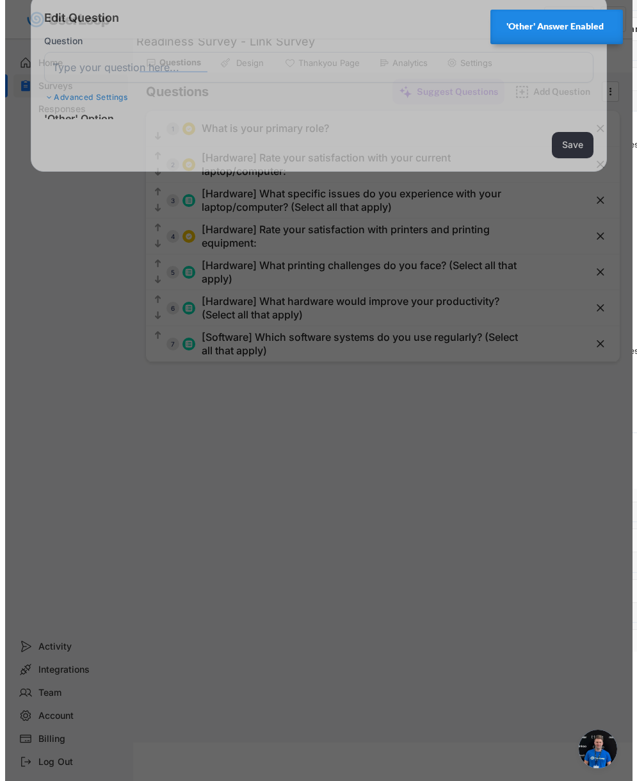
scroll to position [38, 0]
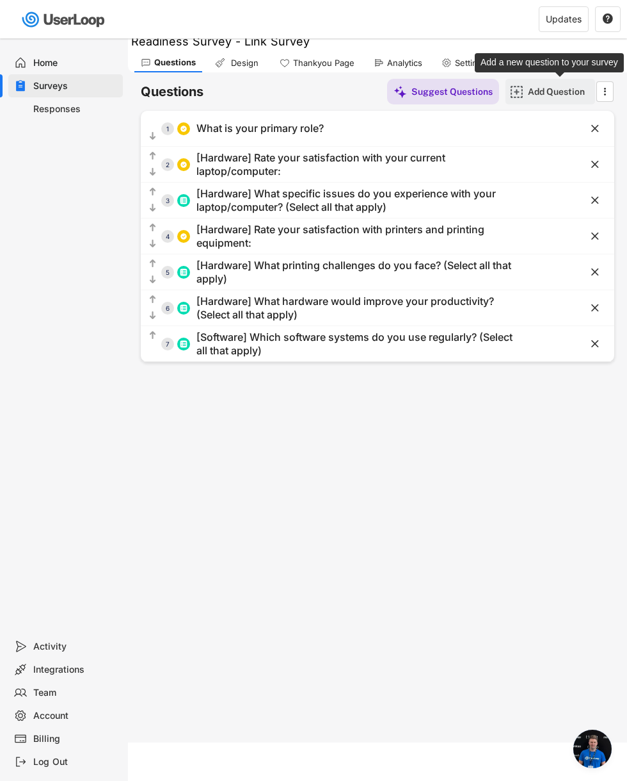
click at [547, 93] on div "Add Question" at bounding box center [560, 92] width 64 height 12
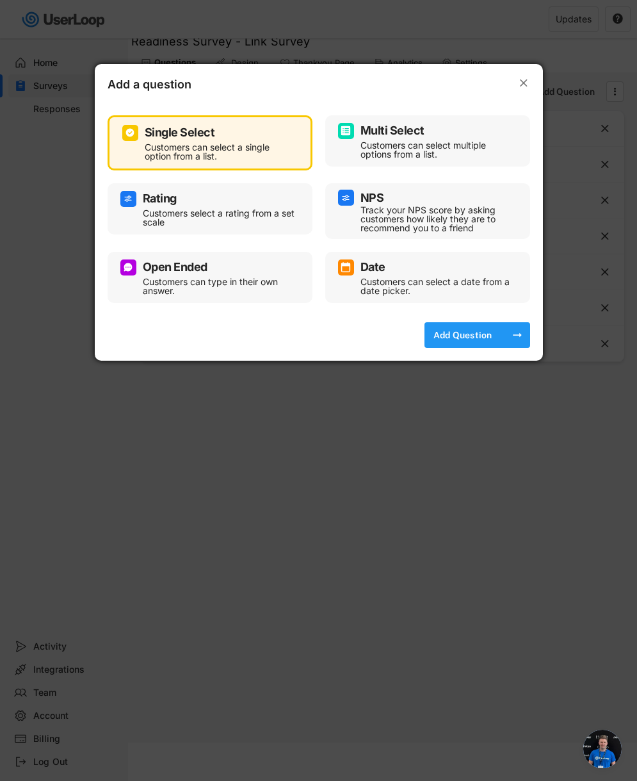
click at [457, 341] on div "Add Question" at bounding box center [463, 335] width 64 height 26
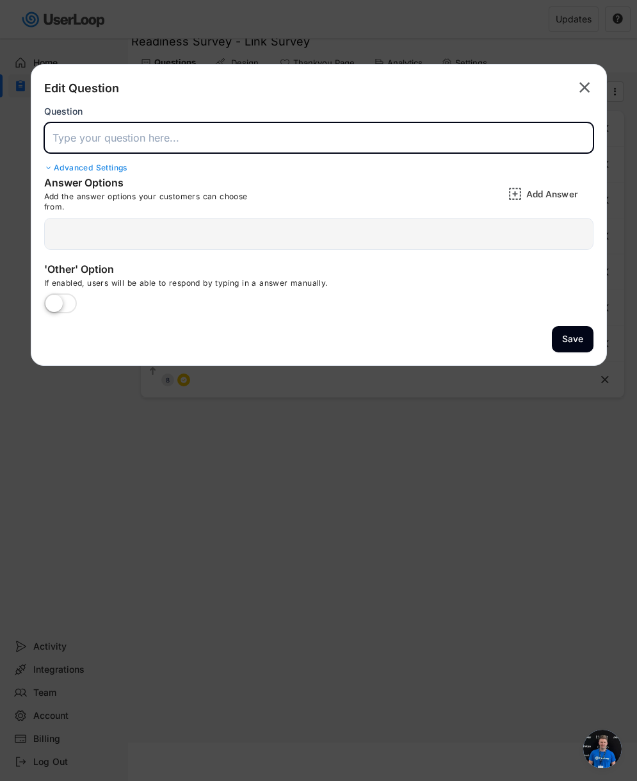
click at [247, 138] on input "input" at bounding box center [318, 137] width 549 height 31
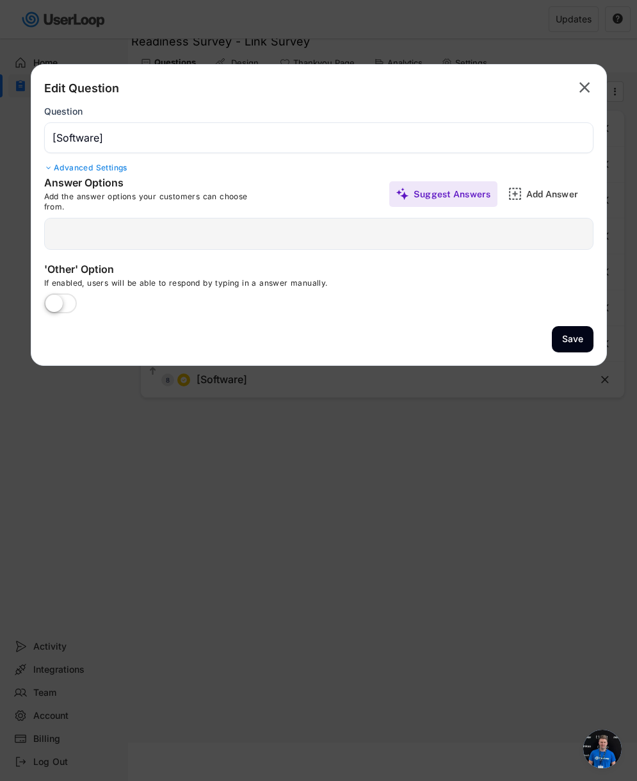
click at [156, 142] on input "input" at bounding box center [318, 137] width 549 height 31
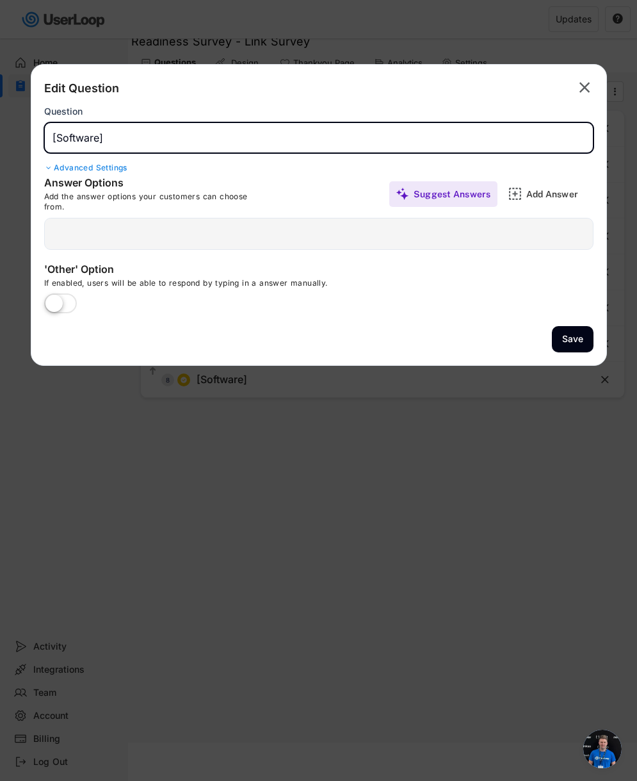
paste input "[Software] Rate your satisfaction with Shopify"
type input "[Software] Rate your satisfaction with Shopify"
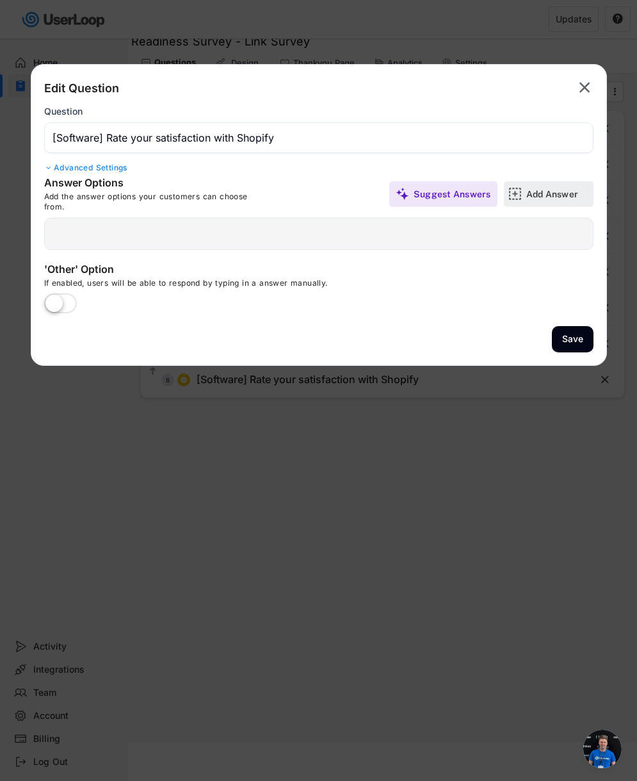
click at [526, 195] on div "Add Answer" at bounding box center [558, 194] width 64 height 12
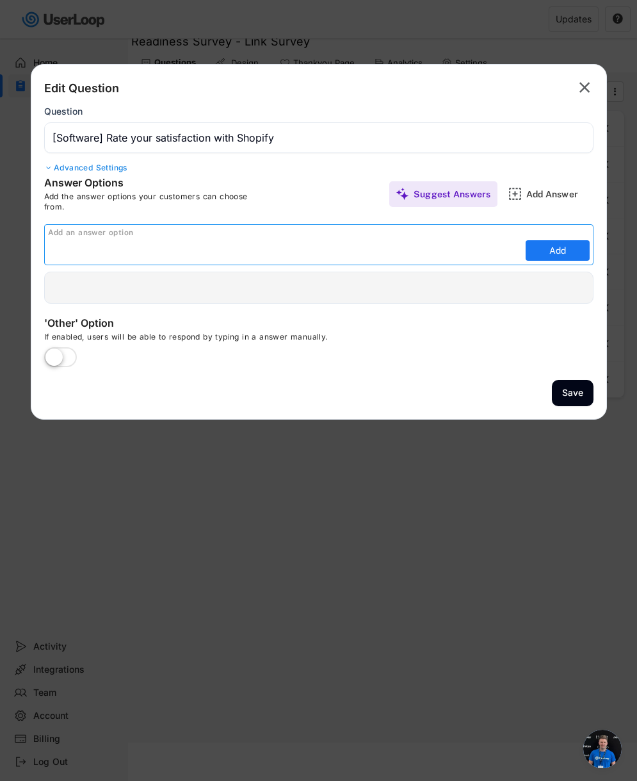
click at [380, 256] on input "input" at bounding box center [285, 250] width 474 height 19
type input "Very Satisfied"
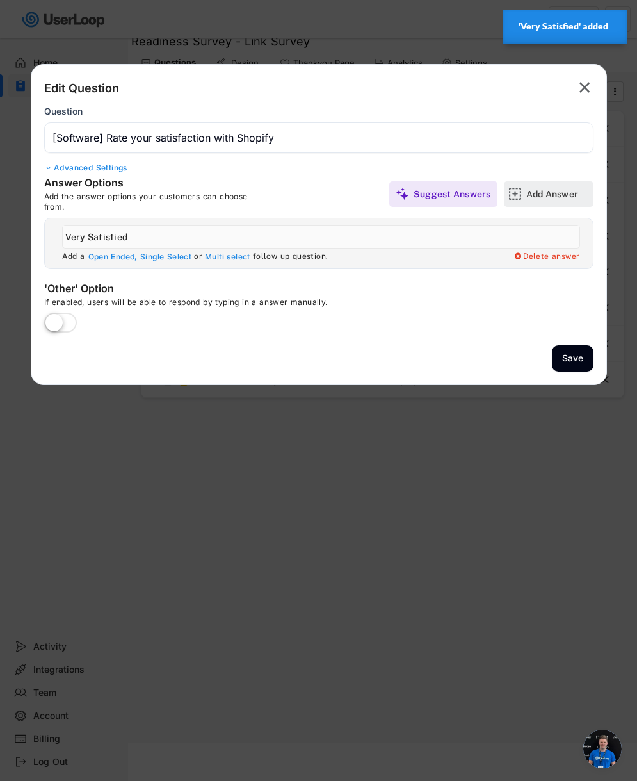
click at [537, 195] on div "Add Answer" at bounding box center [558, 194] width 64 height 12
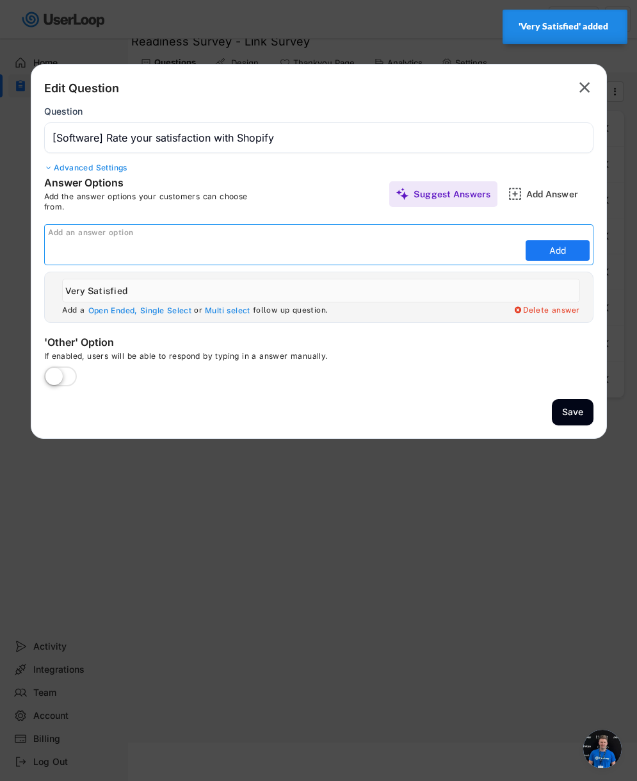
click at [350, 257] on input "input" at bounding box center [285, 250] width 474 height 19
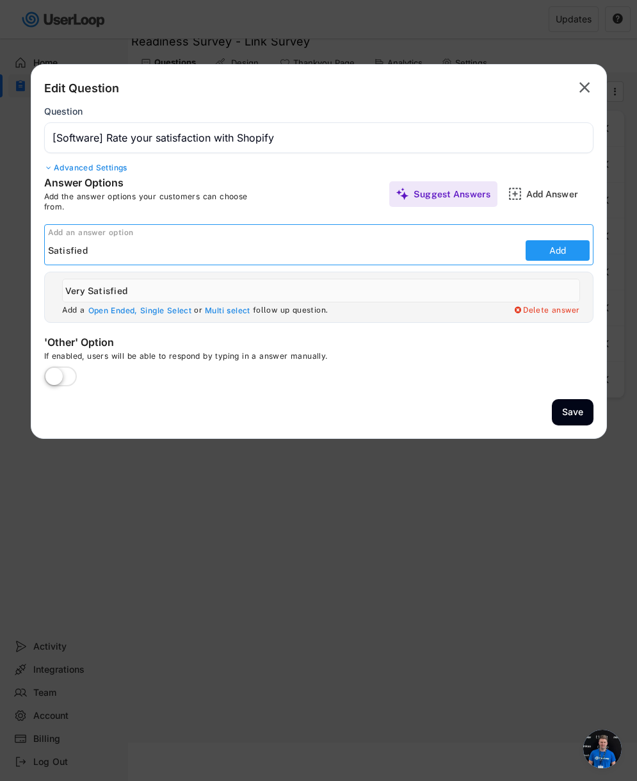
type input "Satisfied"
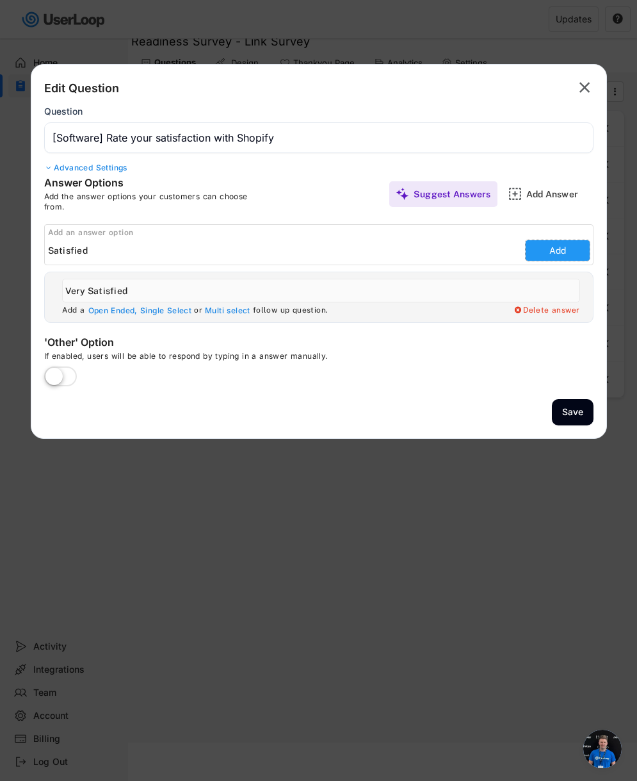
click at [551, 248] on button "Add" at bounding box center [558, 250] width 64 height 20
type input "Satisfied"
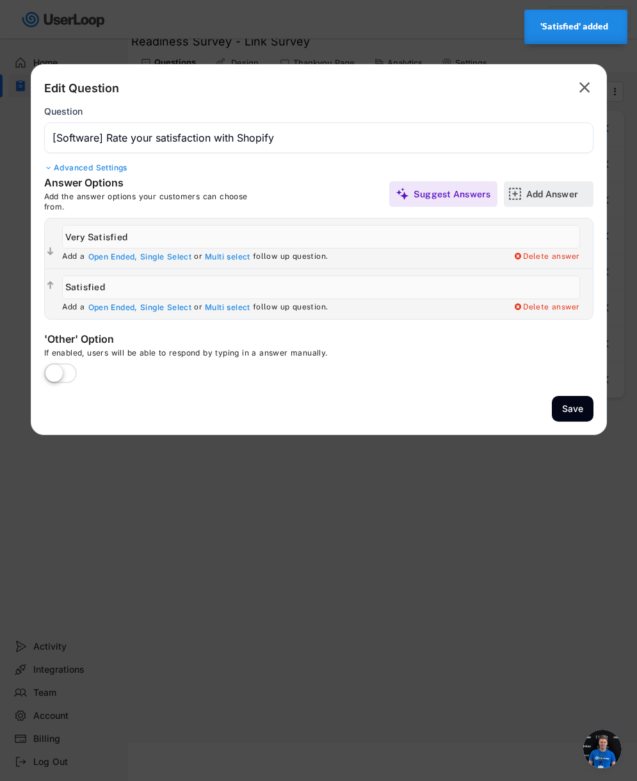
click at [544, 190] on div "Add Answer" at bounding box center [558, 194] width 64 height 12
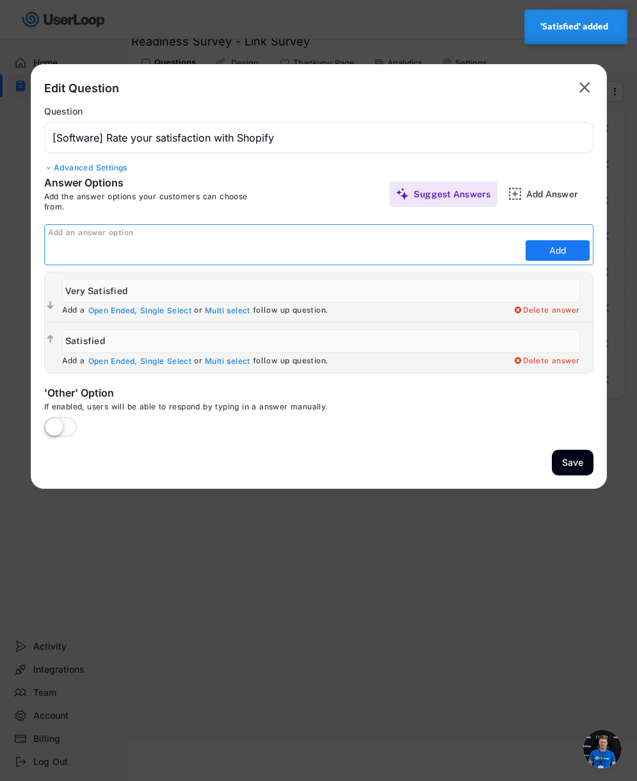
click at [429, 253] on input "input" at bounding box center [285, 250] width 474 height 19
type input "Neutral"
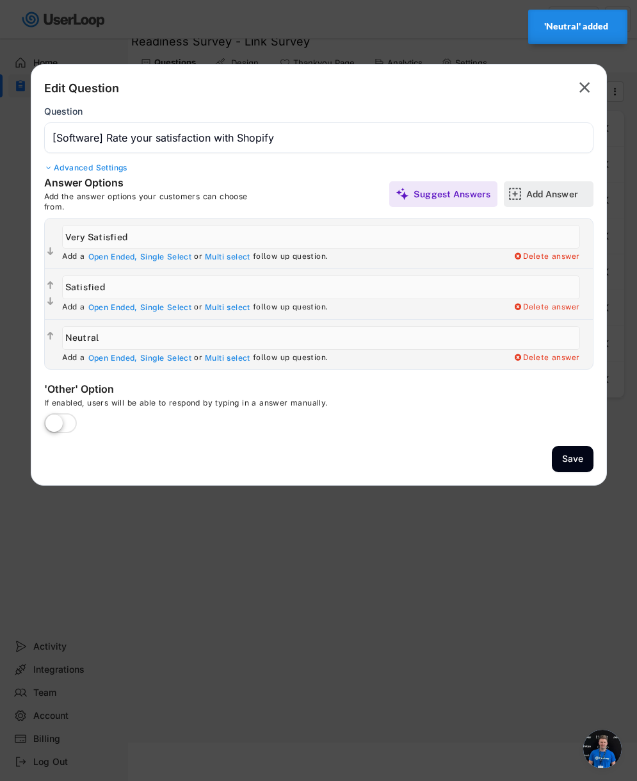
click at [548, 190] on div "Add Answer" at bounding box center [558, 194] width 64 height 12
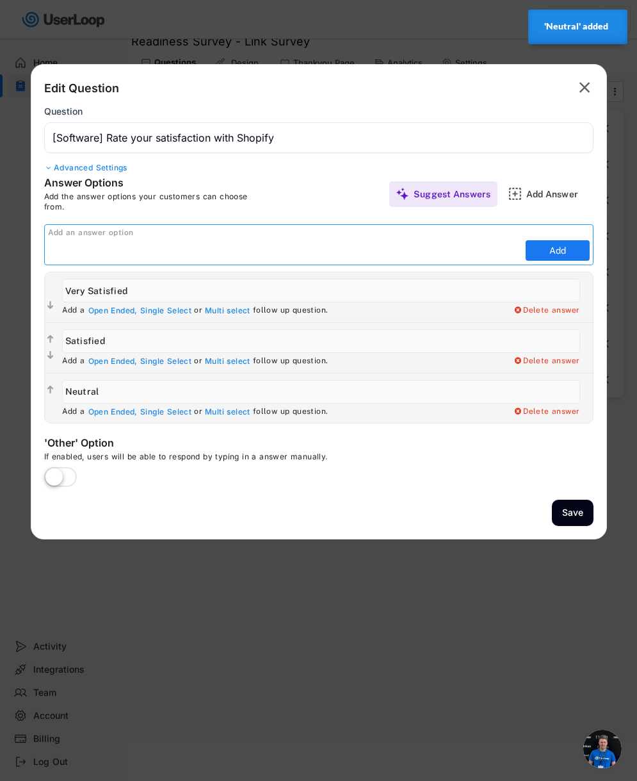
click at [408, 252] on input "input" at bounding box center [285, 250] width 474 height 19
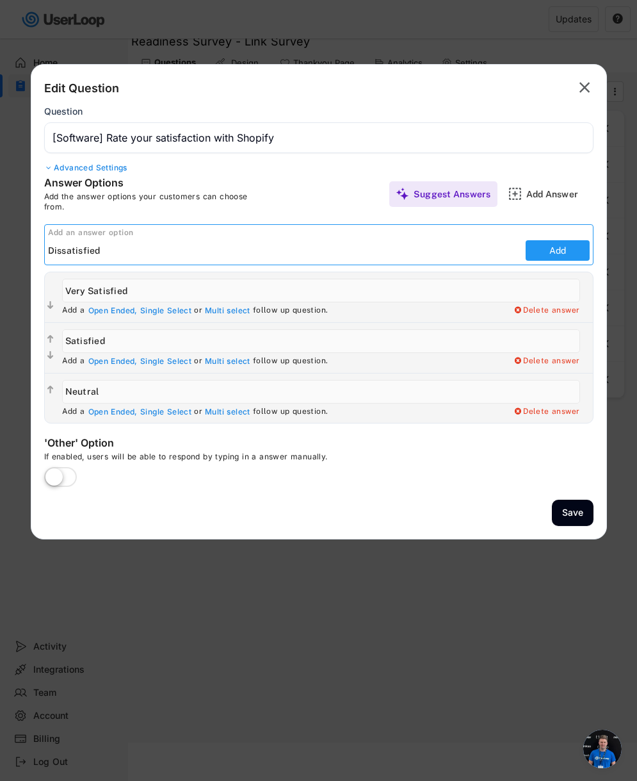
type input "Dissatisfied"
click at [551, 247] on button "Add" at bounding box center [558, 250] width 64 height 20
type input "Dissatisfied"
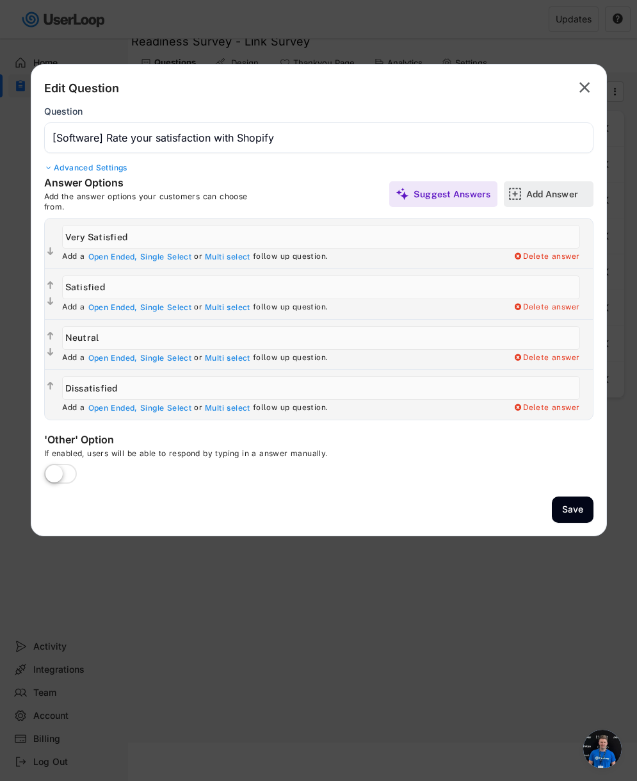
click at [541, 195] on div "Add Answer" at bounding box center [558, 194] width 64 height 12
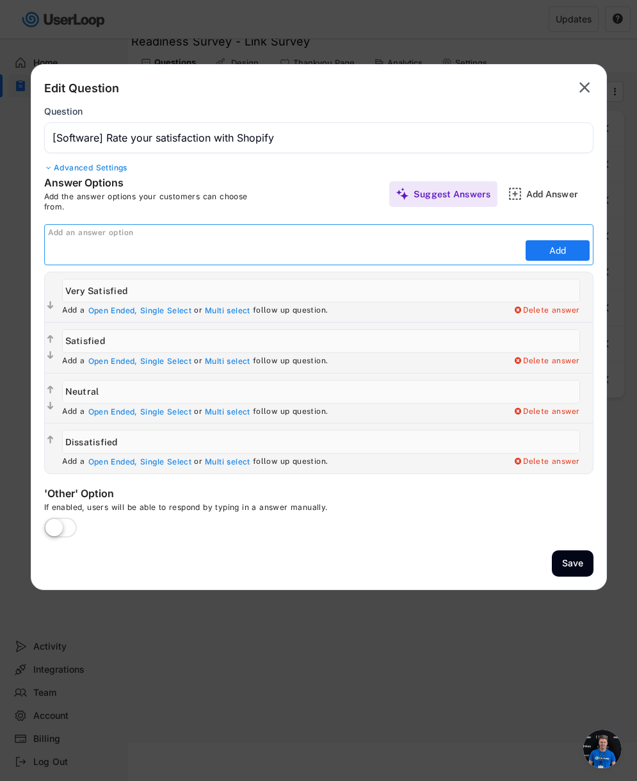
paste input "Very dissatisfied"
type input "Very dissatisfied"
click at [567, 254] on button "Add" at bounding box center [558, 250] width 64 height 20
type input "Very dissatisfied"
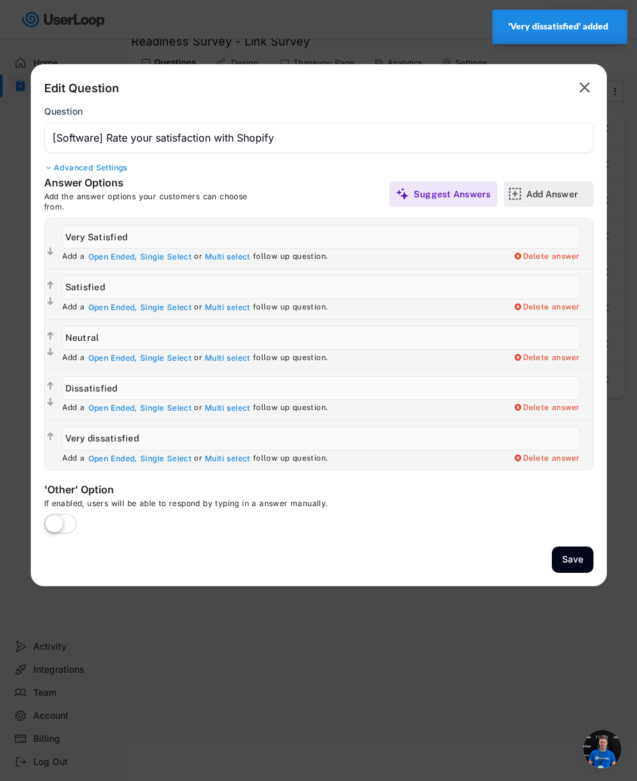
click at [560, 195] on div "Add Answer" at bounding box center [558, 194] width 64 height 12
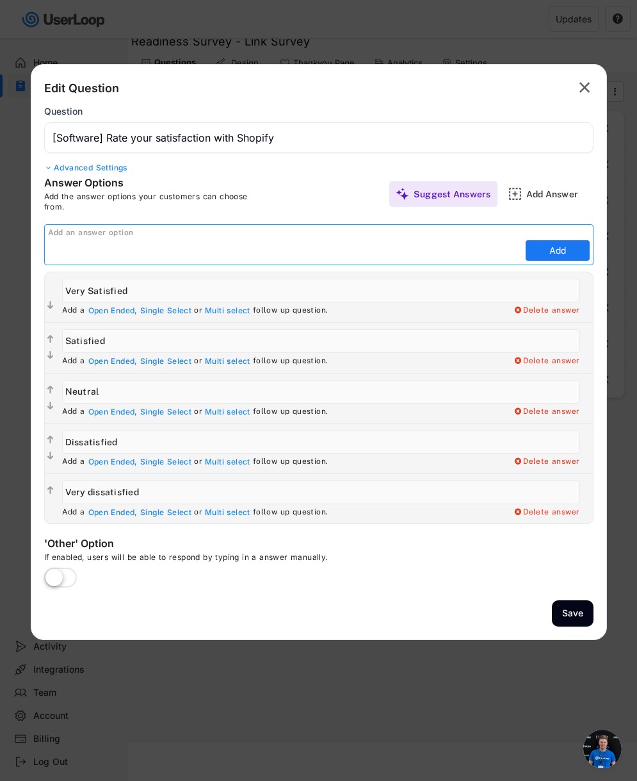
click at [364, 243] on input "input" at bounding box center [285, 250] width 474 height 19
click at [357, 249] on input "input" at bounding box center [285, 250] width 474 height 19
paste input "Don't use this system"
type input "Don't use this system"
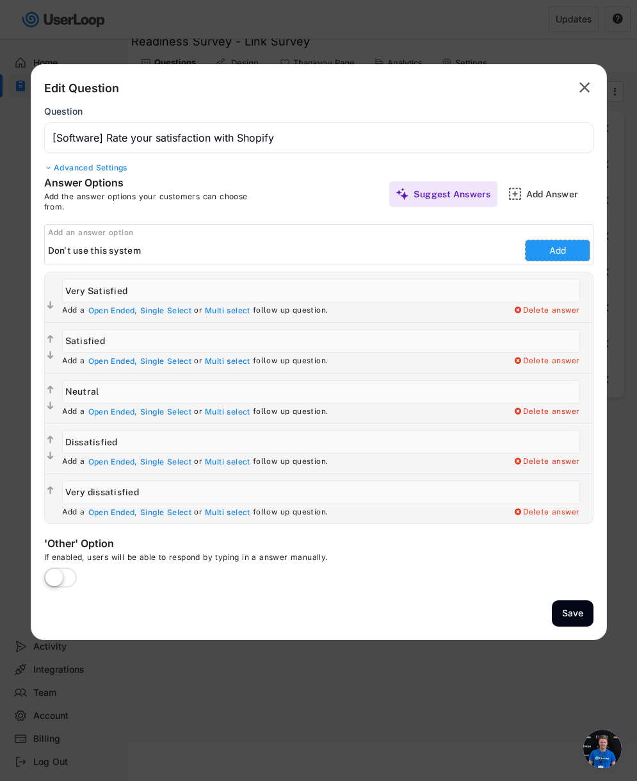
click at [544, 253] on button "Add" at bounding box center [558, 250] width 64 height 20
type input "Don't use this system"
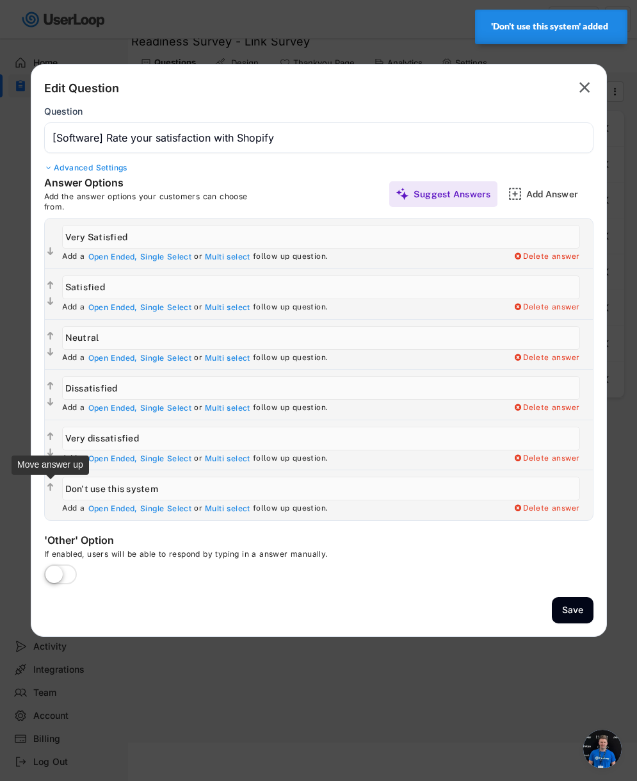
click at [51, 486] on text "" at bounding box center [50, 486] width 6 height 11
type input "Don't use this system"
type input "Very dissatisfied"
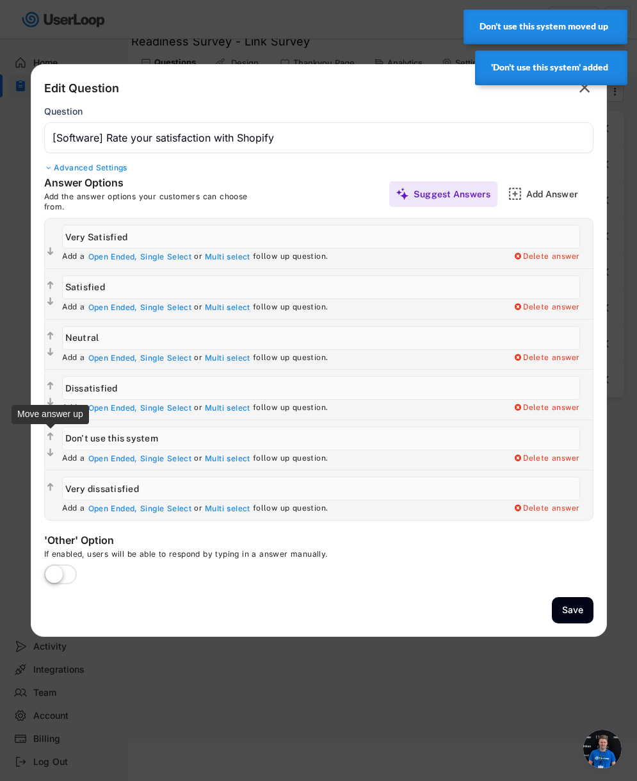
click at [51, 437] on text "" at bounding box center [50, 436] width 6 height 11
type input "Don't use this system"
type input "Dissatisfied"
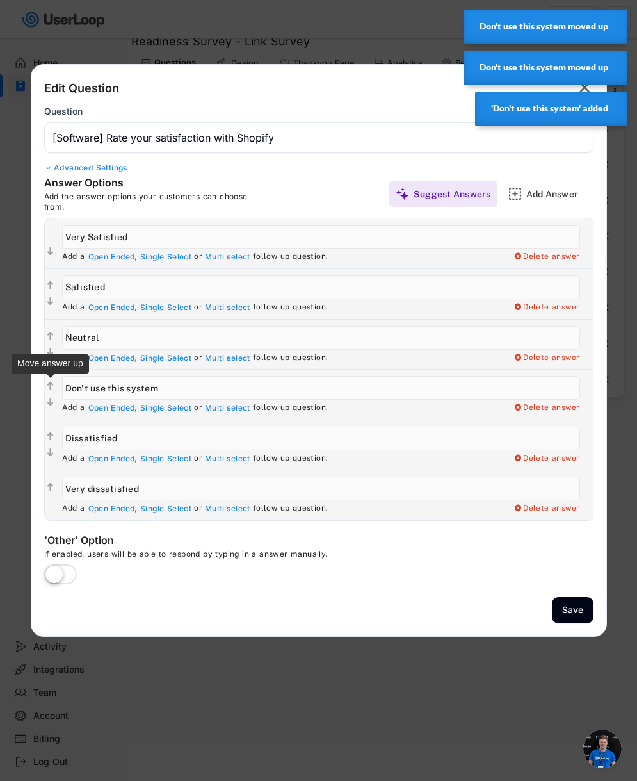
click at [51, 388] on text "" at bounding box center [50, 386] width 6 height 11
type input "Don't use this system"
type input "Neutral"
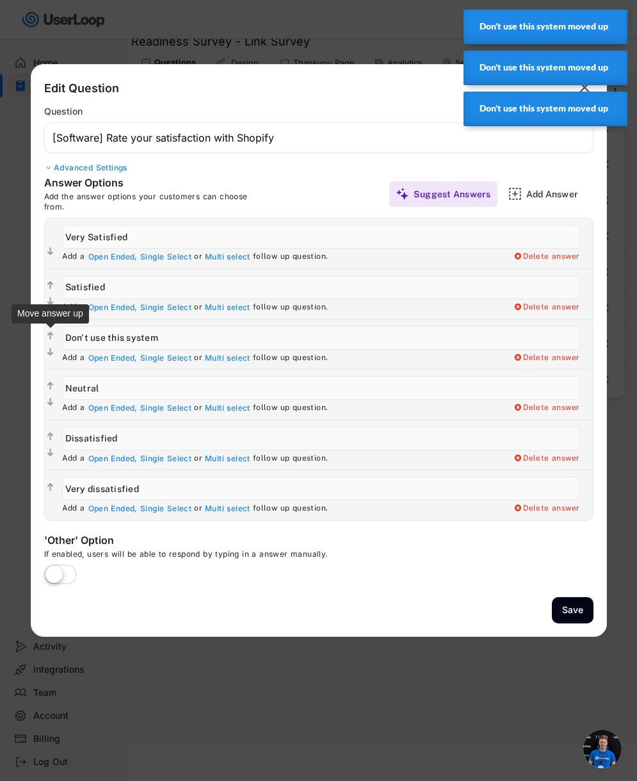
click at [51, 337] on text "" at bounding box center [50, 335] width 6 height 11
type input "Don't use this system"
type input "Satisfied"
click at [50, 283] on text "" at bounding box center [50, 285] width 6 height 11
type input "Don't use this system"
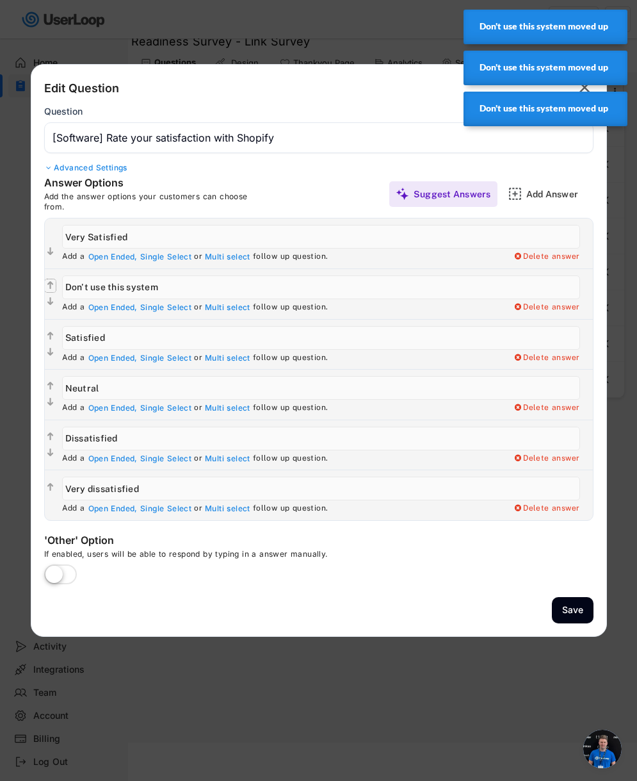
type input "Very Satisfied"
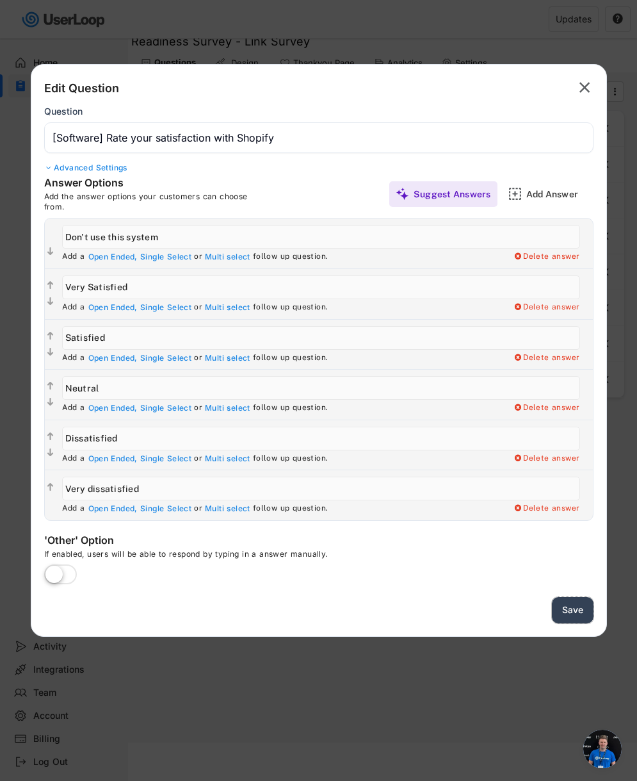
click at [582, 610] on button "Save" at bounding box center [573, 610] width 42 height 26
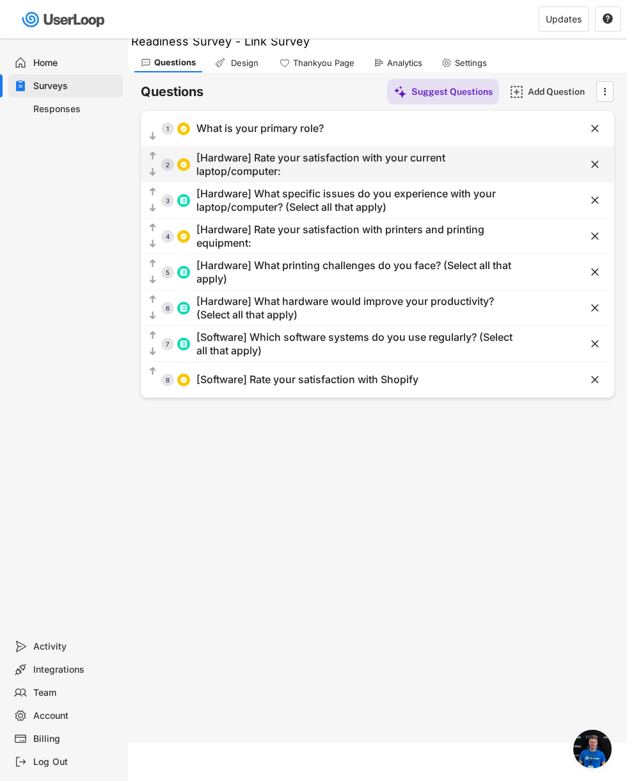
click at [216, 165] on div "[Hardware] Rate your satisfaction with your current laptop/computer:" at bounding box center [361, 164] width 328 height 27
type input "[Hardware] Rate your satisfaction with your current laptop/computer:"
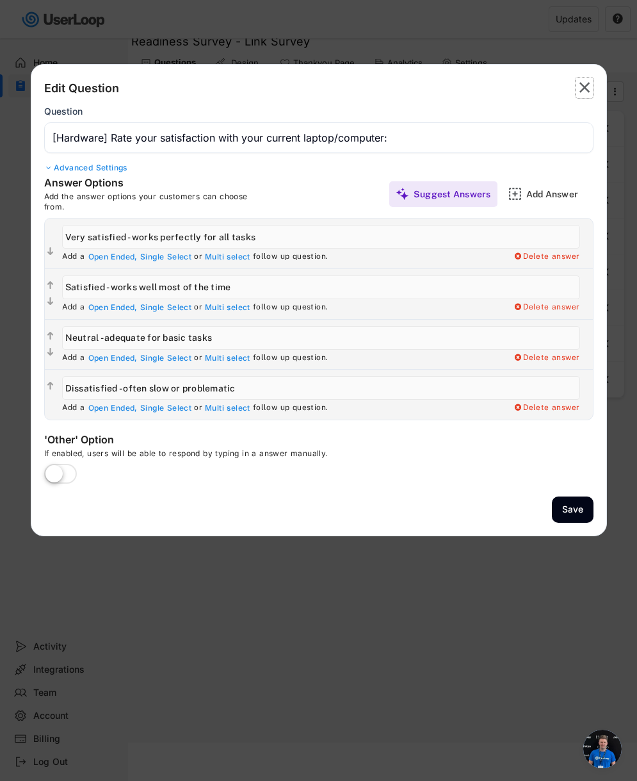
click at [583, 90] on text "" at bounding box center [584, 87] width 11 height 19
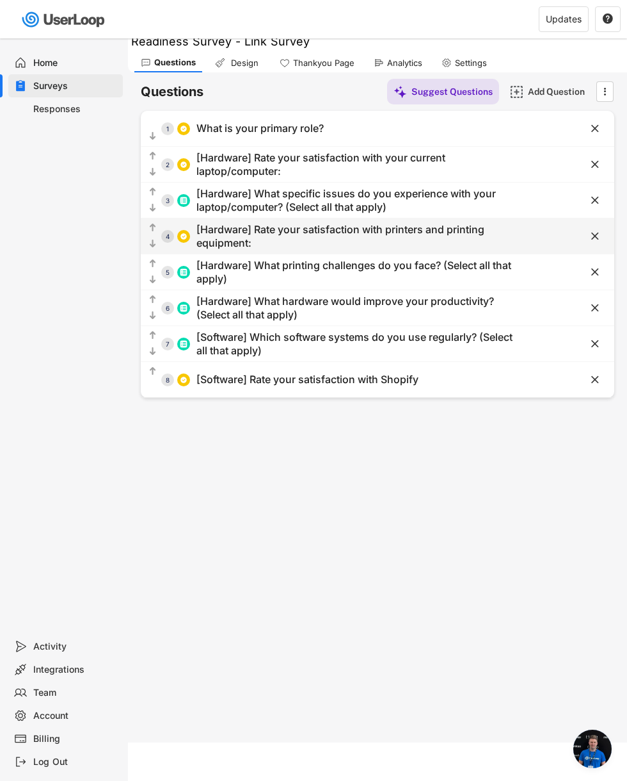
click at [293, 225] on div "[Hardware] Rate your satisfaction with printers and printing equipment:" at bounding box center [361, 236] width 328 height 27
type input "[Hardware] Rate your satisfaction with printers and printing equipment:"
type input "Very satisfied"
type input "Satisfied"
type input "Neutral"
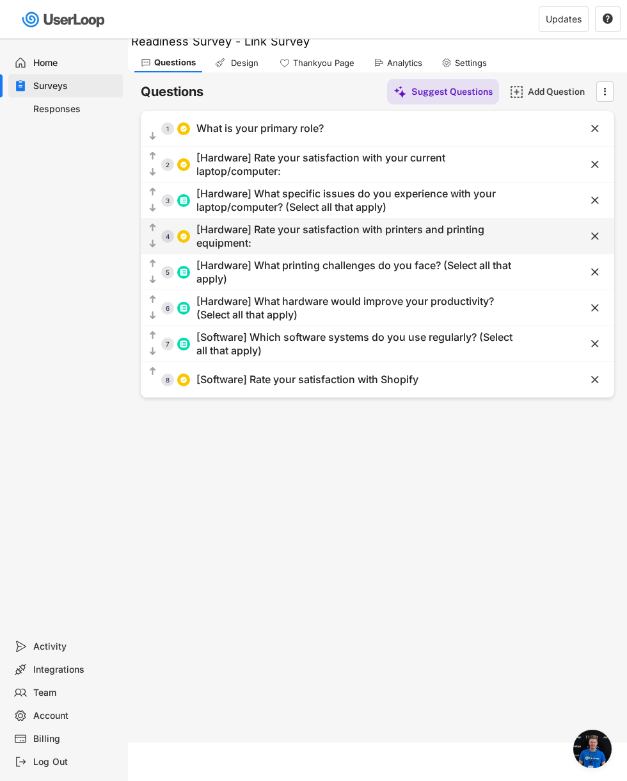
type input "Dissatisfied"
type input "Very dissatisfied"
type input "Not applicable - don't use printers"
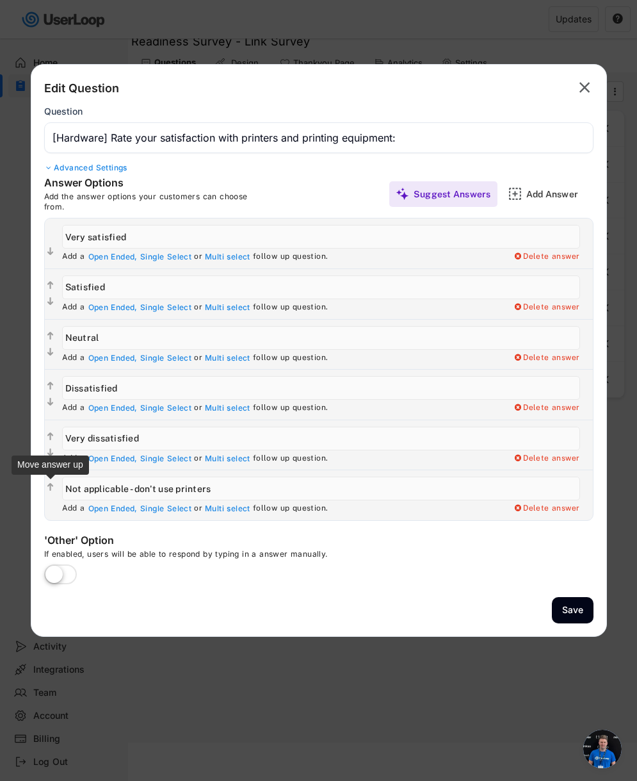
click at [51, 485] on text "" at bounding box center [50, 486] width 6 height 11
type input "Not applicable - don't use printers"
type input "Very dissatisfied"
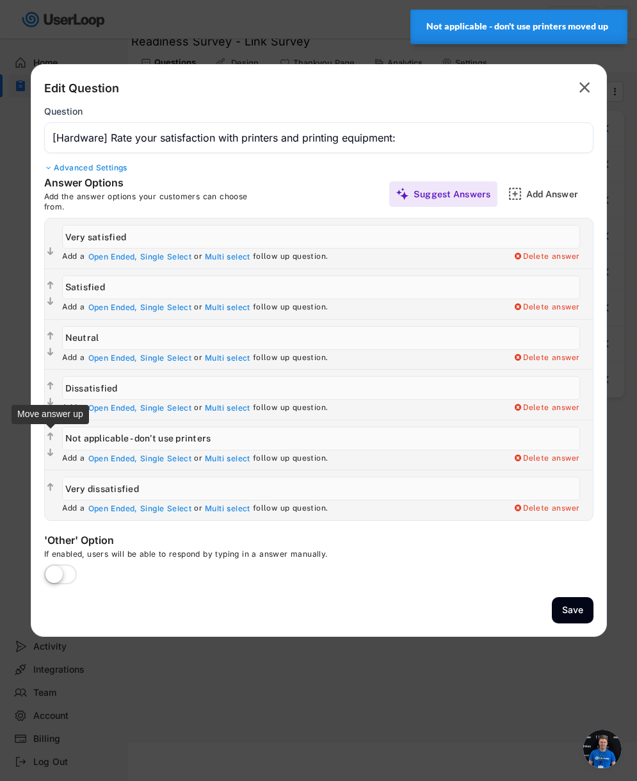
click at [53, 436] on icon "" at bounding box center [50, 436] width 11 height 13
type input "Not applicable - don't use printers"
type input "Dissatisfied"
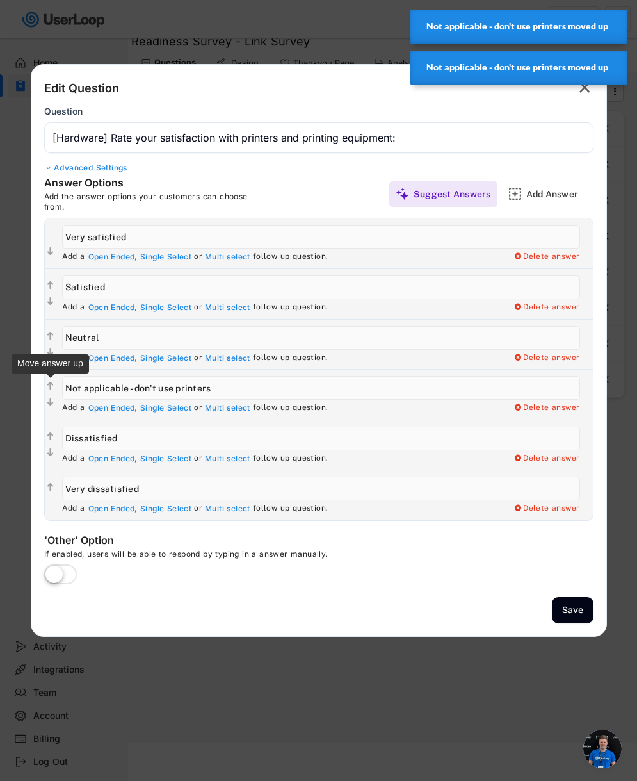
click at [51, 387] on text "" at bounding box center [50, 386] width 6 height 11
type input "Not applicable - don't use printers"
type input "Neutral"
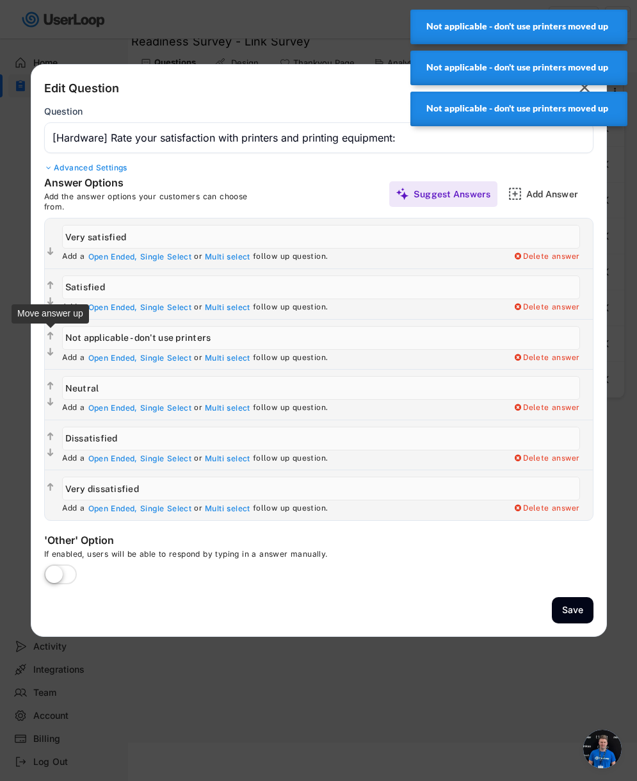
click at [49, 335] on text "" at bounding box center [50, 335] width 6 height 11
type input "Not applicable - don't use printers"
type input "Satisfied"
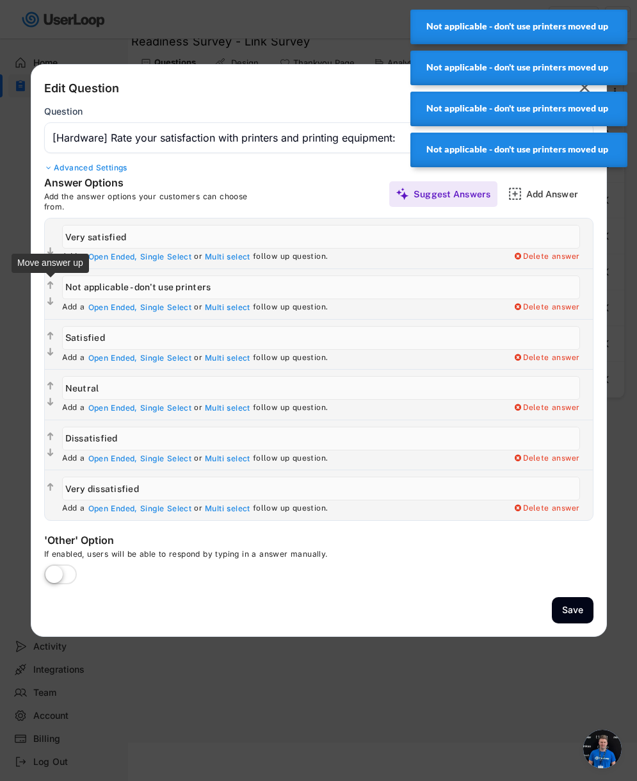
click at [49, 284] on text "" at bounding box center [50, 285] width 6 height 11
type input "Not applicable - don't use printers"
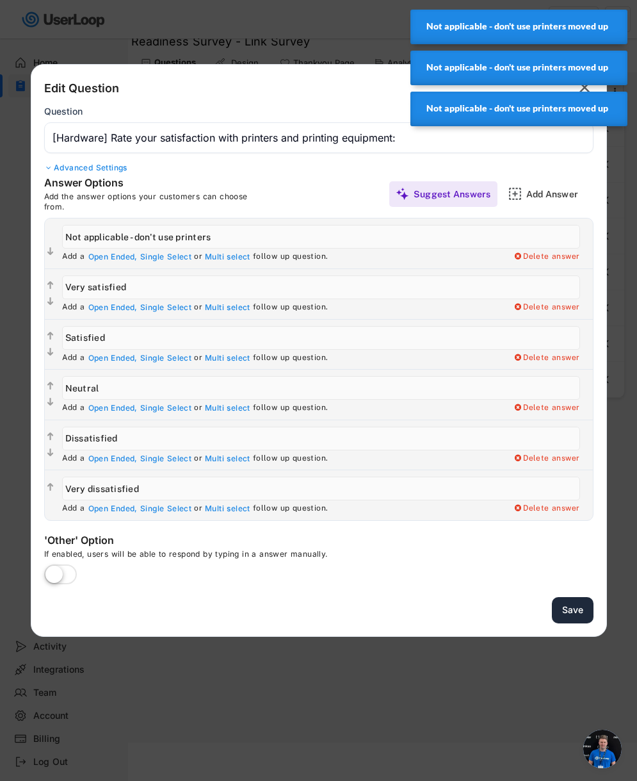
click at [567, 606] on button "Save" at bounding box center [573, 610] width 42 height 26
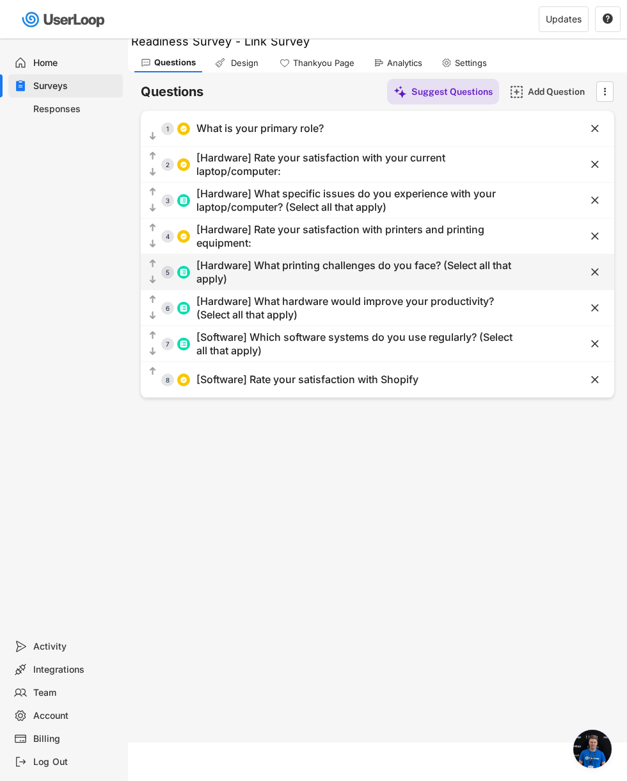
click at [265, 277] on div "[Hardware] What printing challenges do you face? (Select all that apply)" at bounding box center [361, 272] width 328 height 27
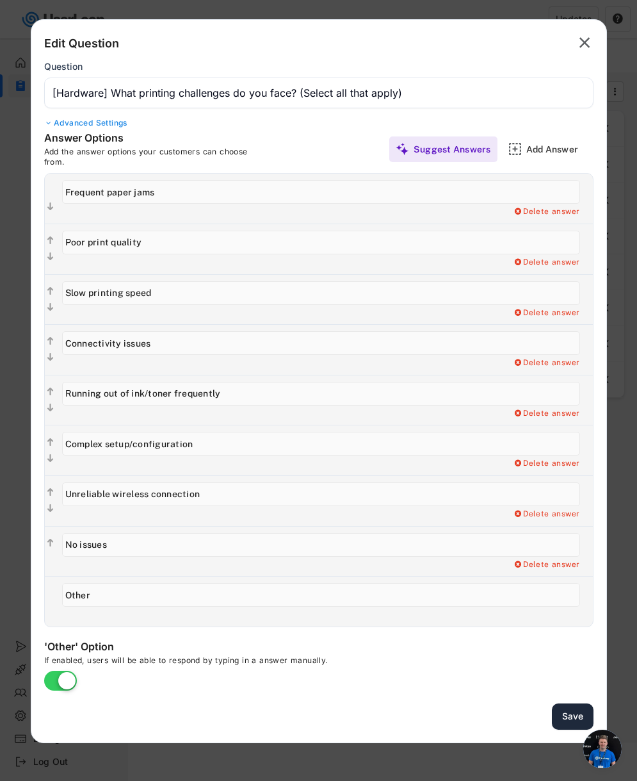
click at [574, 612] on button "Save" at bounding box center [573, 716] width 42 height 26
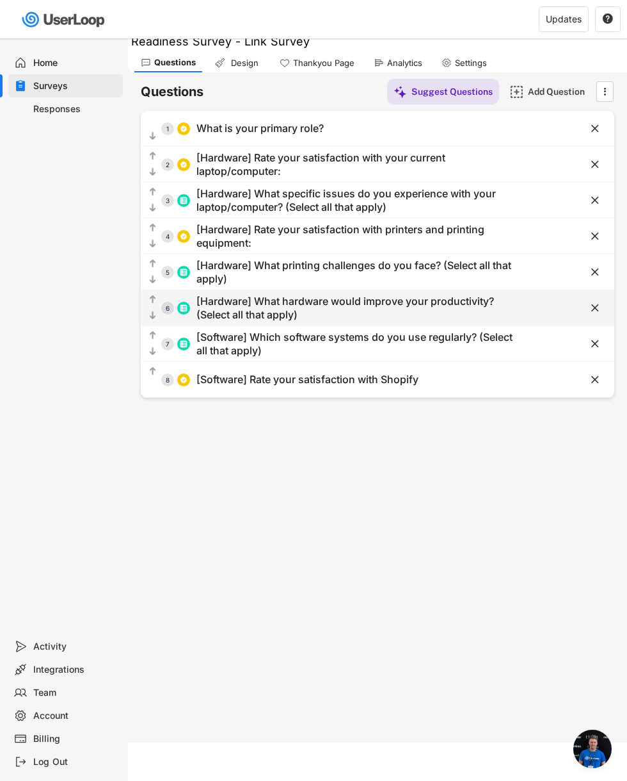
click at [273, 305] on div "[Hardware] What hardware would improve your productivity? (Select all that appl…" at bounding box center [361, 308] width 328 height 27
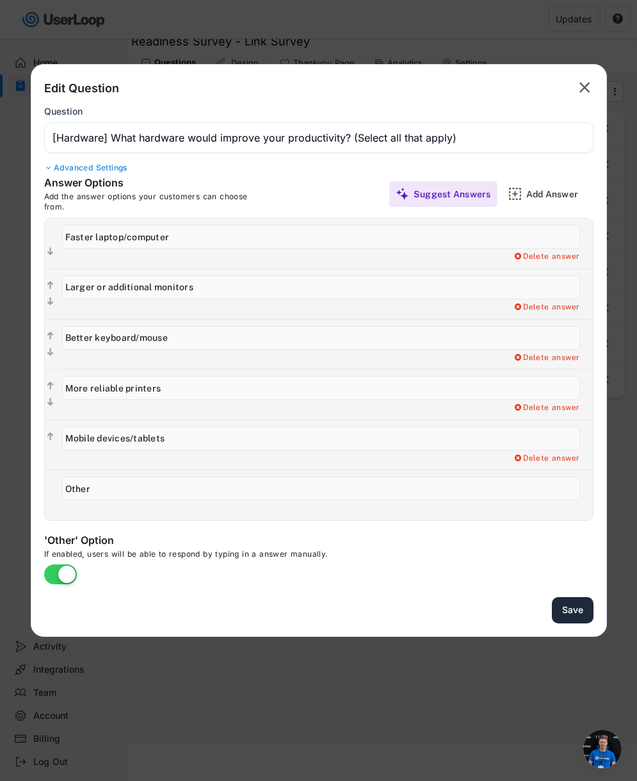
click at [567, 612] on button "Save" at bounding box center [573, 610] width 42 height 26
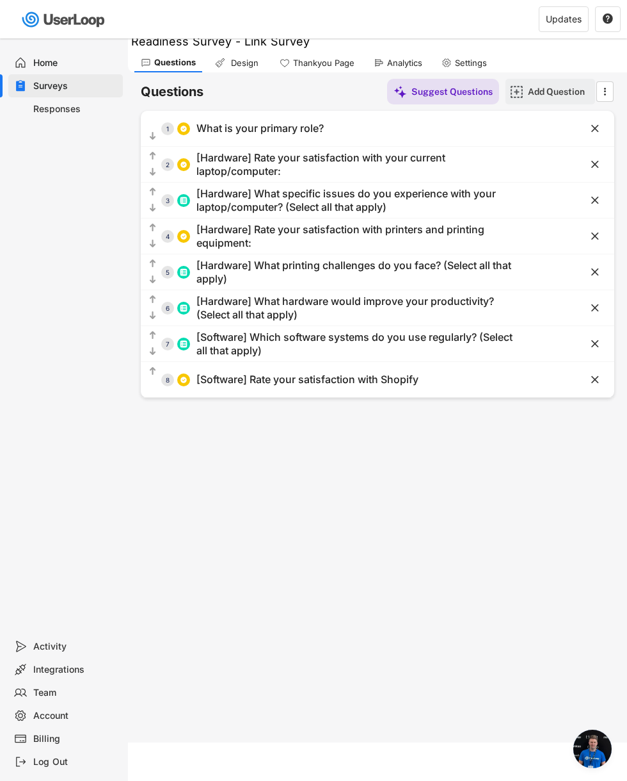
click at [544, 88] on div "Add Question" at bounding box center [560, 92] width 64 height 12
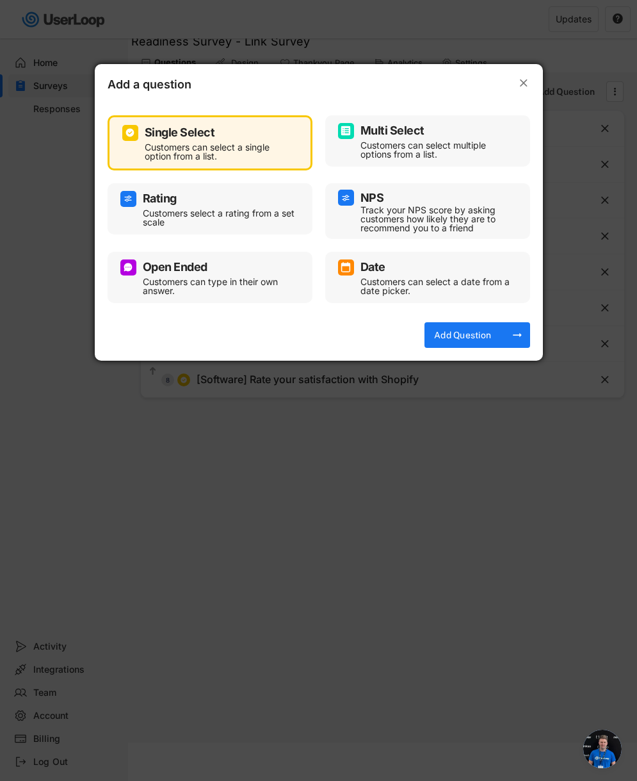
click at [178, 275] on div "Open Ended" at bounding box center [209, 267] width 179 height 16
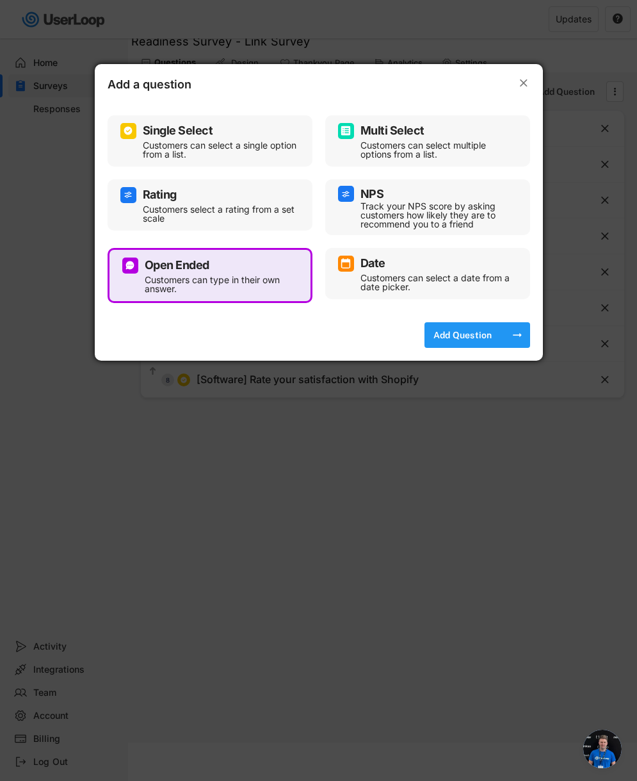
click at [458, 336] on div "Add Question" at bounding box center [463, 335] width 64 height 12
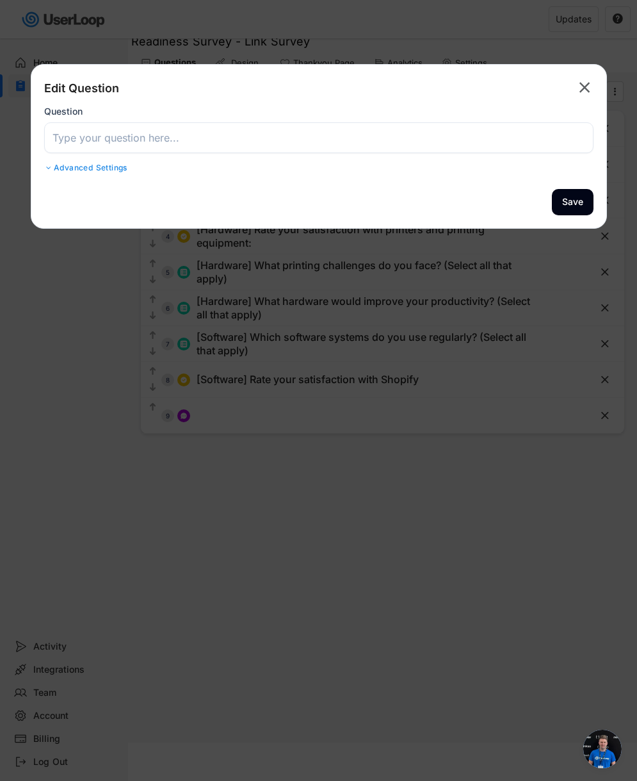
click at [229, 139] on input "input" at bounding box center [318, 137] width 549 height 31
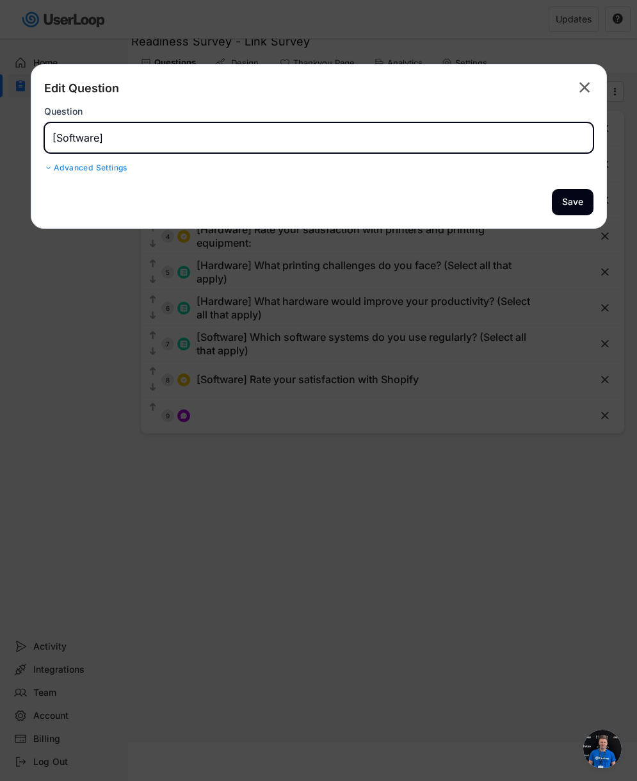
paste input "What do you like most about Shopify"
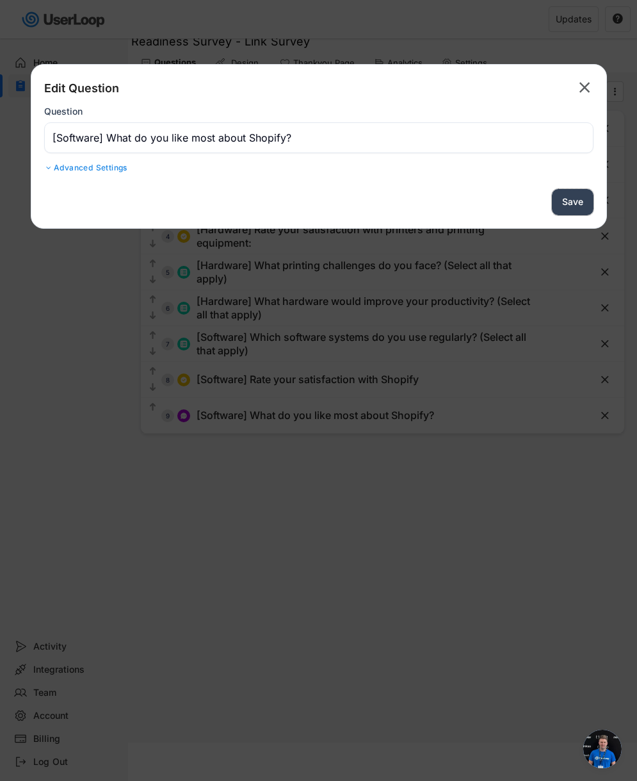
click at [565, 202] on button "Save" at bounding box center [573, 202] width 42 height 26
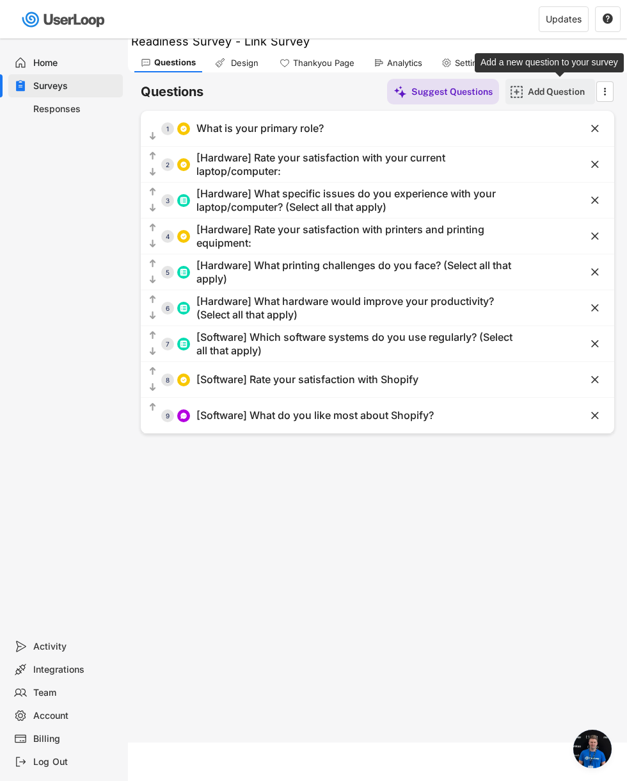
click at [528, 86] on div "Add Question" at bounding box center [560, 92] width 64 height 12
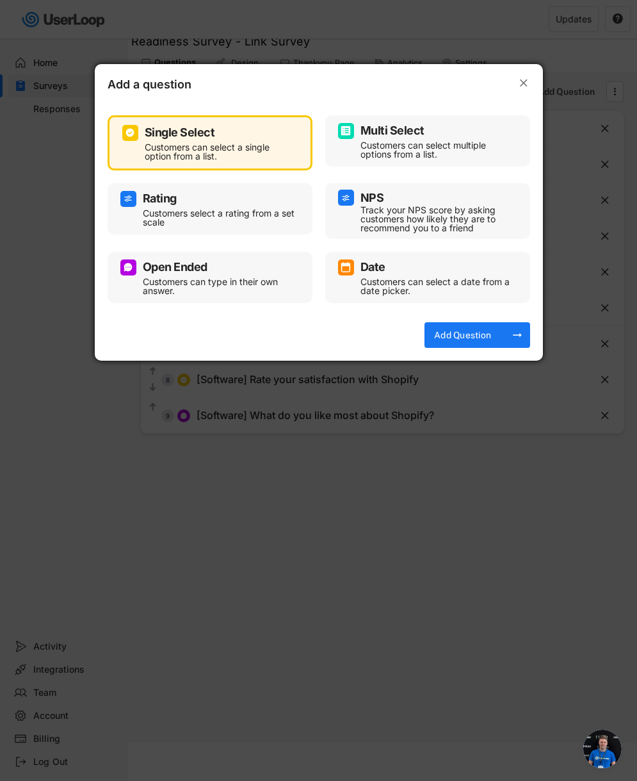
click at [204, 279] on div "Customers can type in their own answer." at bounding box center [220, 286] width 154 height 18
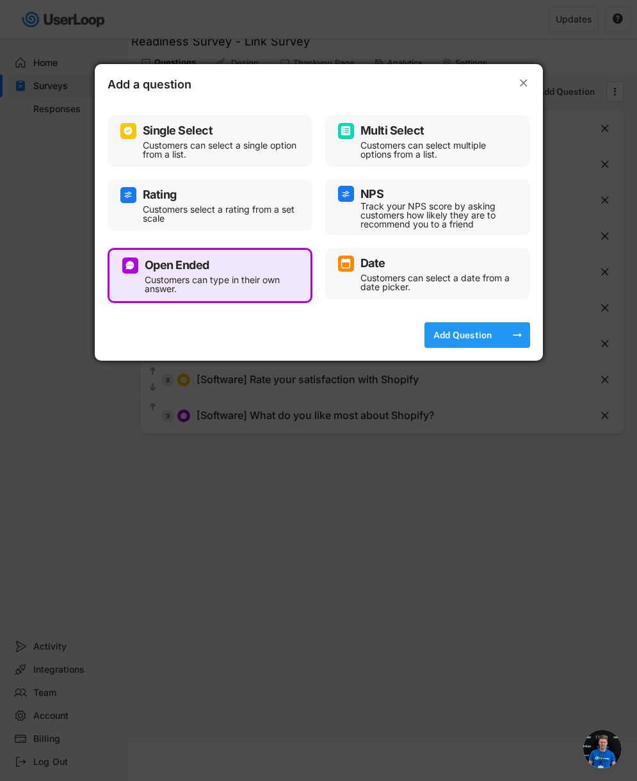
click at [462, 336] on div "Add Question" at bounding box center [463, 335] width 64 height 12
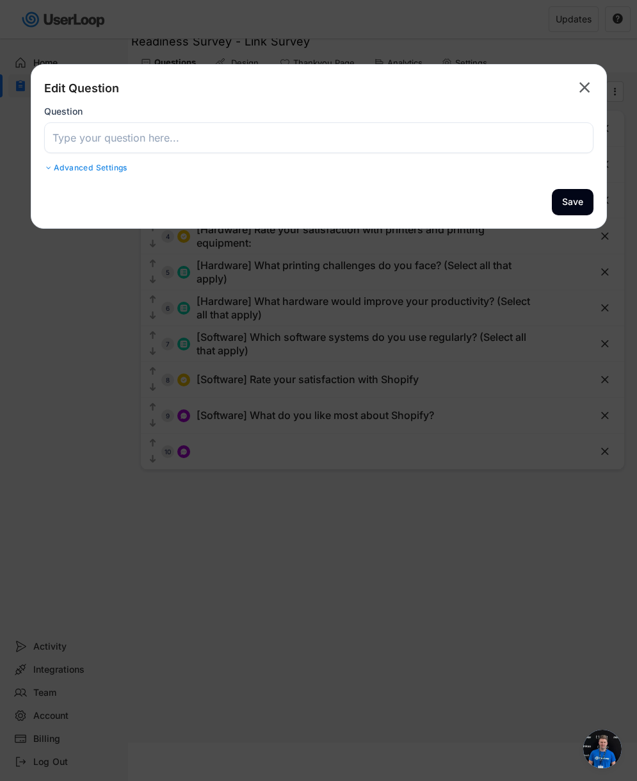
click at [260, 135] on input "input" at bounding box center [318, 137] width 549 height 31
click at [201, 136] on input "input" at bounding box center [318, 137] width 549 height 31
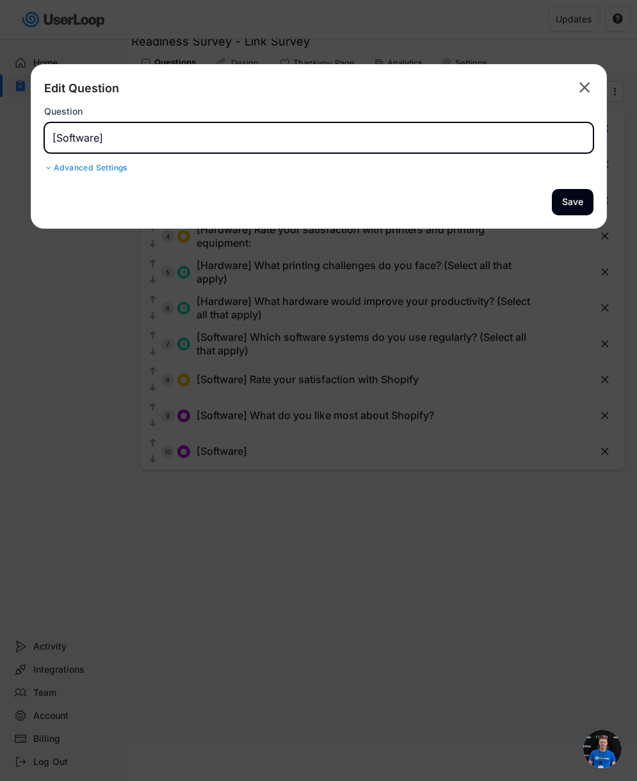
paste input "[Software] What challenges do you face with Shopify"
click at [327, 143] on input "input" at bounding box center [318, 137] width 549 height 31
click at [578, 200] on button "Save" at bounding box center [573, 202] width 42 height 26
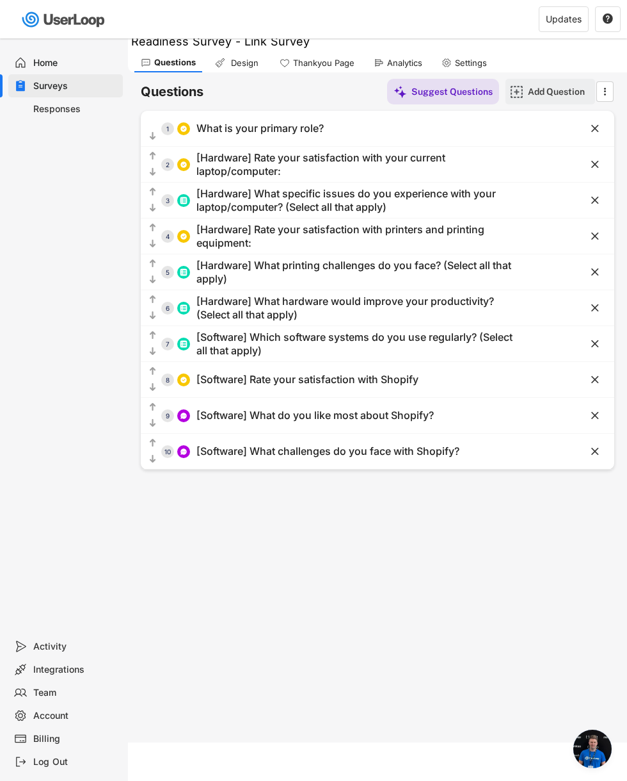
click at [559, 92] on div "Add Question" at bounding box center [560, 92] width 64 height 12
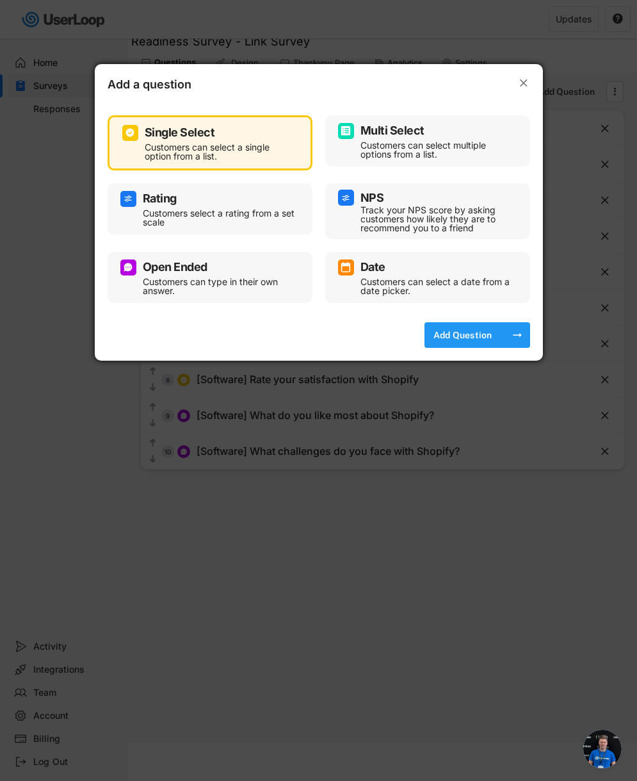
click at [489, 339] on div "Add Question" at bounding box center [463, 335] width 64 height 12
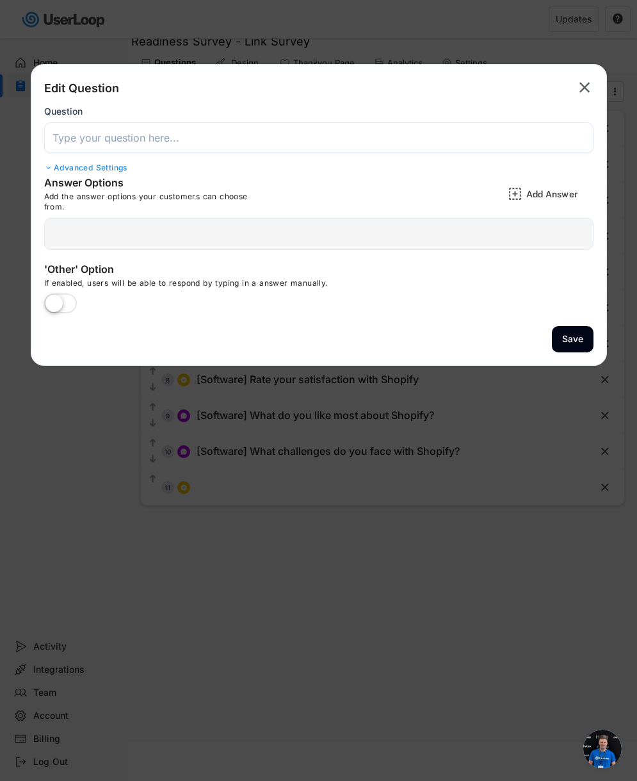
click at [264, 142] on input "input" at bounding box center [318, 137] width 549 height 31
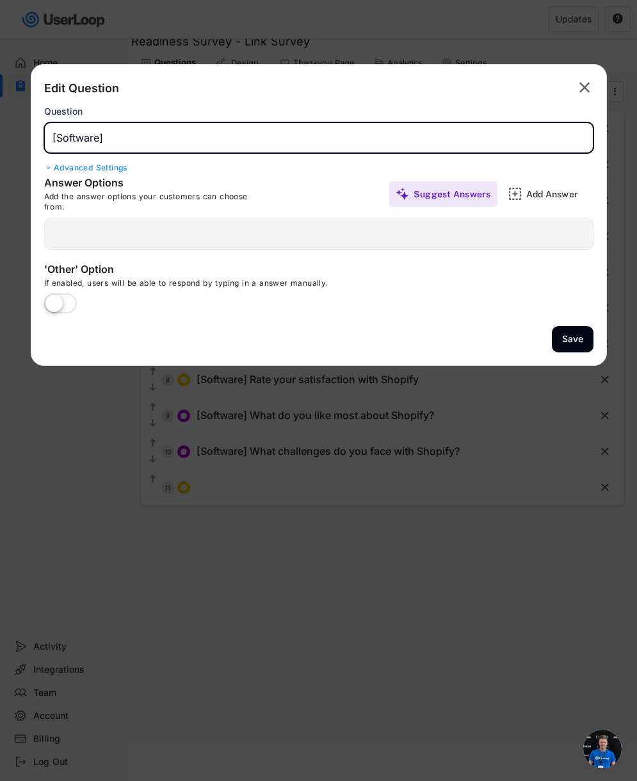
paste input "Rate your satisfaction with Smartrr:"
click at [519, 197] on img at bounding box center [514, 193] width 13 height 13
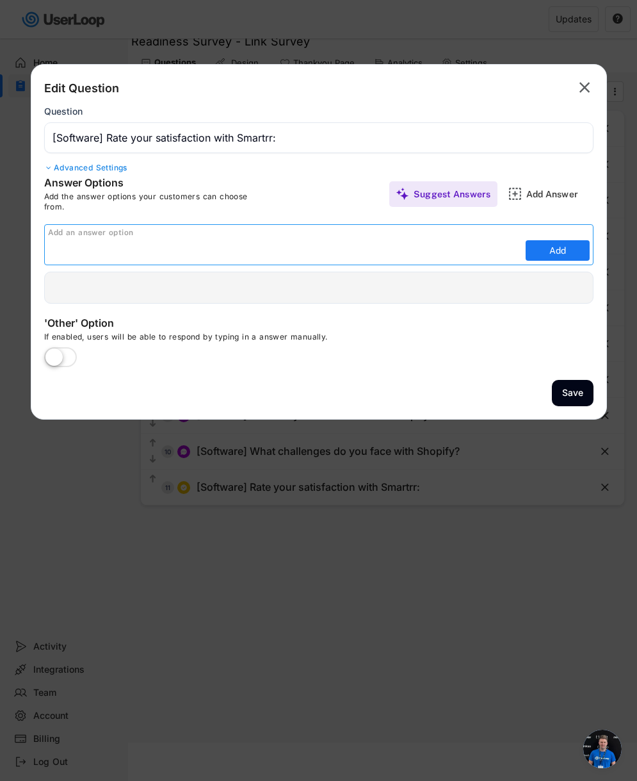
paste input "Don't use this system"
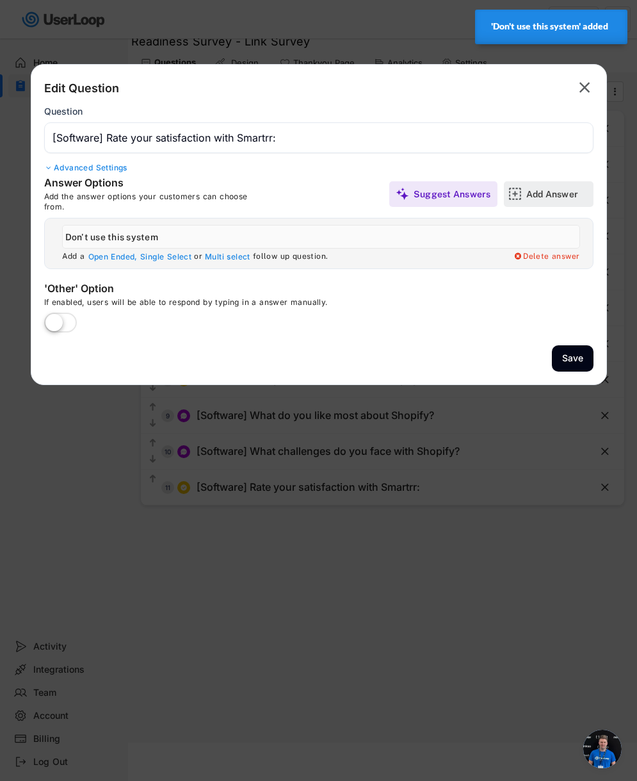
click at [523, 203] on div "Add Answer" at bounding box center [549, 194] width 90 height 26
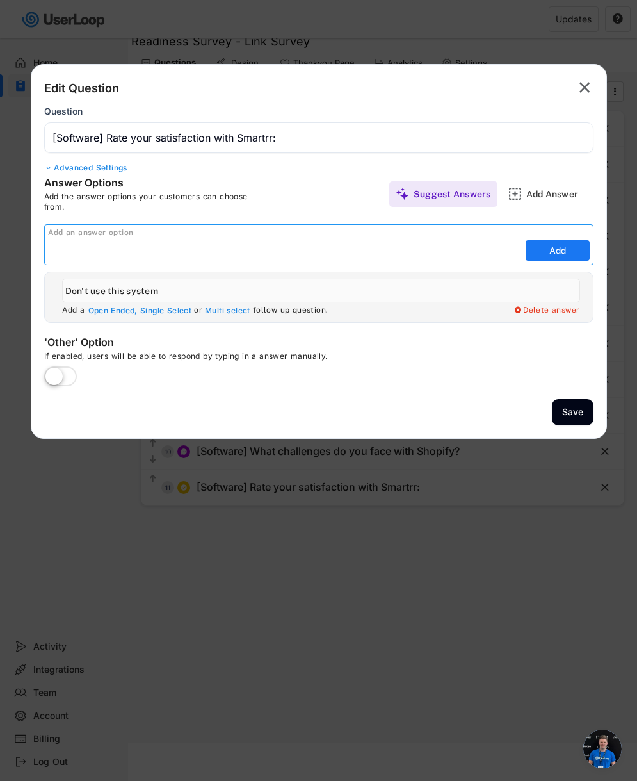
paste input "Very satisfied"
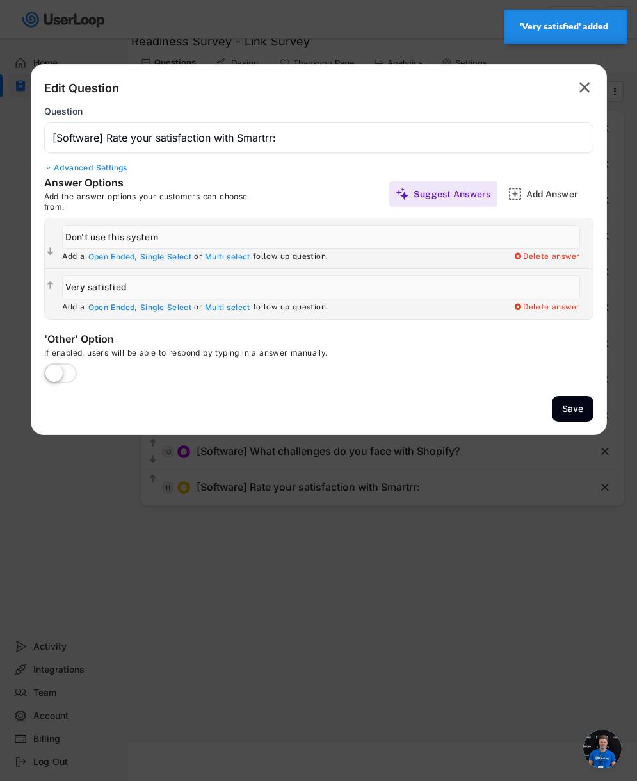
click at [540, 194] on div "Add Answer" at bounding box center [558, 194] width 64 height 12
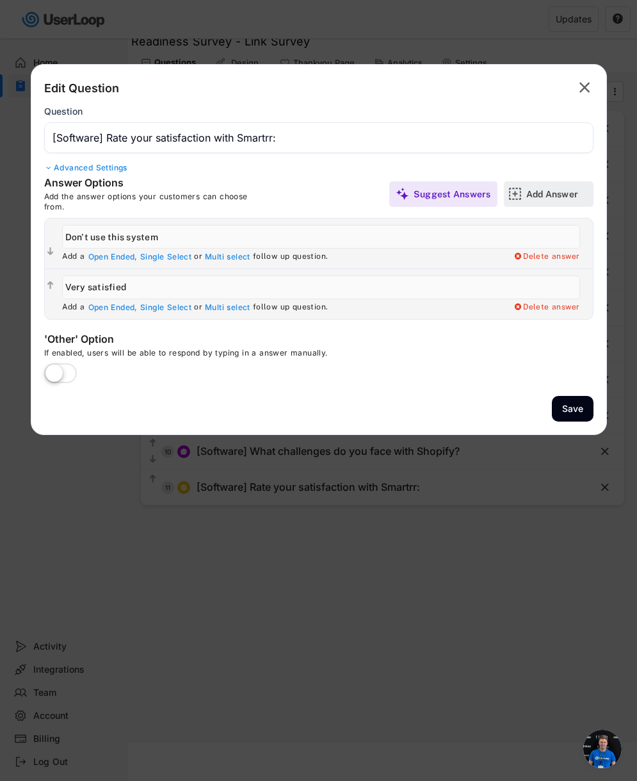
click at [537, 202] on div "Add Answer" at bounding box center [558, 194] width 64 height 26
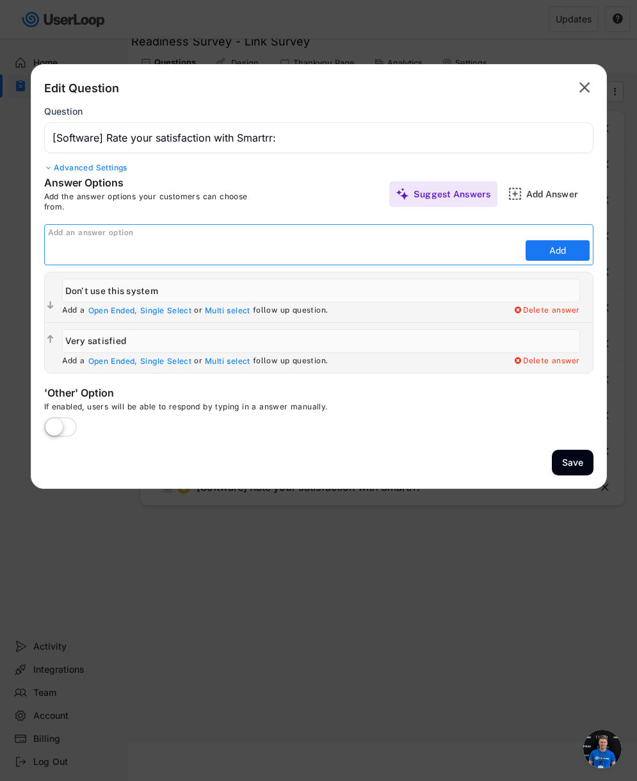
paste input "Satisfied"
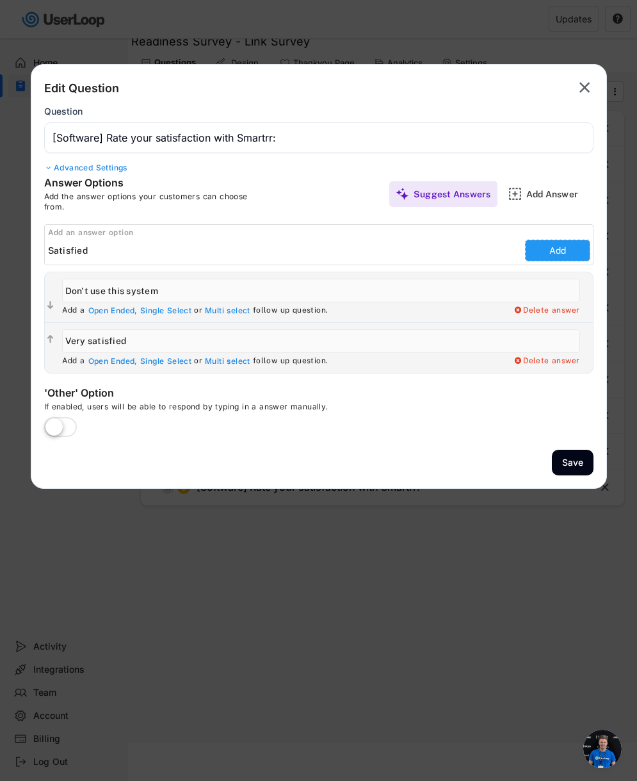
click at [539, 253] on button "Add" at bounding box center [558, 250] width 64 height 20
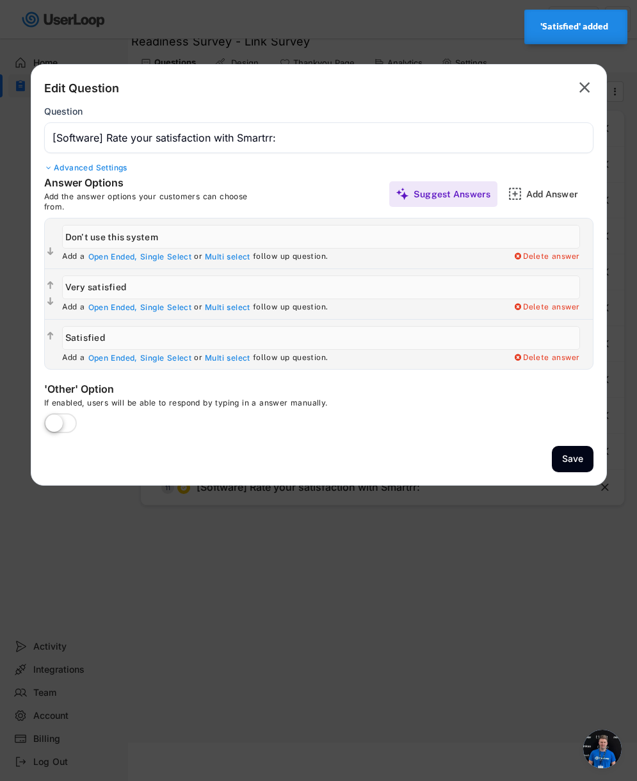
click at [533, 193] on div "Add Answer" at bounding box center [558, 194] width 64 height 12
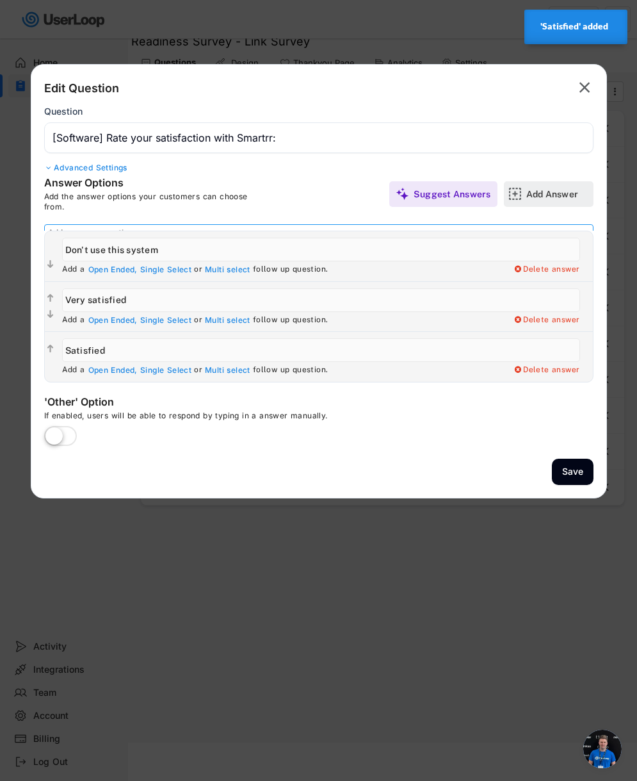
click at [533, 193] on div "Add Answer" at bounding box center [558, 194] width 64 height 12
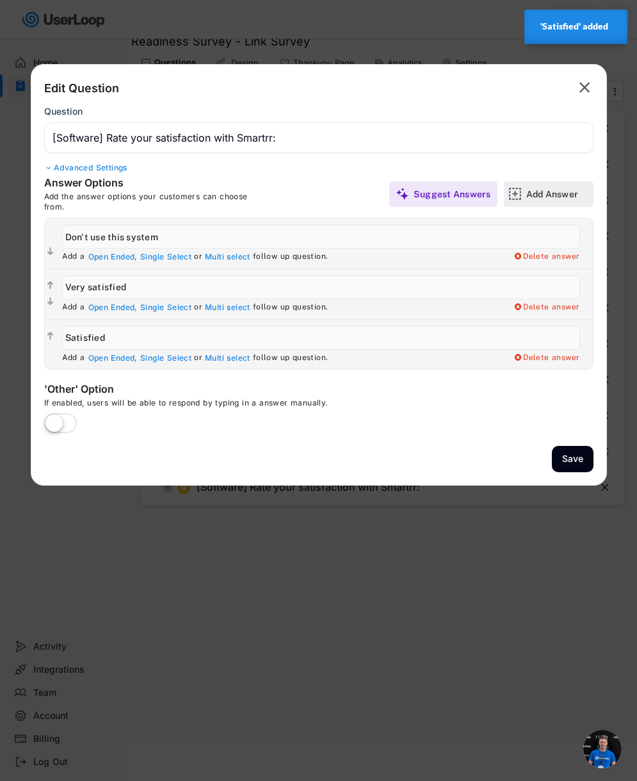
click at [521, 201] on div "Add Answer" at bounding box center [549, 194] width 90 height 26
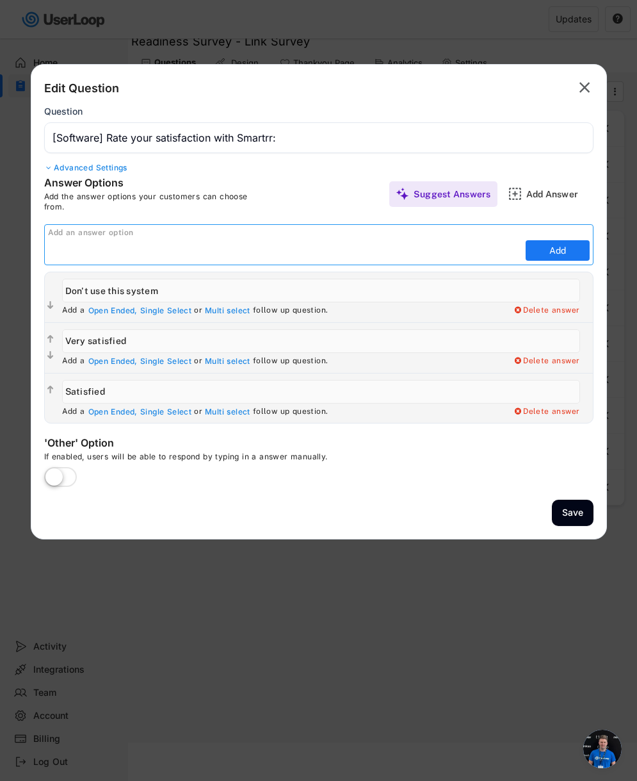
paste input "Neutral"
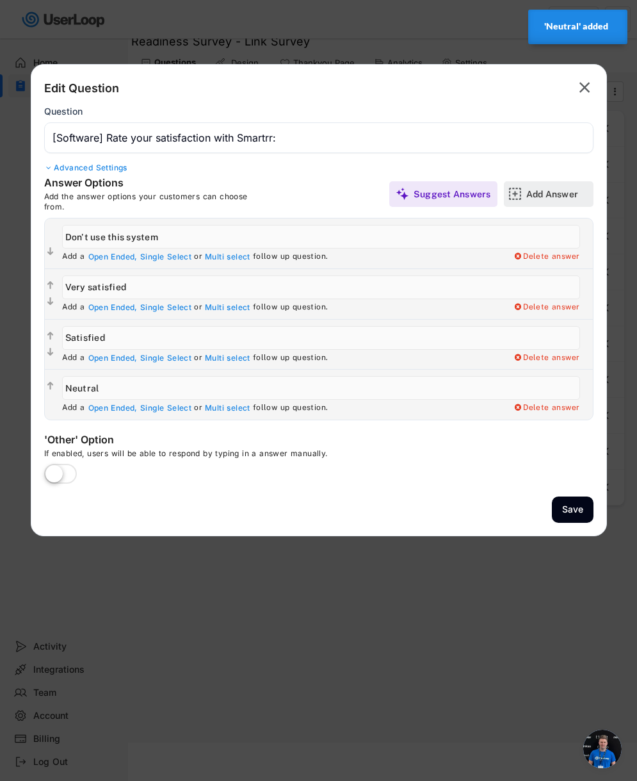
click at [559, 193] on div "Add Answer" at bounding box center [558, 194] width 64 height 12
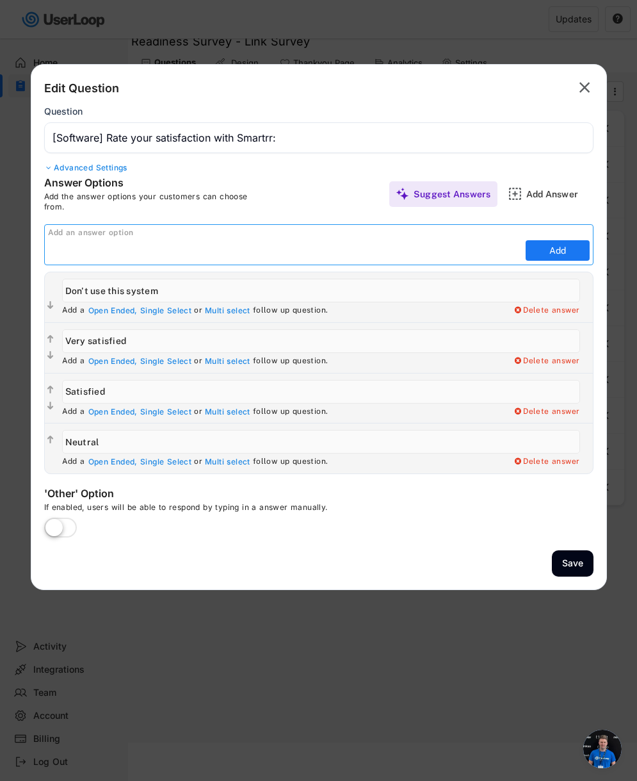
paste input "Dissatisfied"
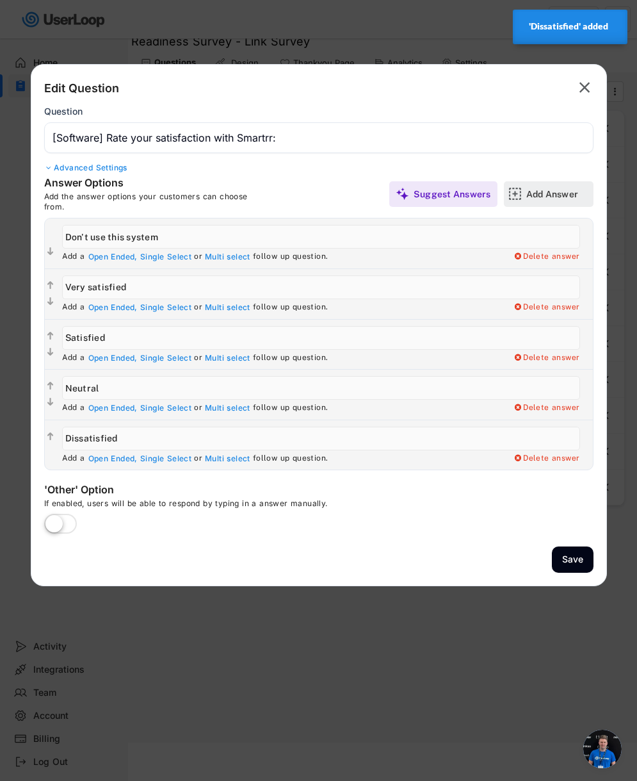
click at [518, 200] on div "Add Answer" at bounding box center [549, 194] width 90 height 26
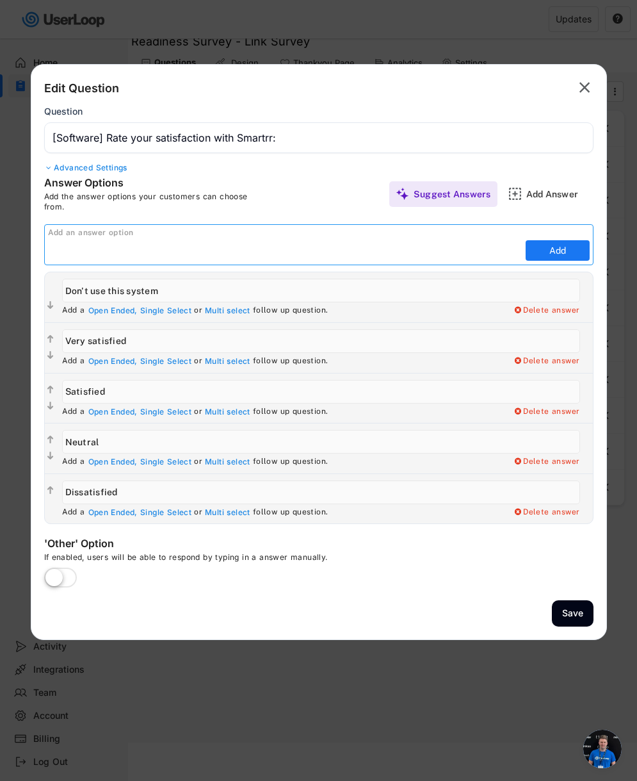
paste input "Very dissatisfied"
click at [542, 251] on button "Add" at bounding box center [558, 250] width 64 height 20
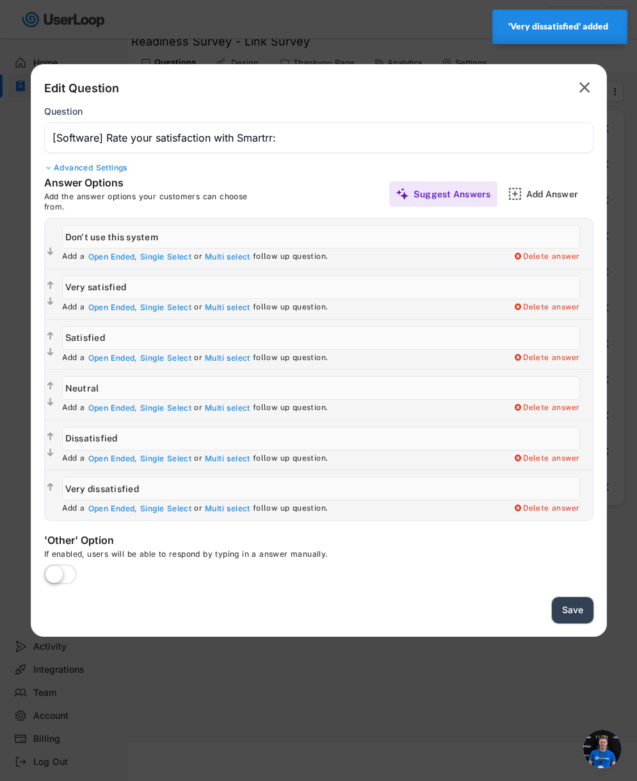
click at [572, 608] on button "Save" at bounding box center [573, 610] width 42 height 26
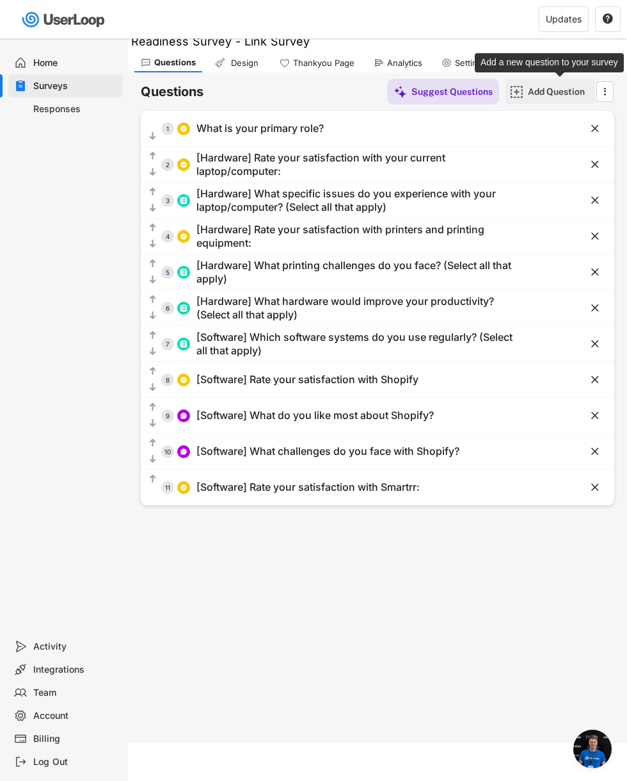
click at [543, 90] on div "Add Question" at bounding box center [560, 92] width 64 height 12
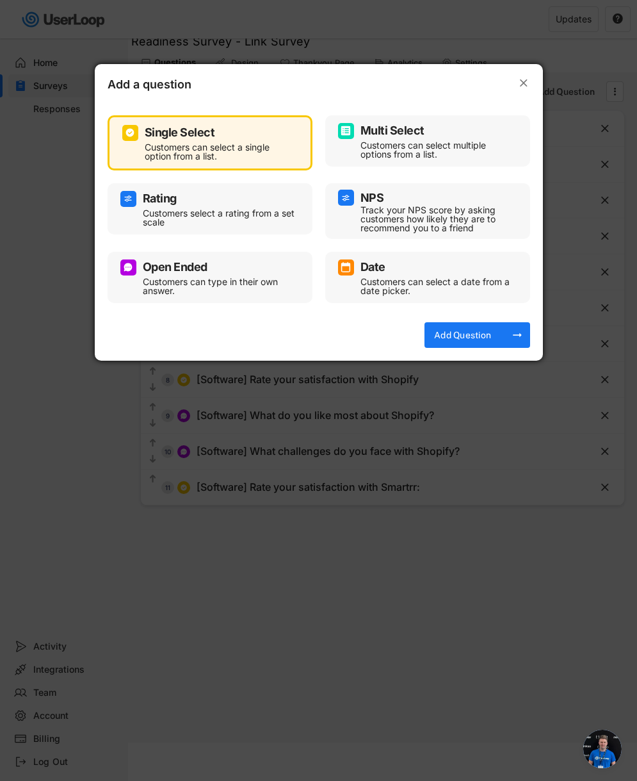
click at [196, 267] on div "Open Ended" at bounding box center [175, 267] width 65 height 12
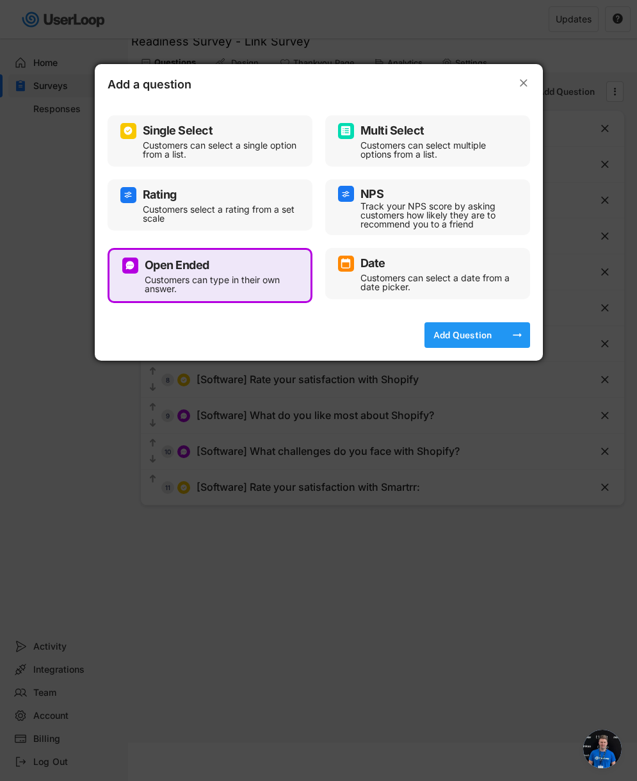
click at [441, 334] on div "Add Question" at bounding box center [463, 335] width 64 height 12
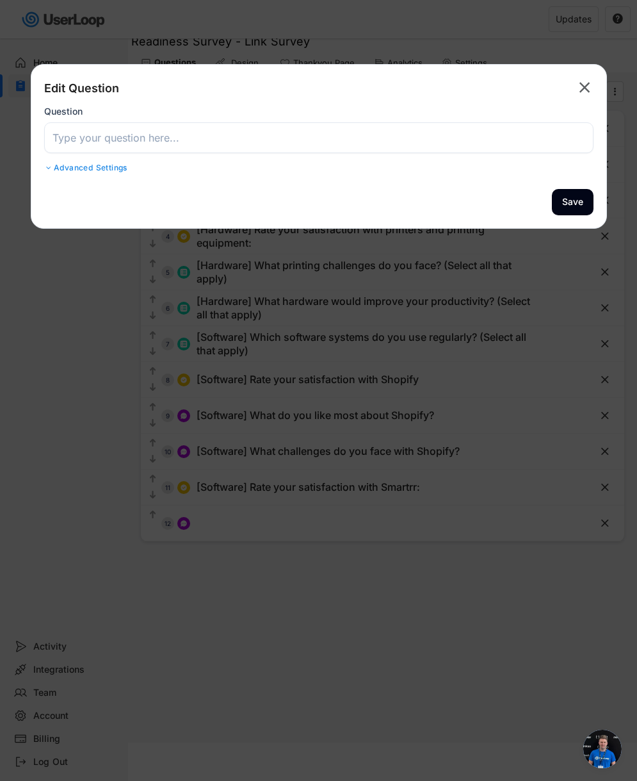
click at [241, 134] on input "input" at bounding box center [318, 137] width 549 height 31
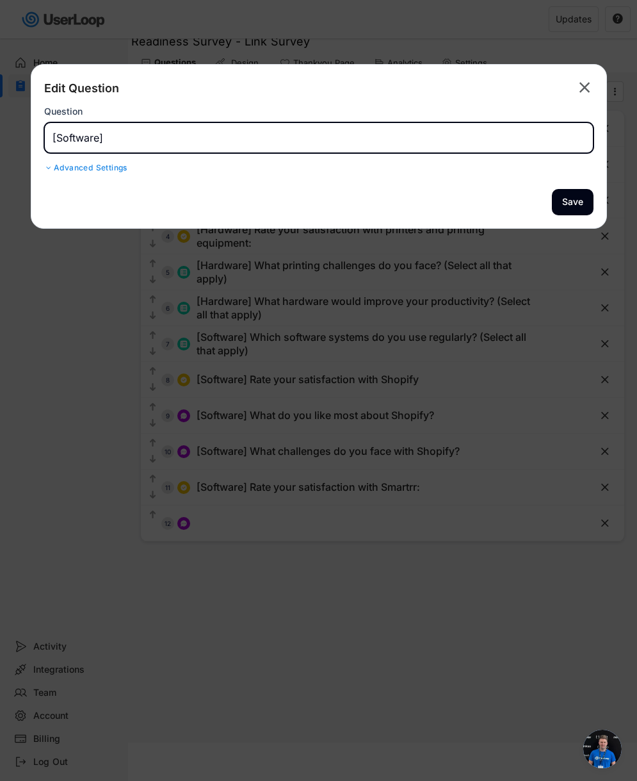
paste input "What do you like most about Smartrr?"
click at [581, 197] on button "Save" at bounding box center [573, 202] width 42 height 26
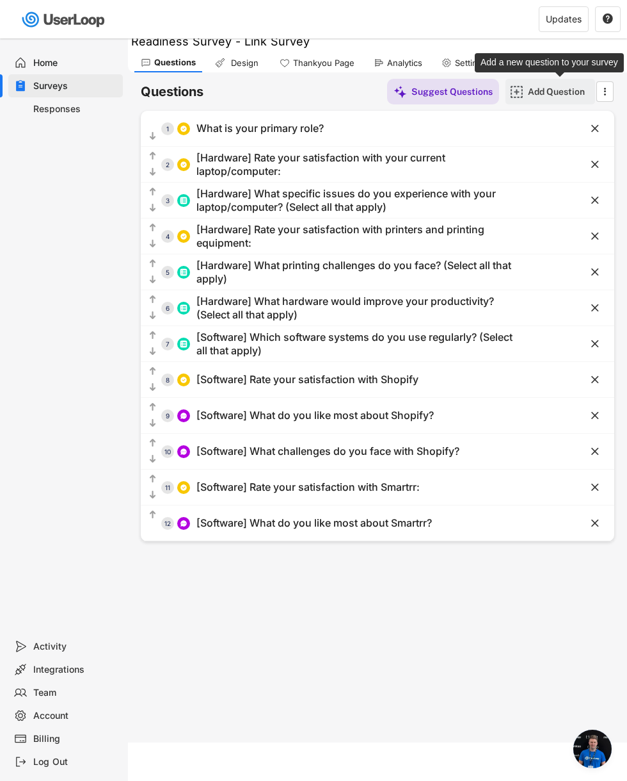
click at [542, 95] on div "Add Question" at bounding box center [560, 92] width 64 height 12
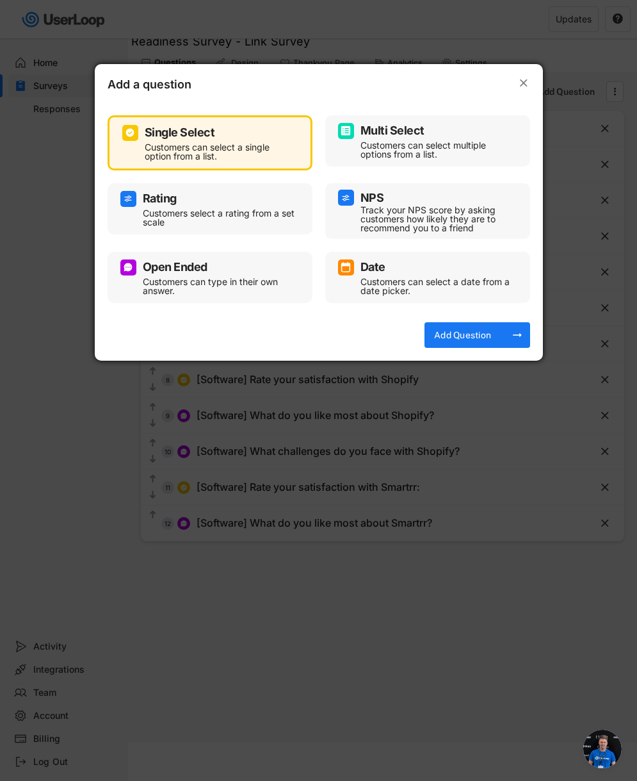
click at [203, 279] on div "Customers can type in their own answer." at bounding box center [220, 286] width 154 height 18
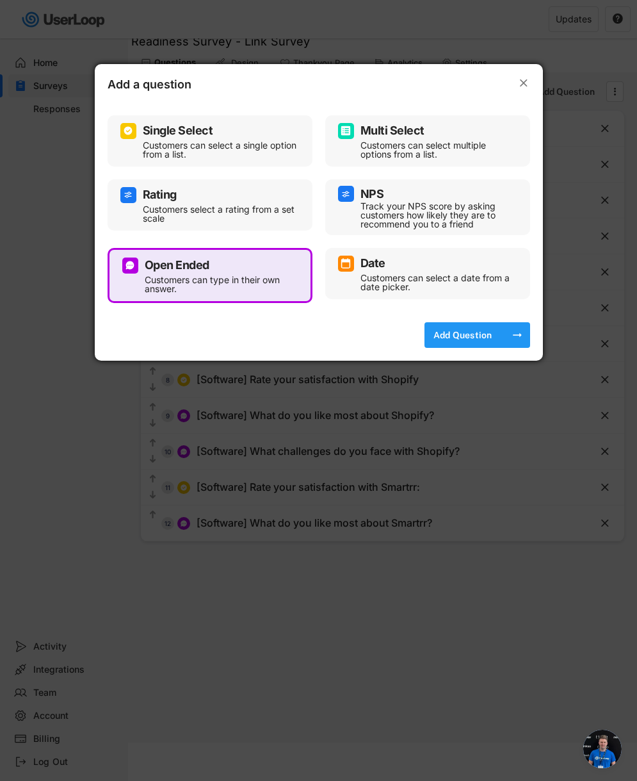
click at [464, 340] on div "Add Question" at bounding box center [463, 335] width 64 height 12
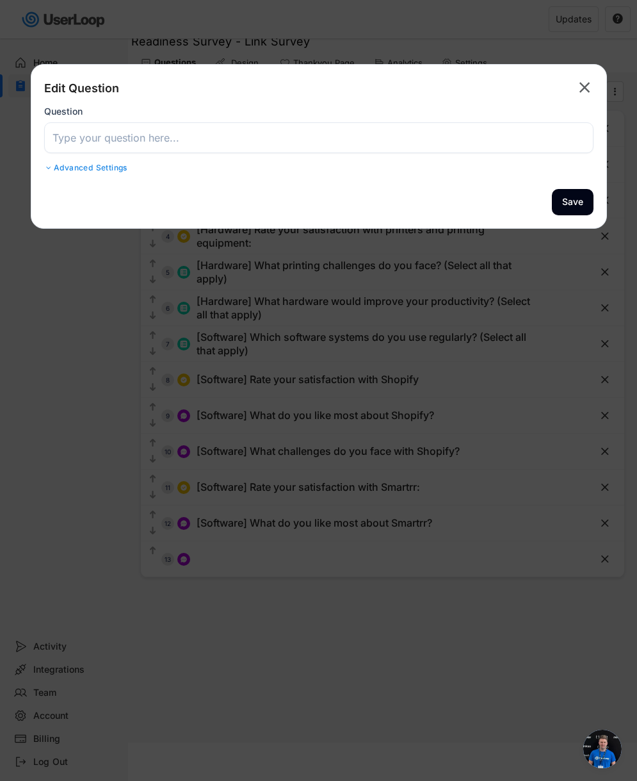
click at [286, 145] on input "input" at bounding box center [318, 137] width 549 height 31
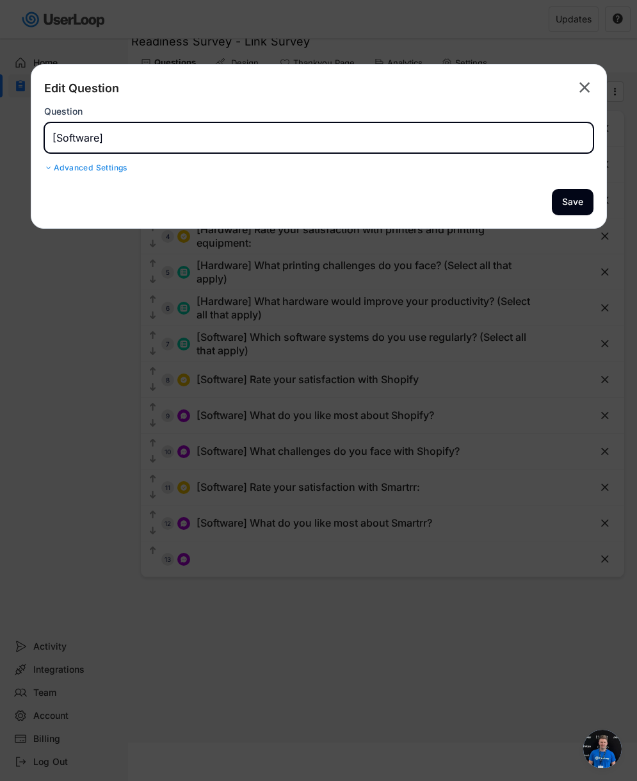
paste input "What challenges do you face with Smartrr?"
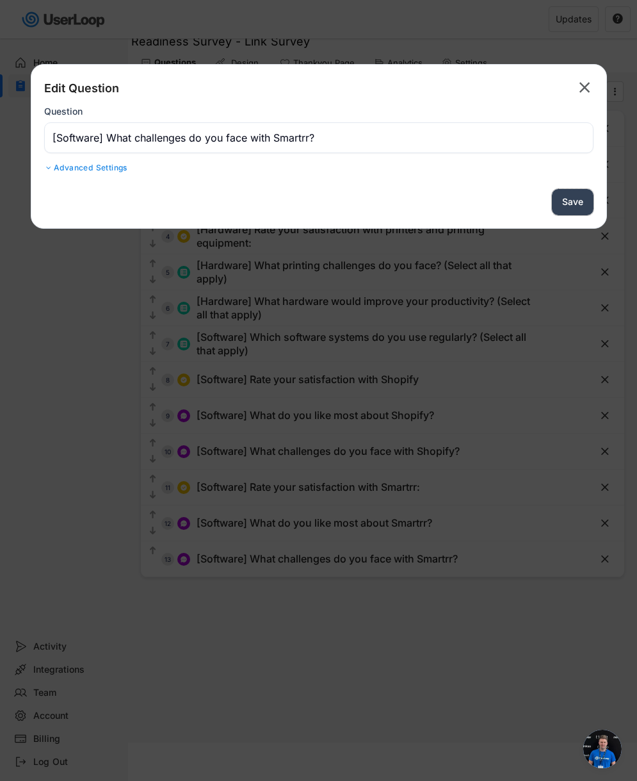
click at [574, 204] on button "Save" at bounding box center [573, 202] width 42 height 26
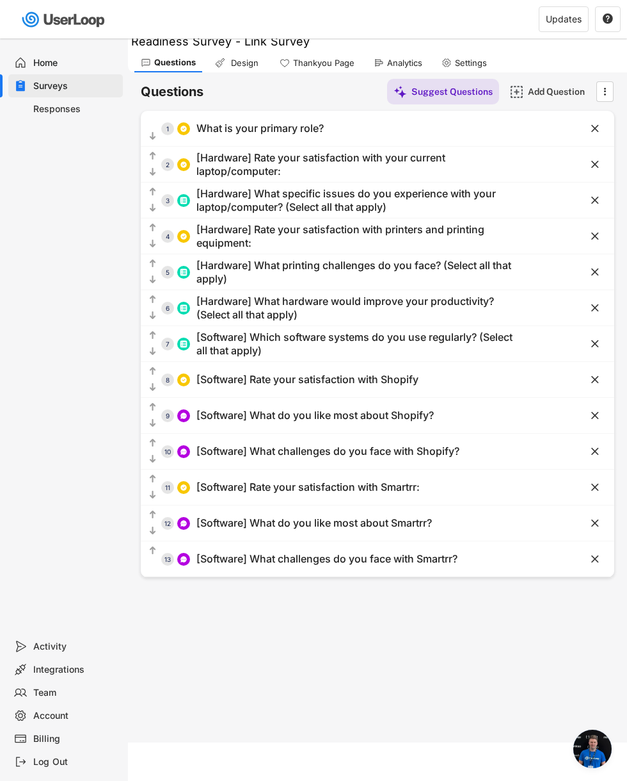
click at [410, 61] on div "Analytics" at bounding box center [404, 63] width 35 height 11
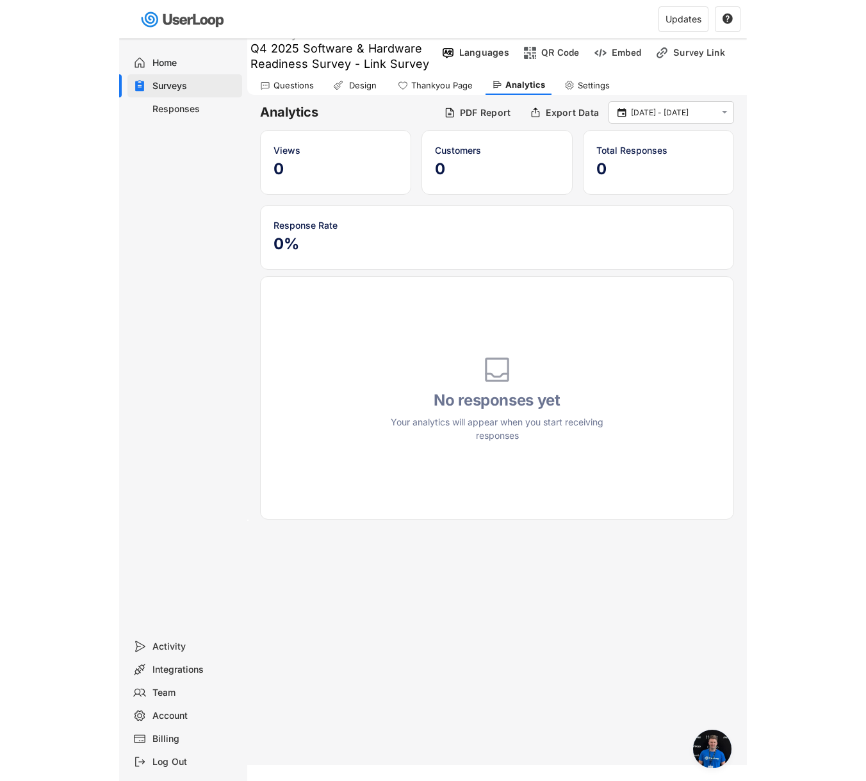
scroll to position [3, 0]
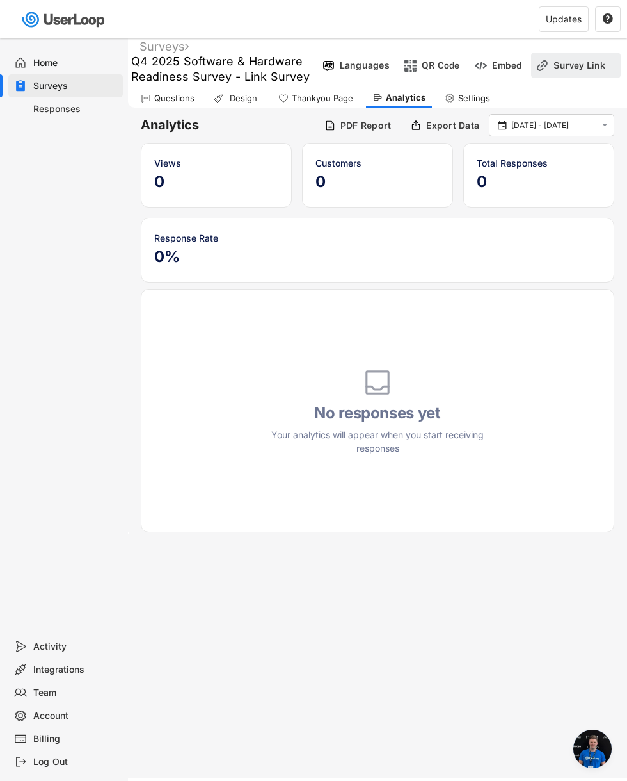
click at [580, 66] on div "Survey Link" at bounding box center [586, 66] width 64 height 12
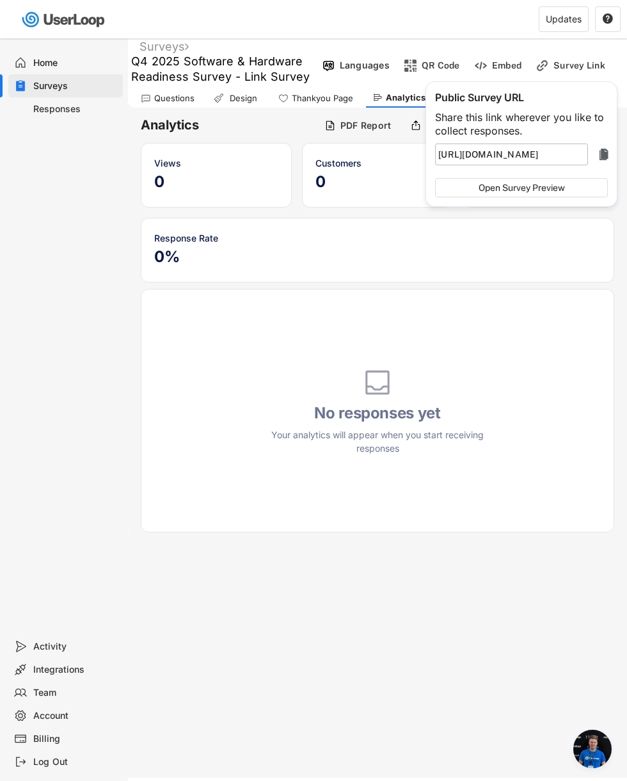
click at [601, 156] on text "" at bounding box center [604, 154] width 9 height 15
click at [546, 187] on button "Open Survey Preview" at bounding box center [521, 187] width 173 height 19
click at [482, 64] on img at bounding box center [480, 65] width 13 height 13
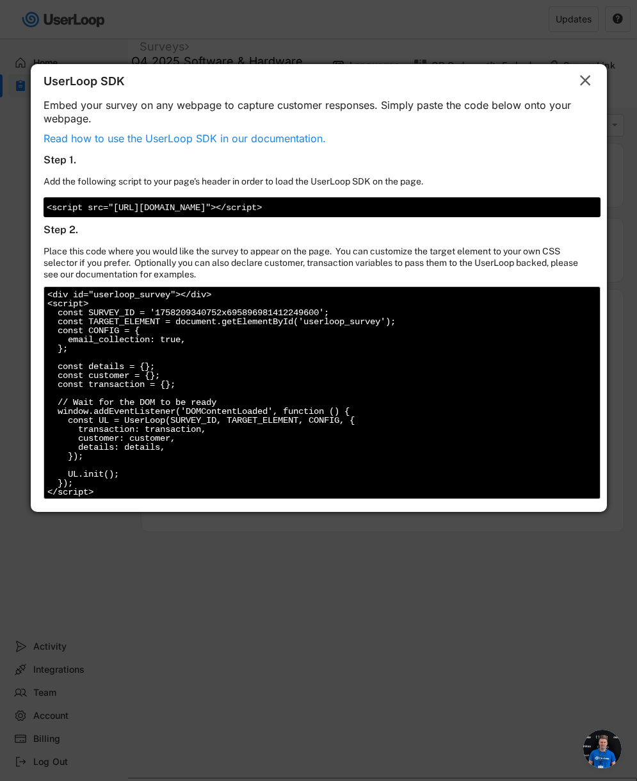
click at [586, 79] on text "" at bounding box center [585, 80] width 11 height 19
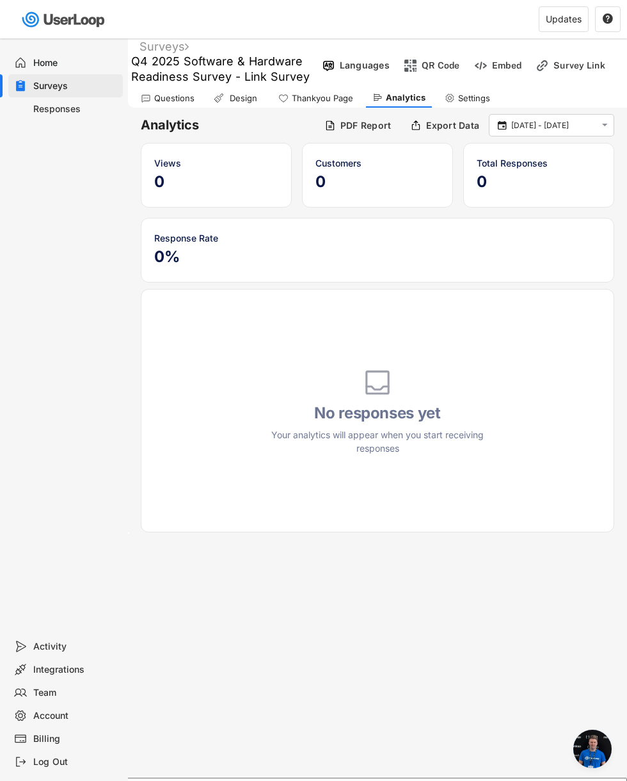
click at [304, 96] on div "Thankyou Page" at bounding box center [322, 98] width 61 height 11
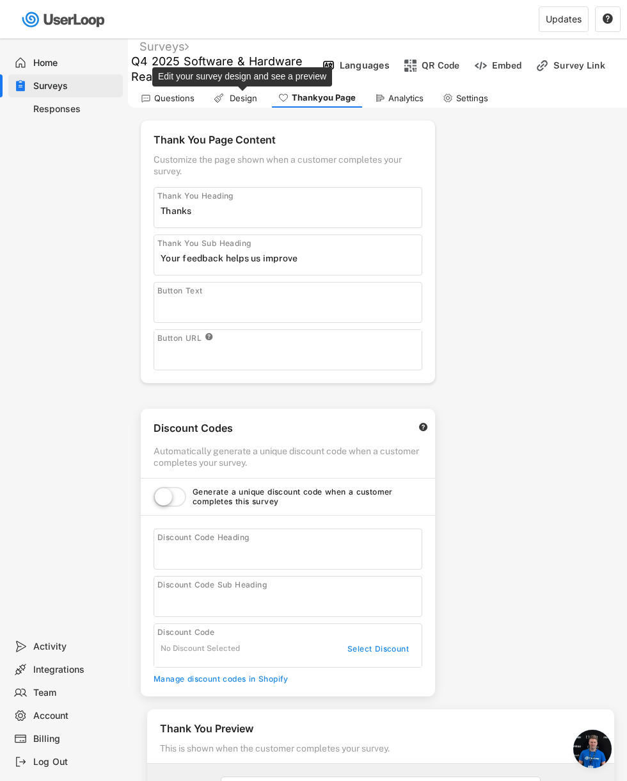
click at [240, 99] on div "Design" at bounding box center [243, 98] width 32 height 11
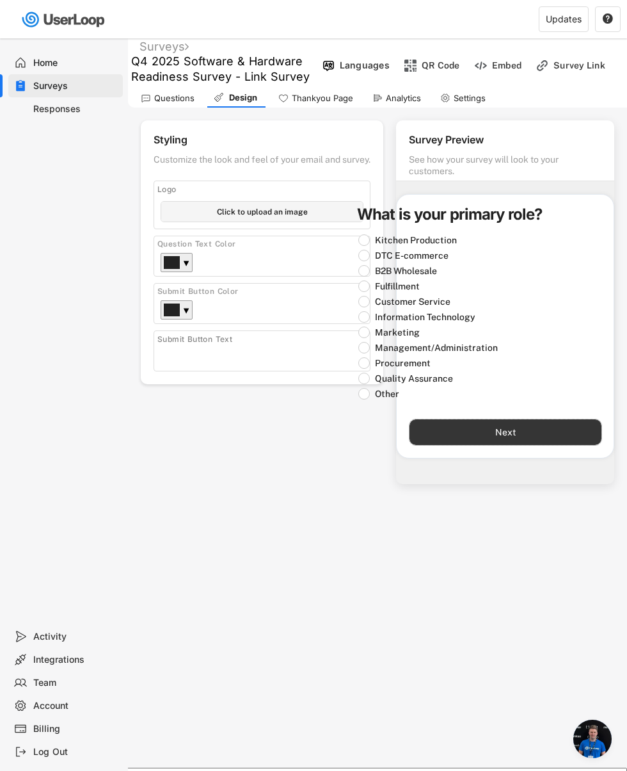
click at [498, 428] on button "Next" at bounding box center [506, 432] width 192 height 26
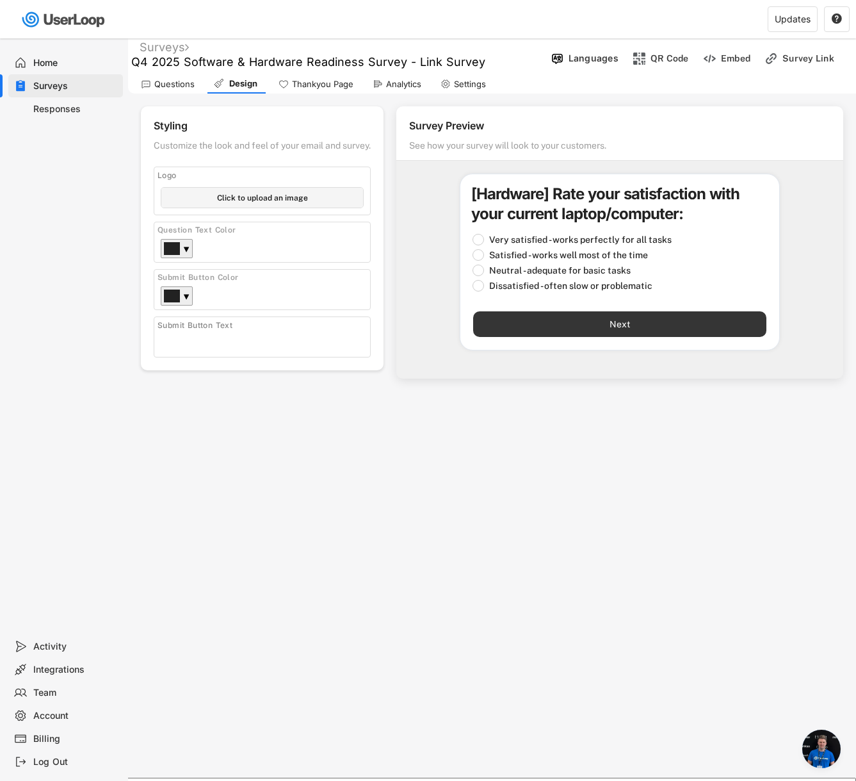
click at [631, 319] on button "Next" at bounding box center [619, 324] width 293 height 26
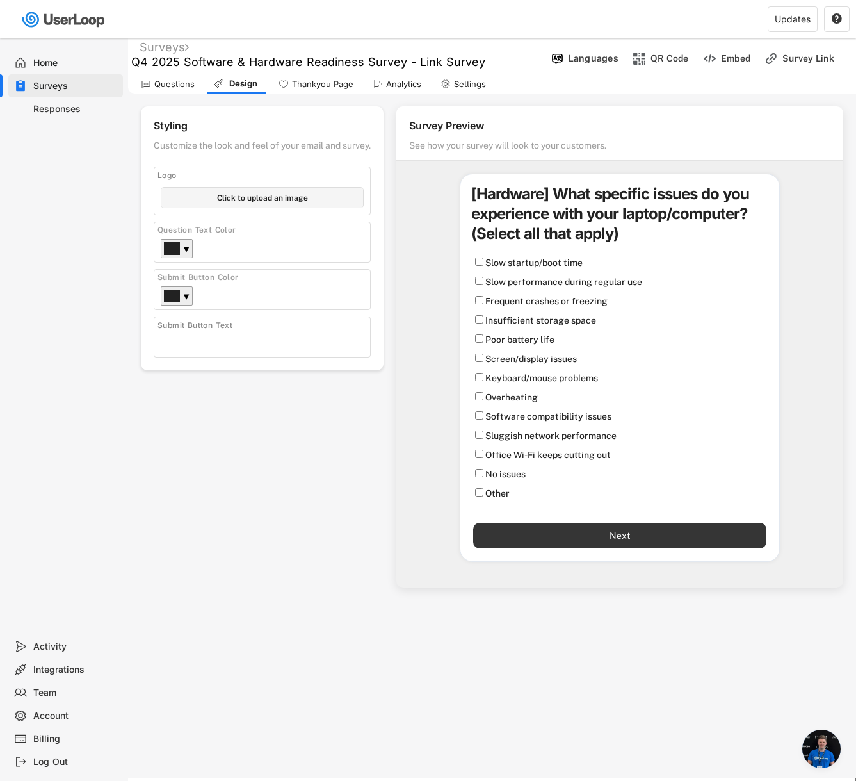
click at [631, 538] on button "Next" at bounding box center [619, 535] width 293 height 26
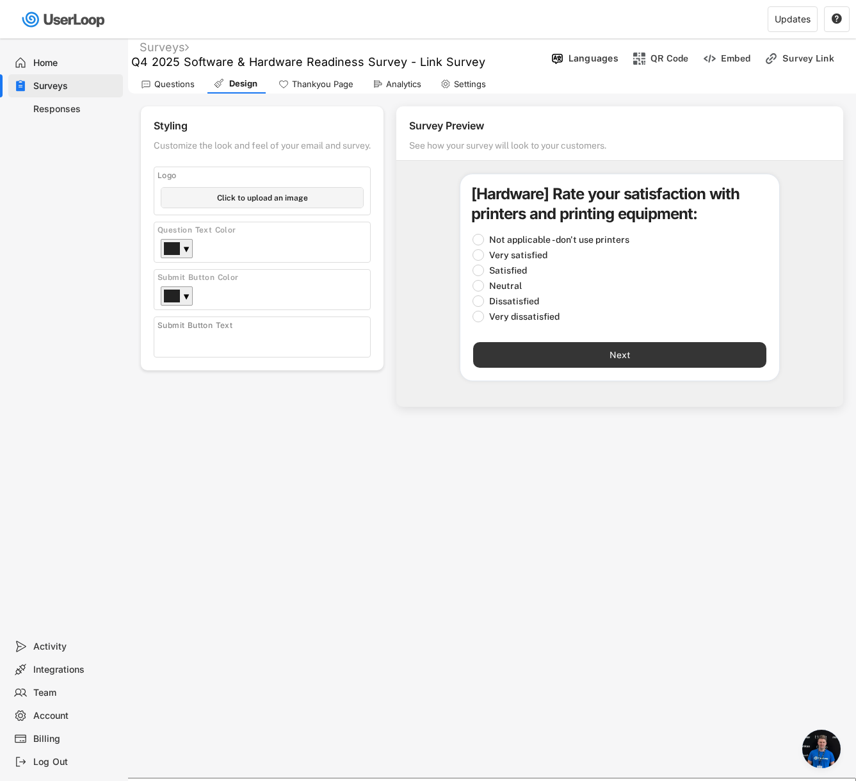
click at [649, 357] on button "Next" at bounding box center [619, 355] width 293 height 26
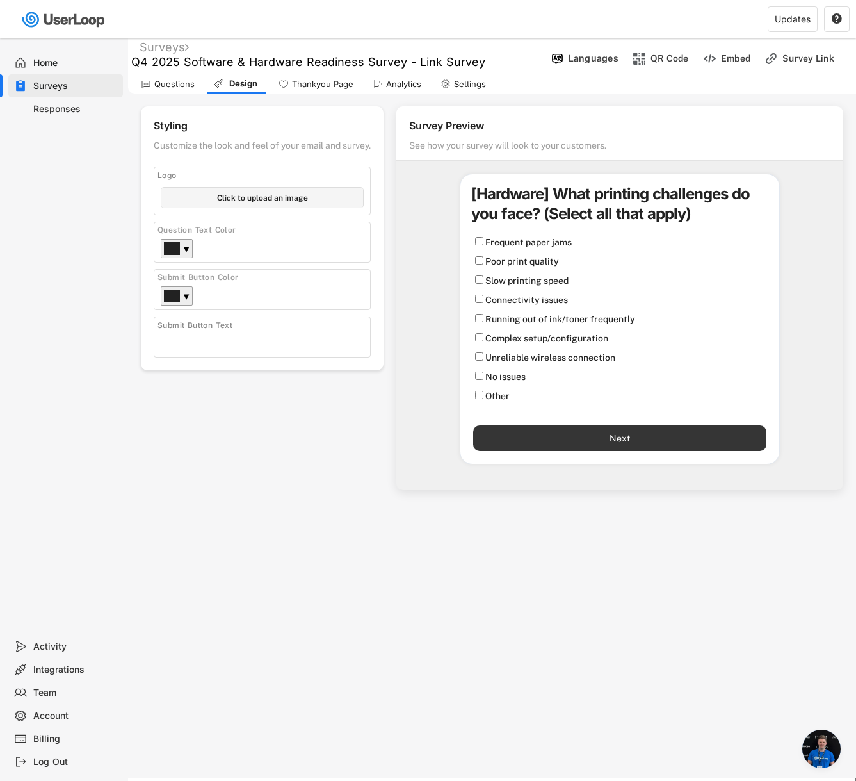
click at [654, 441] on button "Next" at bounding box center [619, 438] width 293 height 26
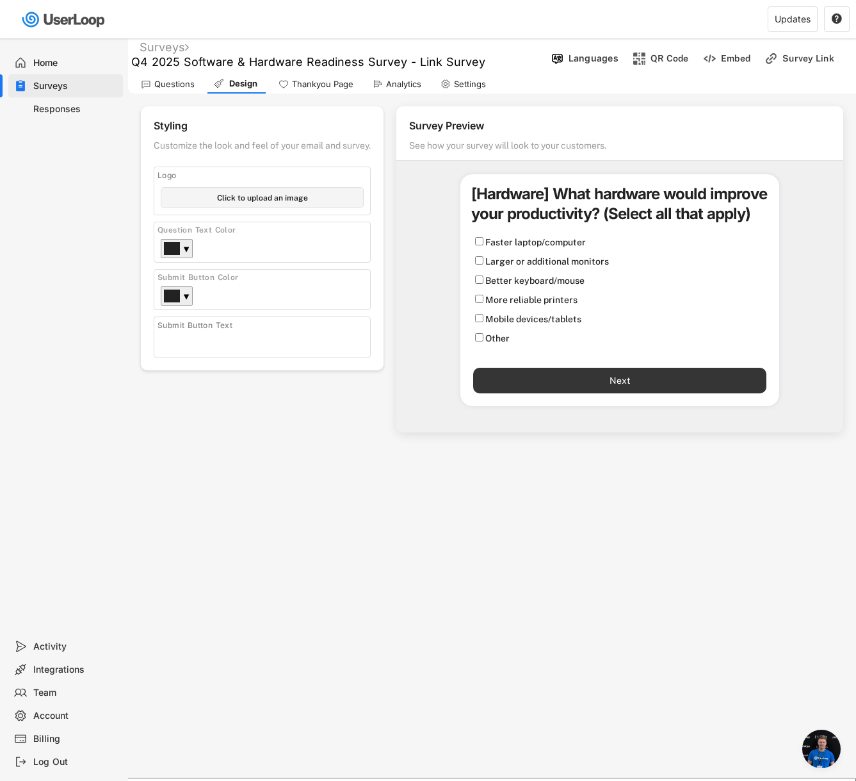
click at [678, 373] on button "Next" at bounding box center [619, 381] width 293 height 26
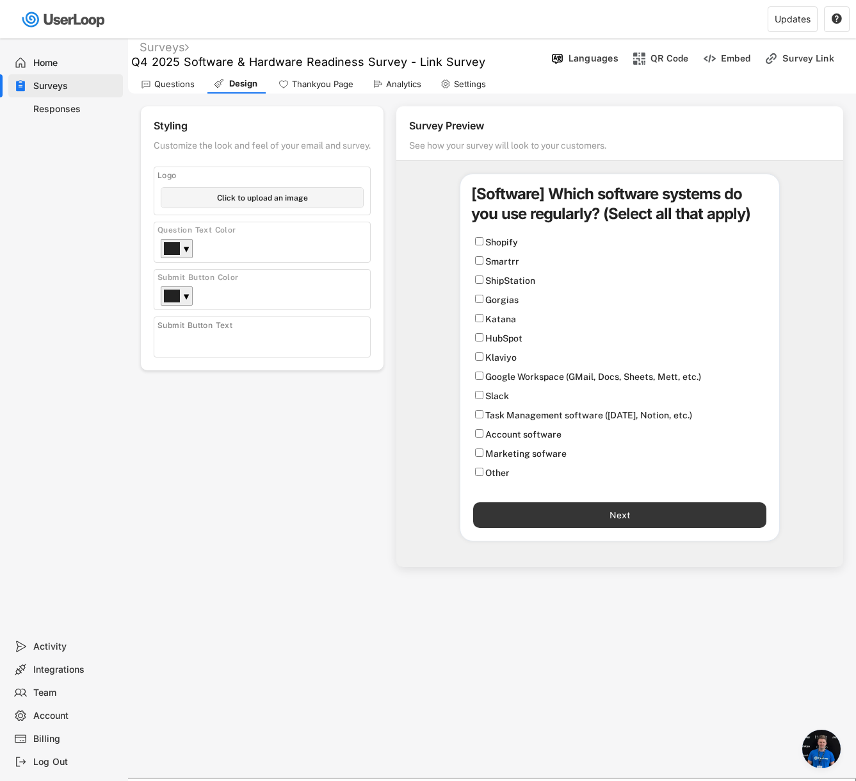
click at [669, 506] on button "Next" at bounding box center [619, 515] width 293 height 26
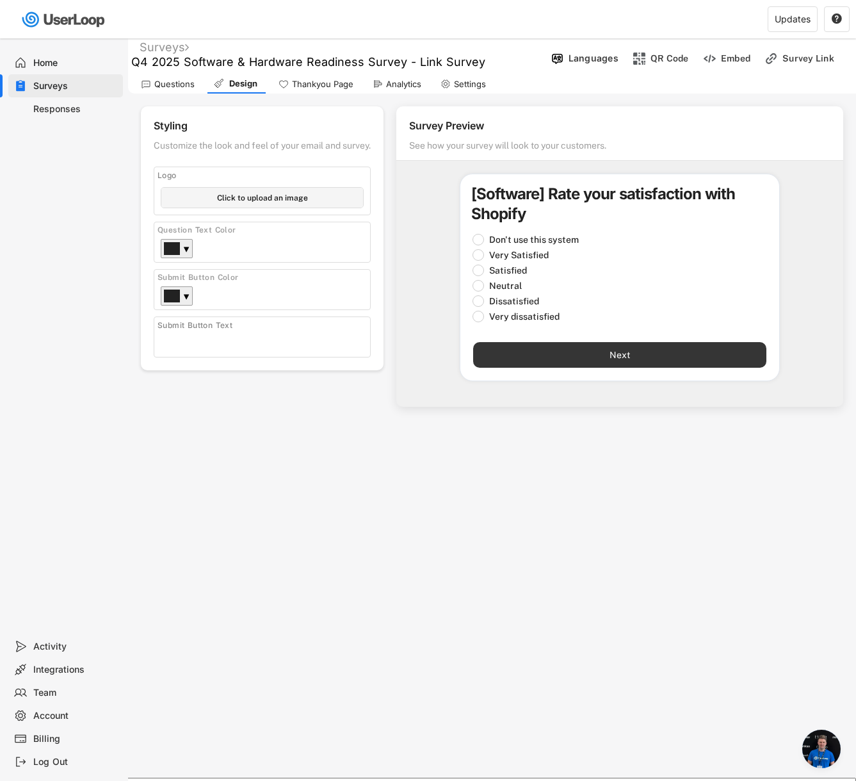
click at [667, 354] on button "Next" at bounding box center [619, 355] width 293 height 26
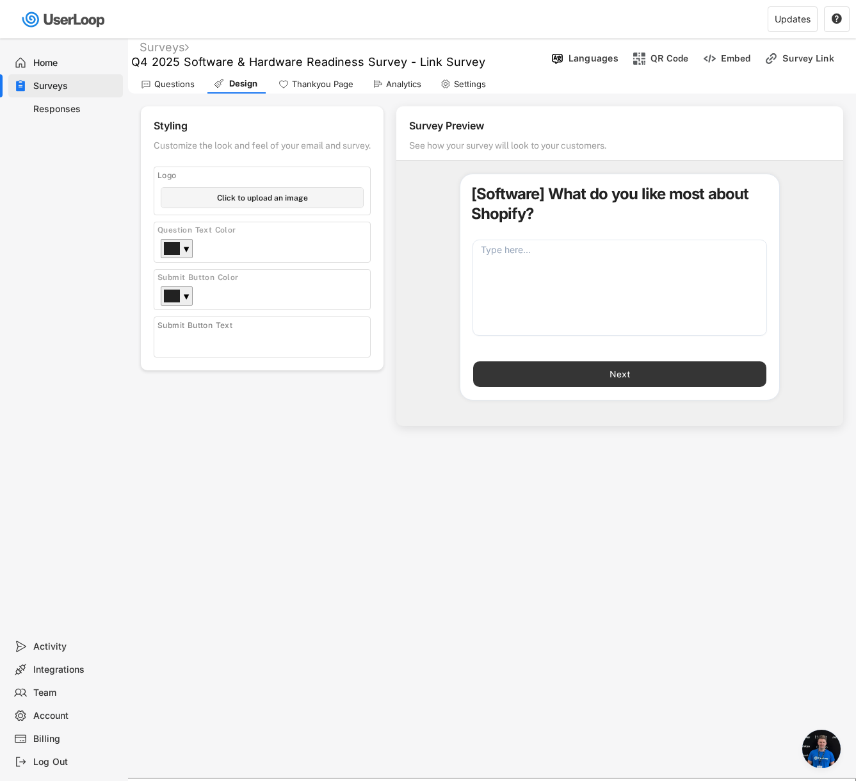
click at [680, 376] on button "Next" at bounding box center [619, 374] width 293 height 26
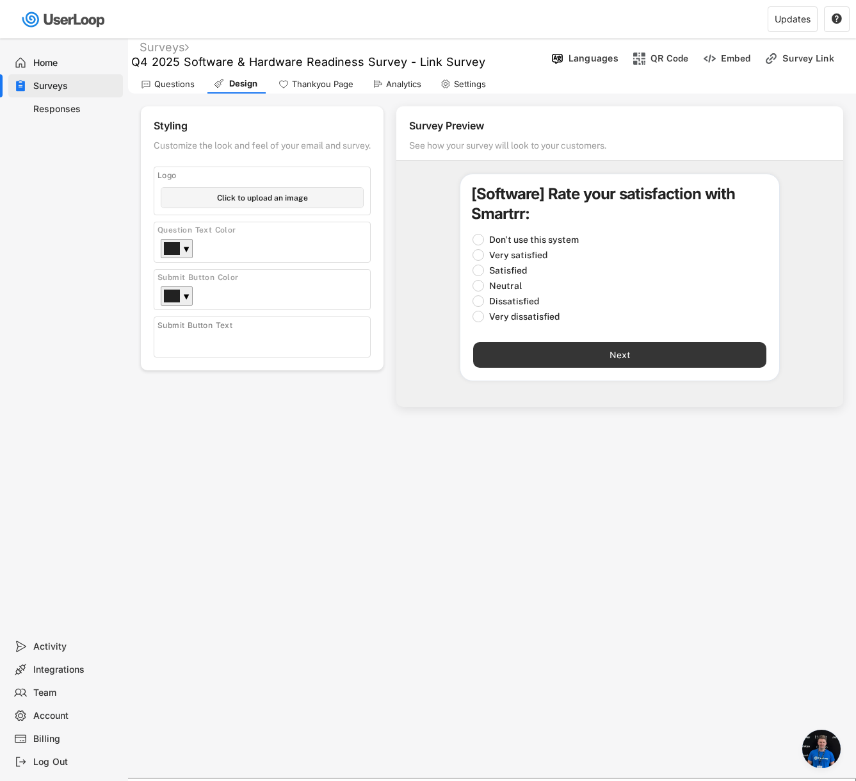
click at [680, 364] on button "Next" at bounding box center [619, 355] width 293 height 26
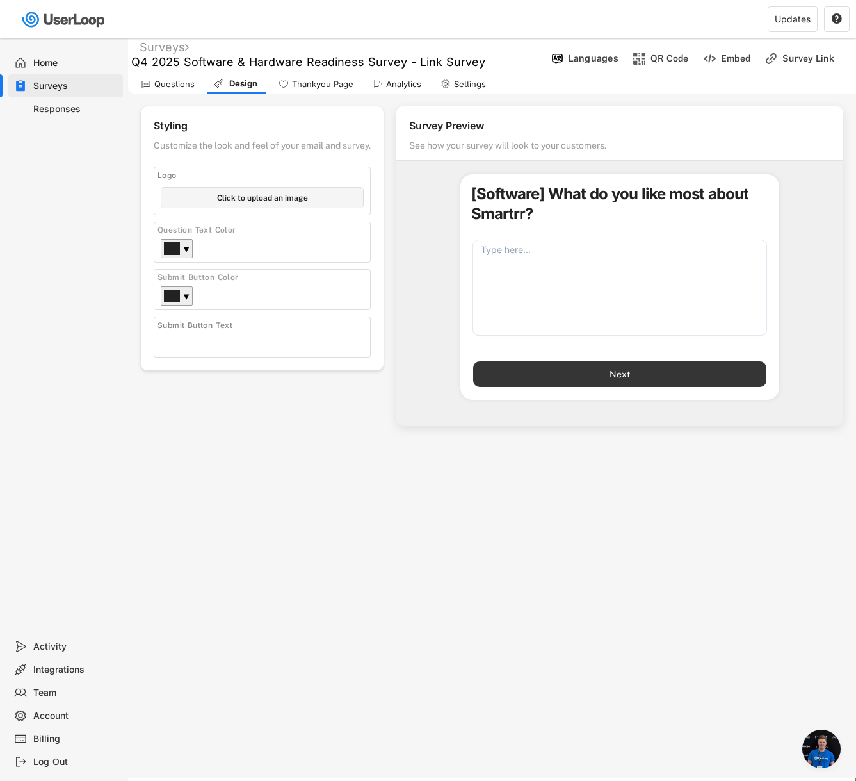
click at [681, 380] on button "Next" at bounding box center [619, 374] width 293 height 26
click at [585, 375] on button "Next" at bounding box center [619, 374] width 293 height 26
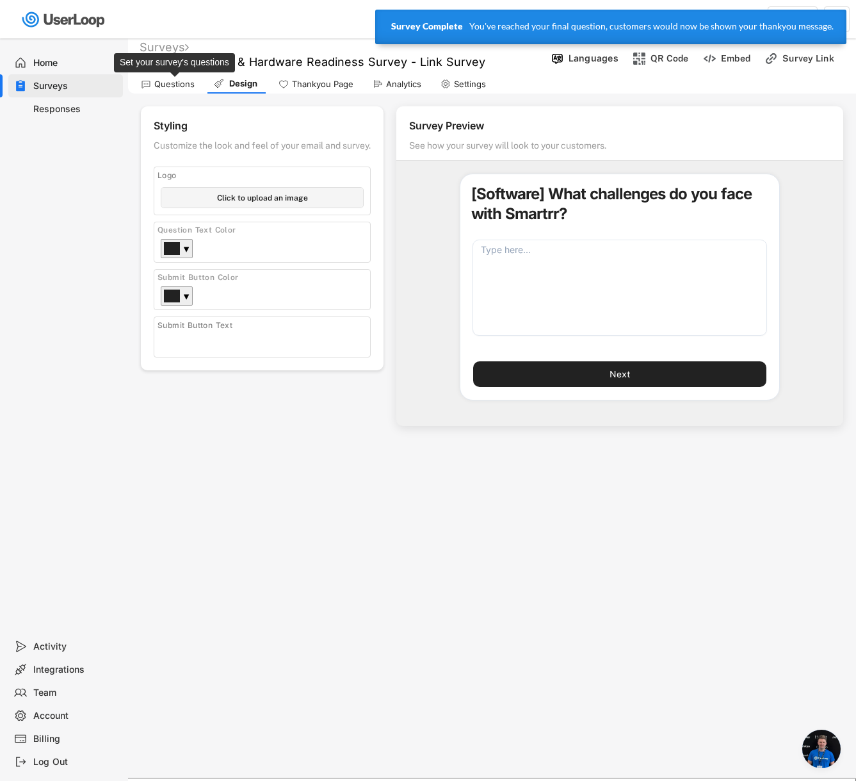
click at [181, 84] on div "Questions" at bounding box center [174, 84] width 40 height 11
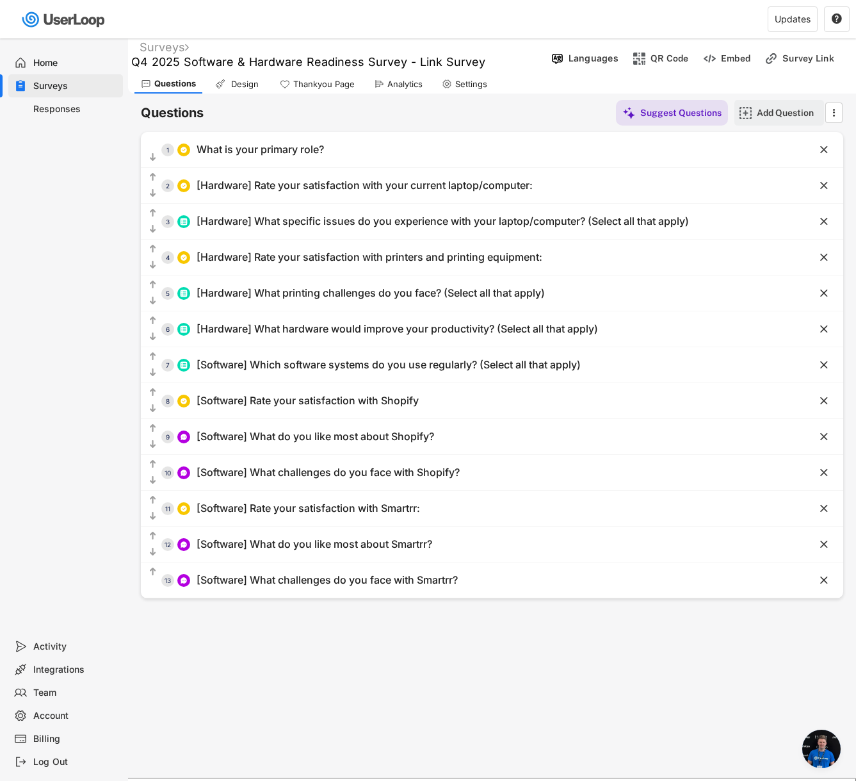
click at [793, 115] on div "Add Question" at bounding box center [789, 113] width 64 height 12
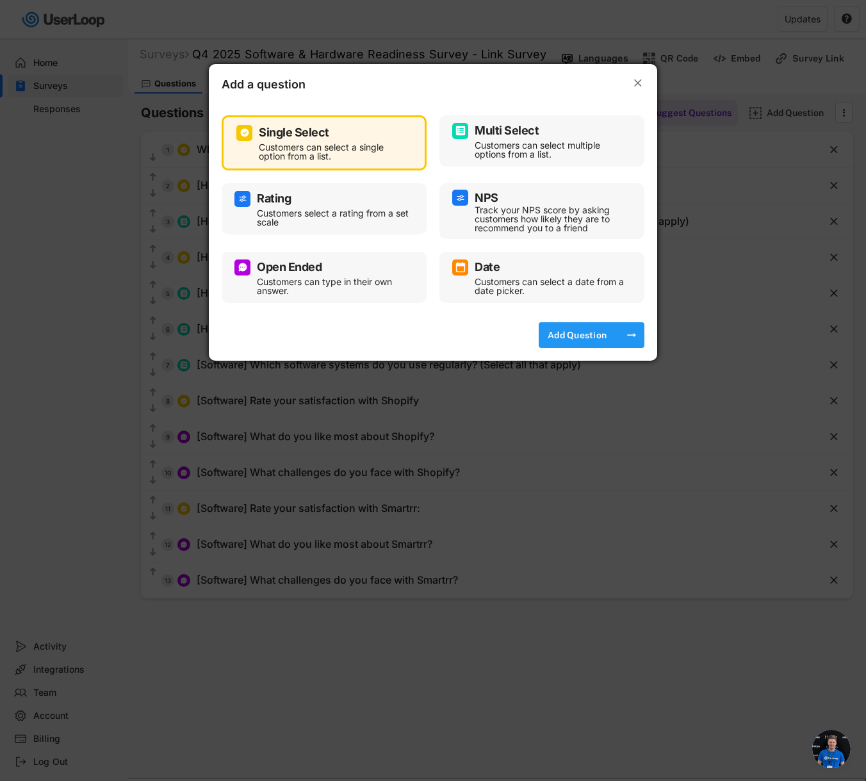
click at [576, 330] on div "Add Question" at bounding box center [577, 335] width 64 height 12
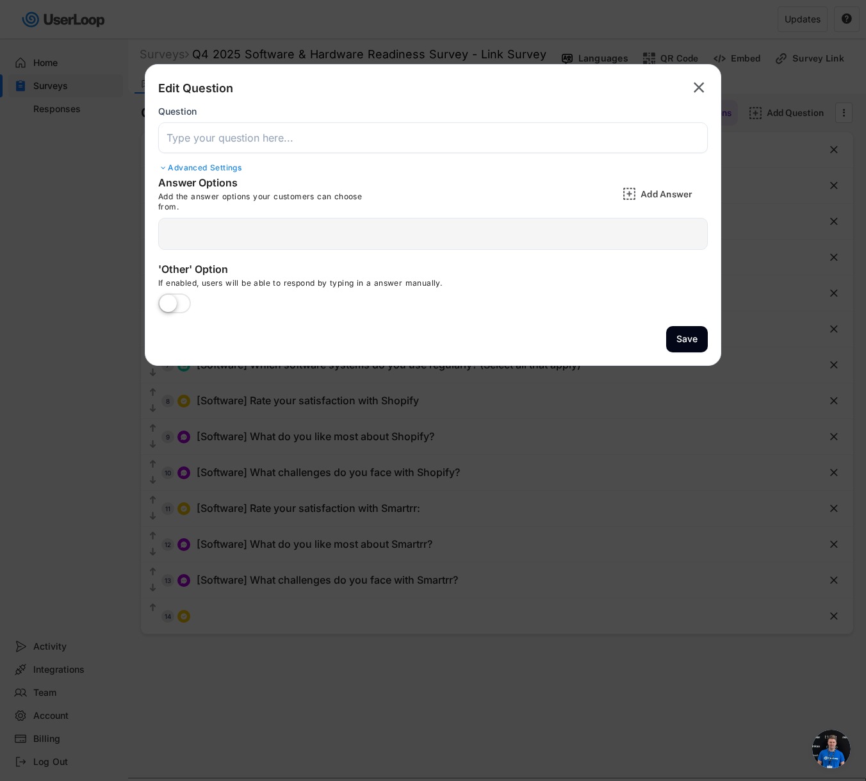
click at [375, 142] on input "input" at bounding box center [432, 137] width 549 height 31
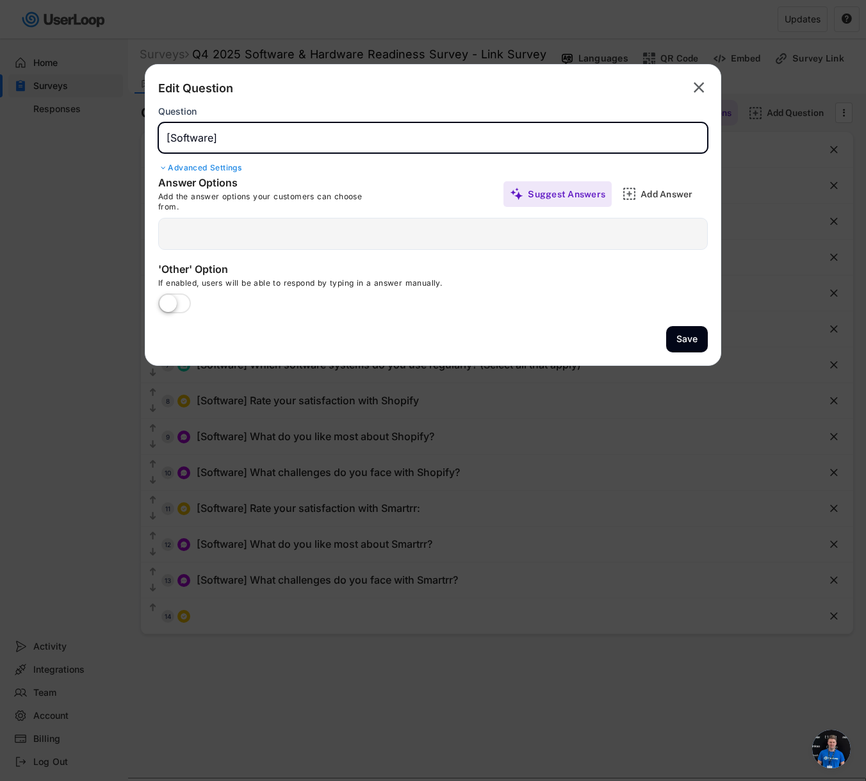
paste input "[URL][DOMAIN_NAME]"
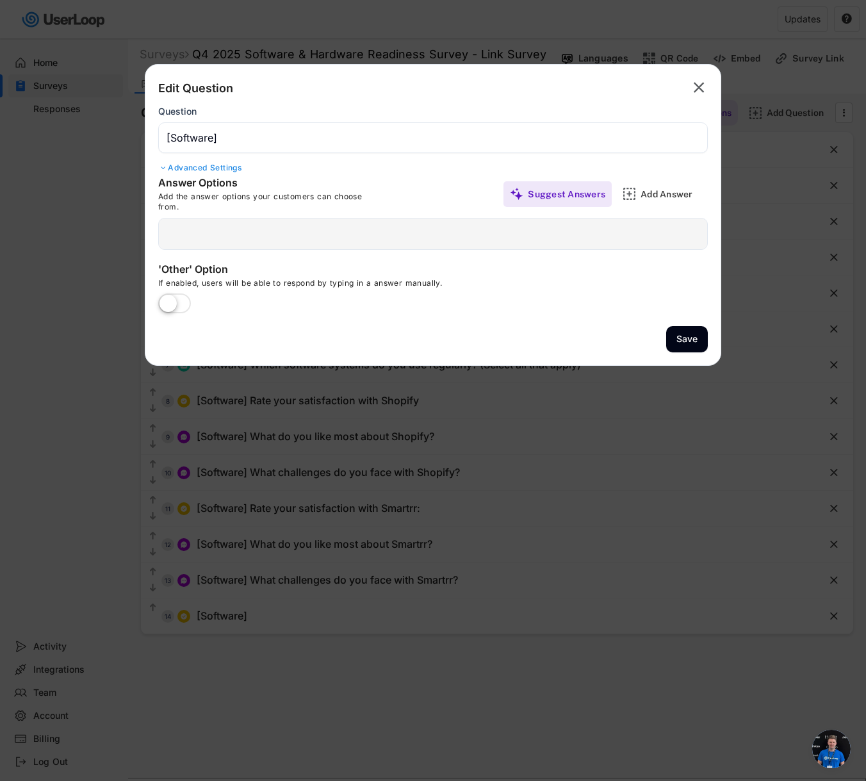
click at [394, 141] on input "input" at bounding box center [432, 137] width 549 height 31
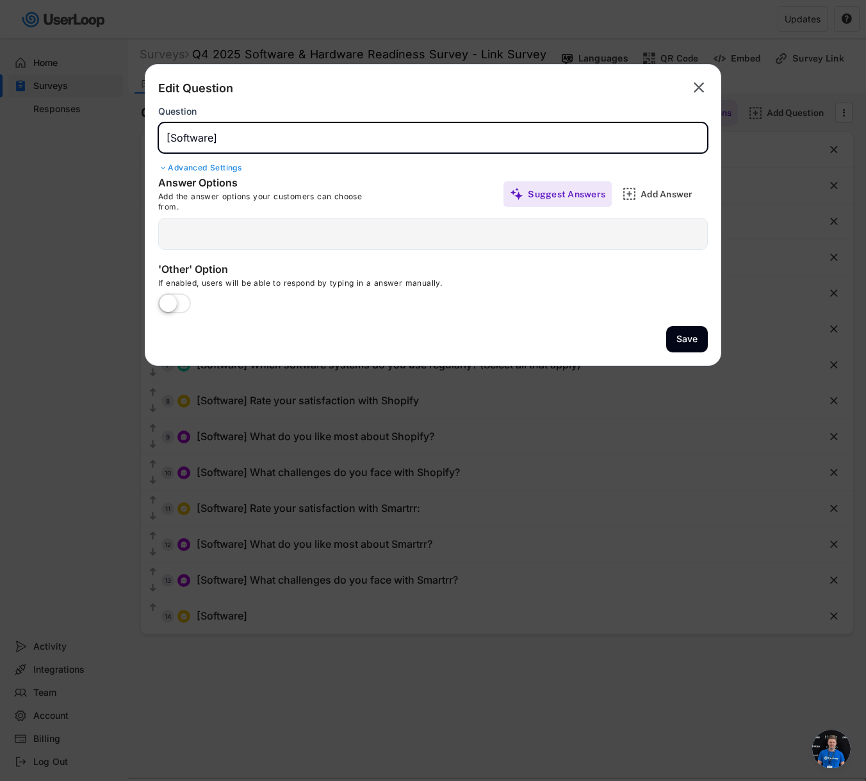
paste input "[Software] 15. Rate your satisfaction with ShipStation:"
click at [236, 139] on input "input" at bounding box center [432, 137] width 549 height 31
click at [419, 137] on input "input" at bounding box center [432, 137] width 549 height 31
click at [652, 197] on div "Add Answer" at bounding box center [672, 194] width 64 height 12
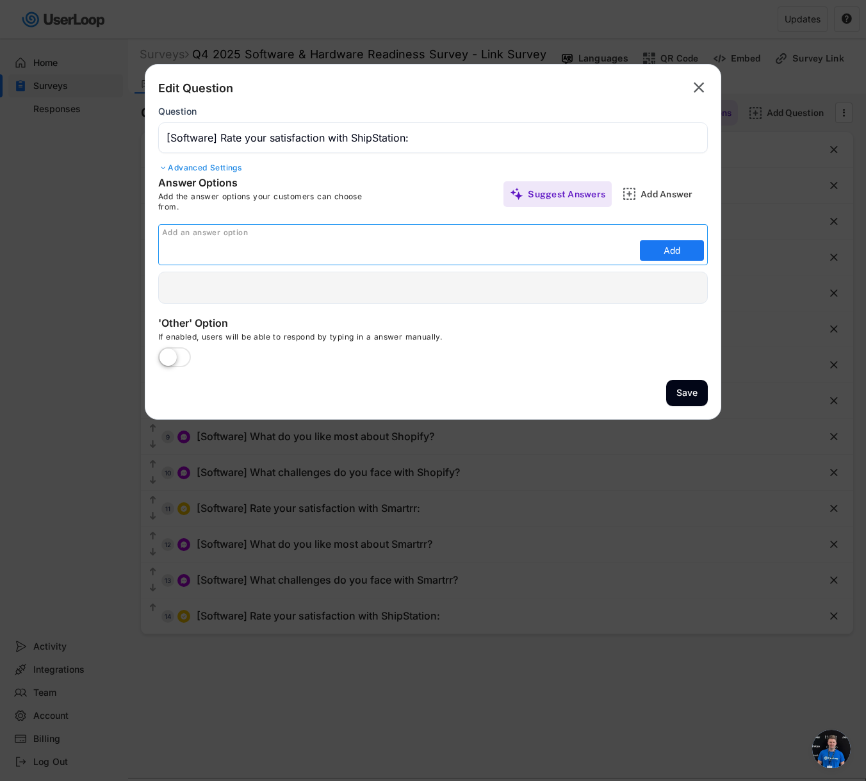
paste input "Don't use this system"
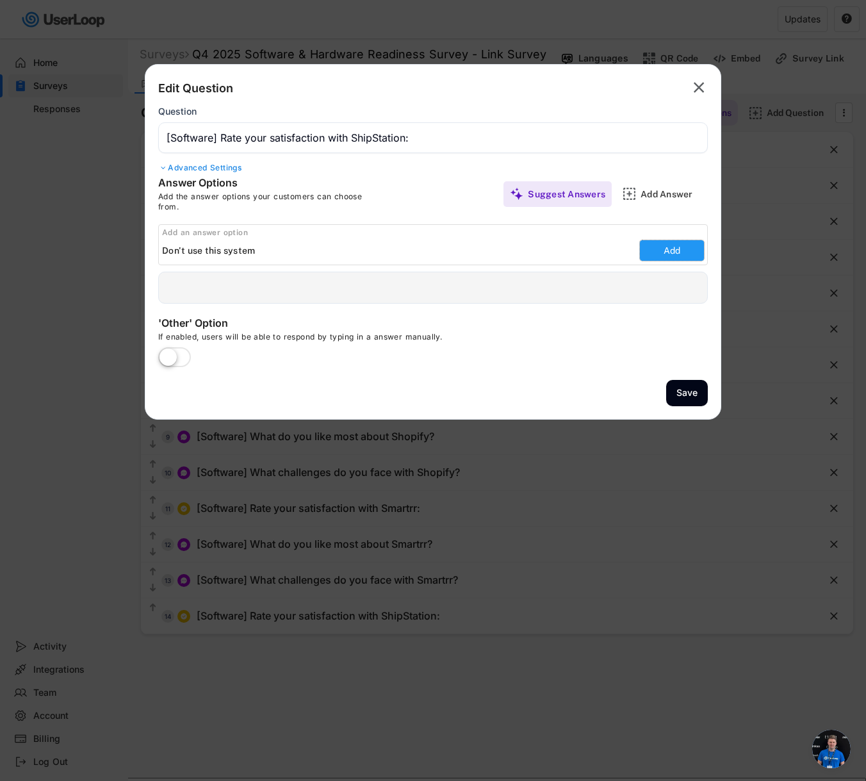
click at [656, 250] on button "Add" at bounding box center [672, 250] width 64 height 20
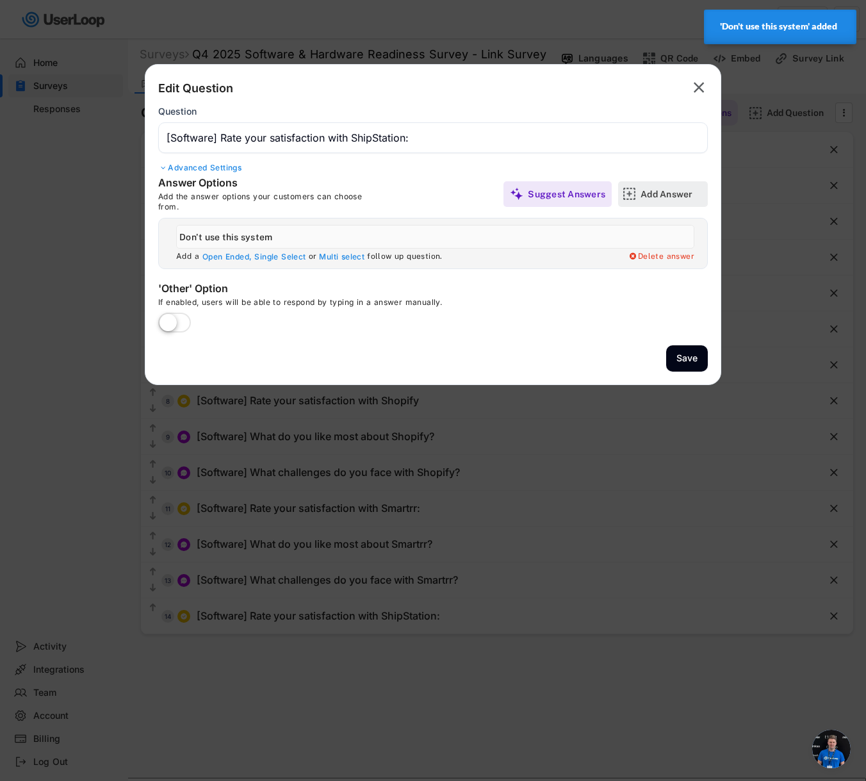
click at [672, 190] on div "Add Answer" at bounding box center [672, 194] width 64 height 12
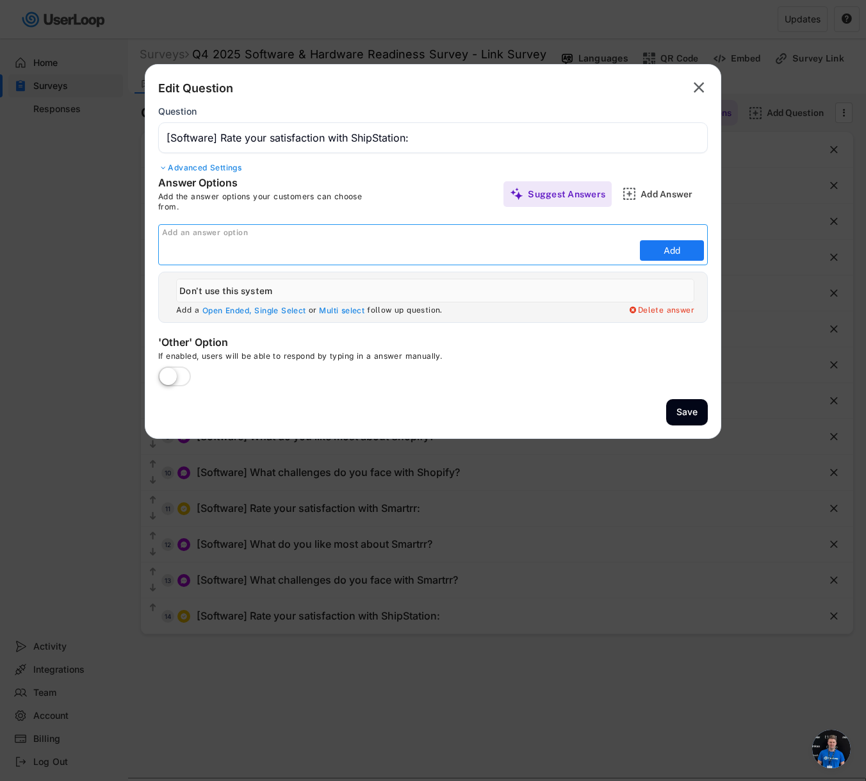
click at [469, 249] on input "input" at bounding box center [399, 250] width 474 height 19
paste input "Very satisfied Satisfied Neutral Dissatisfied Very dissatisfied"
drag, startPoint x: 225, startPoint y: 250, endPoint x: 478, endPoint y: 248, distance: 252.9
click at [478, 248] on input "input" at bounding box center [399, 250] width 474 height 19
click at [686, 254] on button "Add" at bounding box center [672, 250] width 64 height 20
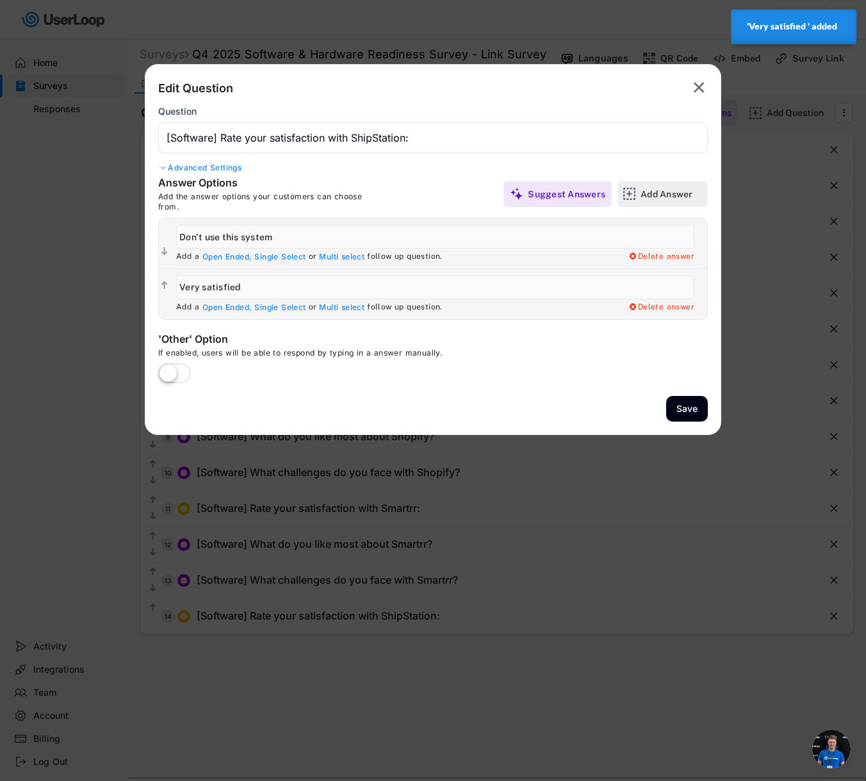
click at [663, 196] on div "Add Answer" at bounding box center [672, 194] width 64 height 12
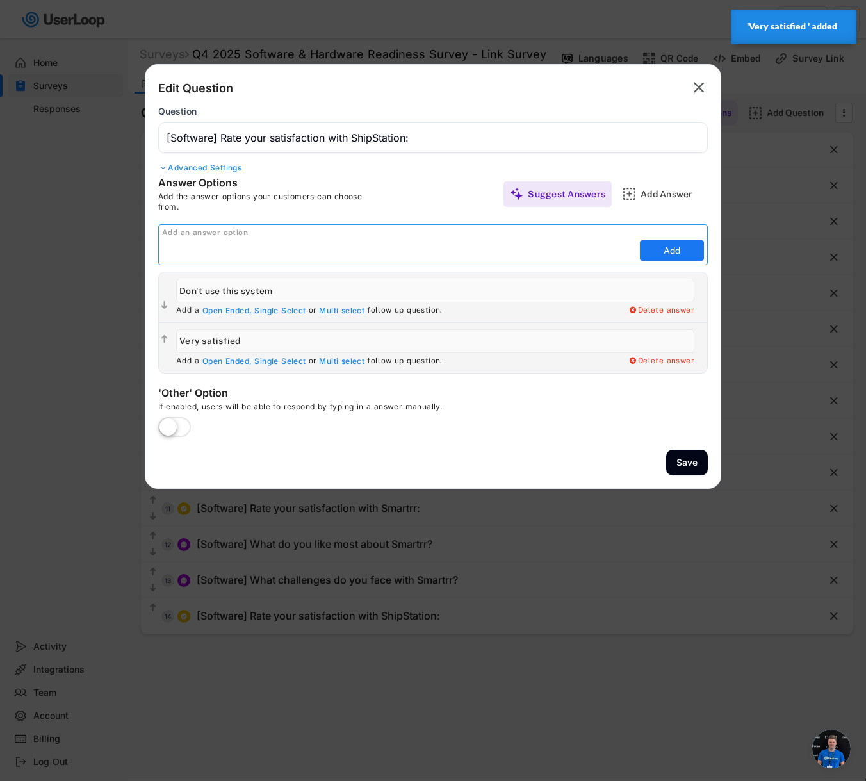
click at [612, 247] on input "input" at bounding box center [399, 250] width 474 height 19
paste input "Satisfied Neutral Dissatisfied Very dissatisfied"
drag, startPoint x: 206, startPoint y: 249, endPoint x: 264, endPoint y: 245, distance: 58.4
click at [264, 245] on input "input" at bounding box center [399, 250] width 474 height 19
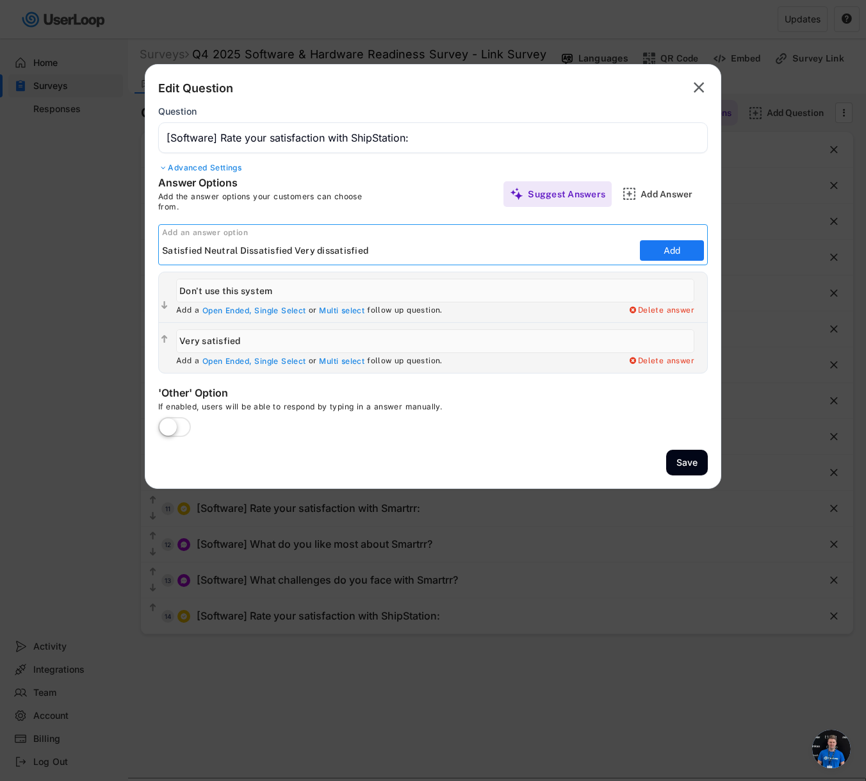
drag, startPoint x: 205, startPoint y: 249, endPoint x: 401, endPoint y: 250, distance: 195.9
click at [401, 250] on input "input" at bounding box center [399, 250] width 474 height 19
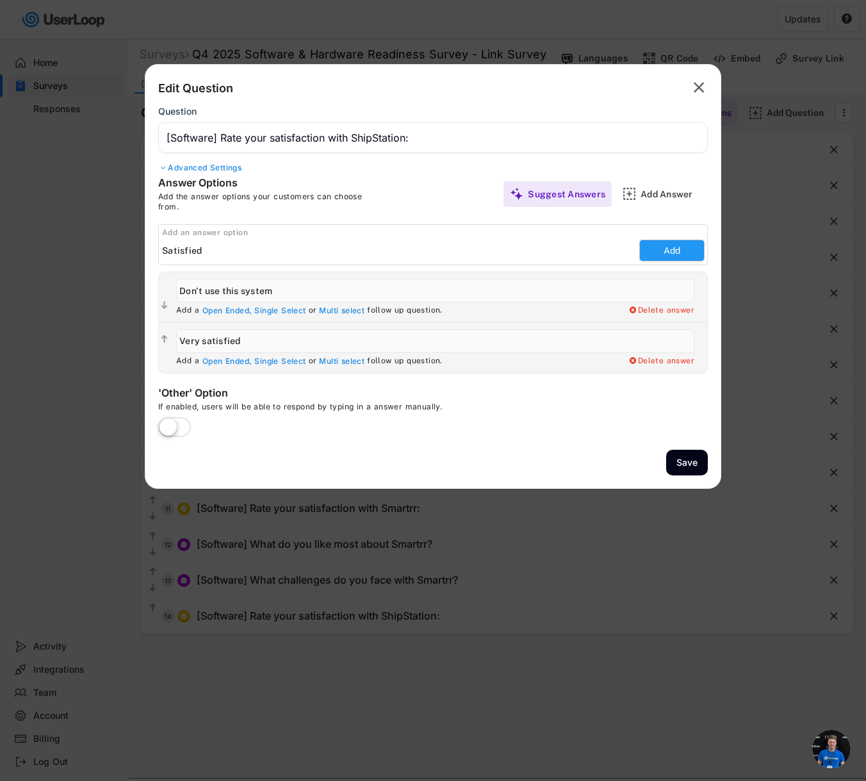
click at [660, 250] on button "Add" at bounding box center [672, 250] width 64 height 20
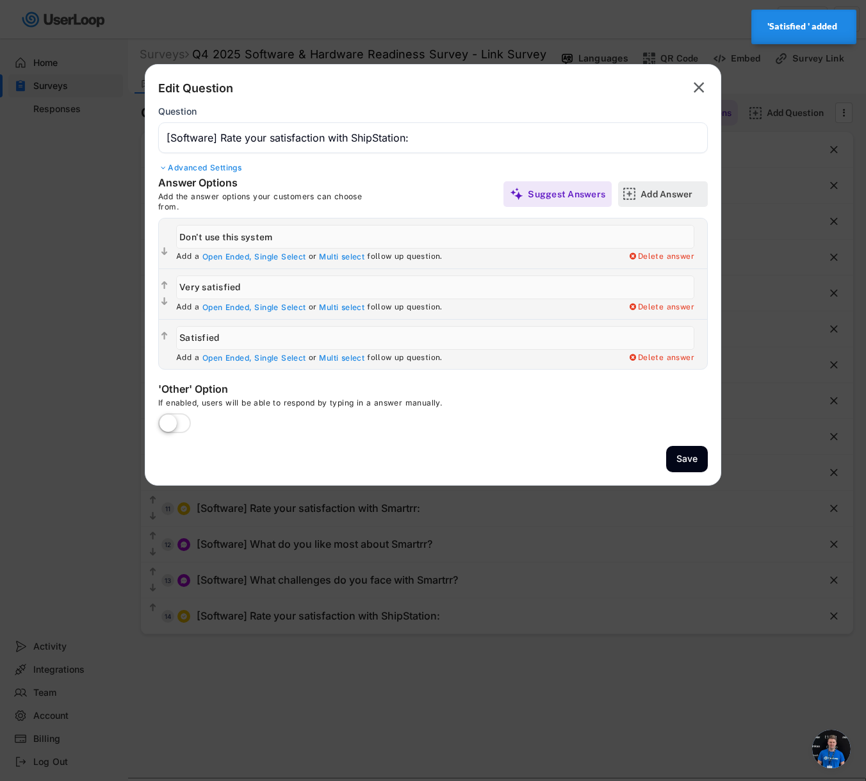
click at [654, 195] on div "Add Answer" at bounding box center [672, 194] width 64 height 12
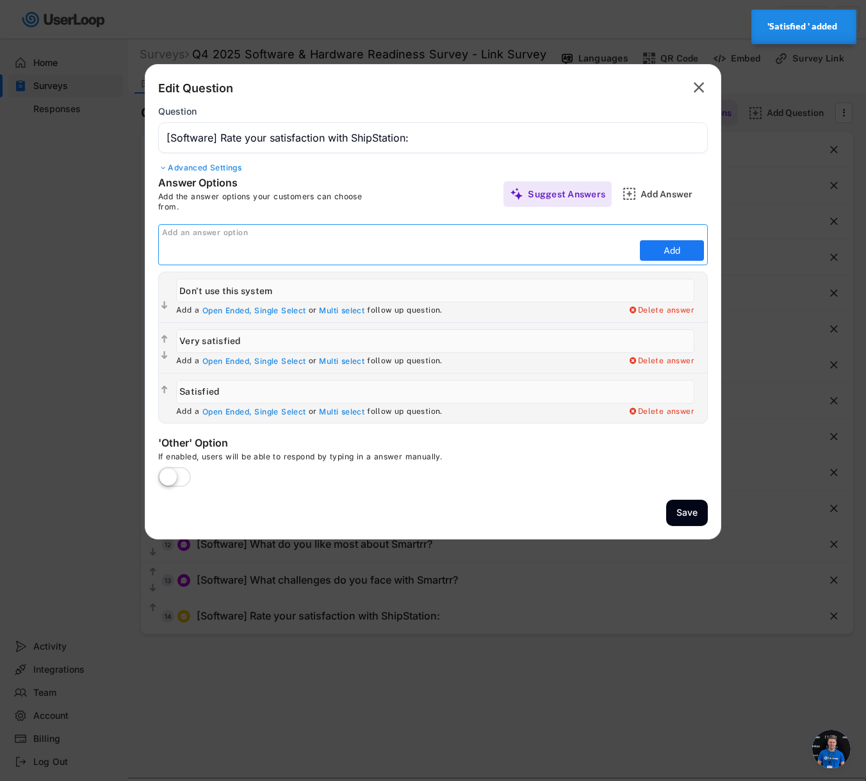
click at [531, 250] on input "input" at bounding box center [399, 250] width 474 height 19
paste input "Neutral Dissatisfied Very dissatisfied"
drag, startPoint x: 368, startPoint y: 254, endPoint x: 197, endPoint y: 250, distance: 171.6
click at [197, 250] on input "input" at bounding box center [399, 250] width 474 height 19
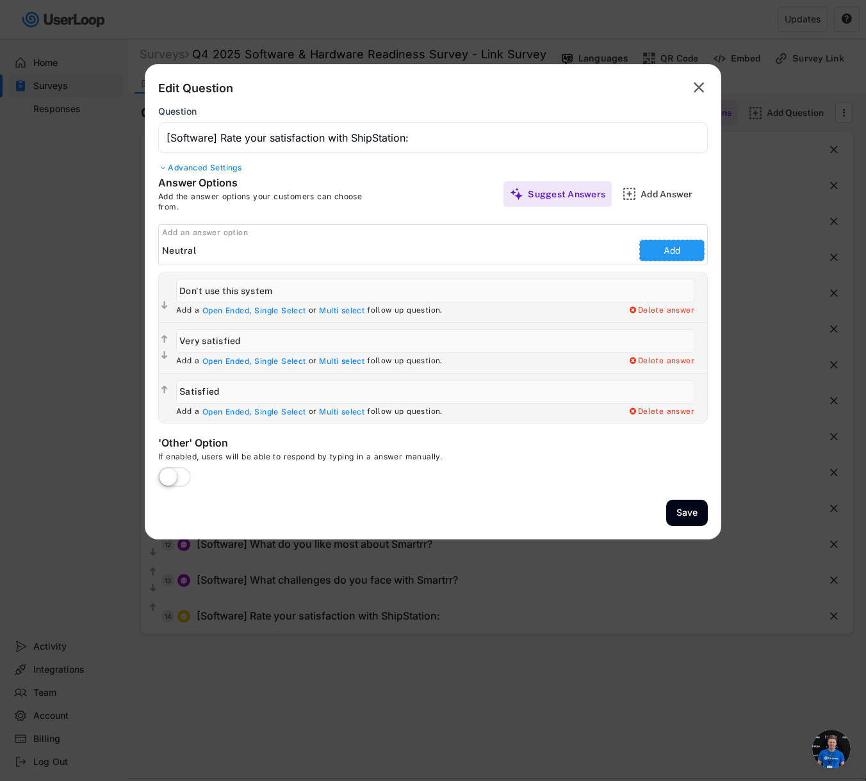
click at [687, 243] on button "Add" at bounding box center [672, 250] width 64 height 20
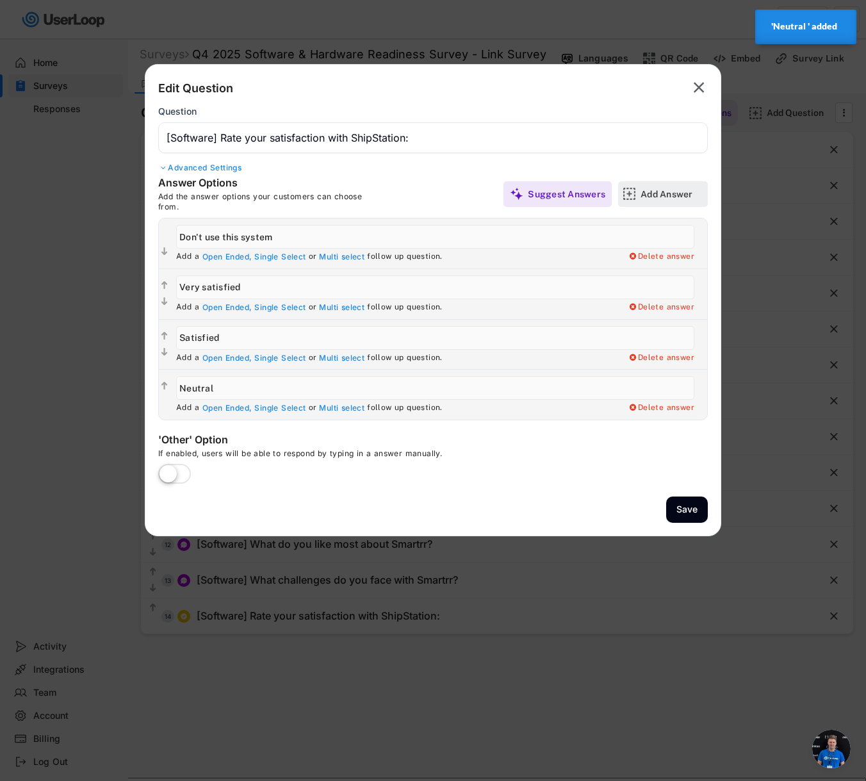
click at [668, 198] on div "Add Answer" at bounding box center [672, 194] width 64 height 12
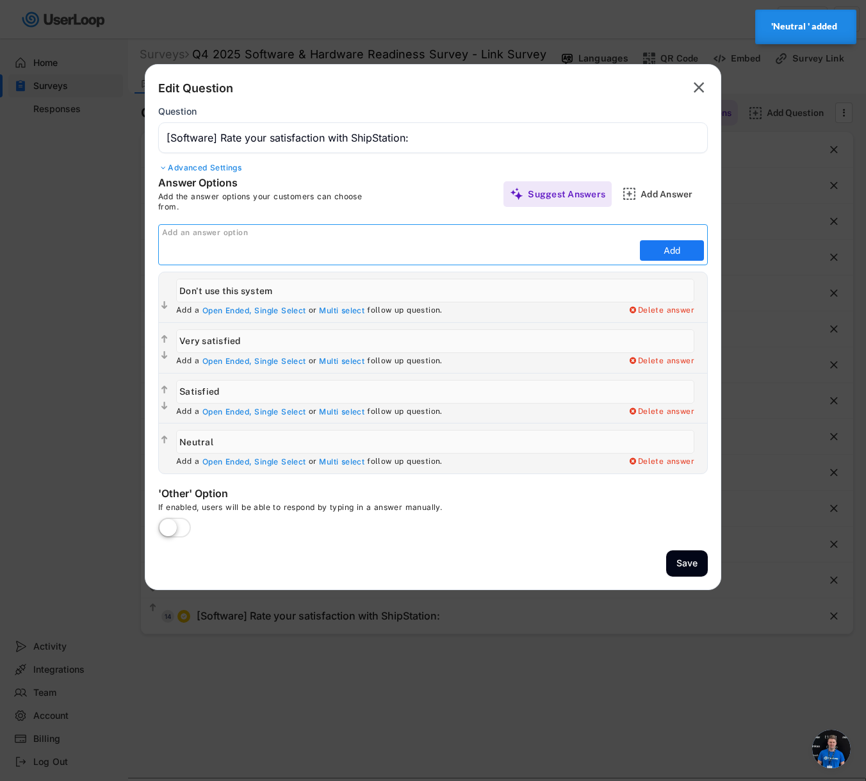
click at [595, 251] on input "input" at bounding box center [399, 250] width 474 height 19
paste input "Dissatisfied Very dissatisfied"
drag, startPoint x: 228, startPoint y: 252, endPoint x: 333, endPoint y: 250, distance: 105.0
click at [333, 250] on input "input" at bounding box center [399, 250] width 474 height 19
click at [655, 252] on button "Add" at bounding box center [672, 250] width 64 height 20
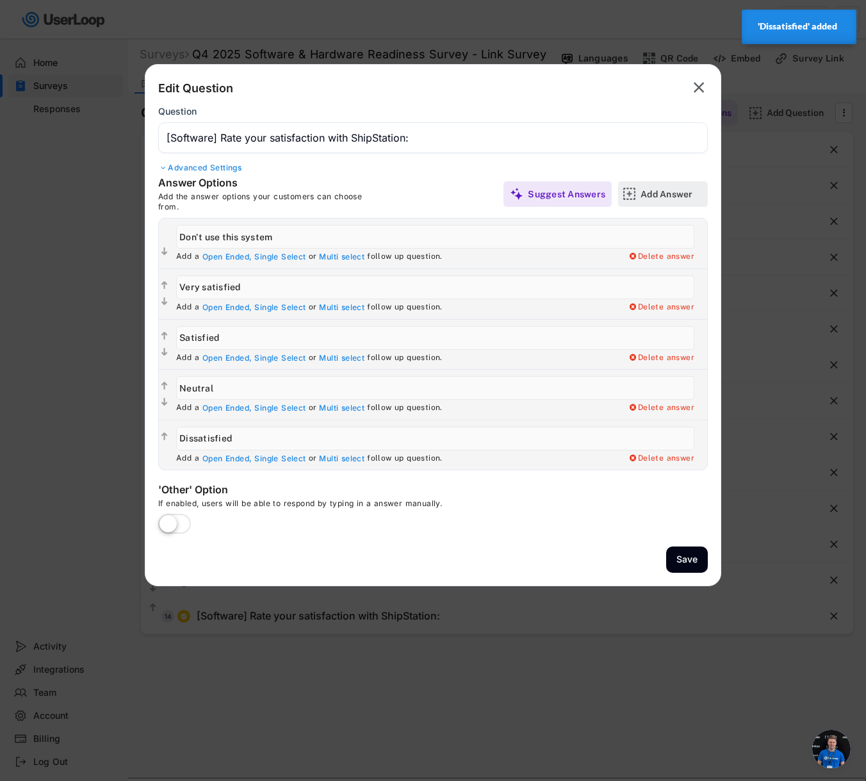
click at [654, 197] on div "Add Answer" at bounding box center [672, 194] width 64 height 12
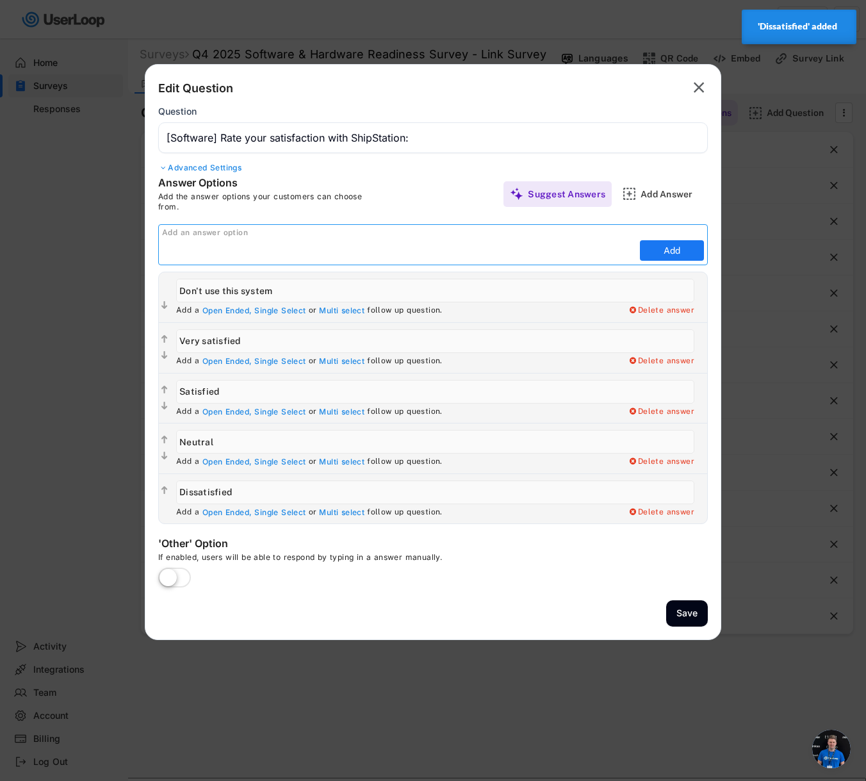
click at [560, 252] on input "input" at bounding box center [399, 250] width 474 height 19
paste input "Very dissatisfied"
click at [681, 255] on button "Add" at bounding box center [672, 250] width 64 height 20
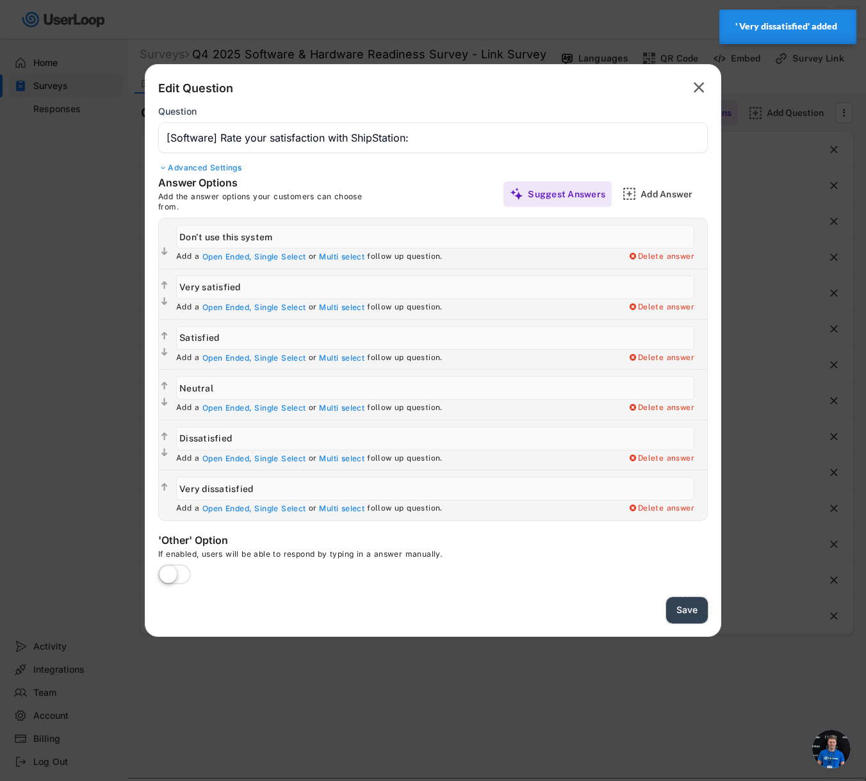
click at [678, 608] on button "Save" at bounding box center [687, 610] width 42 height 26
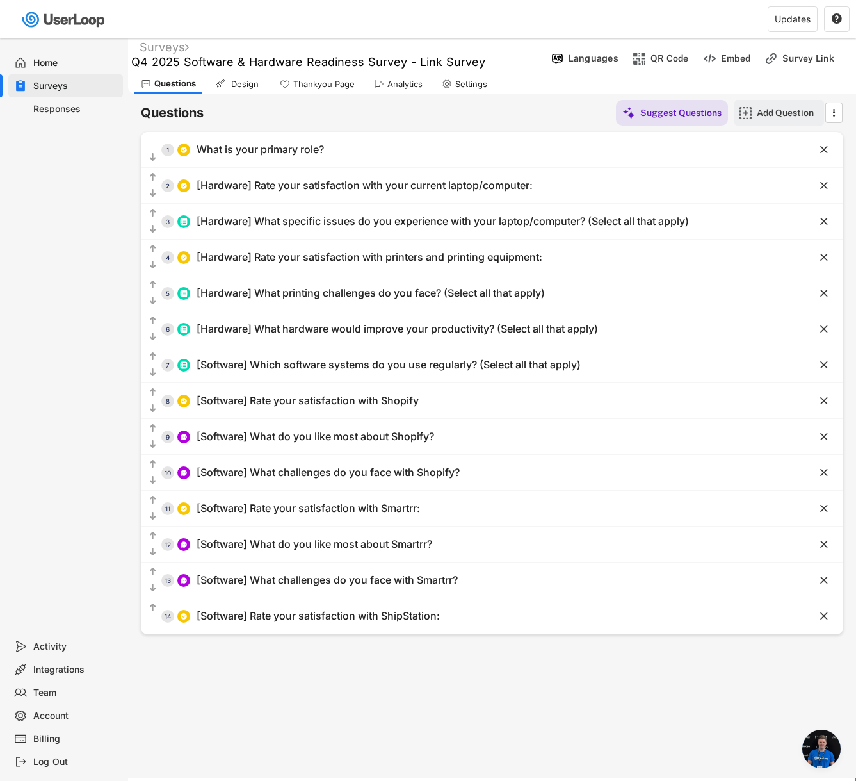
click at [770, 115] on div "Add Question" at bounding box center [789, 113] width 64 height 12
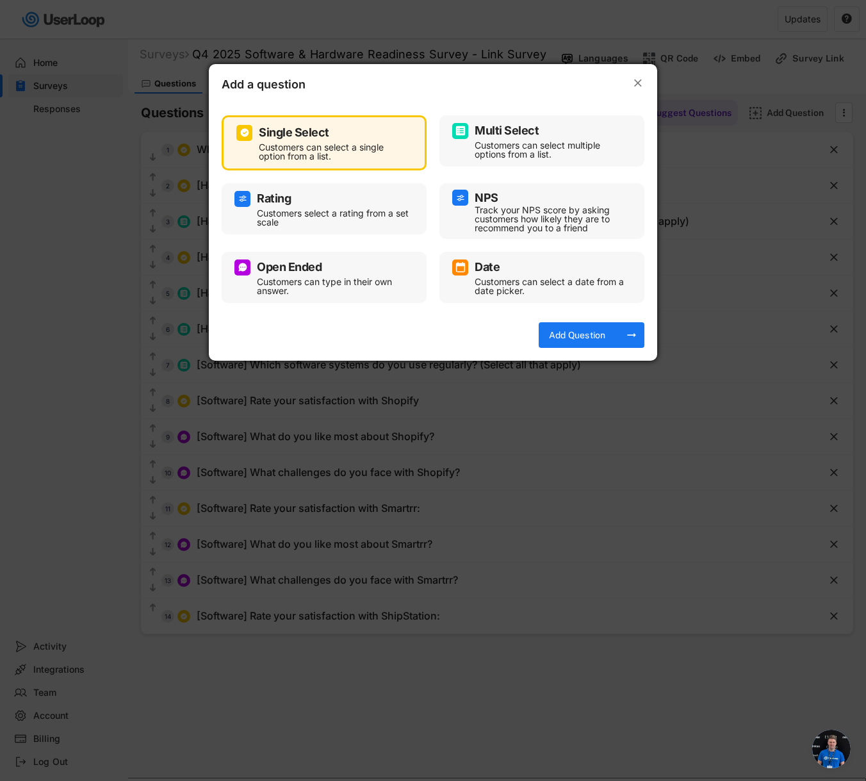
click at [368, 286] on div "Customers can type in their own answer." at bounding box center [334, 286] width 154 height 18
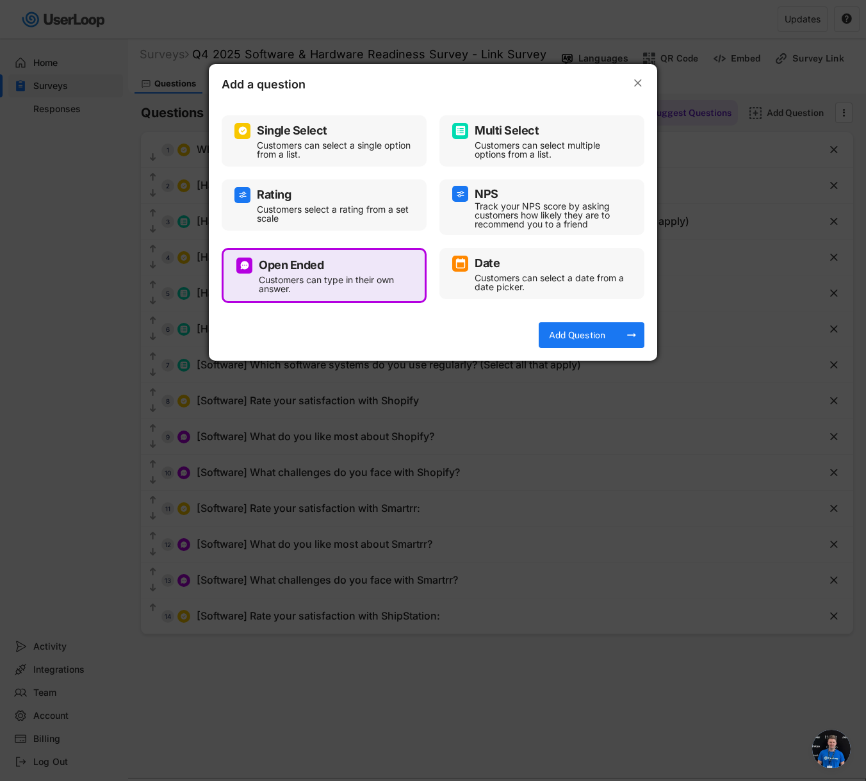
click at [570, 336] on div "Add Question" at bounding box center [577, 335] width 64 height 12
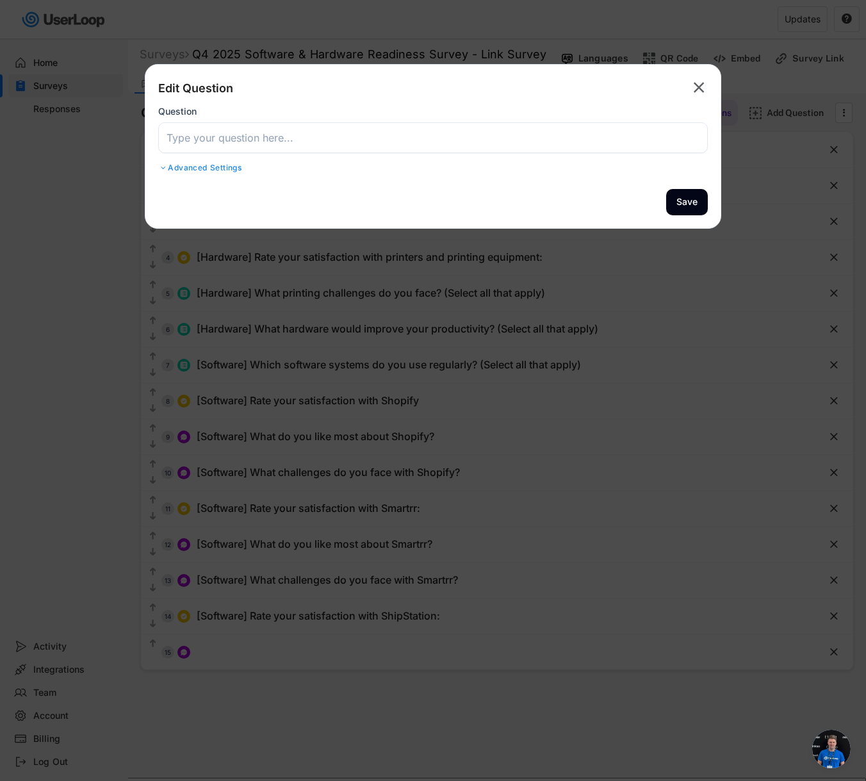
click at [339, 138] on input "input" at bounding box center [432, 137] width 549 height 31
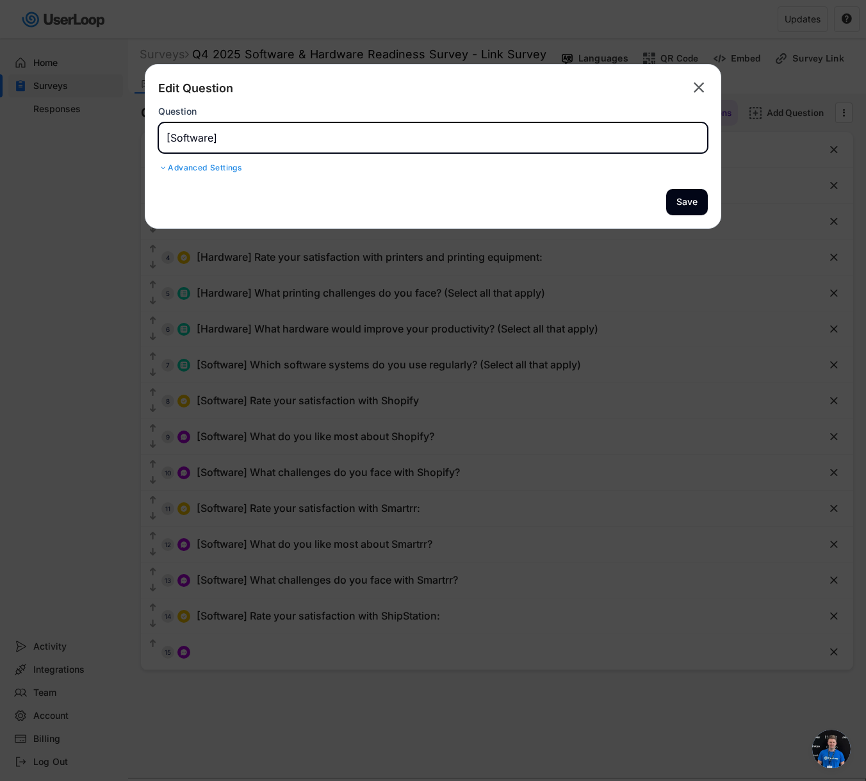
paste input "What do you like most about ShipStation?"
click at [678, 202] on button "Save" at bounding box center [687, 202] width 42 height 26
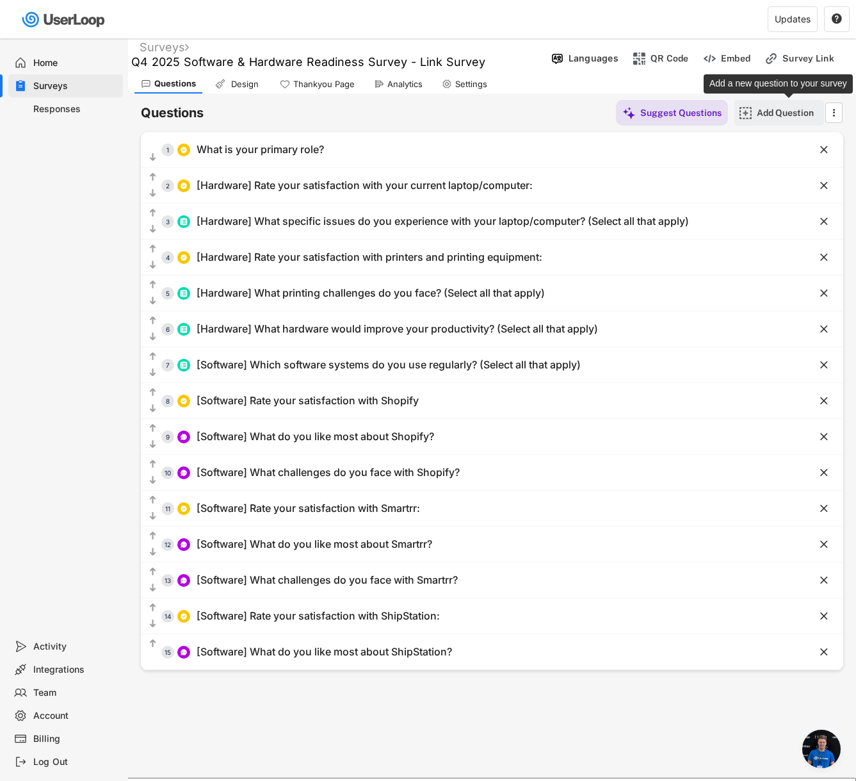
click at [773, 113] on div "Add Question" at bounding box center [789, 113] width 64 height 12
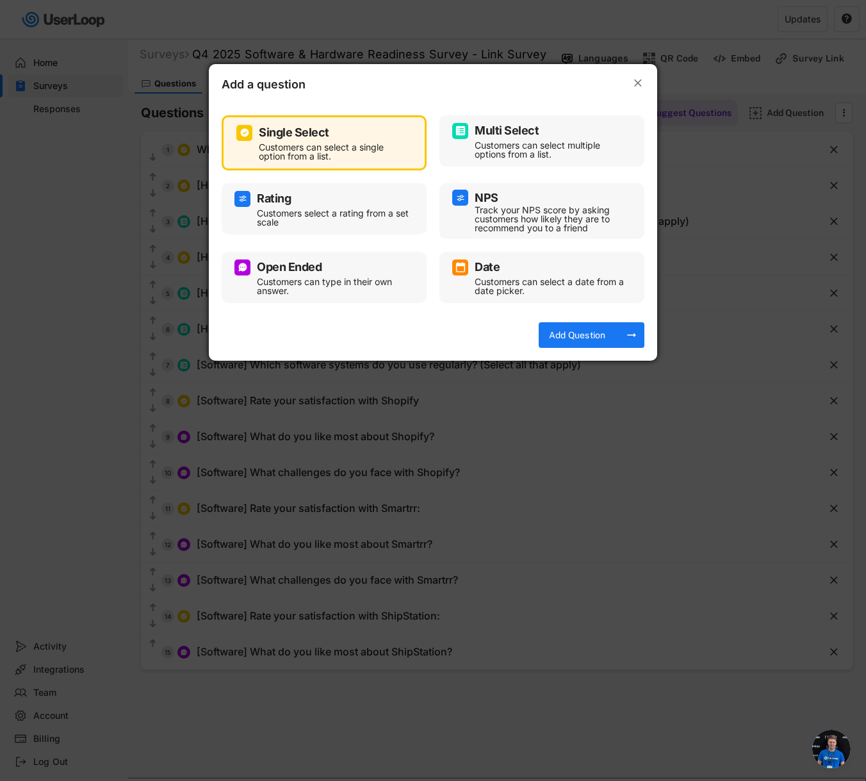
click at [327, 282] on div "Customers can type in their own answer." at bounding box center [334, 286] width 154 height 18
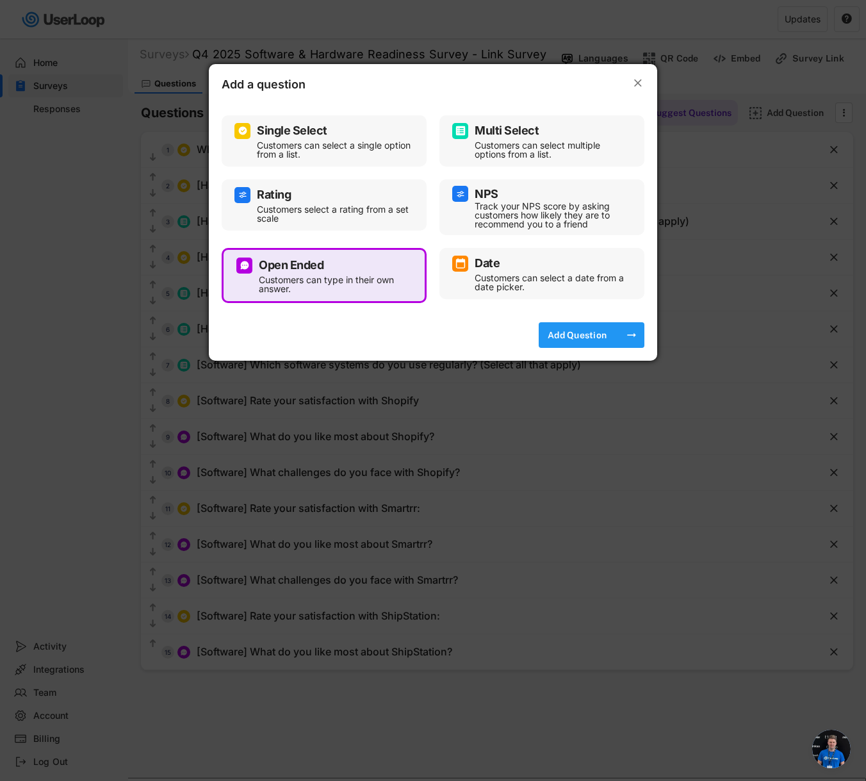
click at [568, 331] on div "Add Question" at bounding box center [577, 335] width 64 height 12
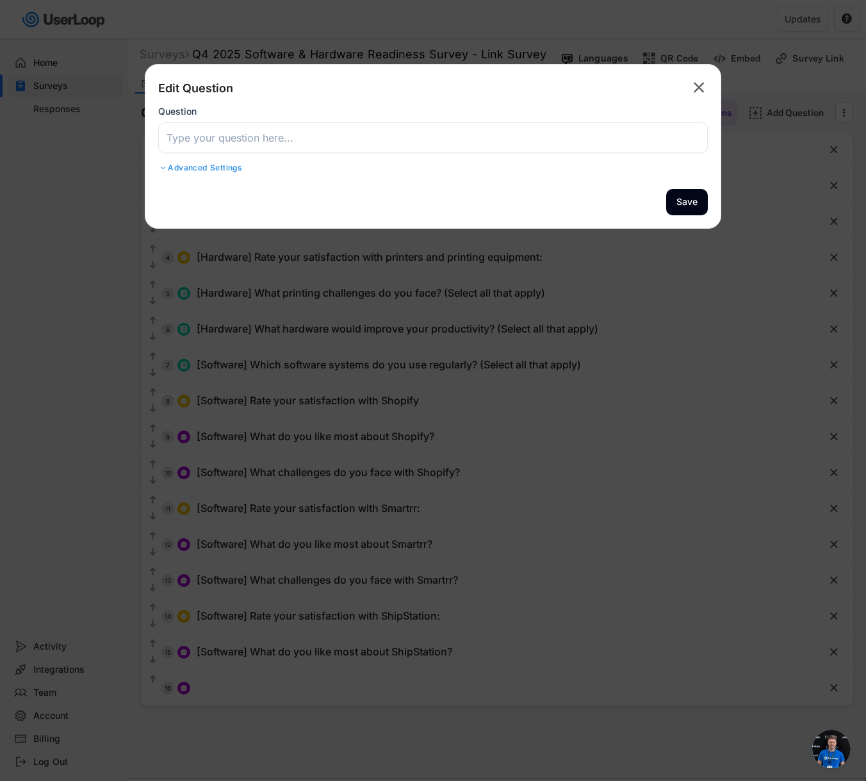
click at [387, 141] on input "input" at bounding box center [432, 137] width 549 height 31
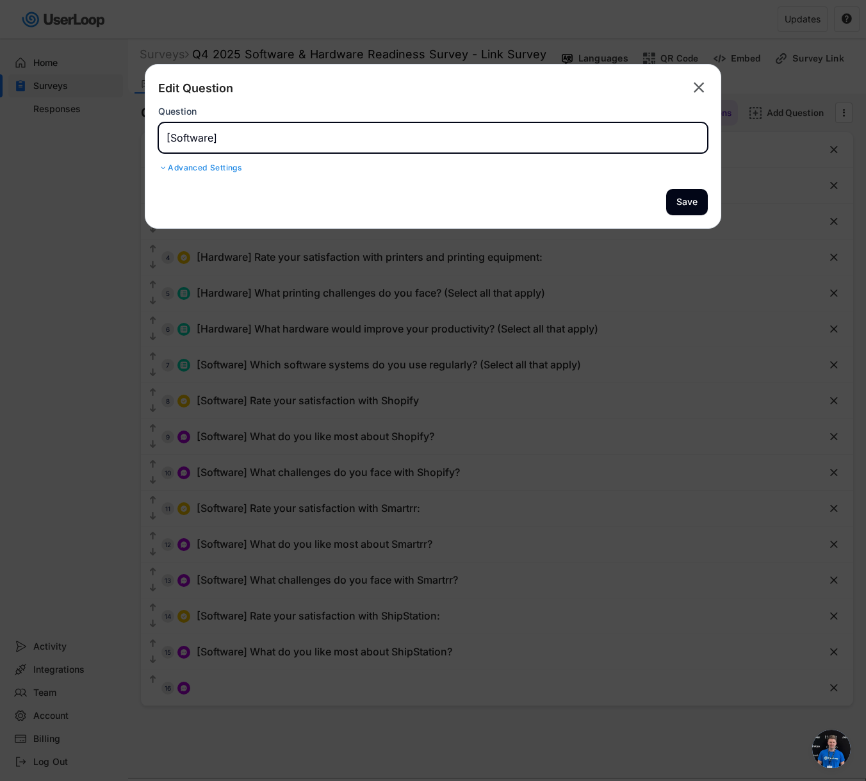
paste input "What challenges do you face with ShipStation?"
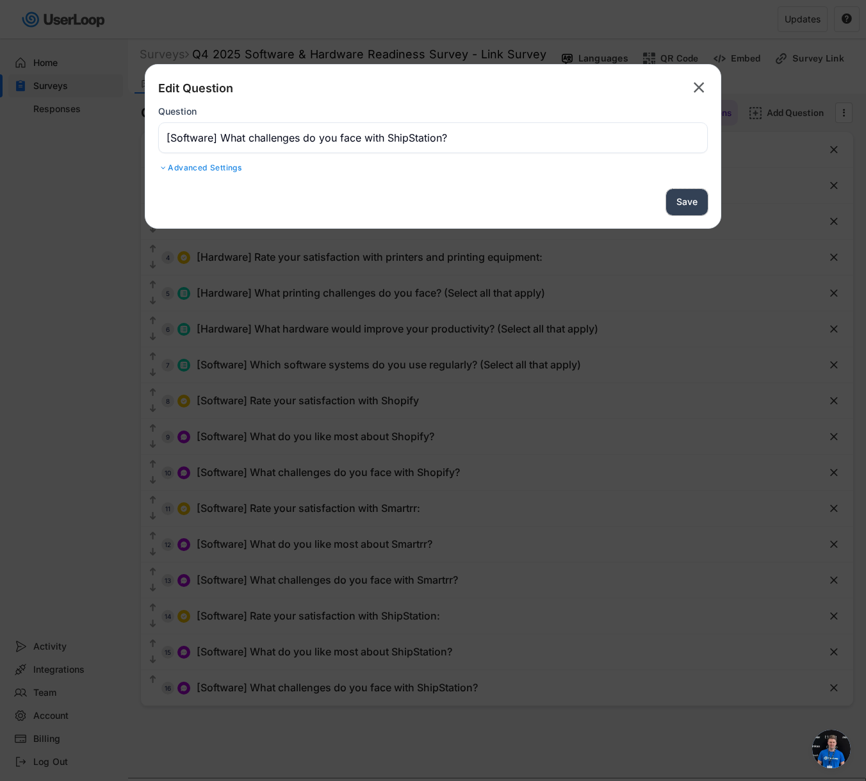
click at [676, 199] on button "Save" at bounding box center [687, 202] width 42 height 26
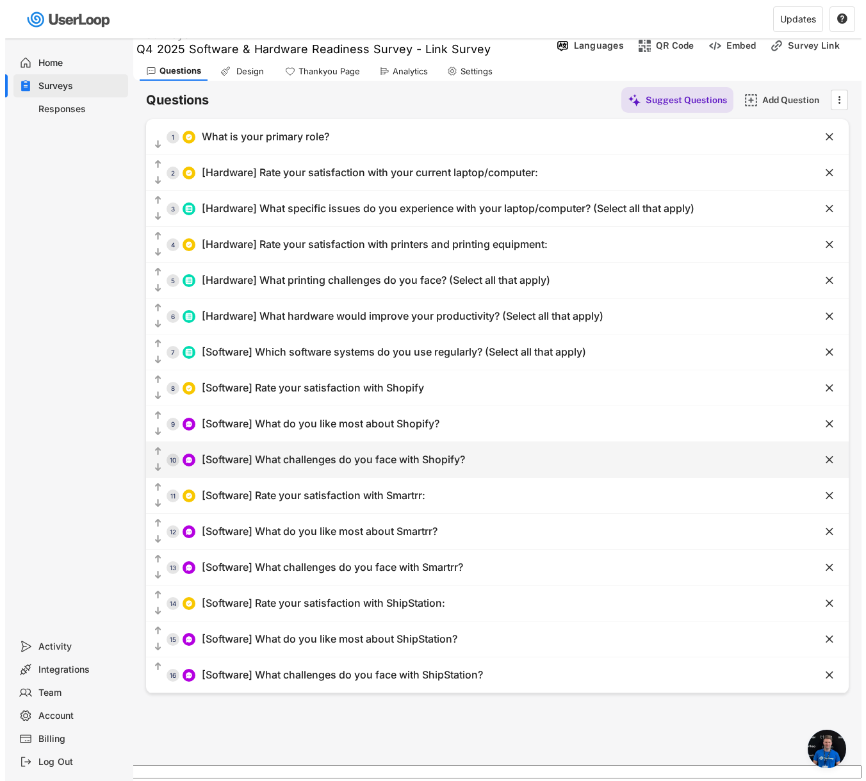
scroll to position [38, 0]
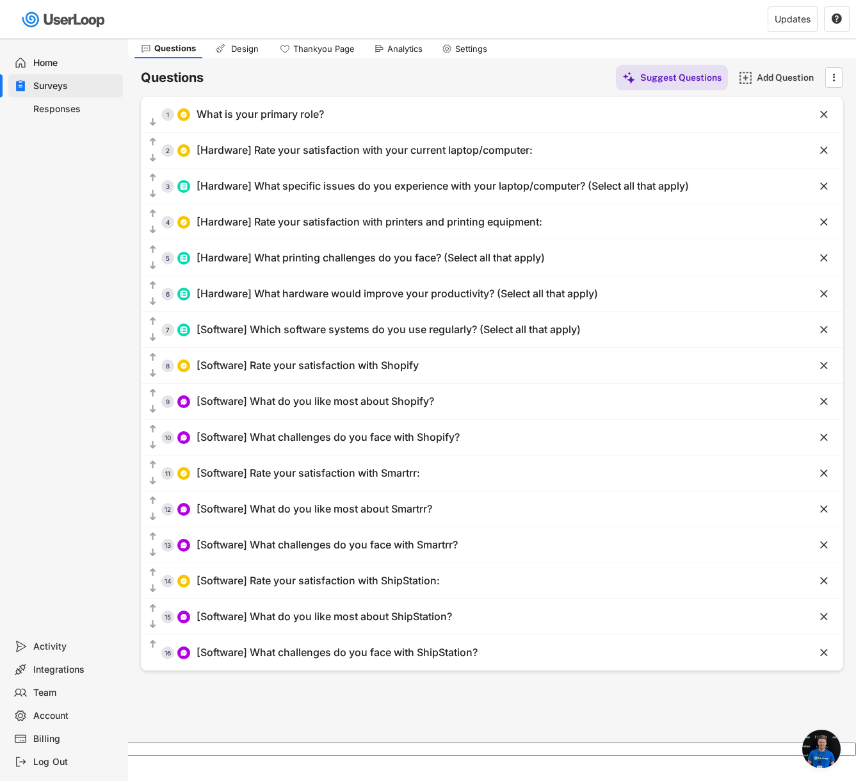
click at [783, 77] on div "Add Question" at bounding box center [789, 78] width 64 height 12
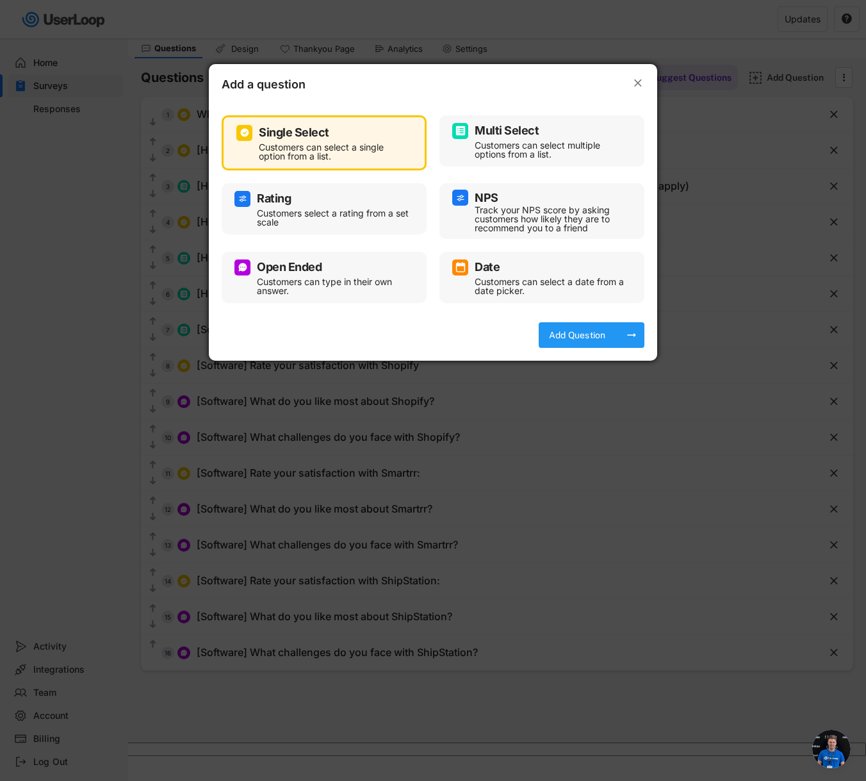
click at [619, 329] on div "Add Question arrow_right_alt" at bounding box center [591, 335] width 106 height 26
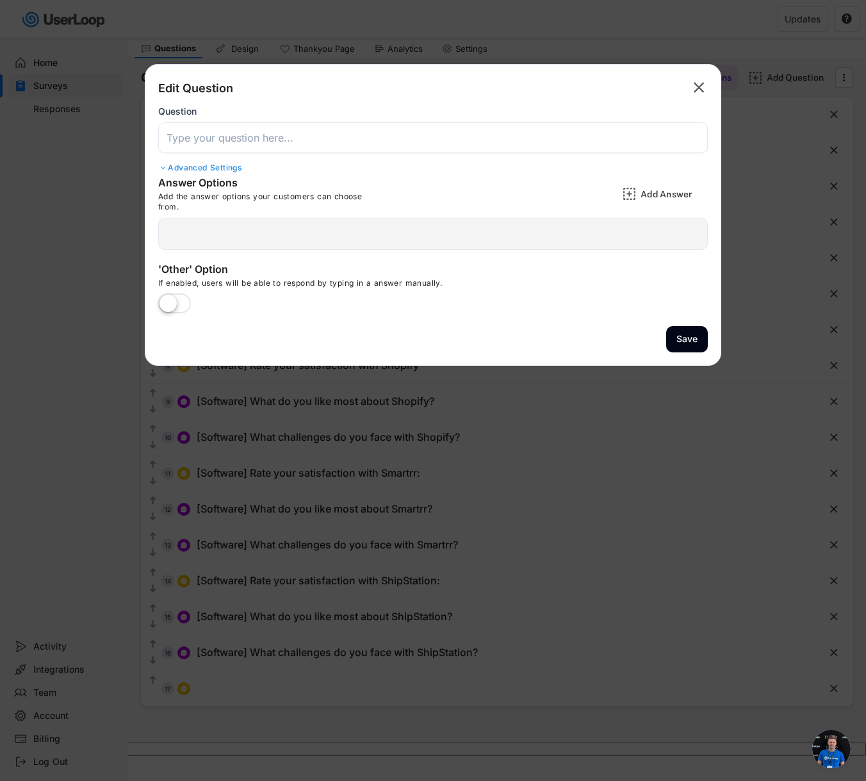
click at [394, 136] on input "input" at bounding box center [432, 137] width 549 height 31
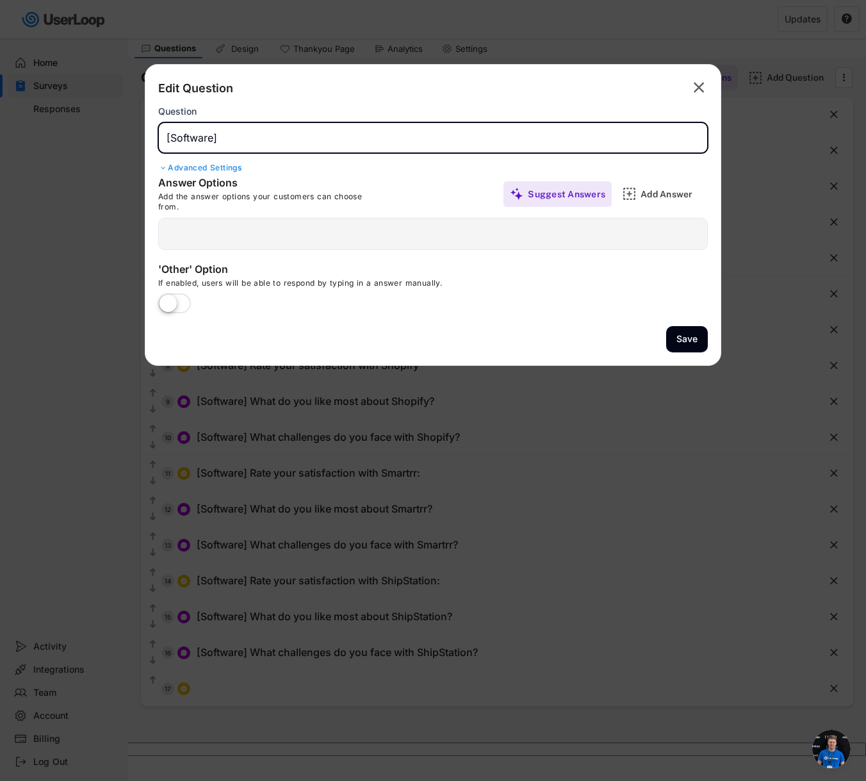
paste input "Rate your satisfaction with Gorgias (customer service):"
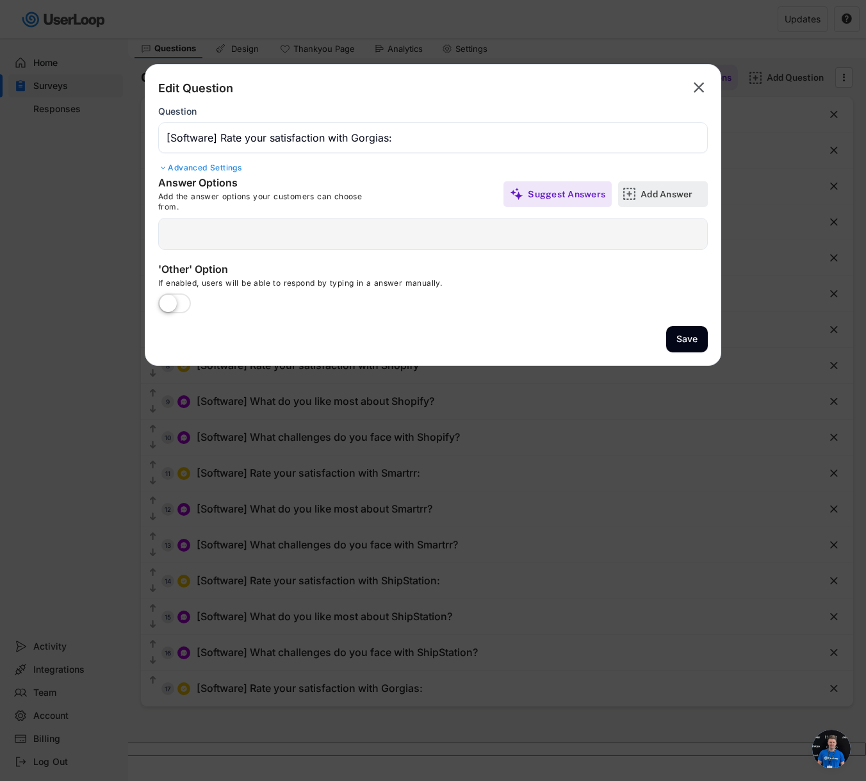
click at [629, 191] on img at bounding box center [628, 193] width 13 height 13
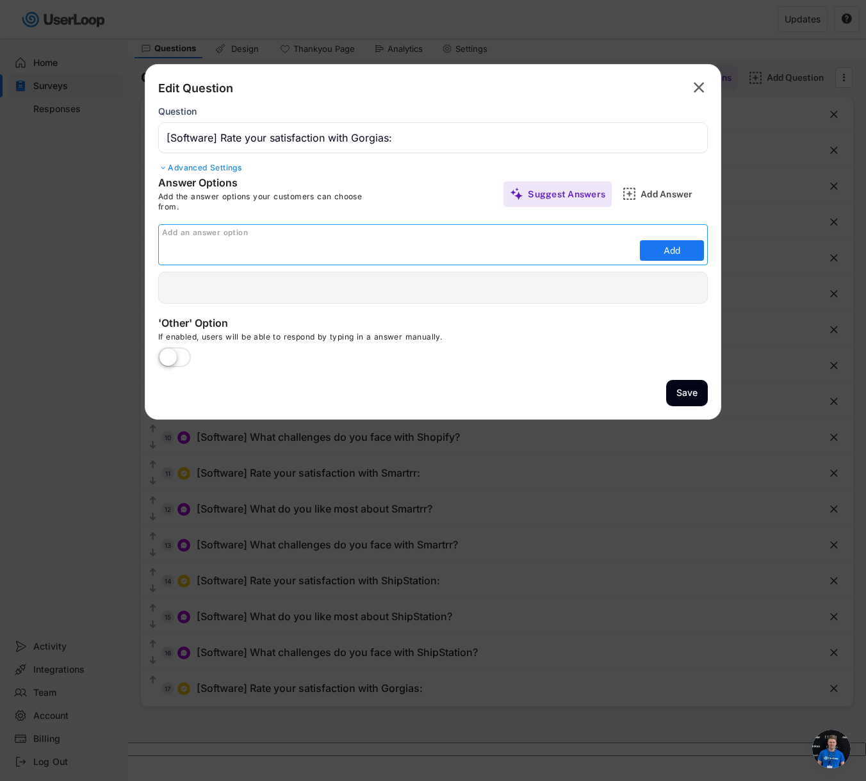
click at [310, 252] on input "input" at bounding box center [399, 250] width 474 height 19
paste input "Don't use this system"
click at [665, 255] on button "Add" at bounding box center [672, 250] width 64 height 20
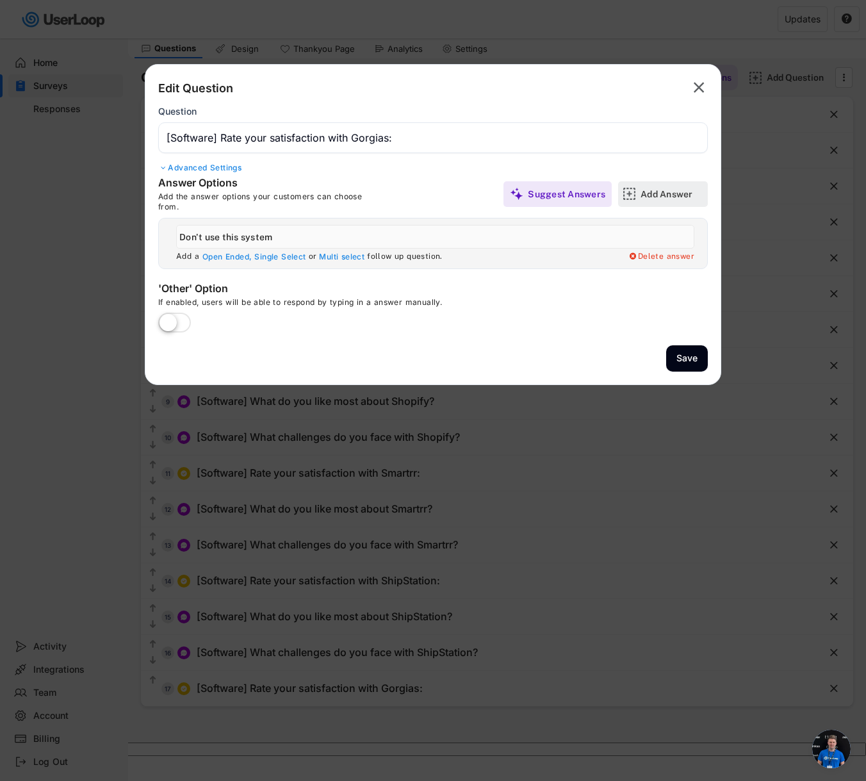
click at [641, 195] on div "Add Answer" at bounding box center [672, 194] width 64 height 12
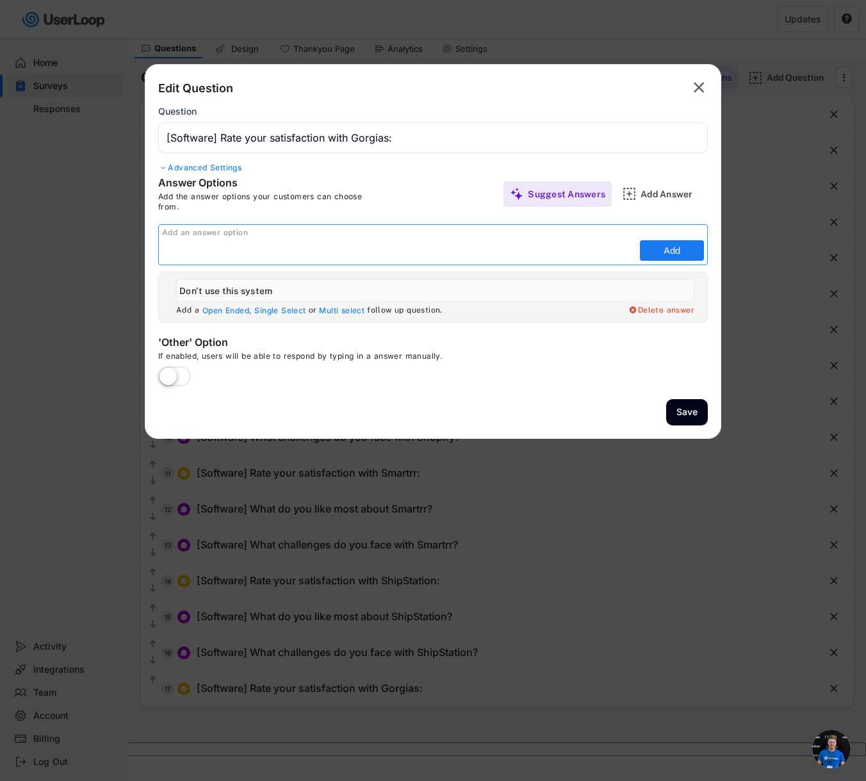
click at [405, 254] on input "input" at bounding box center [399, 250] width 474 height 19
paste input "Very satisfied Satisfied Neutral Dissatisfied Very dissatisfied"
drag, startPoint x: 227, startPoint y: 250, endPoint x: 460, endPoint y: 247, distance: 233.7
click at [460, 247] on input "input" at bounding box center [399, 250] width 474 height 19
click at [681, 248] on button "Add" at bounding box center [672, 250] width 64 height 20
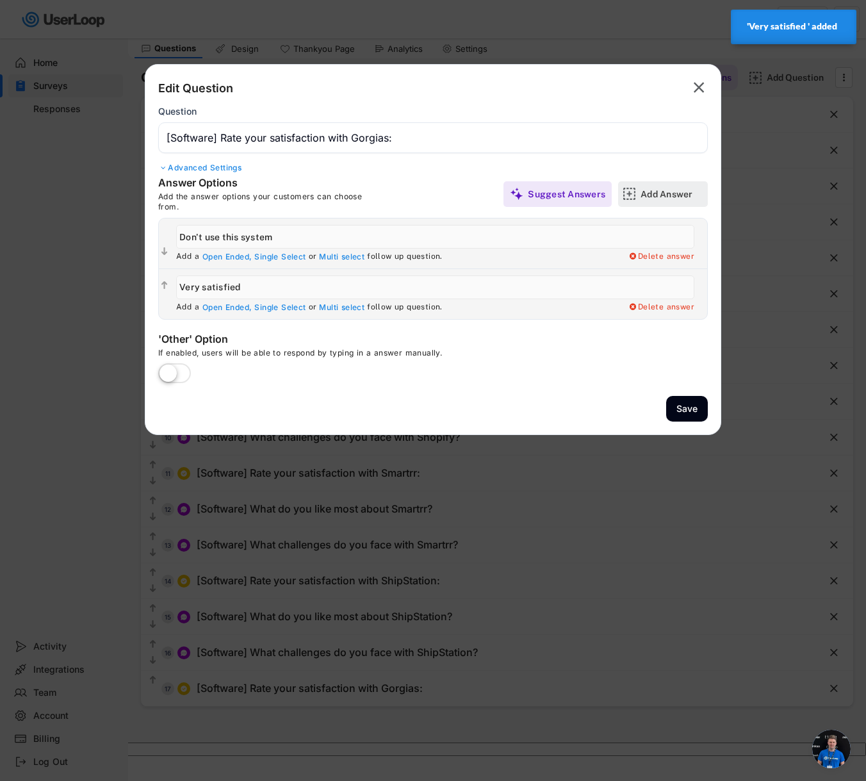
click at [669, 195] on div "Add Answer" at bounding box center [672, 194] width 64 height 12
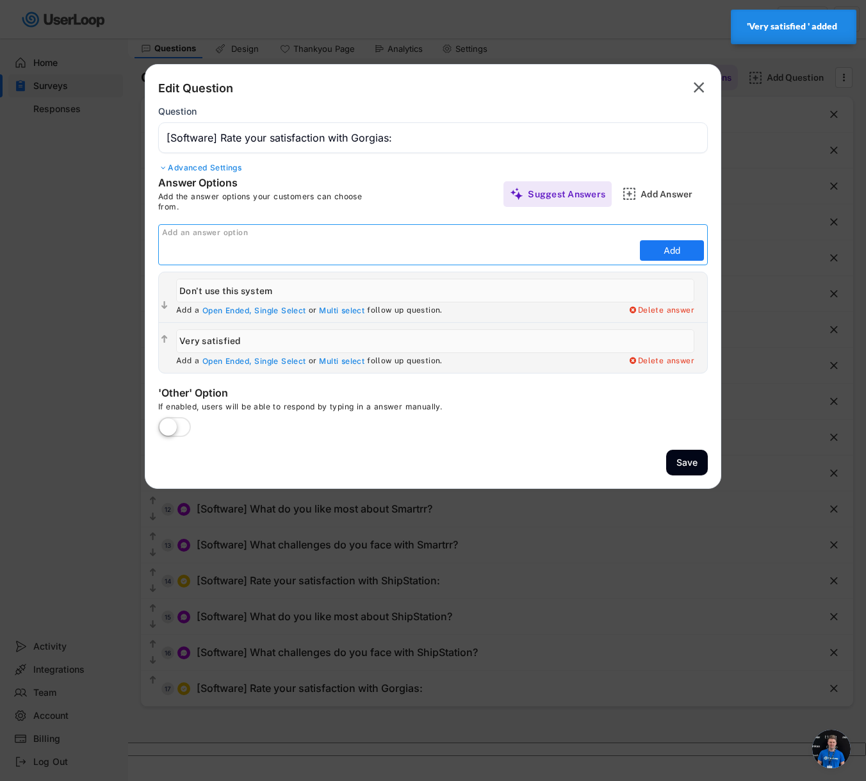
click at [436, 256] on input "input" at bounding box center [399, 250] width 474 height 19
paste input "Satisfied Neutral Dissatisfied Very dissatisfied"
drag, startPoint x: 205, startPoint y: 250, endPoint x: 386, endPoint y: 249, distance: 181.2
click at [386, 249] on input "input" at bounding box center [399, 250] width 474 height 19
click at [670, 255] on button "Add" at bounding box center [672, 250] width 64 height 20
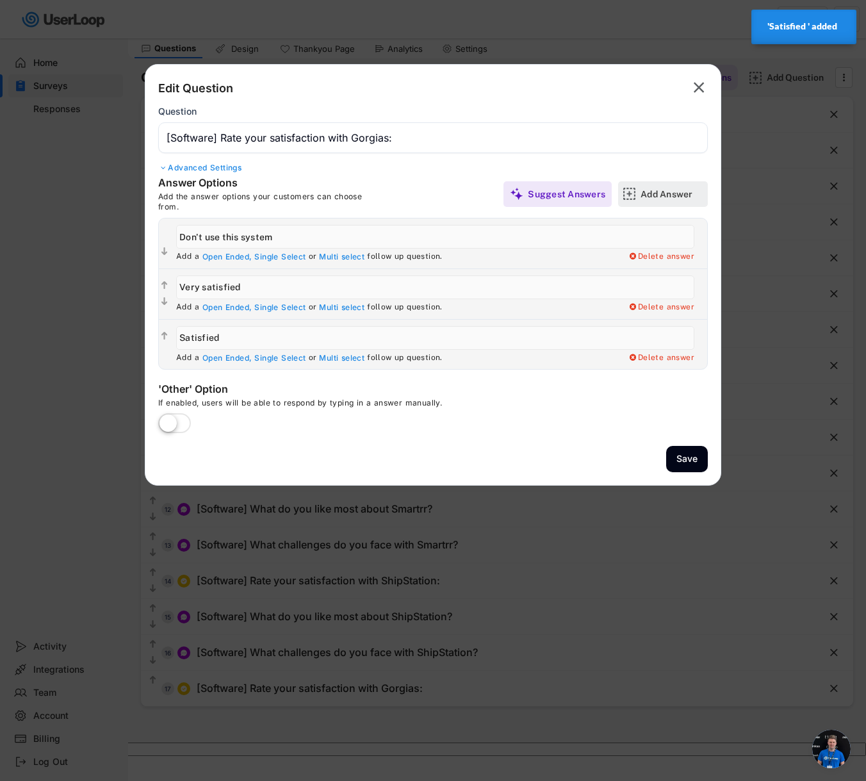
click at [644, 197] on div "Add Answer" at bounding box center [672, 194] width 64 height 12
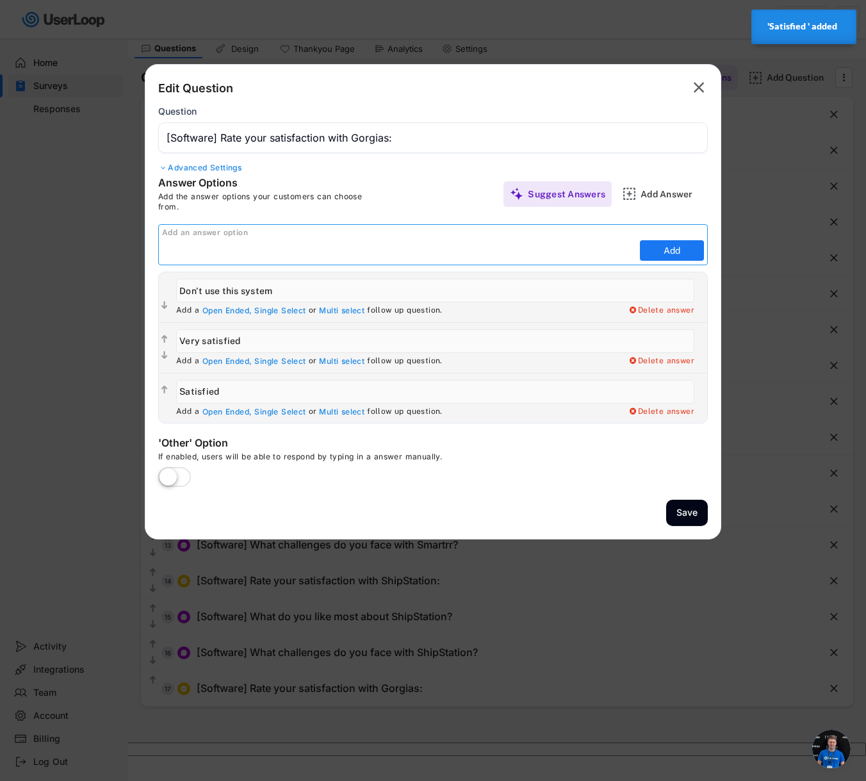
click at [570, 253] on input "input" at bounding box center [399, 250] width 474 height 19
paste input "Neutral Dissatisfied Very dissatisfied"
drag, startPoint x: 198, startPoint y: 250, endPoint x: 339, endPoint y: 252, distance: 141.5
click at [339, 252] on input "input" at bounding box center [399, 250] width 474 height 19
click at [657, 250] on button "Add" at bounding box center [672, 250] width 64 height 20
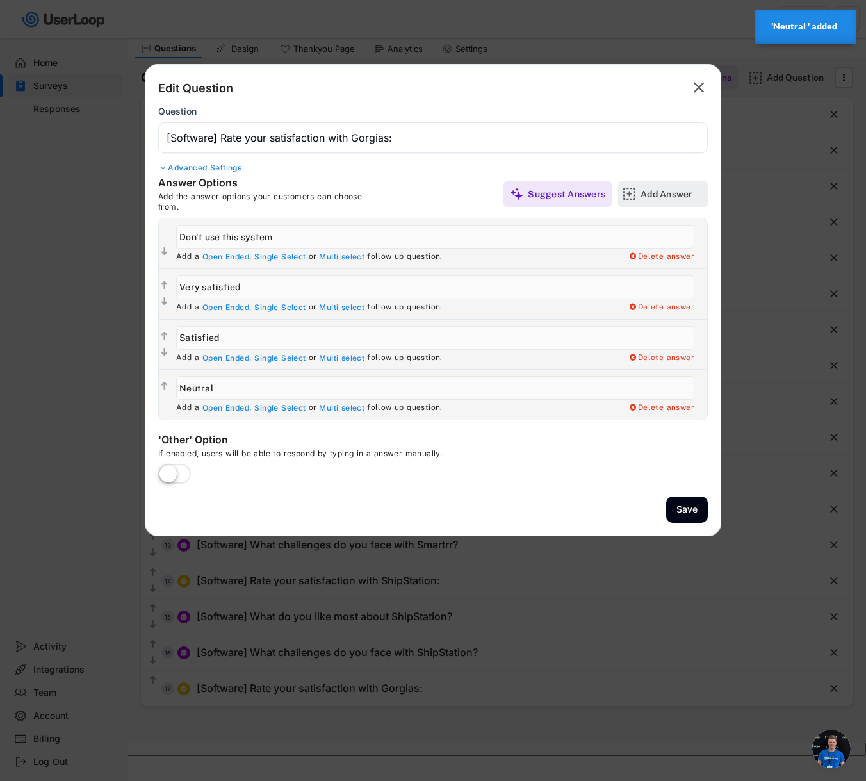
click at [665, 198] on div "Add Answer" at bounding box center [672, 194] width 64 height 12
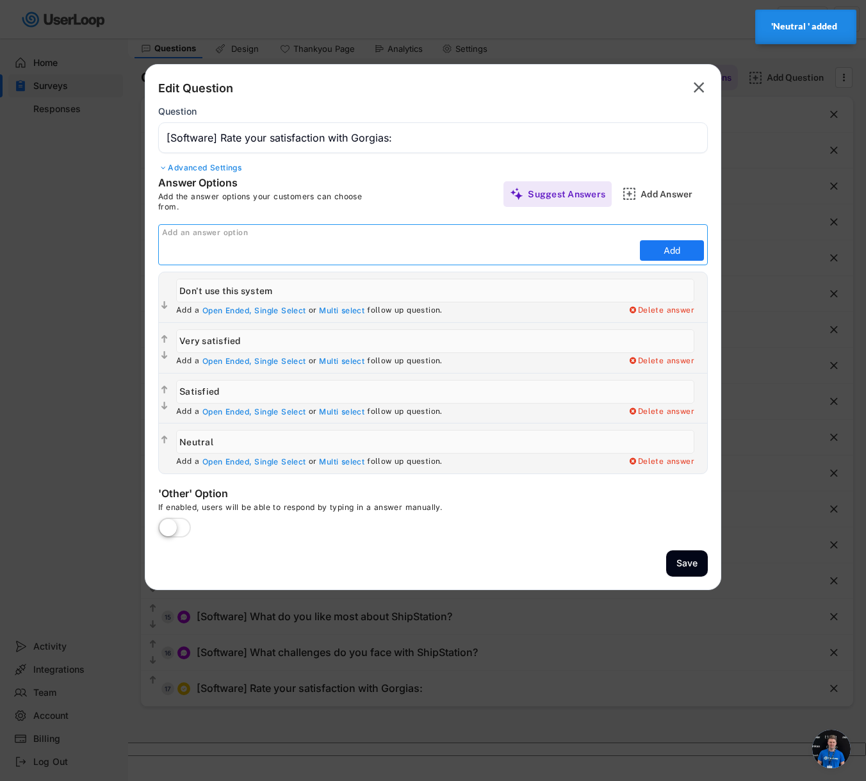
click at [530, 252] on input "input" at bounding box center [399, 250] width 474 height 19
paste input "Dissatisfied Very dissatisfied"
drag, startPoint x: 215, startPoint y: 248, endPoint x: 370, endPoint y: 251, distance: 155.0
click at [370, 250] on input "input" at bounding box center [399, 250] width 474 height 19
click at [677, 251] on button "Add" at bounding box center [672, 250] width 64 height 20
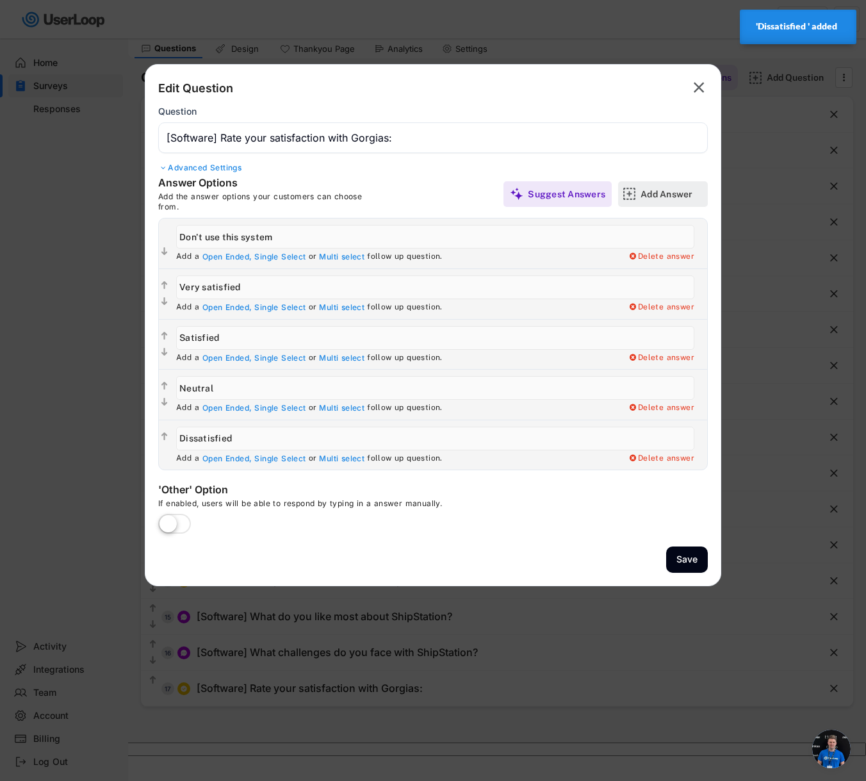
click at [664, 200] on div "Add Answer" at bounding box center [672, 194] width 64 height 26
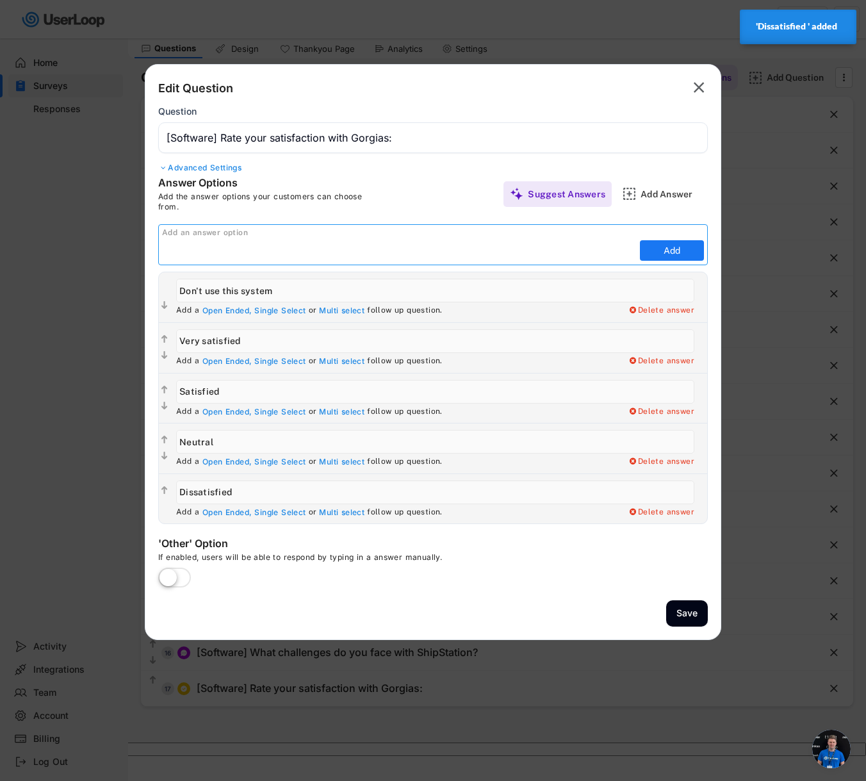
click at [551, 255] on input "input" at bounding box center [399, 250] width 474 height 19
paste input "Very dissatisfied"
click at [686, 239] on div "Add an answer option Add" at bounding box center [432, 244] width 549 height 41
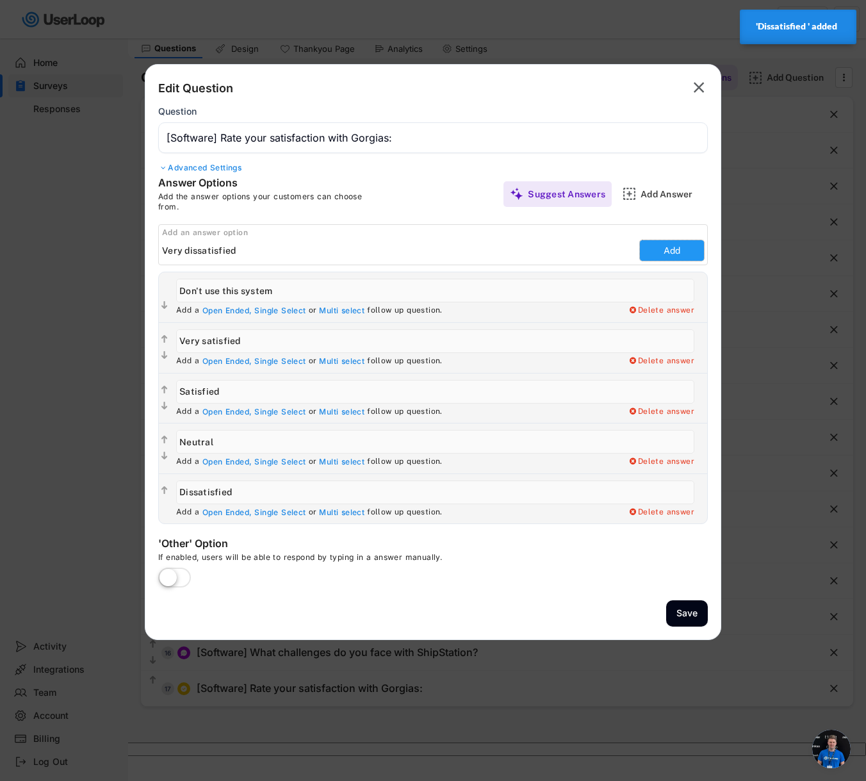
click at [681, 247] on button "Add" at bounding box center [672, 250] width 64 height 20
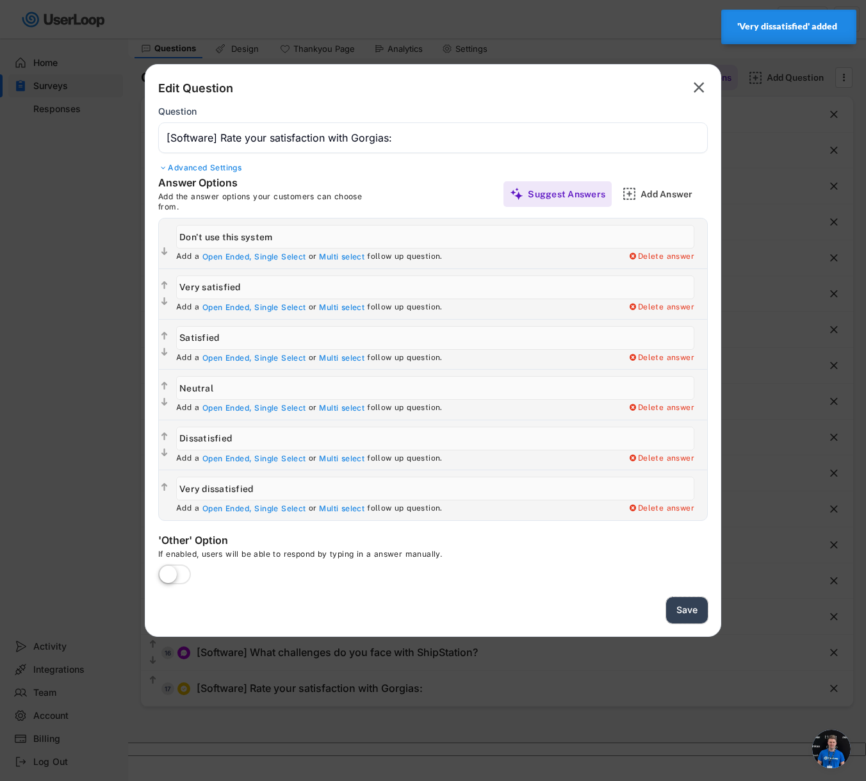
click at [695, 610] on button "Save" at bounding box center [687, 610] width 42 height 26
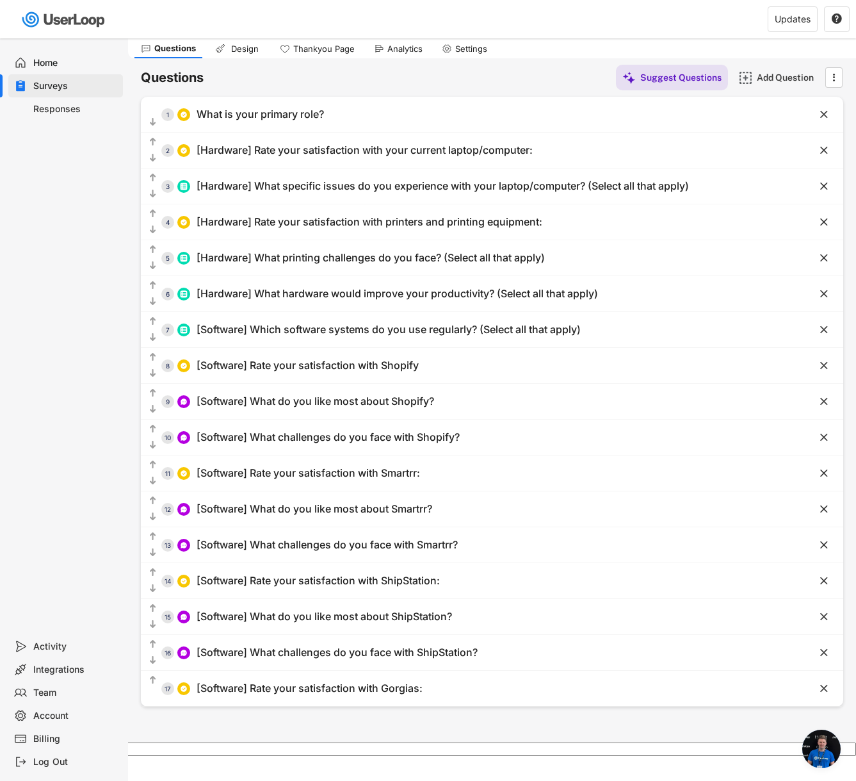
click at [779, 77] on div "Add Question" at bounding box center [789, 78] width 64 height 12
click at [779, 77] on body "Surveys Q4 2025 Software & Hardware Readiness Survey - Link Survey  Languages …" at bounding box center [428, 352] width 856 height 781
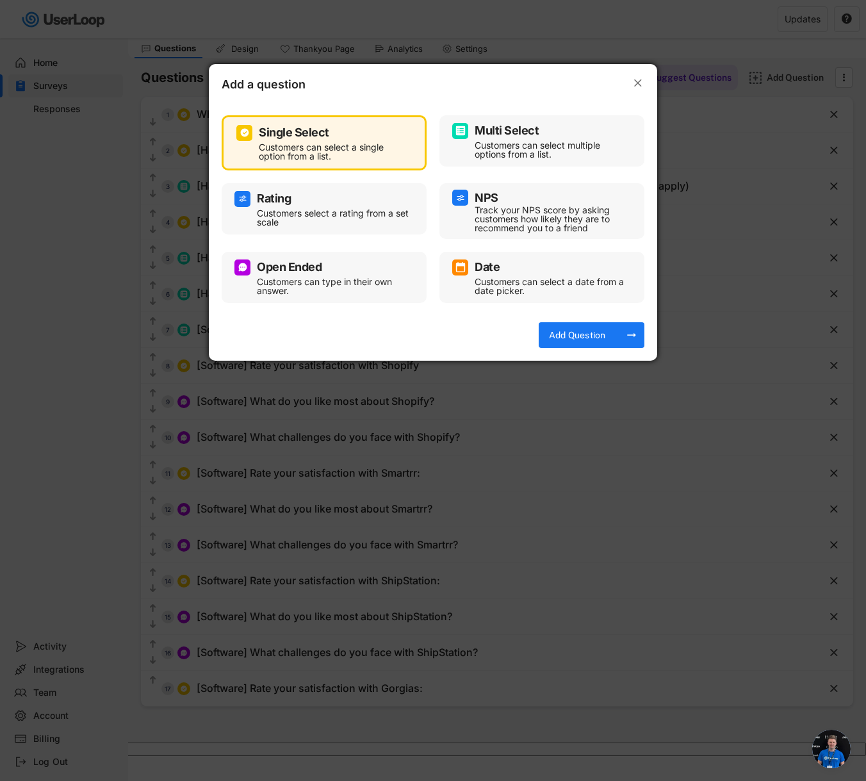
click at [298, 277] on div "Customers can type in their own answer." at bounding box center [334, 286] width 154 height 18
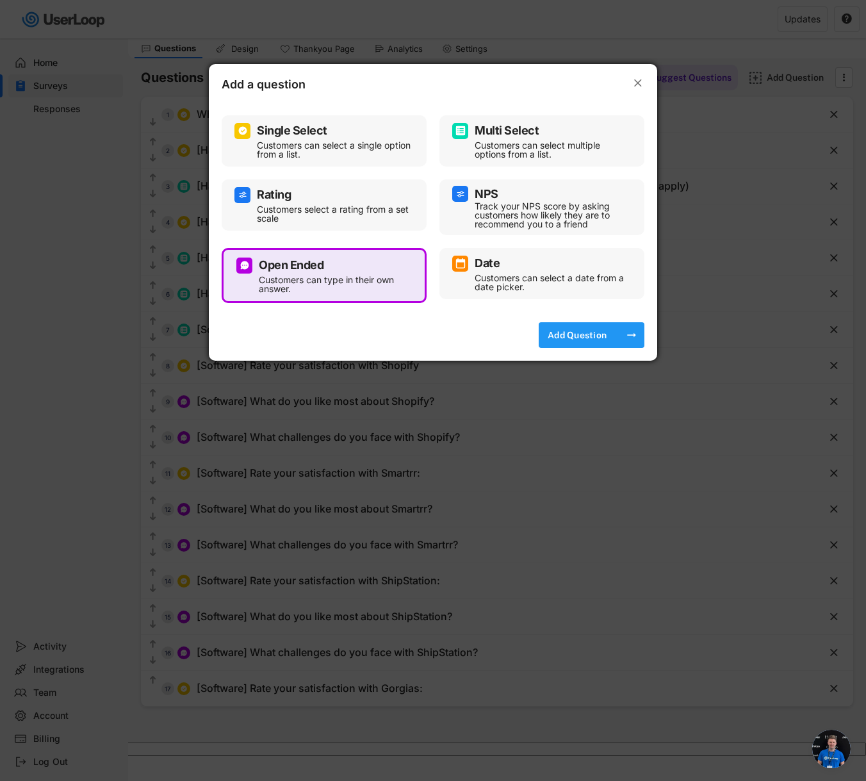
click at [576, 334] on div "Add Question" at bounding box center [577, 335] width 64 height 12
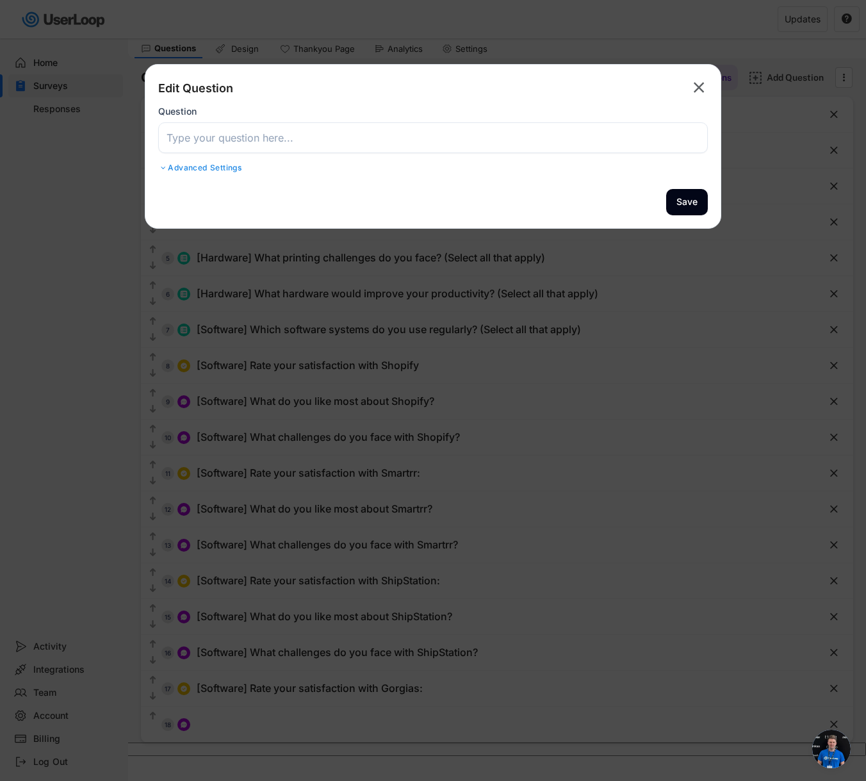
click at [375, 137] on input "input" at bounding box center [432, 137] width 549 height 31
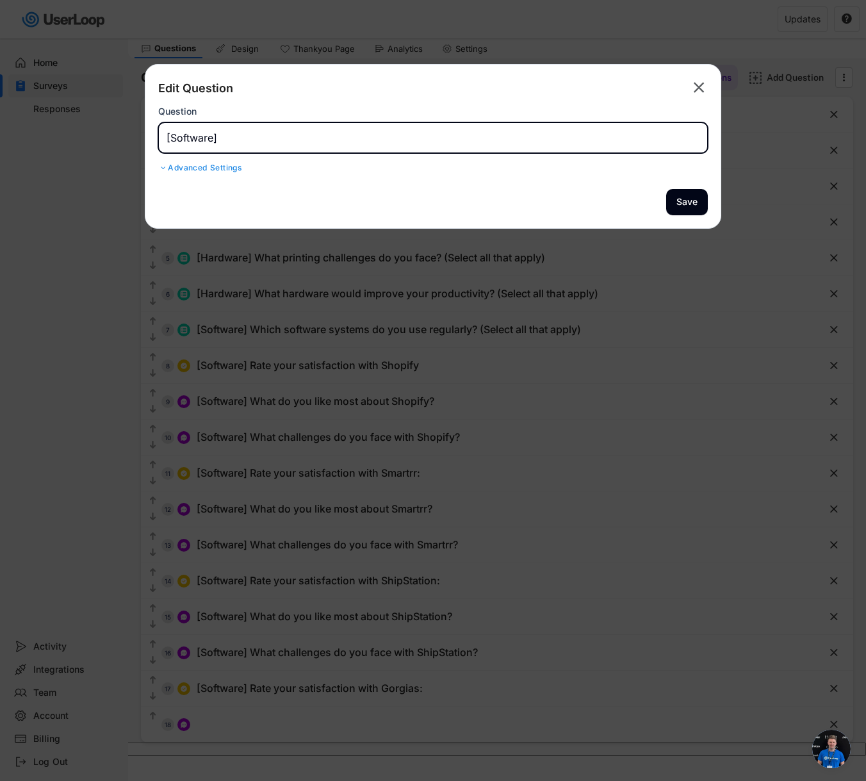
paste input "What do you like most about Gorgias?"
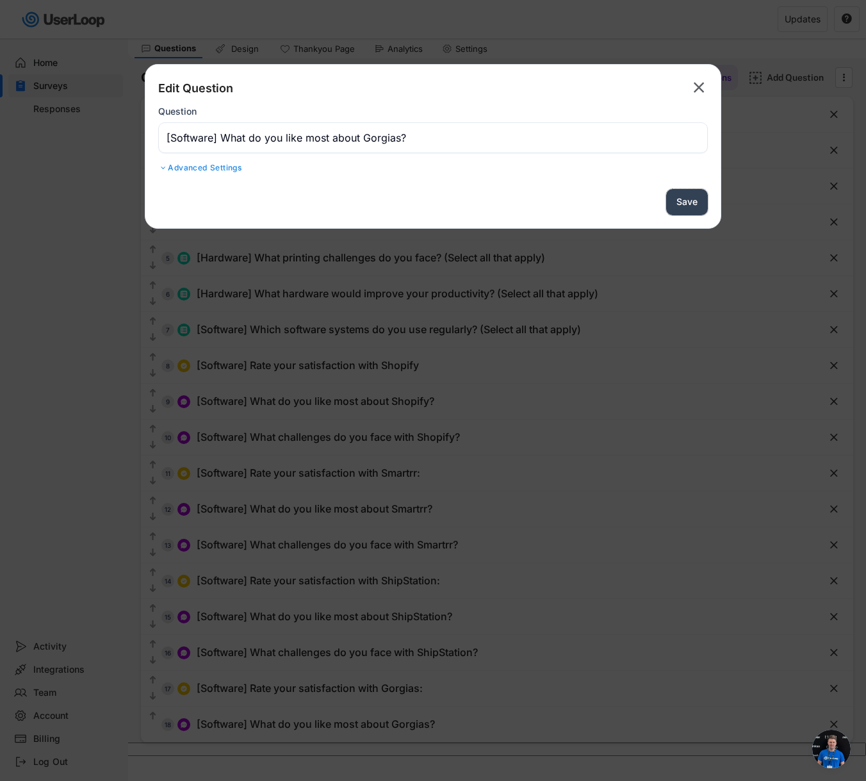
click at [681, 206] on button "Save" at bounding box center [687, 202] width 42 height 26
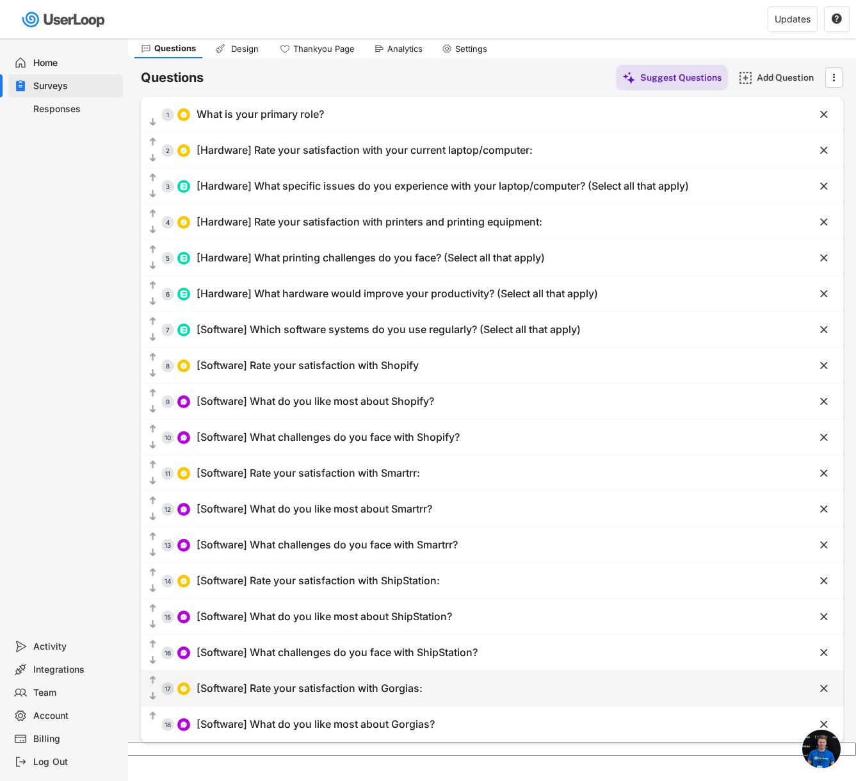
click at [334, 612] on div "[Software] Rate your satisfaction with Gorgias:" at bounding box center [310, 687] width 226 height 13
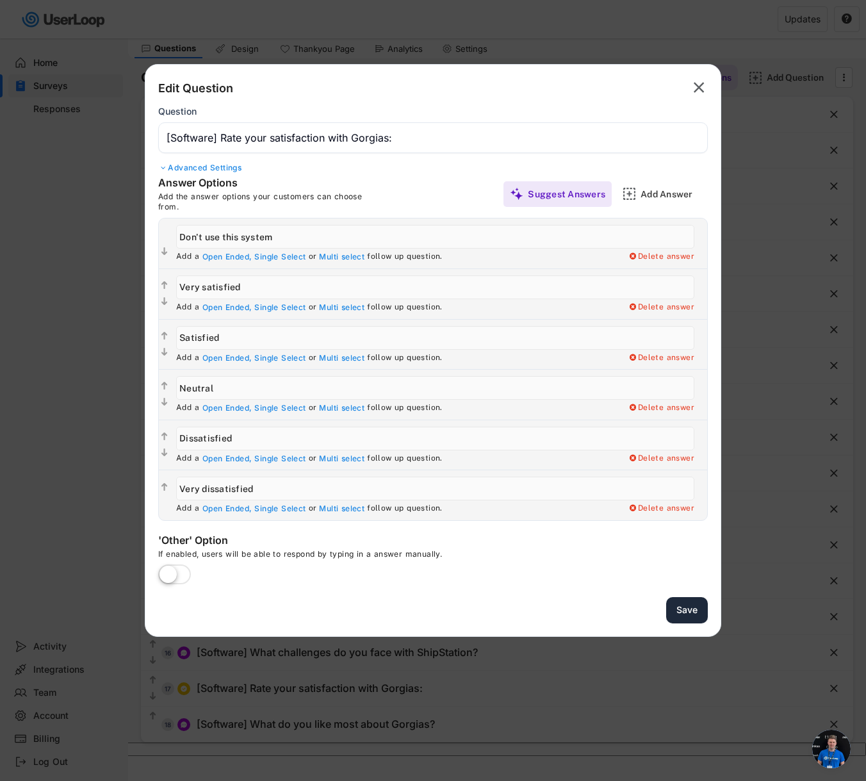
click at [682, 605] on button "Save" at bounding box center [687, 610] width 42 height 26
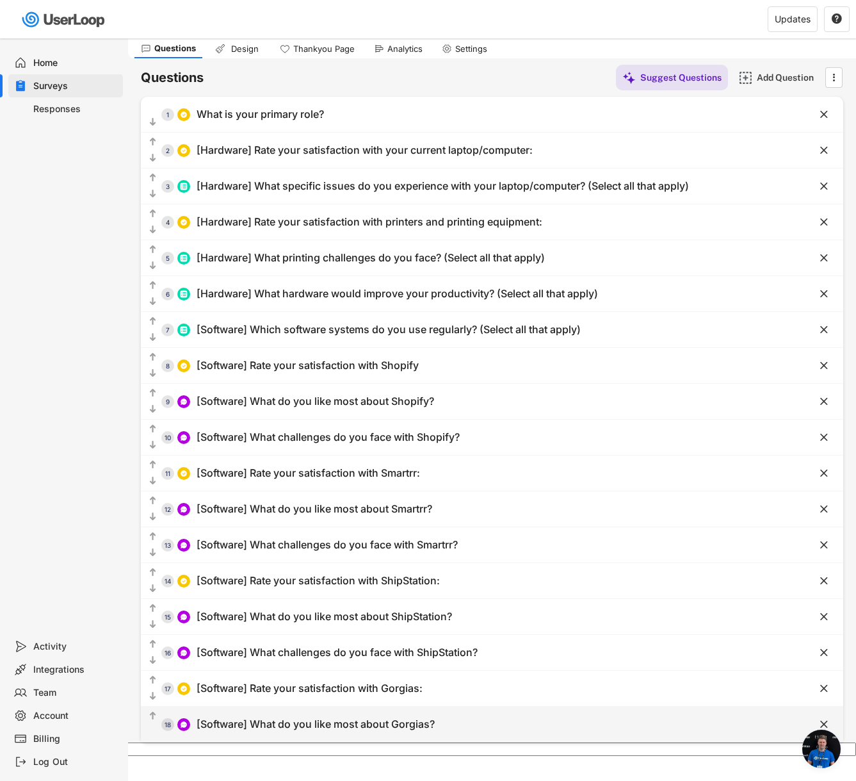
click at [313, 612] on div "[Software] What do you like most about Gorgias?" at bounding box center [316, 723] width 238 height 13
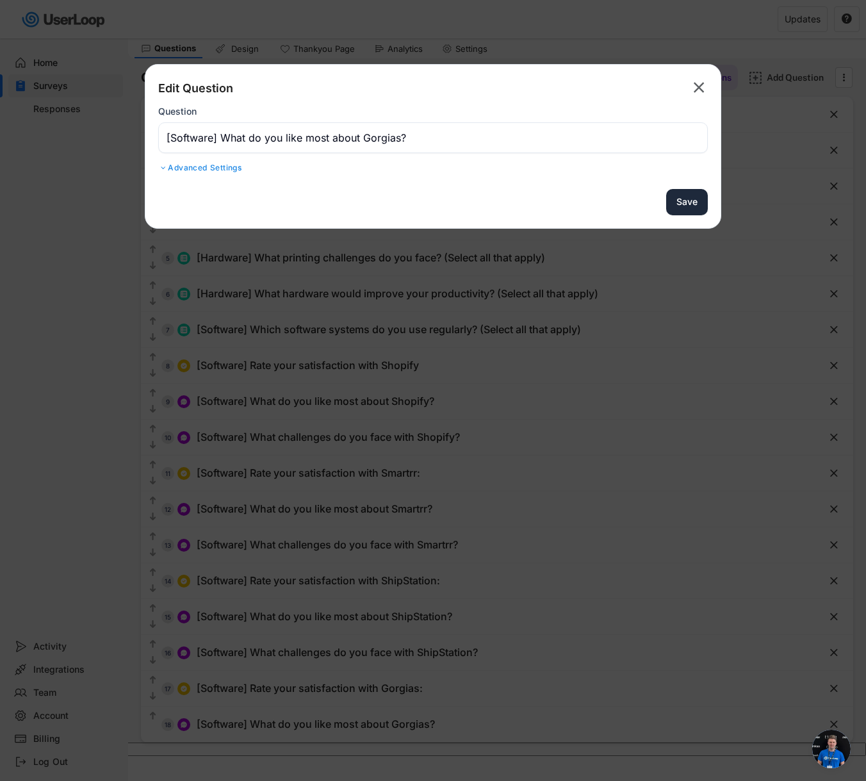
click at [693, 203] on button "Save" at bounding box center [687, 202] width 42 height 26
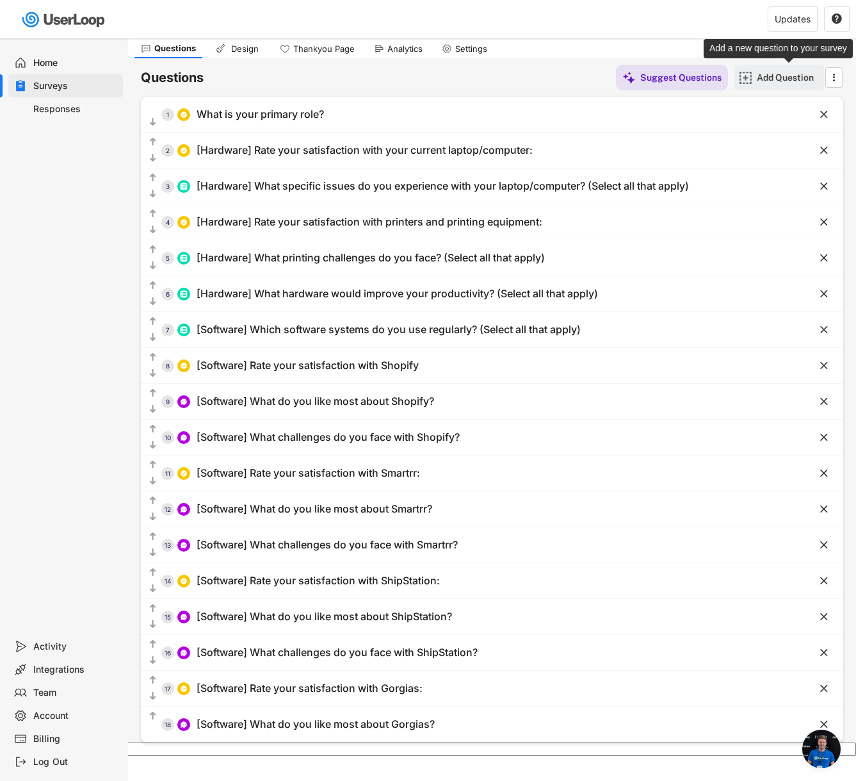
click at [770, 77] on div "Add Question" at bounding box center [789, 78] width 64 height 12
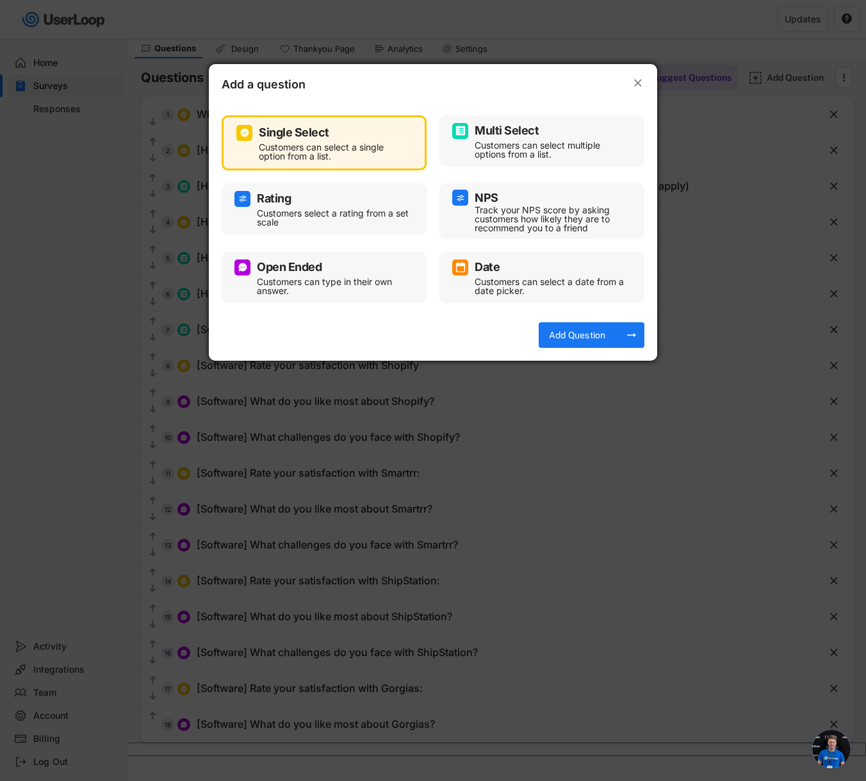
click at [335, 277] on div "Customers can type in their own answer." at bounding box center [334, 286] width 154 height 18
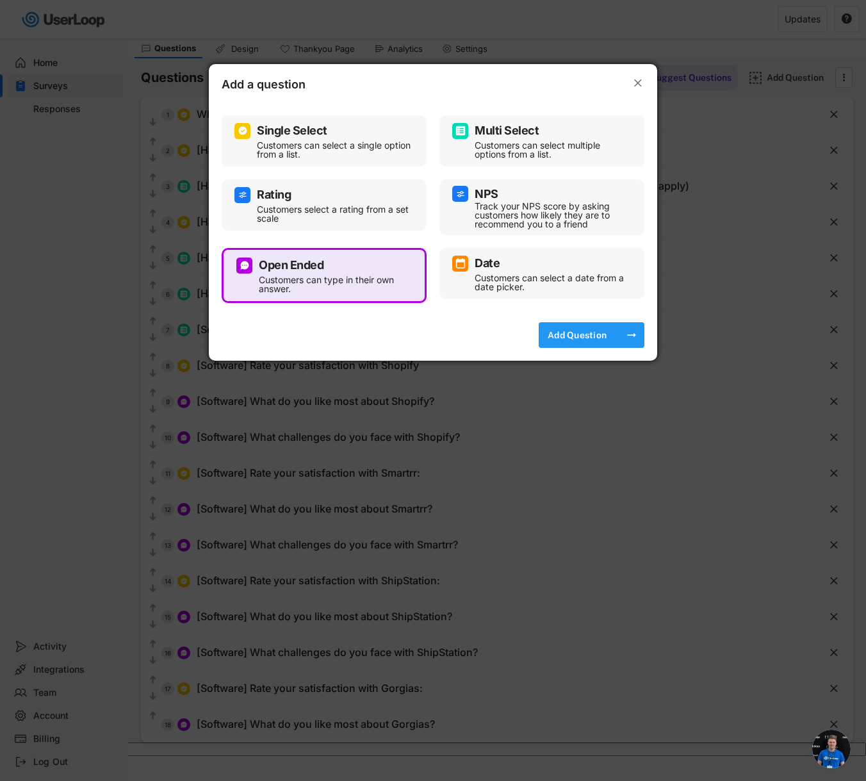
click at [580, 339] on div "Add Question" at bounding box center [577, 335] width 64 height 12
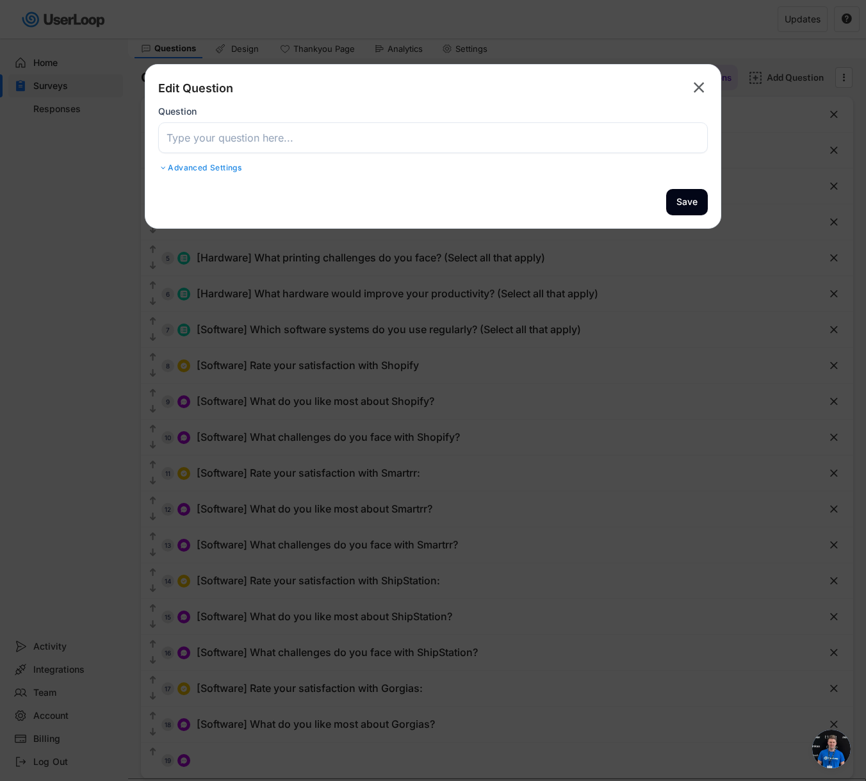
click at [389, 135] on input "input" at bounding box center [432, 137] width 549 height 31
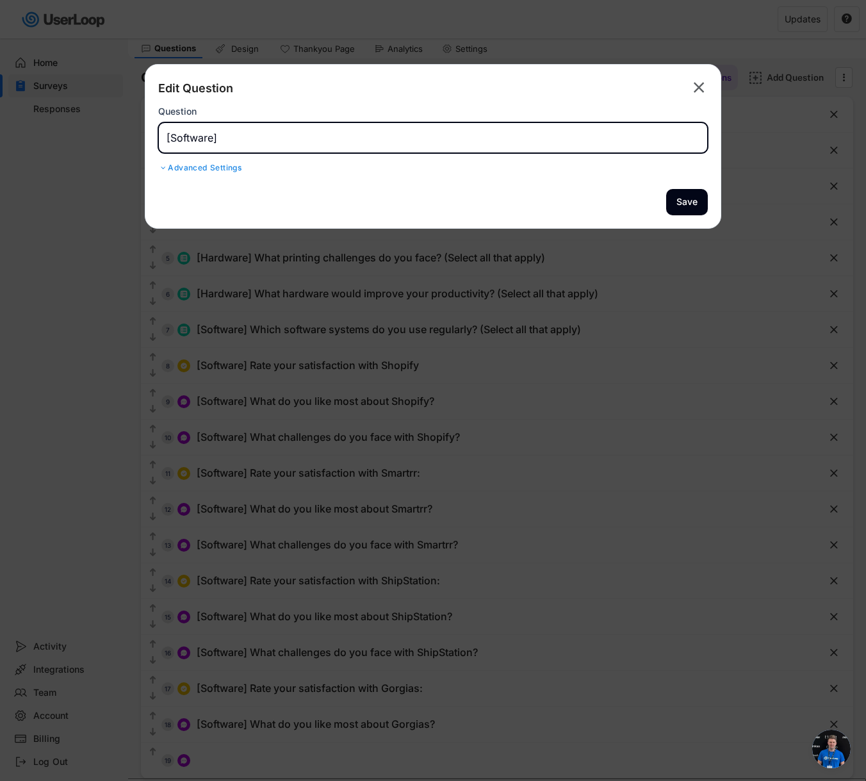
paste input "What challenges do you face with [PERSON_NAME]?"
click at [687, 194] on button "Save" at bounding box center [687, 202] width 42 height 26
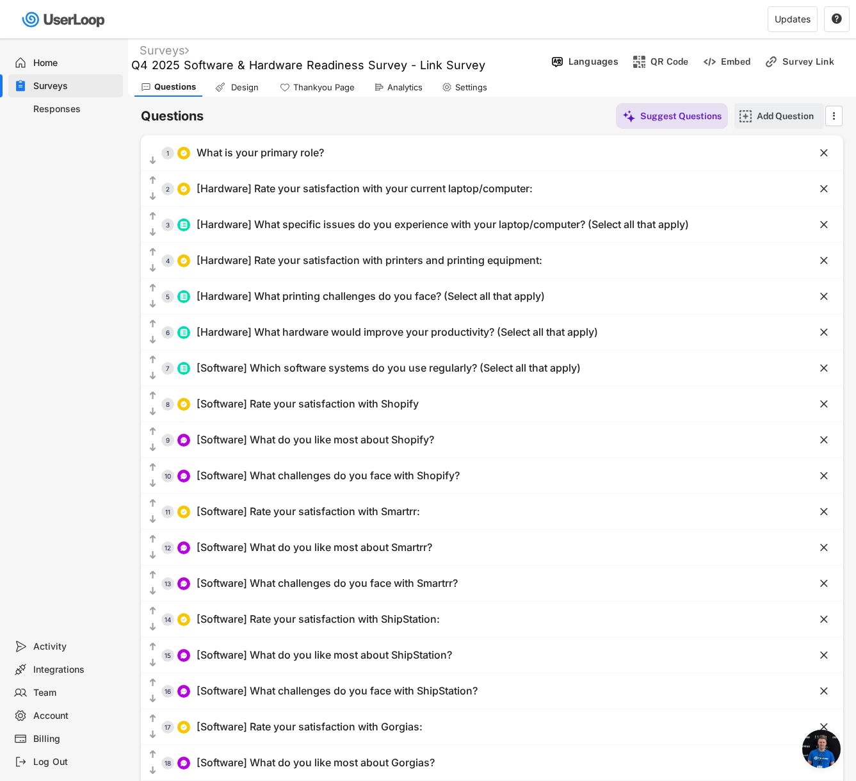
click at [776, 115] on div "Add Question" at bounding box center [789, 116] width 64 height 12
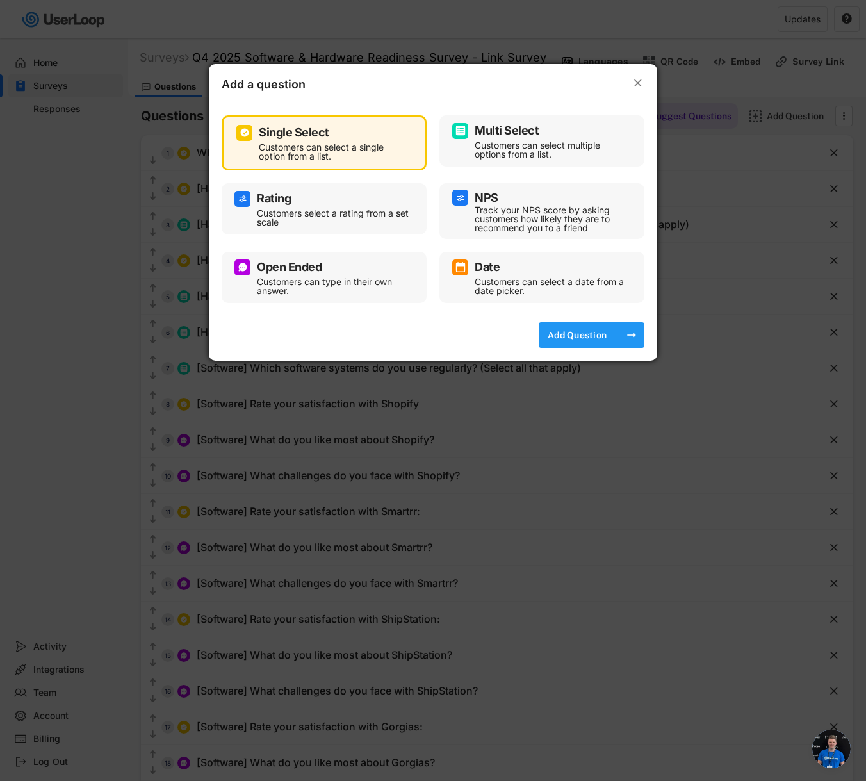
click at [586, 338] on div "Add Question" at bounding box center [577, 335] width 64 height 12
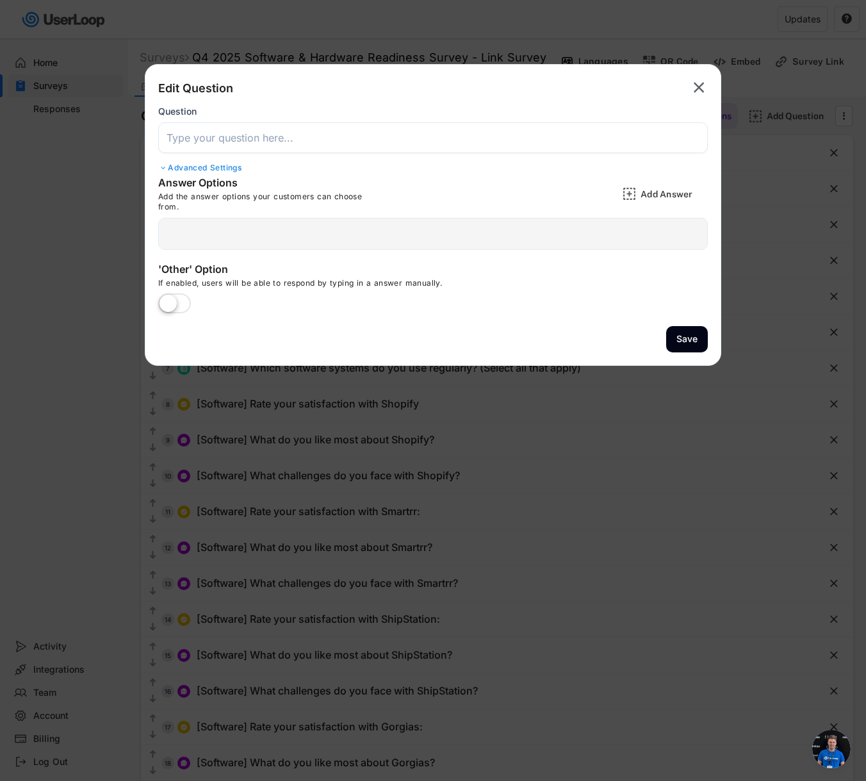
click at [421, 140] on input "input" at bounding box center [432, 137] width 549 height 31
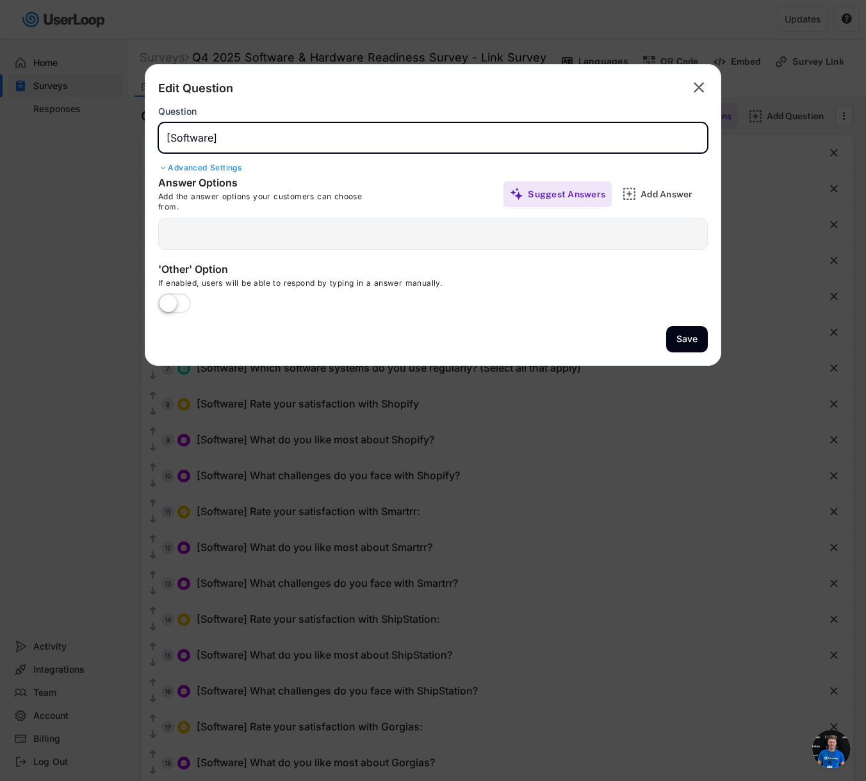
paste input "Rate your satisfaction with [PERSON_NAME]"
click at [662, 196] on div "Add Answer" at bounding box center [672, 194] width 64 height 12
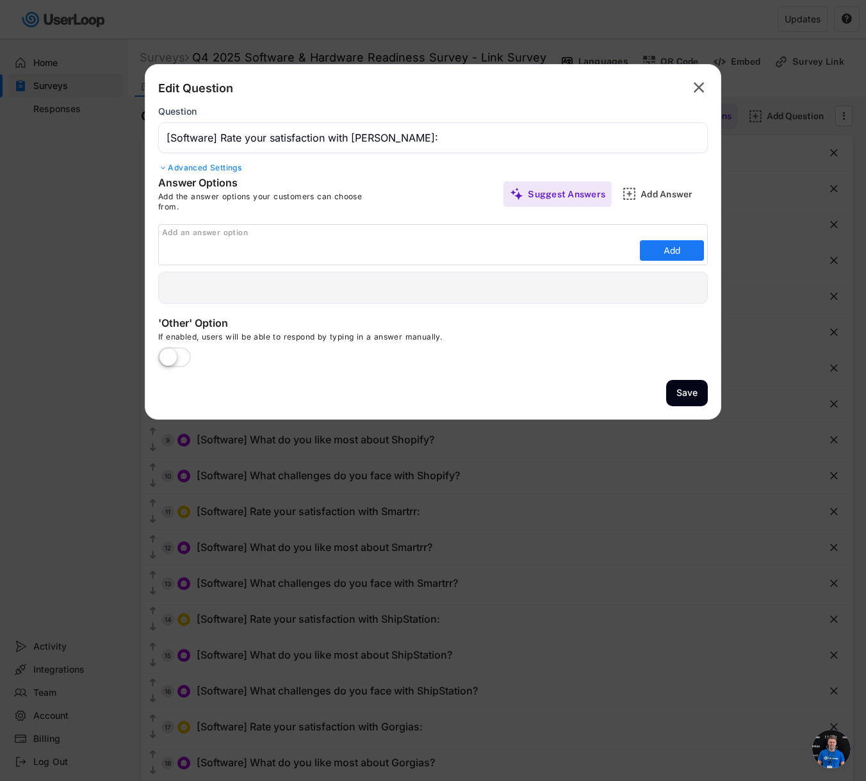
click at [576, 261] on div "Add an answer option Add" at bounding box center [432, 244] width 549 height 41
click at [574, 256] on input "input" at bounding box center [399, 250] width 474 height 19
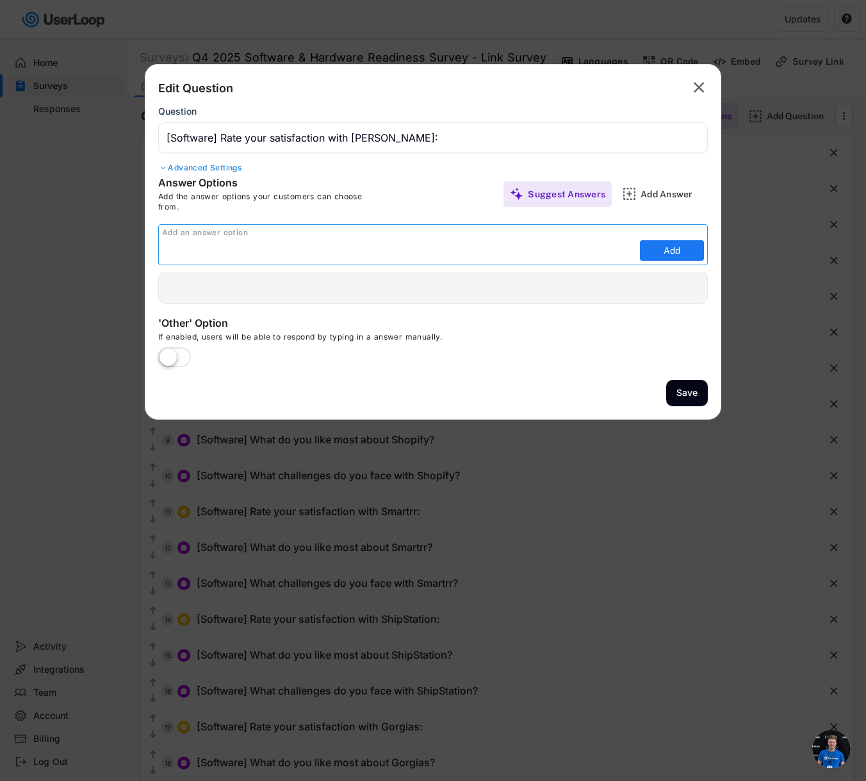
paste input "Don't use this system"
click at [674, 245] on button "Add" at bounding box center [672, 250] width 64 height 20
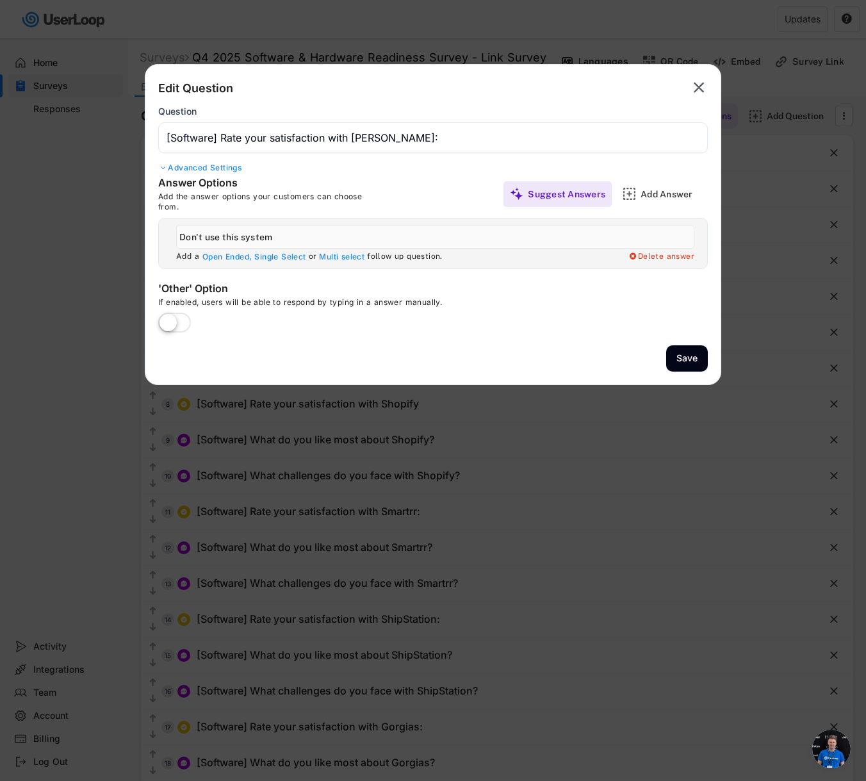
click at [663, 195] on div "Add Answer" at bounding box center [672, 194] width 64 height 12
click at [658, 196] on div "Add Answer" at bounding box center [672, 194] width 64 height 12
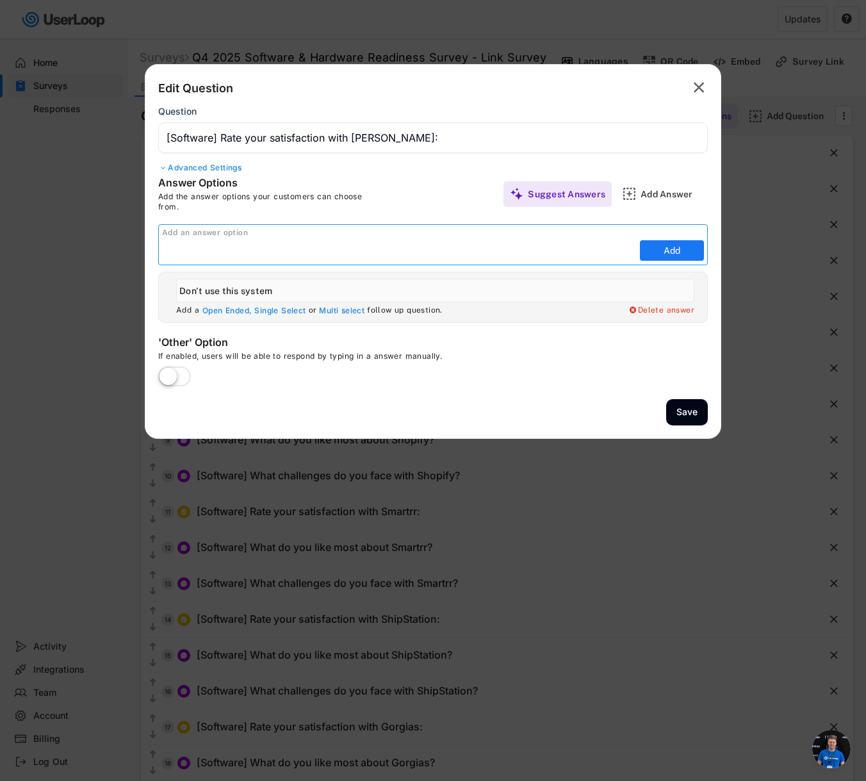
click at [552, 248] on input "input" at bounding box center [399, 250] width 474 height 19
paste input "Very satisfied Satisfied Neutral Dissatisfied Very dissatisfied"
drag, startPoint x: 223, startPoint y: 252, endPoint x: 448, endPoint y: 253, distance: 224.1
click at [448, 253] on input "input" at bounding box center [399, 250] width 474 height 19
click at [684, 249] on button "Add" at bounding box center [672, 250] width 64 height 20
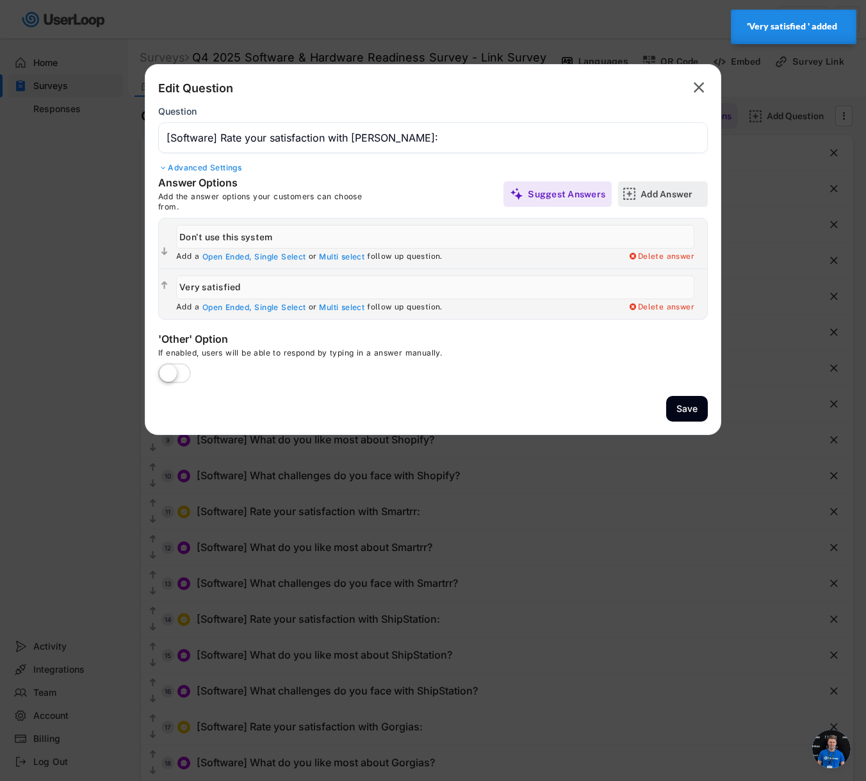
click at [670, 191] on div "Add Answer" at bounding box center [672, 194] width 64 height 12
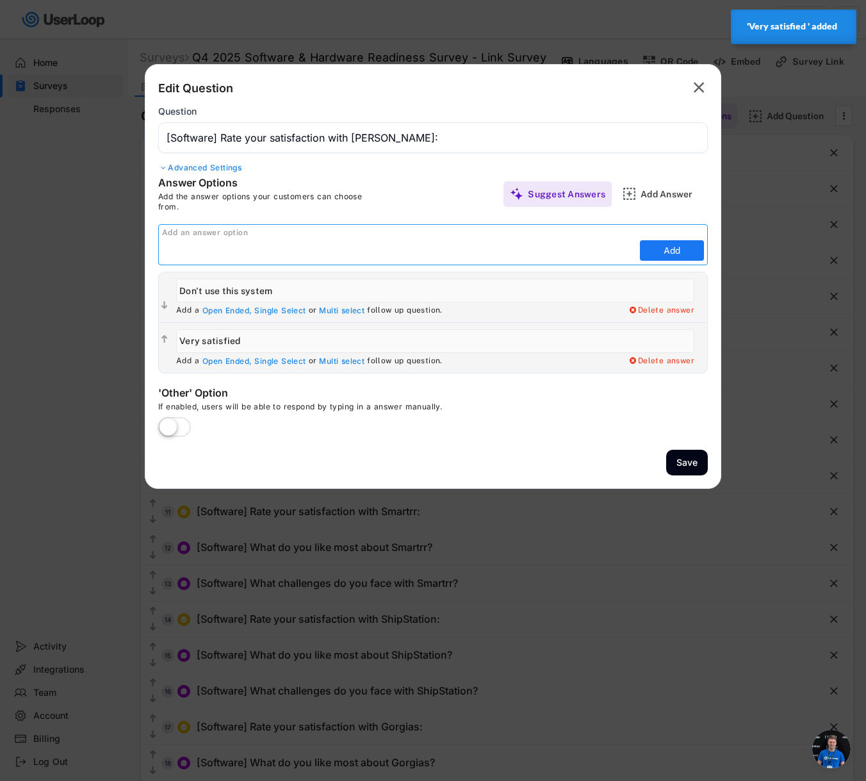
click at [498, 251] on input "input" at bounding box center [399, 250] width 474 height 19
paste input "Satisfied Neutral Dissatisfied Very dissatisfied"
drag, startPoint x: 387, startPoint y: 254, endPoint x: 204, endPoint y: 249, distance: 183.2
click at [204, 249] on input "input" at bounding box center [399, 250] width 474 height 19
click at [665, 256] on button "Add" at bounding box center [672, 250] width 64 height 20
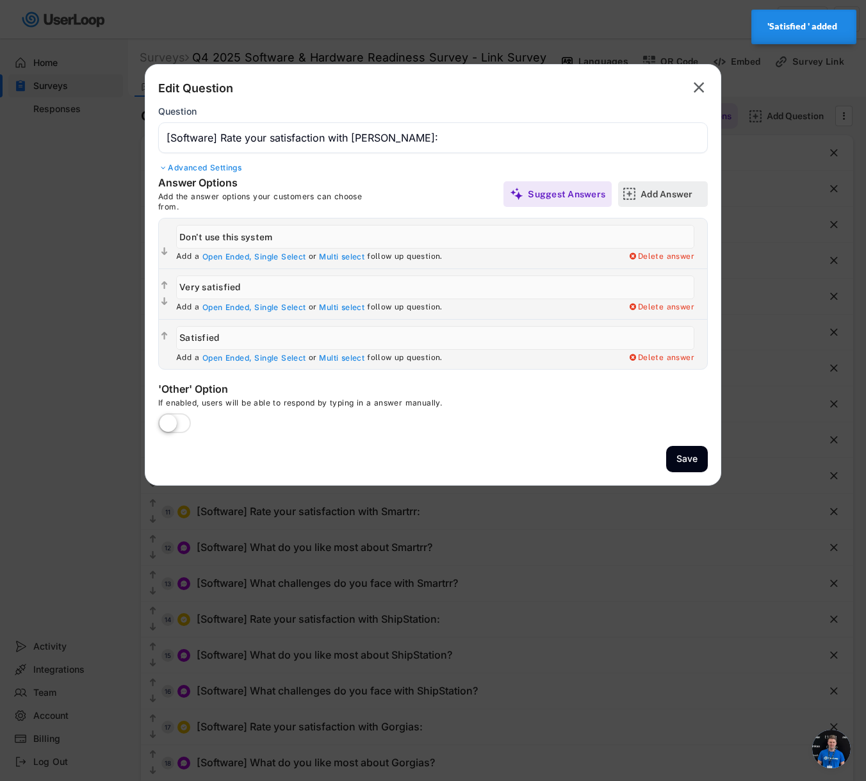
click at [668, 200] on div "Add Answer" at bounding box center [672, 194] width 64 height 26
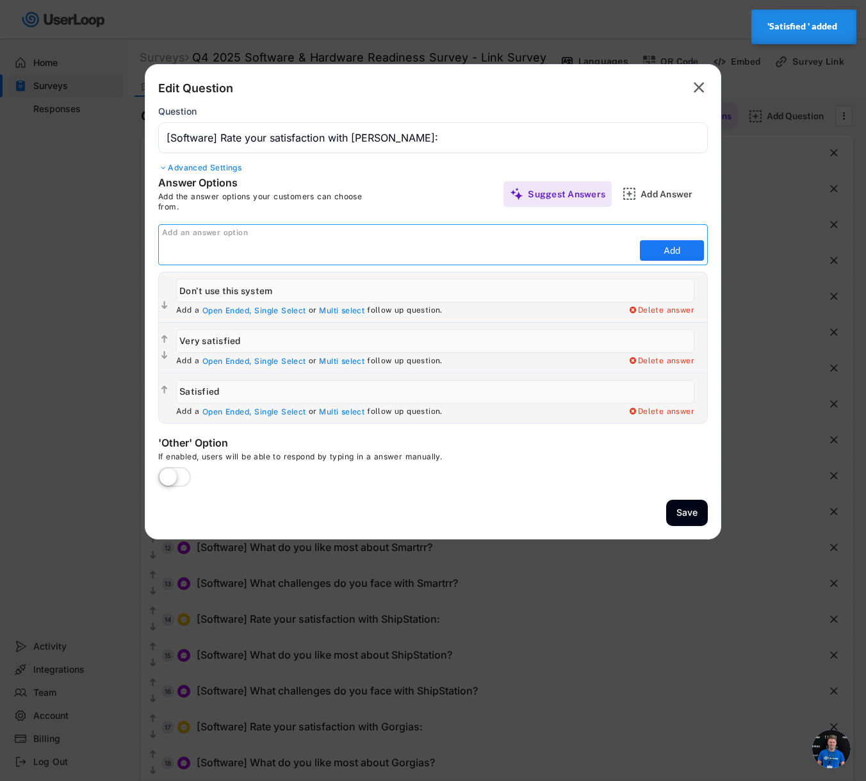
click at [576, 254] on input "input" at bounding box center [399, 250] width 474 height 19
paste input "Neutral Dissatisfied Very dissatisfied"
drag, startPoint x: 336, startPoint y: 254, endPoint x: 199, endPoint y: 249, distance: 136.5
click at [199, 249] on input "input" at bounding box center [399, 250] width 474 height 19
click at [657, 243] on button "Add" at bounding box center [672, 250] width 64 height 20
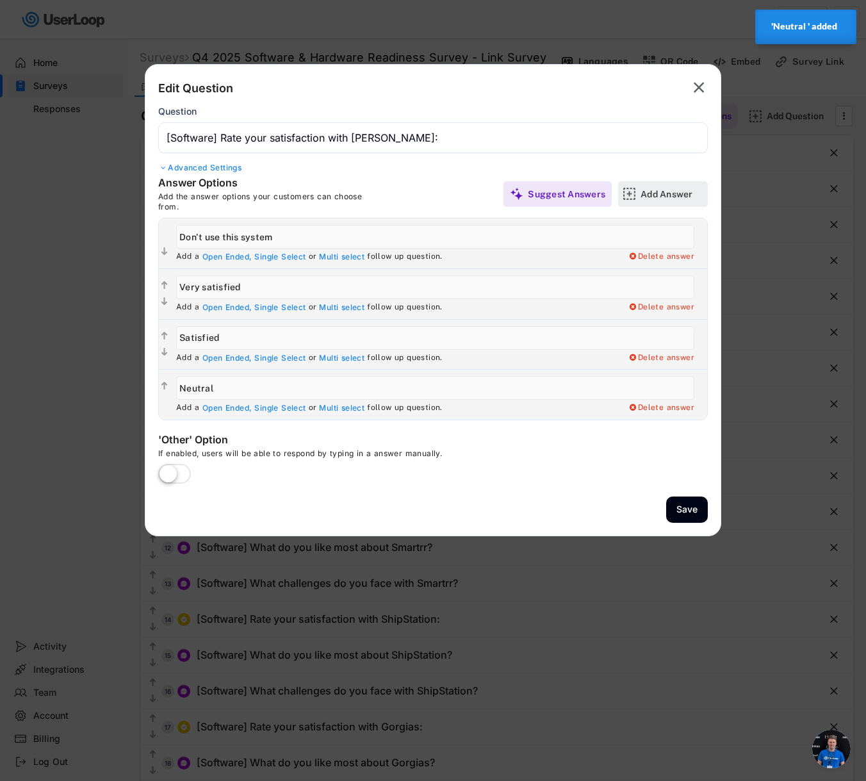
click at [659, 198] on div "Add Answer" at bounding box center [672, 194] width 64 height 12
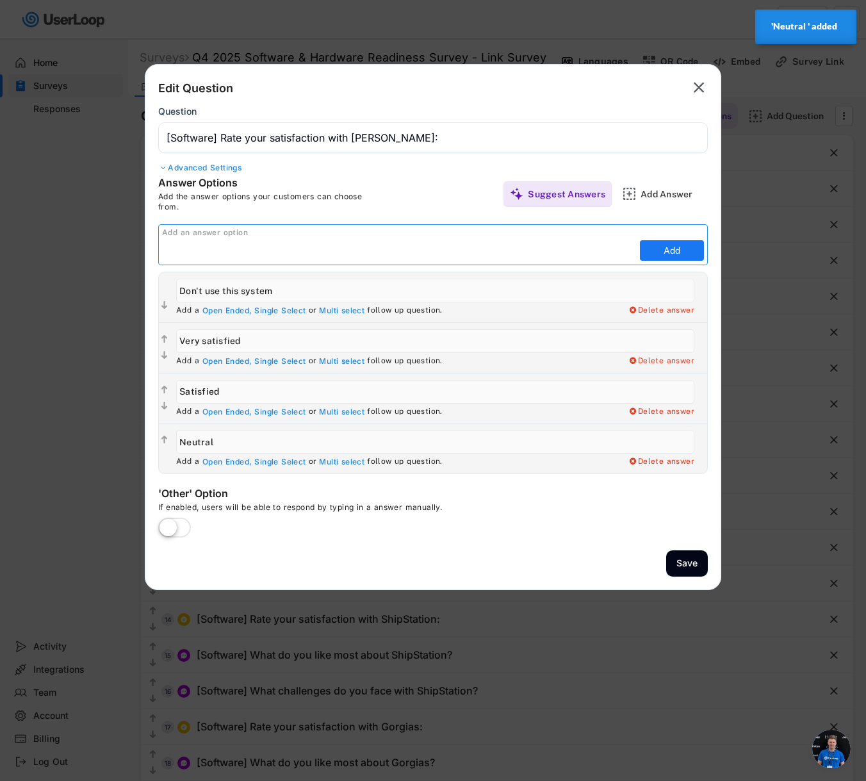
click at [565, 253] on input "input" at bounding box center [399, 250] width 474 height 19
paste input "Dissatisfied Very dissatisfied"
drag, startPoint x: 398, startPoint y: 254, endPoint x: 230, endPoint y: 253, distance: 168.4
click at [236, 254] on input "input" at bounding box center [399, 250] width 474 height 19
click at [221, 251] on input "input" at bounding box center [399, 250] width 474 height 19
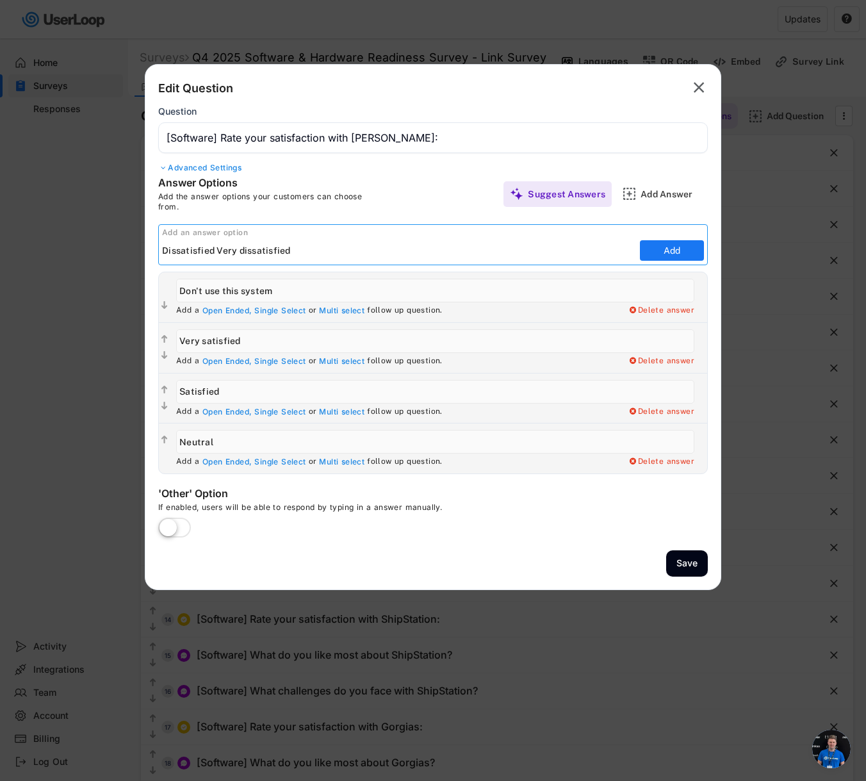
drag, startPoint x: 216, startPoint y: 249, endPoint x: 331, endPoint y: 250, distance: 115.3
click at [331, 250] on input "input" at bounding box center [399, 250] width 474 height 19
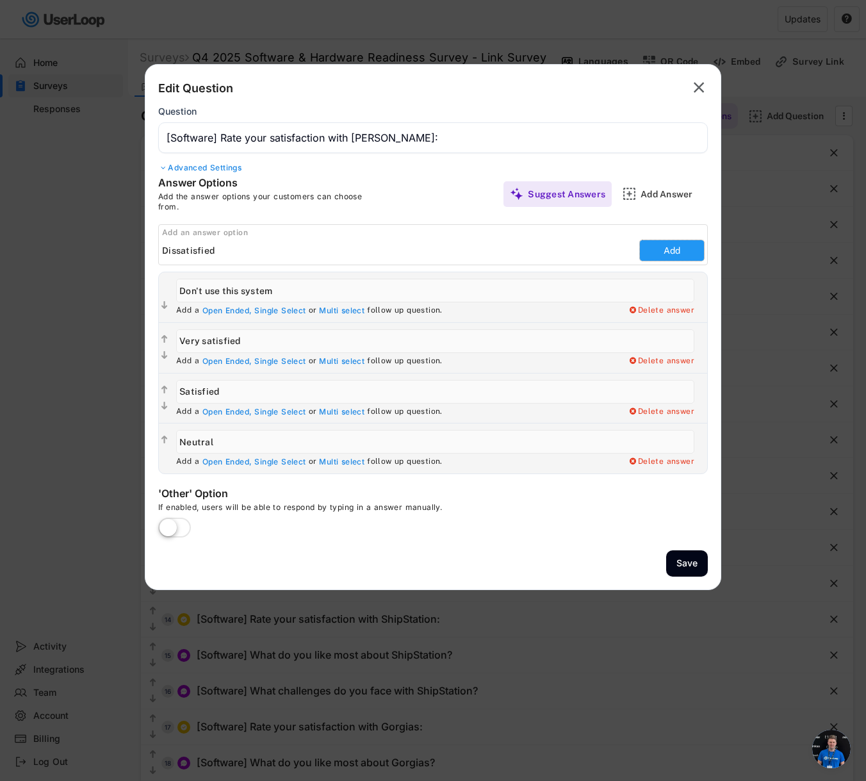
click at [689, 251] on button "Add" at bounding box center [672, 250] width 64 height 20
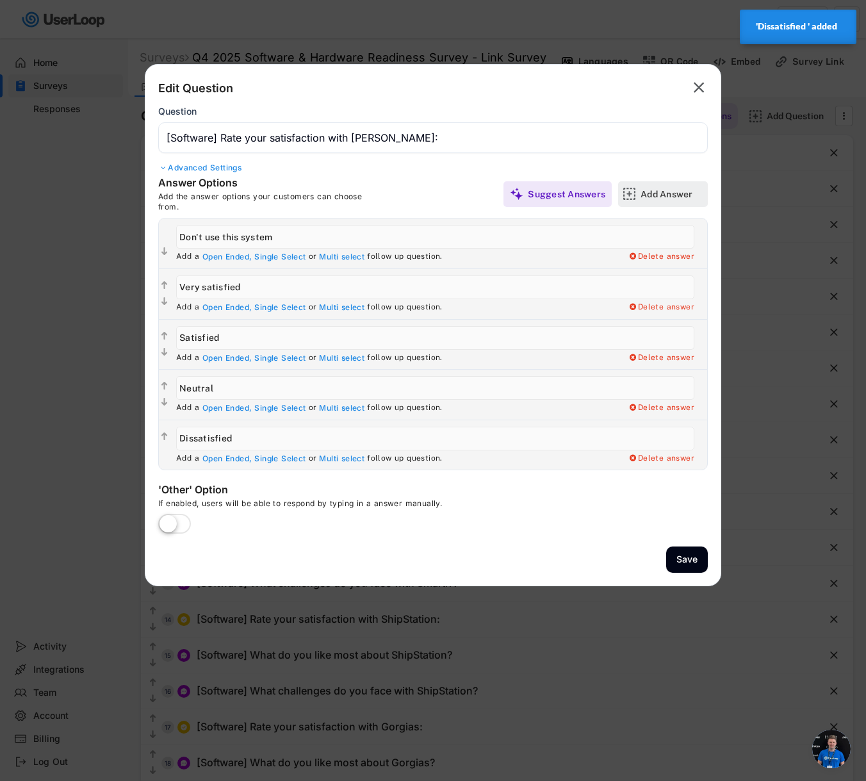
click at [677, 198] on div "Add Answer" at bounding box center [672, 194] width 64 height 12
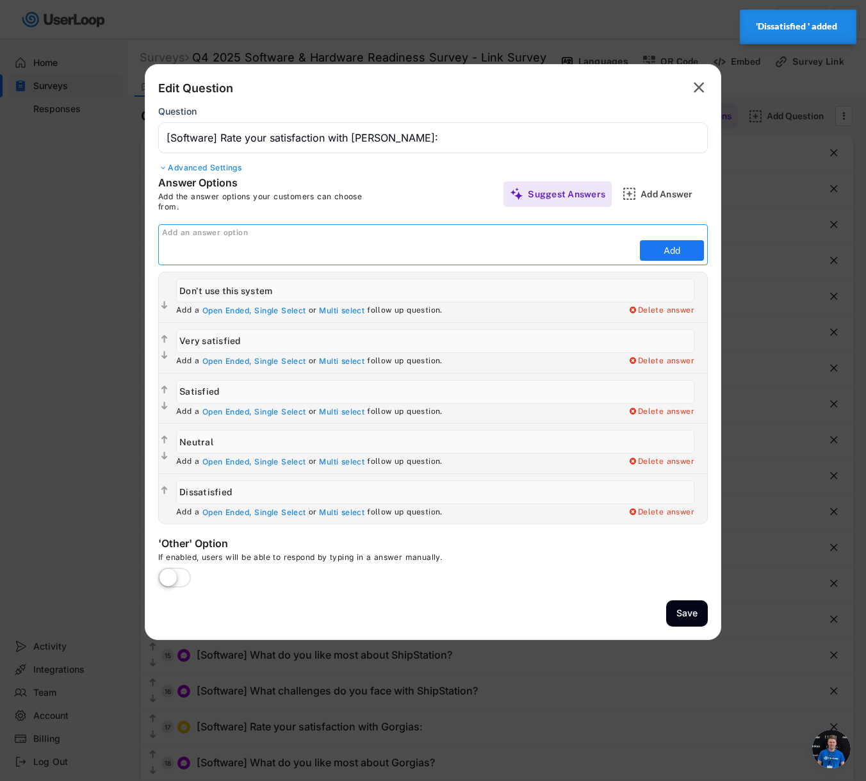
click at [556, 254] on input "input" at bounding box center [399, 250] width 474 height 19
paste input "Very dissatisfied"
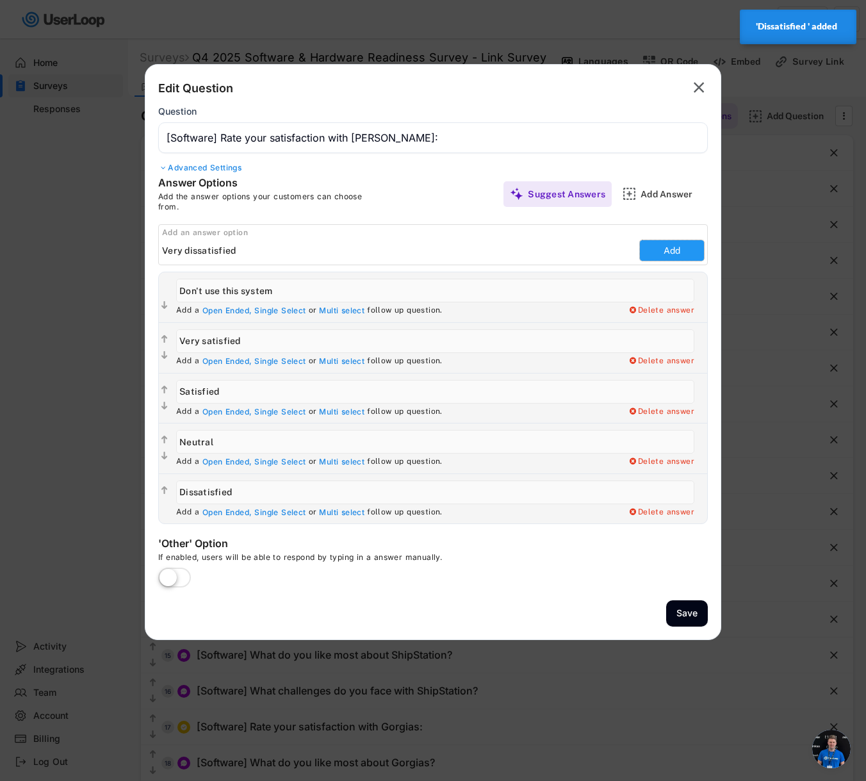
click at [689, 250] on button "Add" at bounding box center [672, 250] width 64 height 20
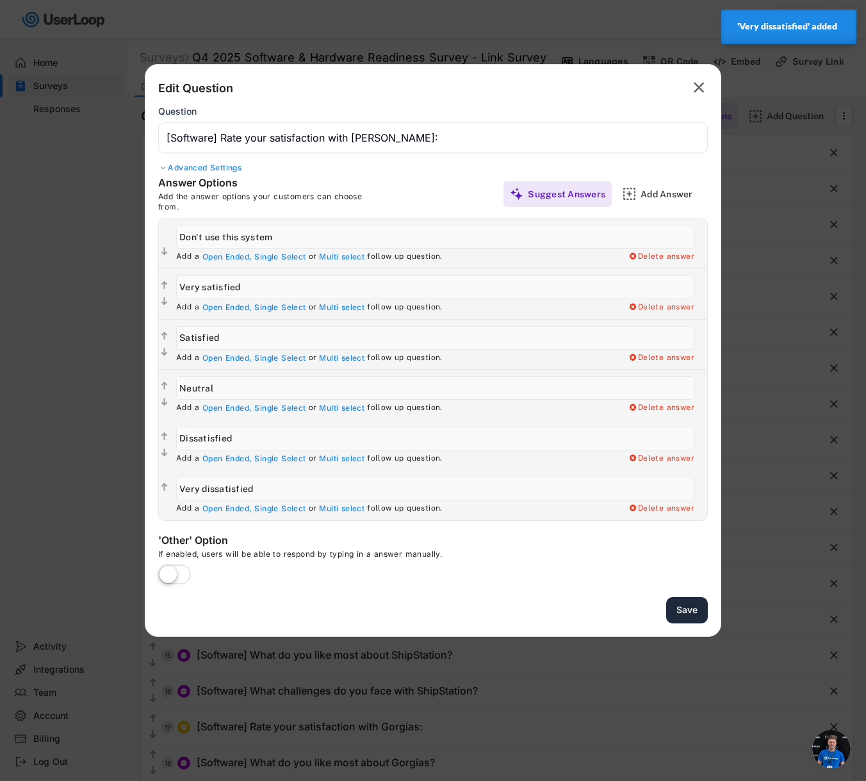
click at [686, 611] on button "Save" at bounding box center [687, 610] width 42 height 26
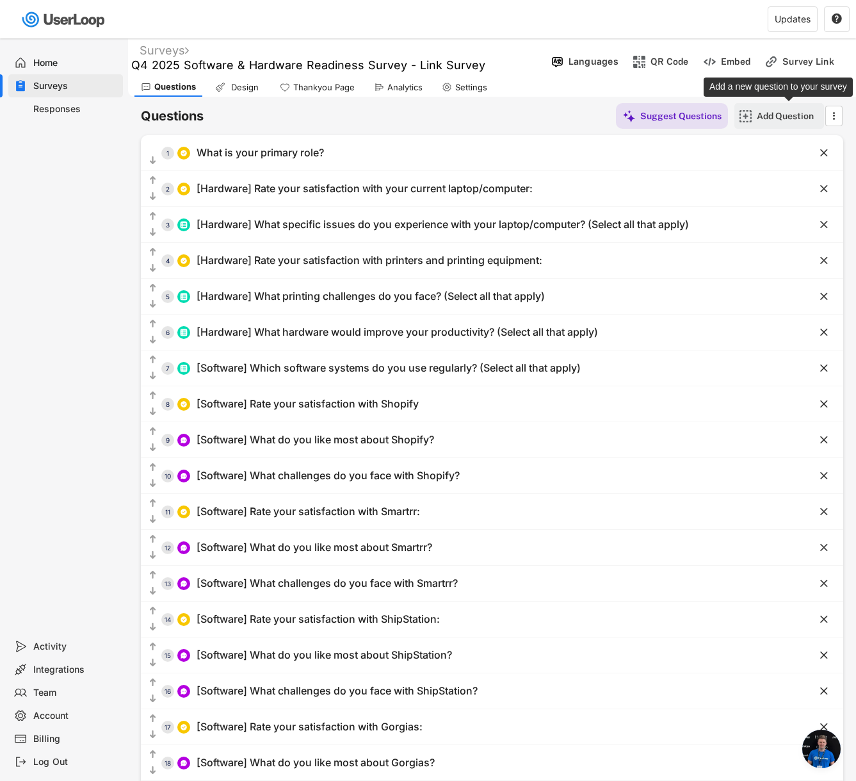
click at [781, 117] on div "Add Question" at bounding box center [789, 116] width 64 height 12
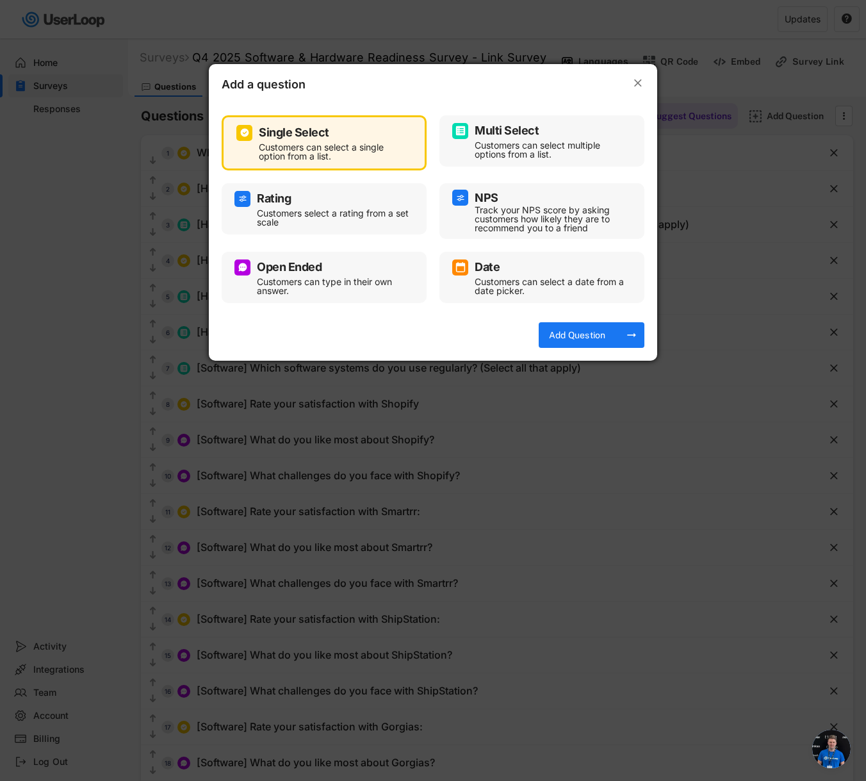
click at [327, 267] on div "Open Ended" at bounding box center [323, 267] width 179 height 16
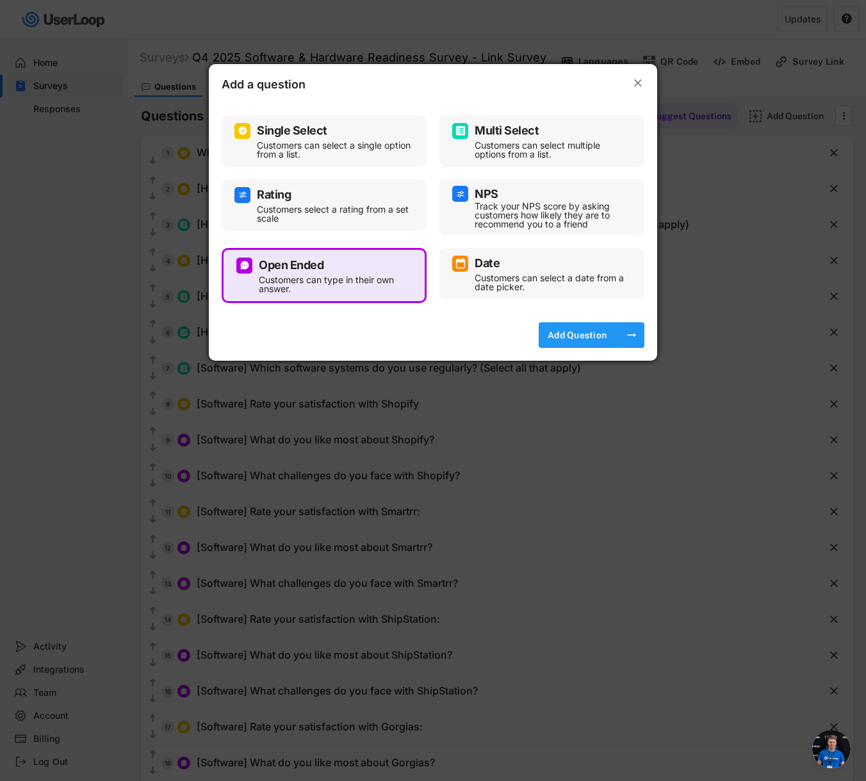
click at [566, 329] on div "Add Question" at bounding box center [577, 335] width 64 height 12
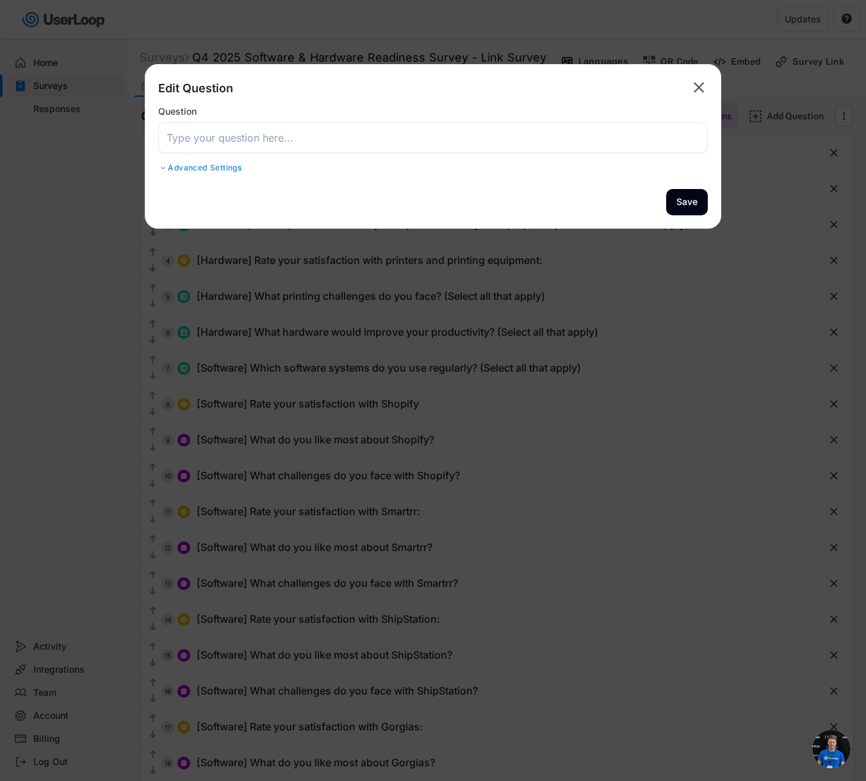
click at [566, 140] on input "input" at bounding box center [432, 137] width 549 height 31
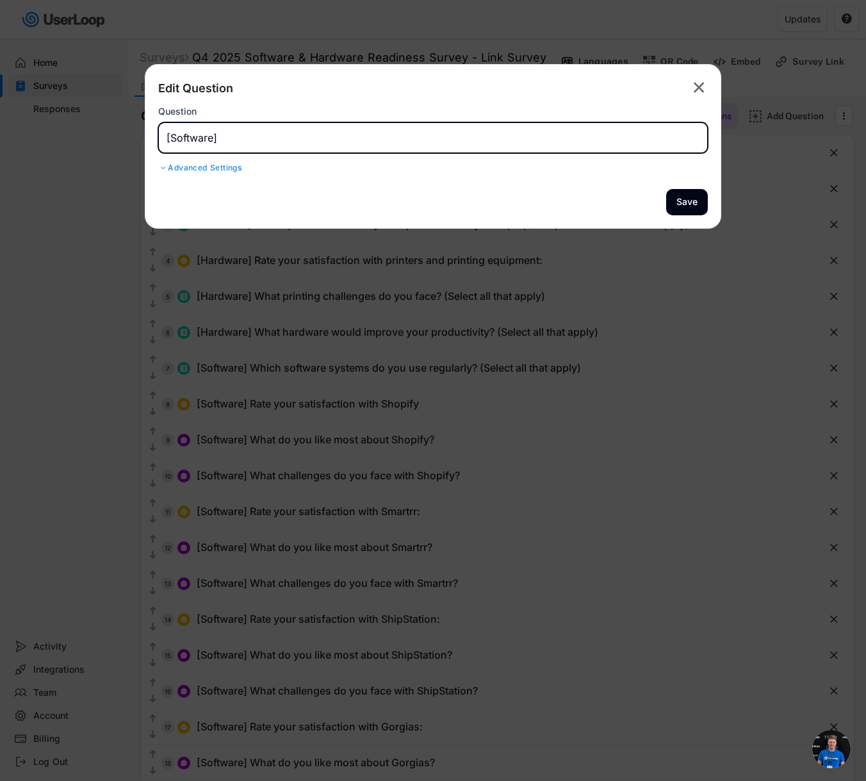
paste input "What do you like most about [GEOGRAPHIC_DATA]?"
click at [677, 202] on button "Save" at bounding box center [687, 202] width 42 height 26
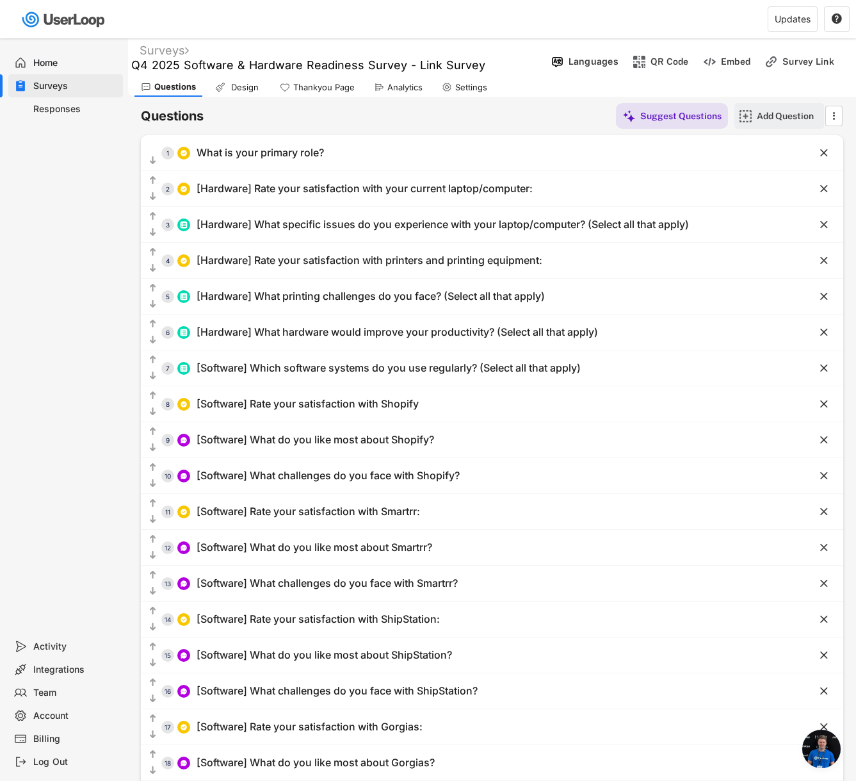
click at [756, 118] on div "Add Question" at bounding box center [779, 116] width 90 height 26
click at [0, 0] on div at bounding box center [0, 0] width 0 height 0
click at [742, 108] on div "Add Question" at bounding box center [779, 116] width 90 height 26
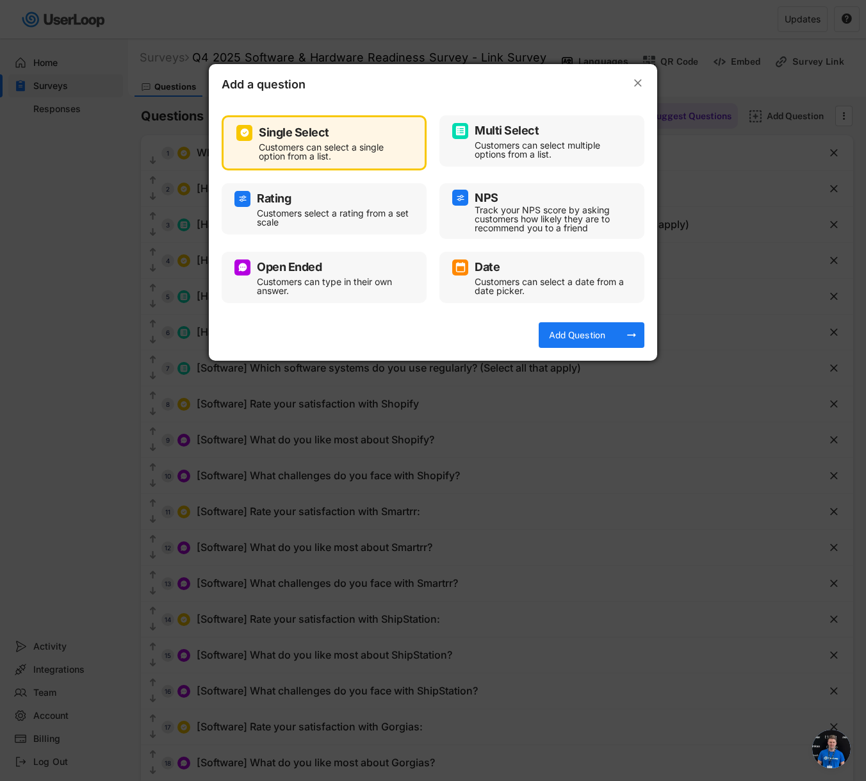
click at [303, 278] on div "Customers can type in their own answer." at bounding box center [334, 286] width 154 height 18
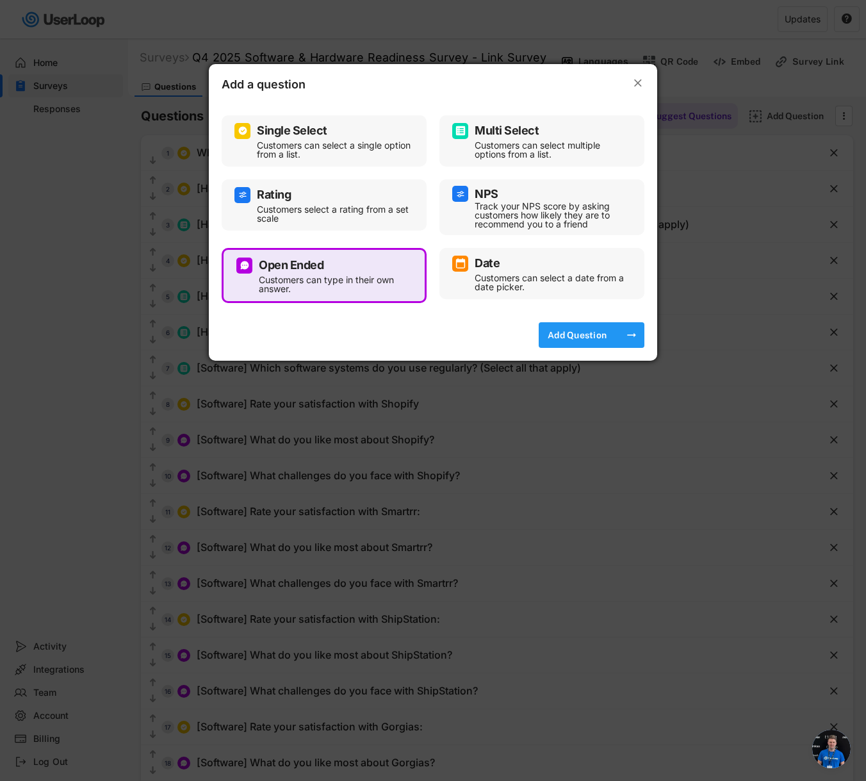
click at [576, 328] on div "Add Question" at bounding box center [577, 335] width 64 height 26
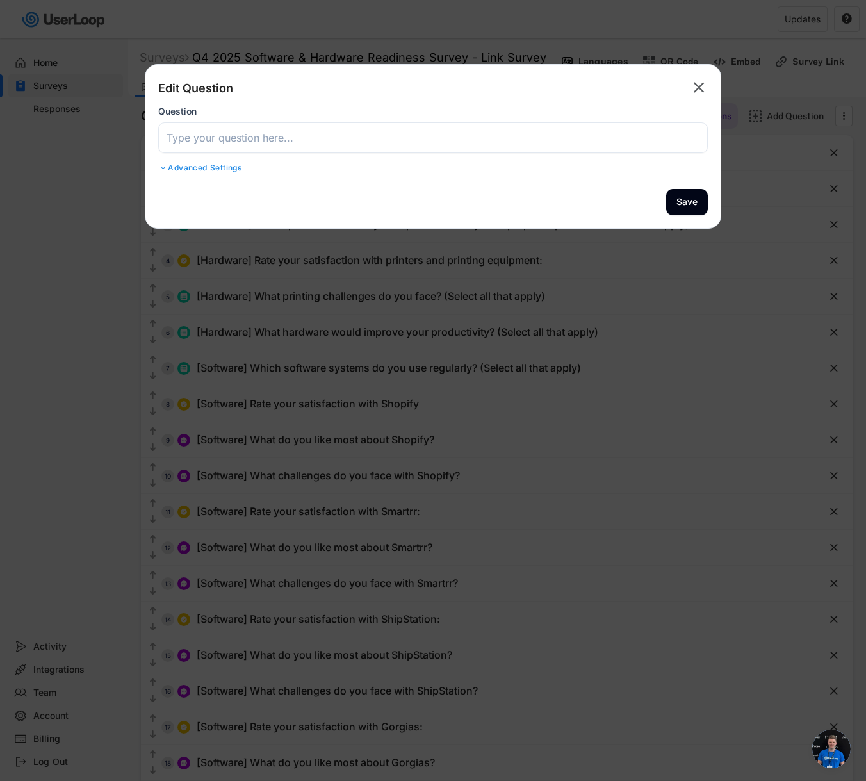
click at [384, 145] on input "input" at bounding box center [432, 137] width 549 height 31
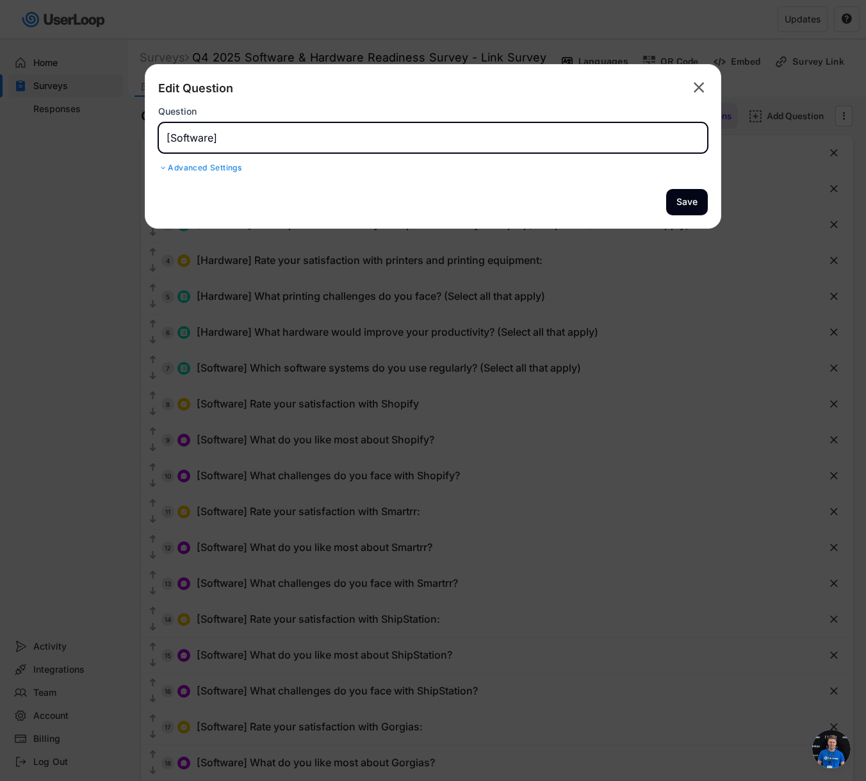
paste input "What challenges do you face with [PERSON_NAME]?"
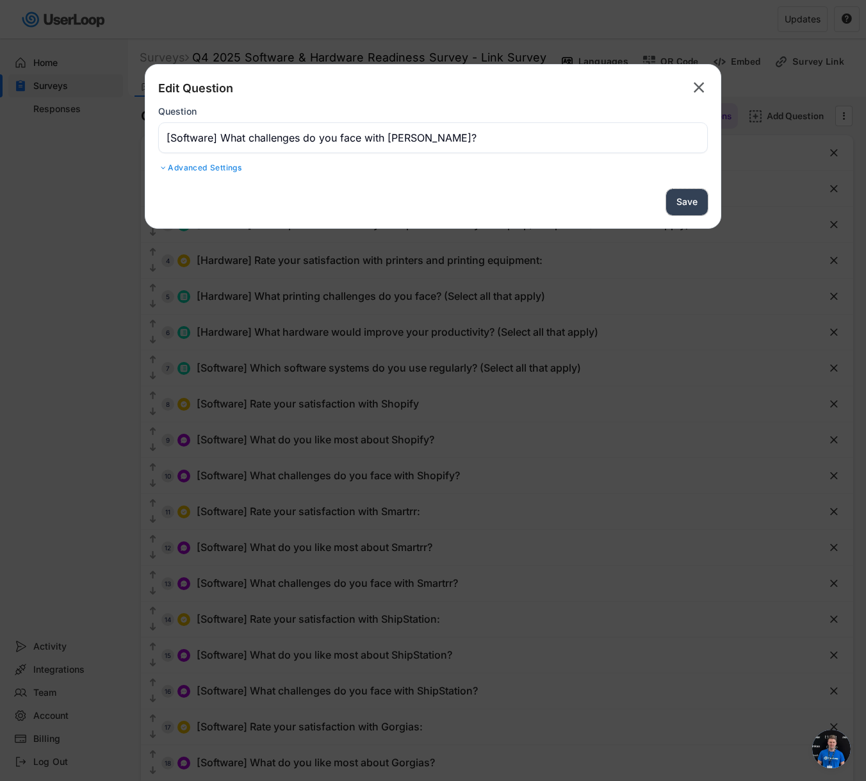
click at [677, 195] on button "Save" at bounding box center [687, 202] width 42 height 26
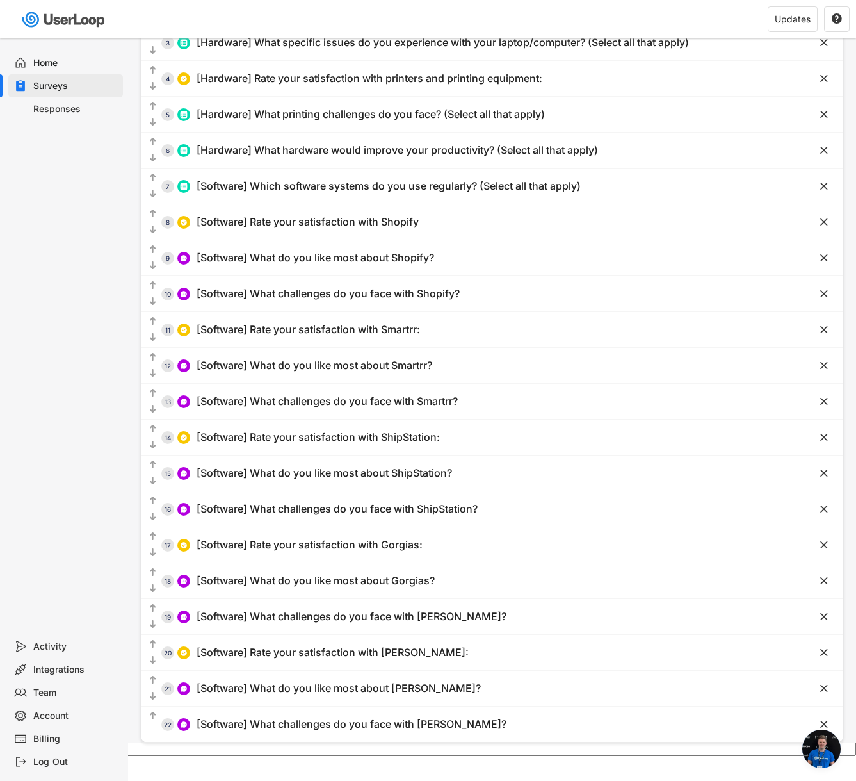
scroll to position [6928, 0]
